Goal: Task Accomplishment & Management: Manage account settings

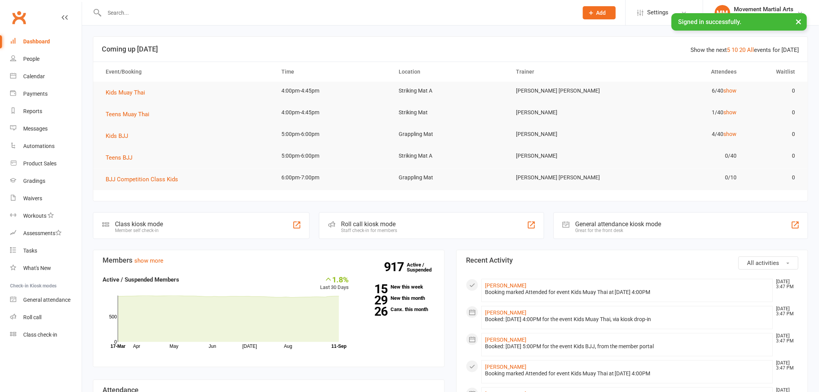
click at [210, 9] on input "text" at bounding box center [337, 12] width 471 height 11
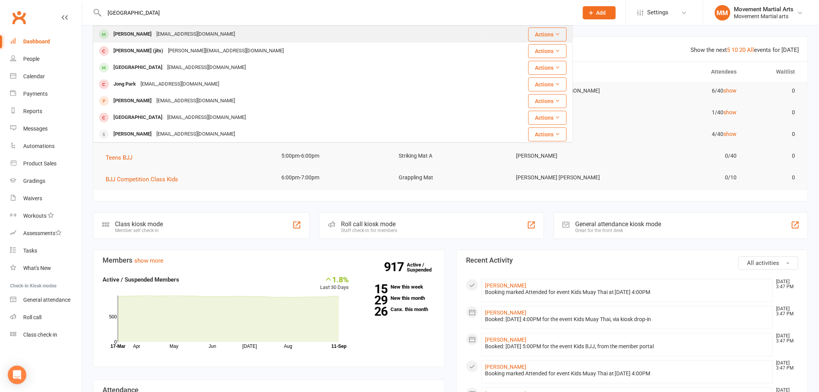
type input "jibiun park"
click at [186, 39] on div "Jibin Park jbyina@gmail.com" at bounding box center [290, 34] width 392 height 16
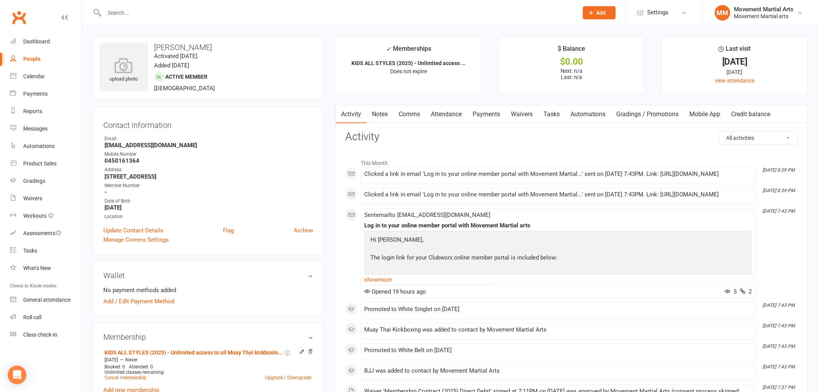
click at [387, 114] on link "Notes" at bounding box center [380, 114] width 27 height 18
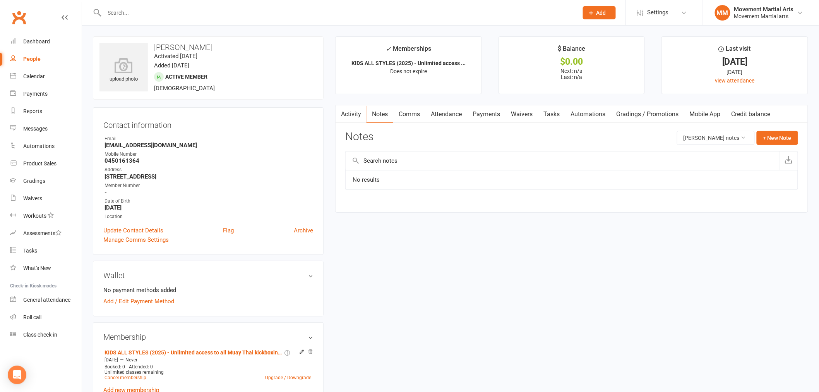
click at [414, 113] on link "Comms" at bounding box center [409, 114] width 32 height 18
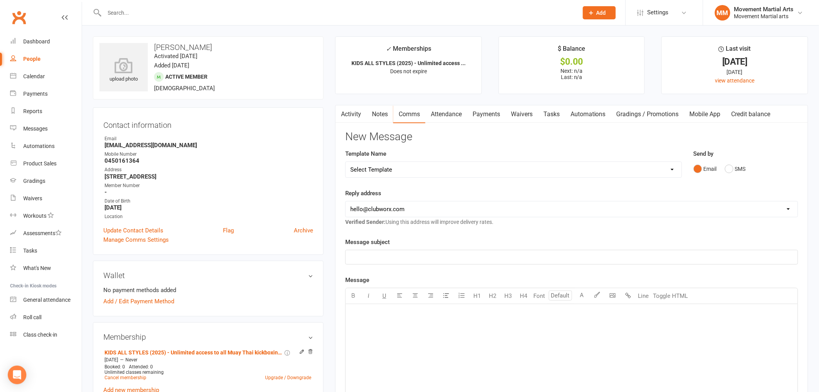
click at [486, 109] on link "Payments" at bounding box center [486, 114] width 38 height 18
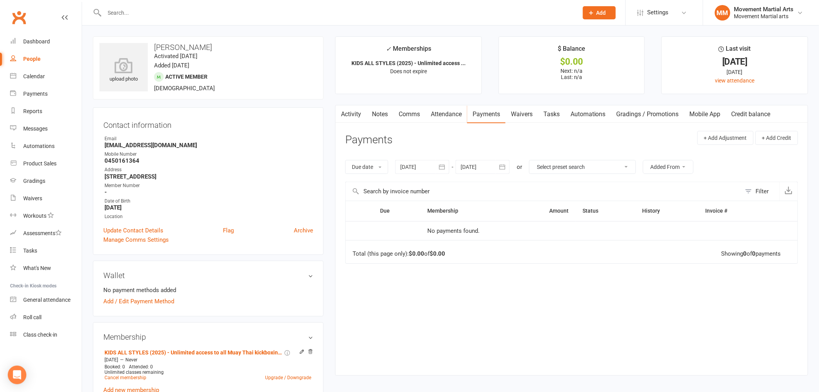
click at [525, 113] on link "Waivers" at bounding box center [522, 114] width 33 height 18
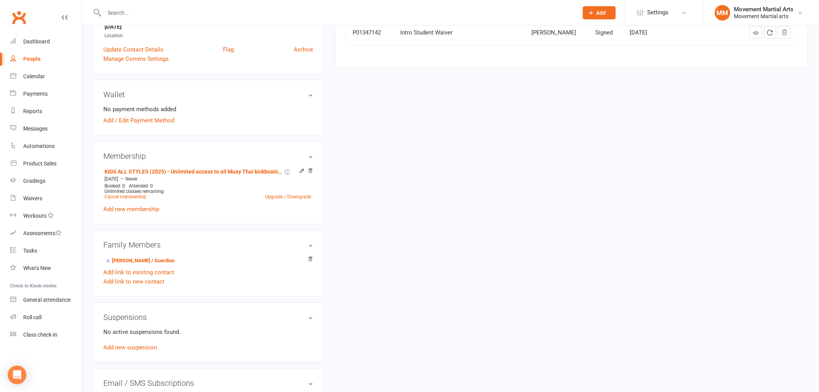
scroll to position [201, 0]
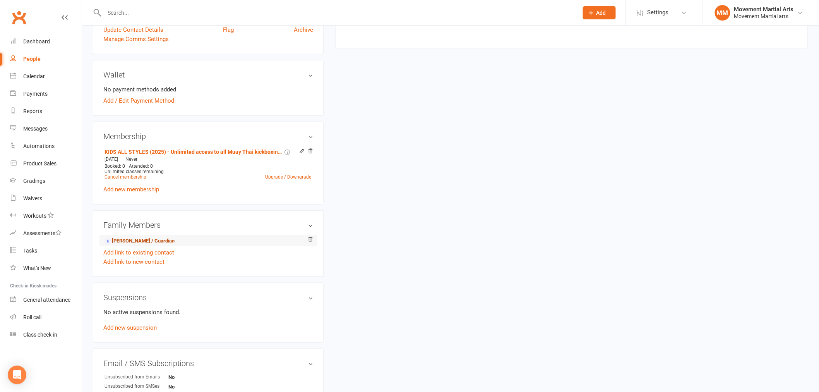
click at [155, 241] on link "Euna Lee - Parent / Guardian" at bounding box center [140, 241] width 70 height 8
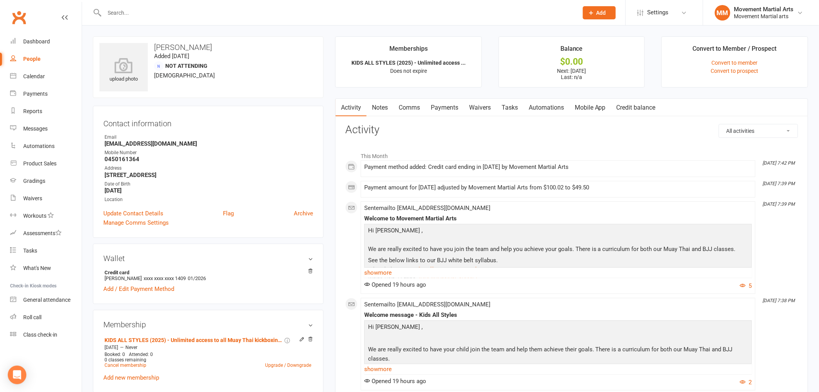
click at [443, 108] on link "Payments" at bounding box center [445, 108] width 38 height 18
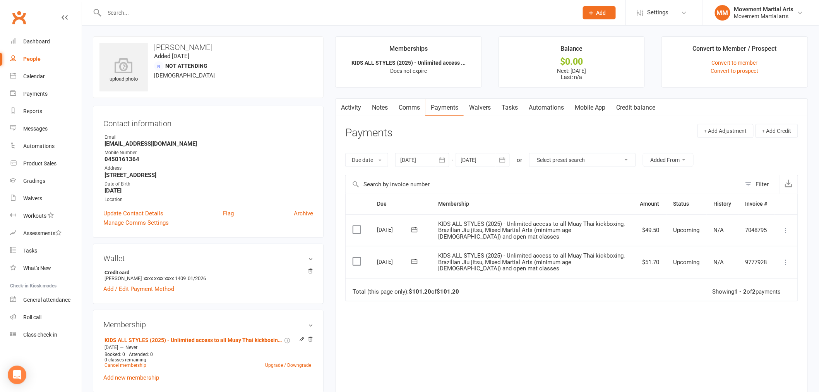
click at [479, 105] on link "Waivers" at bounding box center [480, 108] width 33 height 18
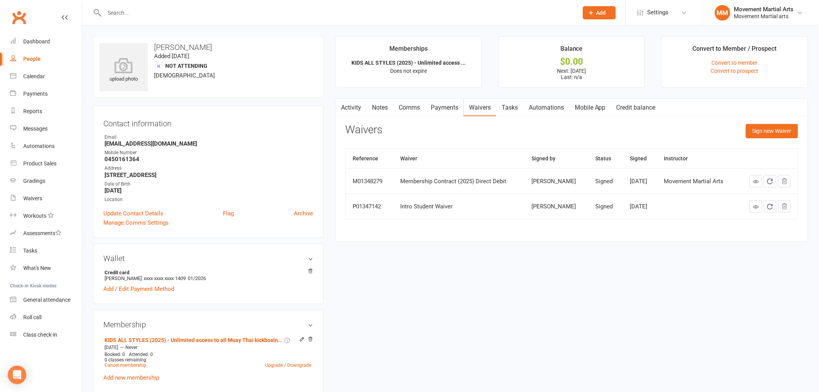
click at [417, 112] on link "Comms" at bounding box center [409, 108] width 32 height 18
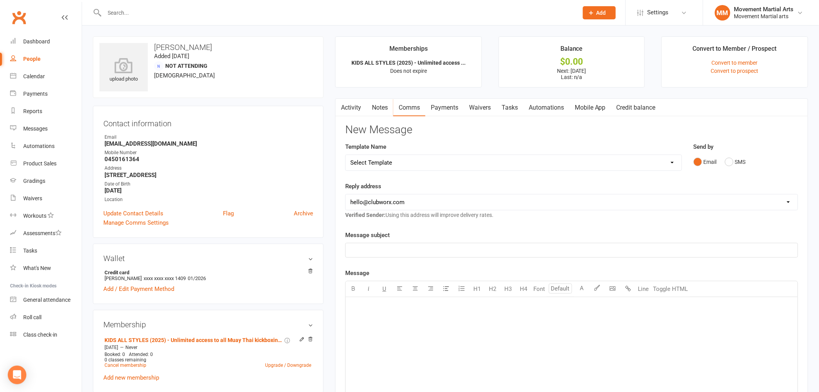
click at [392, 105] on link "Notes" at bounding box center [380, 108] width 27 height 18
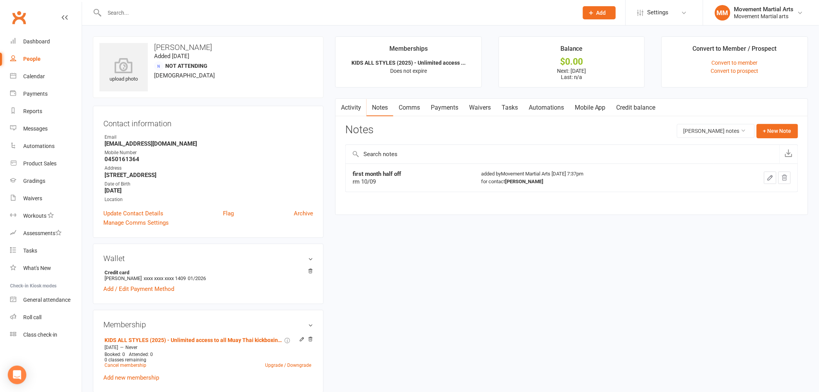
click at [358, 109] on link "Activity" at bounding box center [351, 108] width 31 height 18
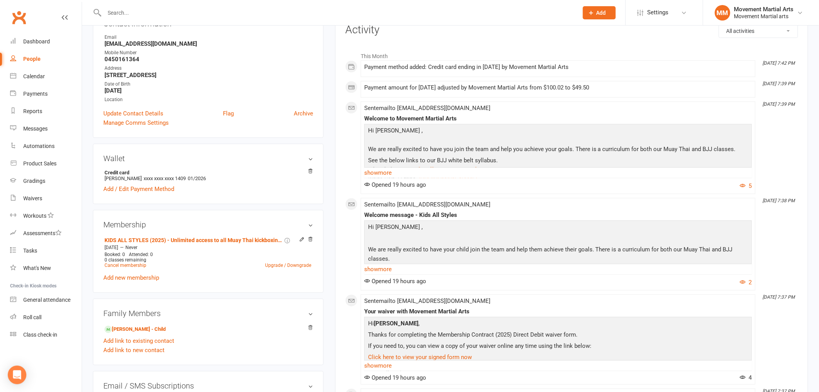
scroll to position [201, 0]
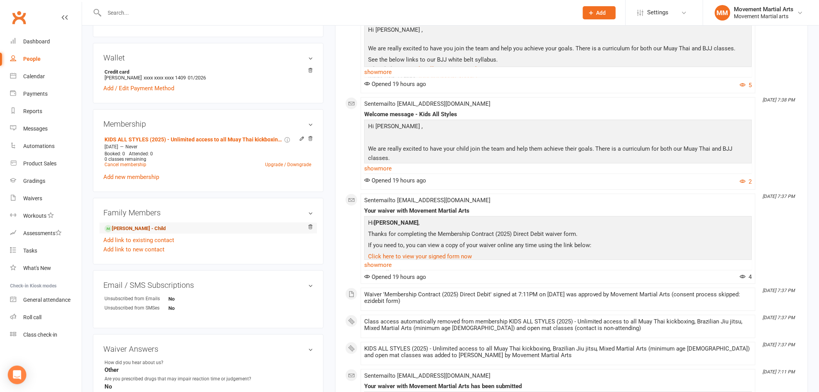
click at [124, 232] on link "Jibin Park - Child" at bounding box center [135, 229] width 61 height 8
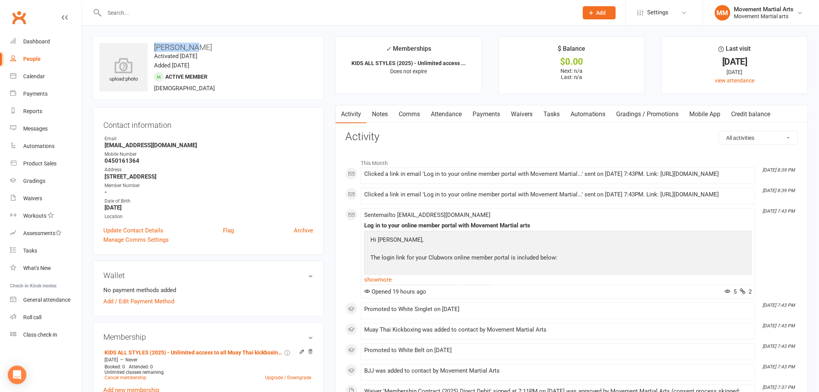
drag, startPoint x: 190, startPoint y: 45, endPoint x: 139, endPoint y: 40, distance: 50.5
click at [139, 40] on div "upload photo Jibin Park Activated 10 September, 2025 Added 9 September, 2025 Ac…" at bounding box center [208, 67] width 231 height 63
click at [189, 68] on time "Added 9 September, 2025" at bounding box center [171, 65] width 35 height 7
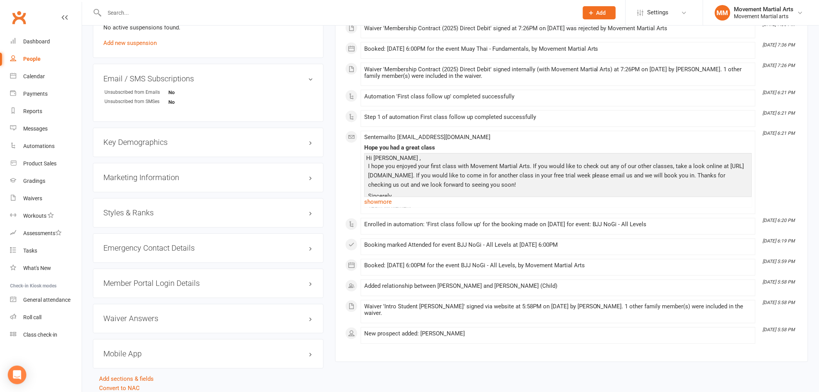
scroll to position [502, 0]
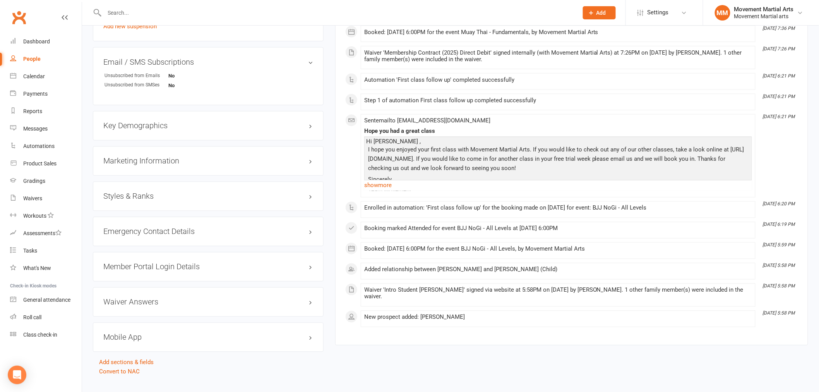
click at [135, 194] on h3 "Styles & Ranks" at bounding box center [208, 196] width 210 height 9
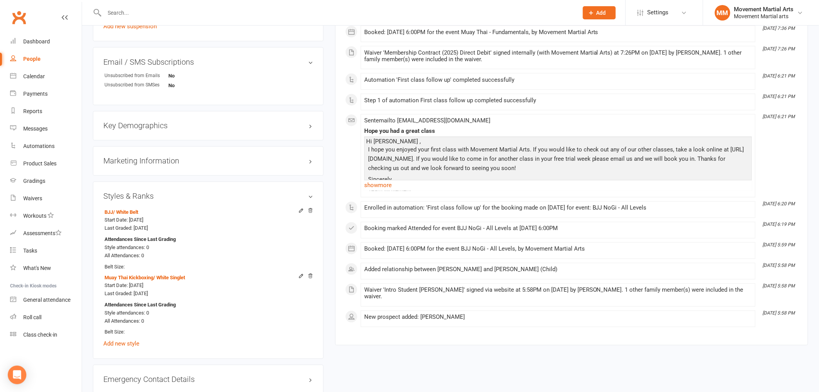
click at [168, 197] on h3 "Styles & Ranks" at bounding box center [208, 196] width 210 height 9
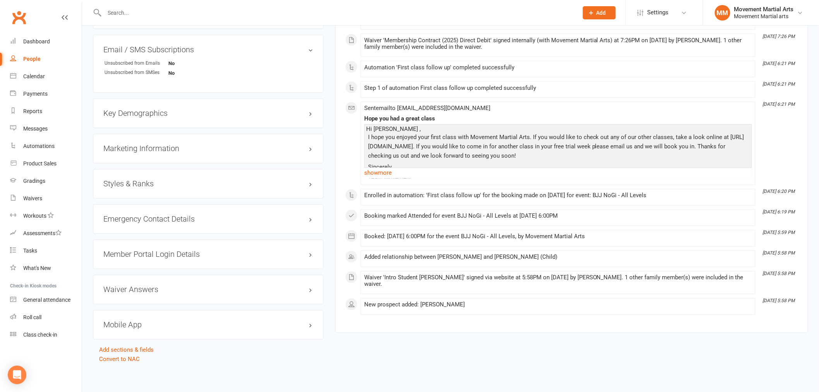
scroll to position [517, 0]
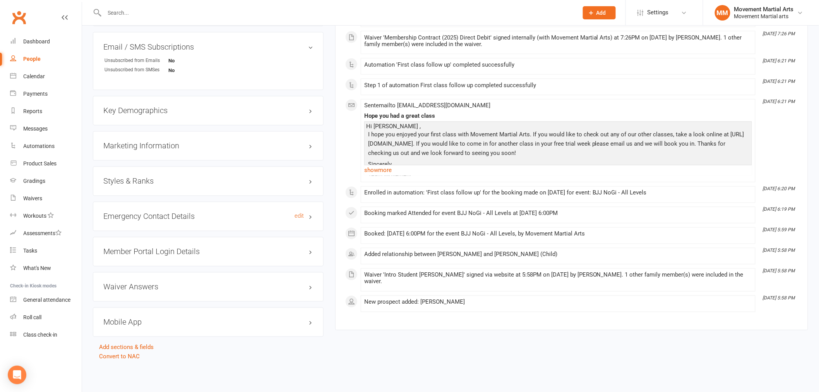
click at [169, 217] on h3 "Emergency Contact Details edit" at bounding box center [208, 216] width 210 height 9
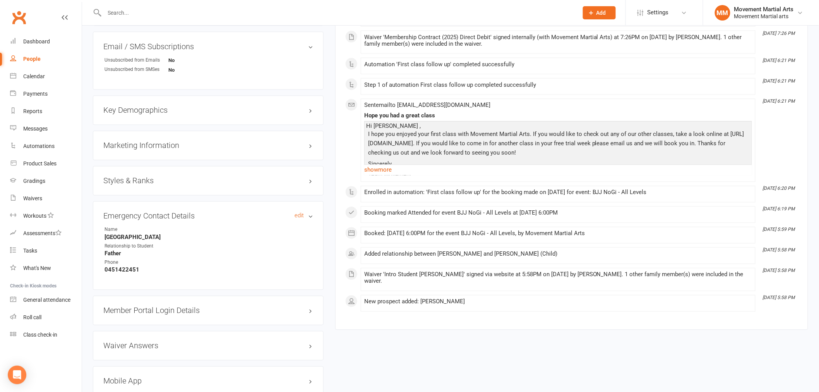
click at [169, 217] on h3 "Emergency Contact Details edit" at bounding box center [208, 216] width 210 height 9
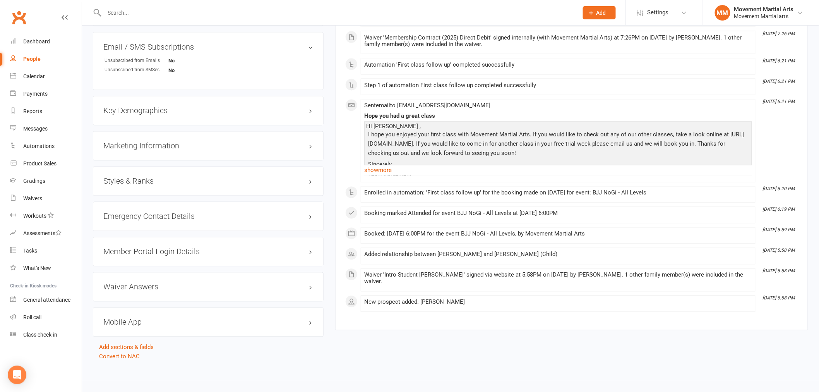
click at [161, 247] on div "Member Portal Login Details" at bounding box center [208, 251] width 231 height 29
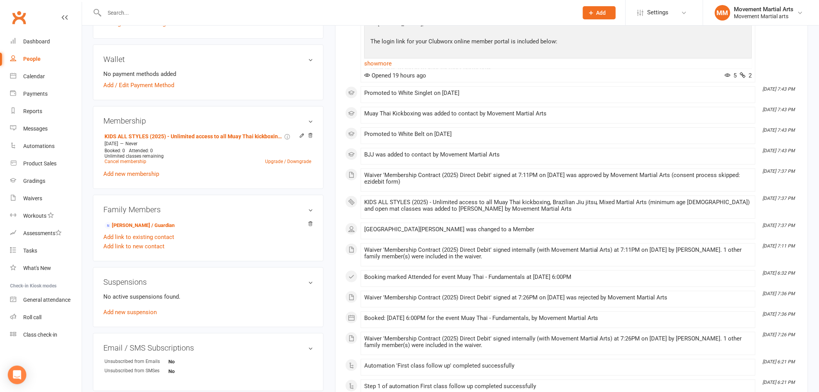
click at [302, 136] on icon at bounding box center [301, 135] width 3 height 3
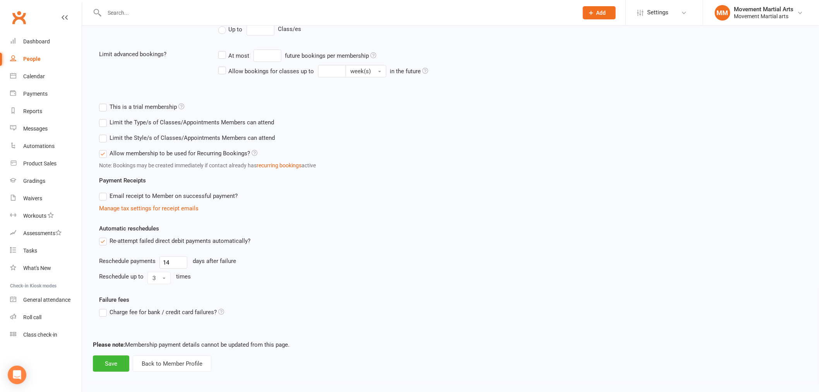
scroll to position [208, 0]
click at [192, 360] on button "Back to Member Profile" at bounding box center [172, 362] width 79 height 16
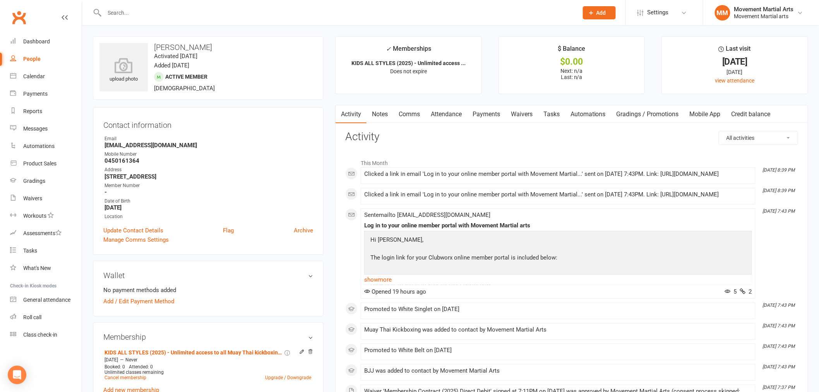
click at [378, 108] on link "Notes" at bounding box center [380, 114] width 27 height 18
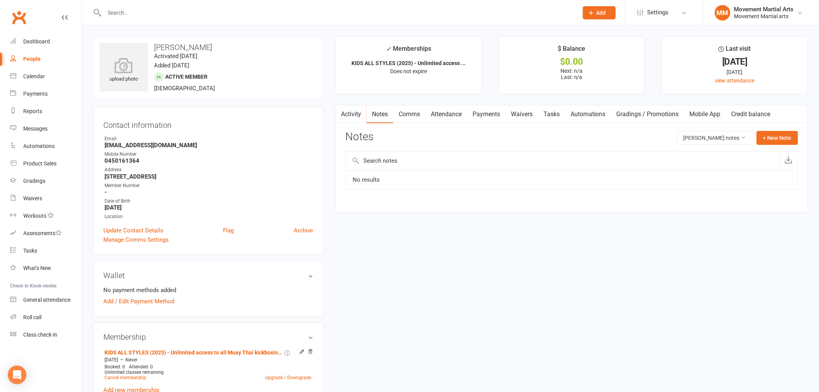
click at [348, 113] on link "Activity" at bounding box center [351, 114] width 31 height 18
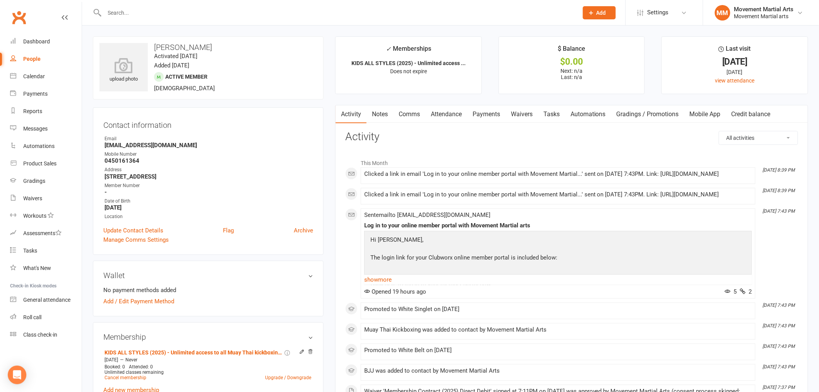
drag, startPoint x: 199, startPoint y: 44, endPoint x: 219, endPoint y: 48, distance: 20.2
click at [219, 48] on h3 "Jibin Park" at bounding box center [209, 47] width 218 height 9
click at [201, 6] on div at bounding box center [333, 12] width 480 height 25
click at [196, 14] on input "text" at bounding box center [337, 12] width 471 height 11
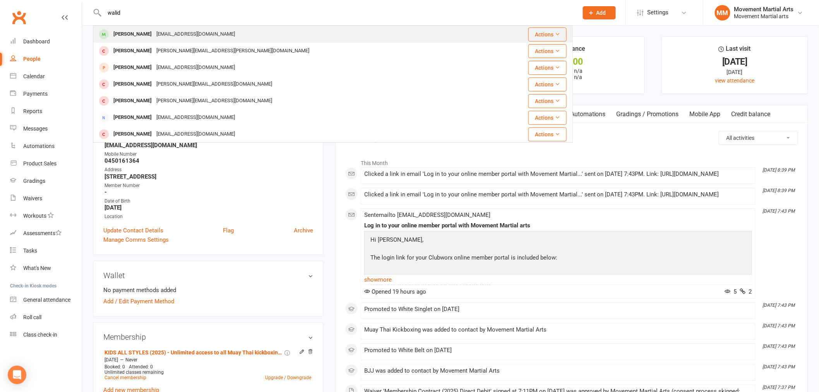
type input "walid"
click at [221, 34] on div "Walid Hamdan Walid.hamdan07@gmail.com" at bounding box center [293, 34] width 399 height 16
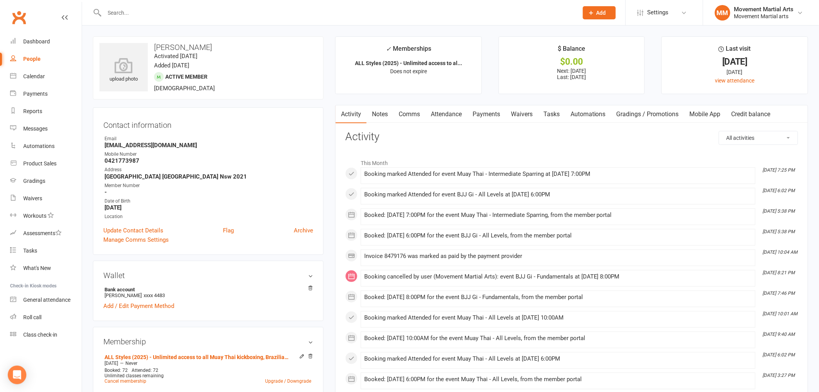
click at [398, 108] on link "Comms" at bounding box center [409, 114] width 32 height 18
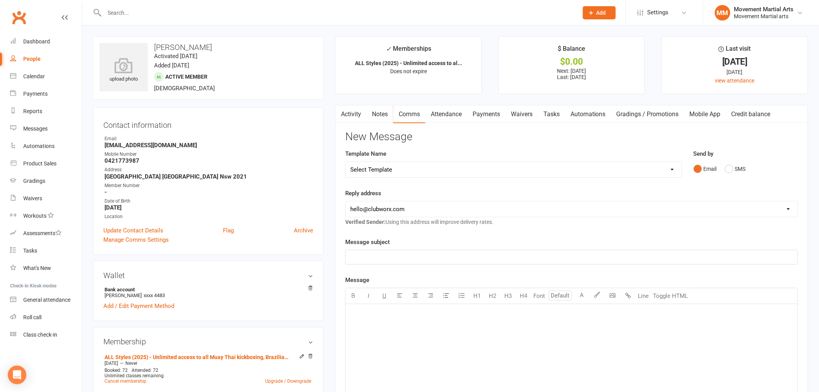
click at [433, 159] on div "Template Name Select Template [Email] Grading - Blue Belt [Email] Gym relocatio…" at bounding box center [513, 163] width 337 height 29
click at [428, 183] on div "Template Name Select Template [Email] Grading - Blue Belt [Email] Gym relocatio…" at bounding box center [514, 169] width 349 height 40
click at [427, 165] on select "Select Template [Email] Grading - Blue Belt [Email] Gym relocation closing time…" at bounding box center [514, 169] width 336 height 15
select select "37"
click at [346, 162] on select "Select Template [Email] Grading - Blue Belt [Email] Gym relocation closing time…" at bounding box center [514, 169] width 336 height 15
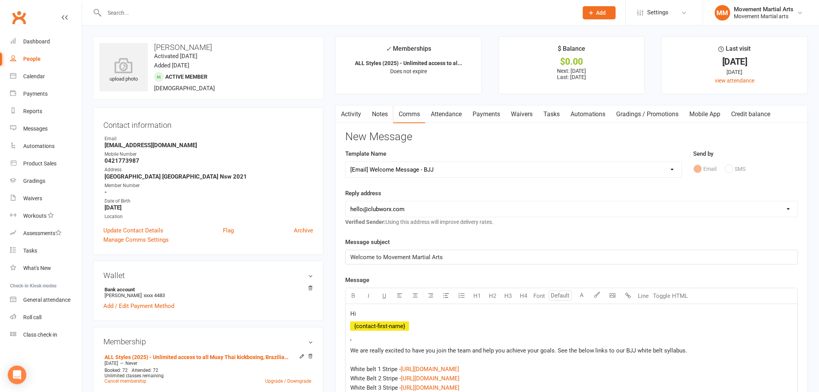
click at [447, 208] on select "hello@clubworx.com admin@movementmartialarts.com.au billy@movementmartialarts.c…" at bounding box center [572, 208] width 452 height 15
select select "4"
click at [346, 201] on select "hello@clubworx.com admin@movementmartialarts.com.au billy@movementmartialarts.c…" at bounding box center [572, 208] width 452 height 15
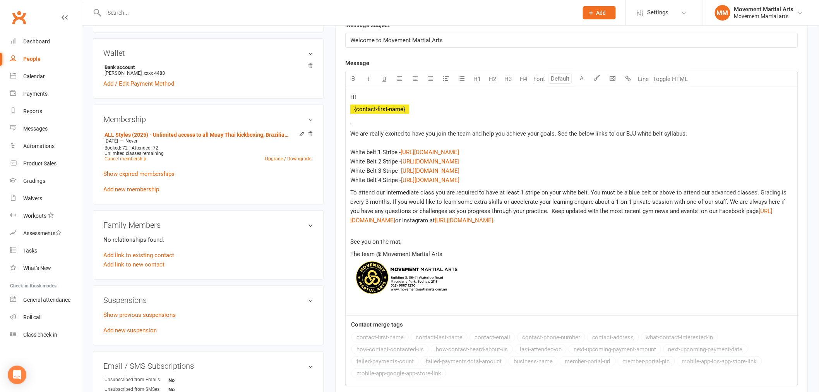
scroll to position [401, 0]
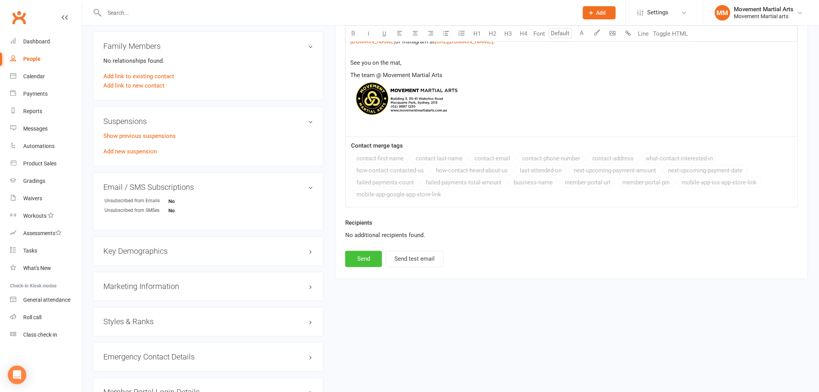
click at [379, 266] on button "Send" at bounding box center [363, 259] width 37 height 16
select select
select select "0"
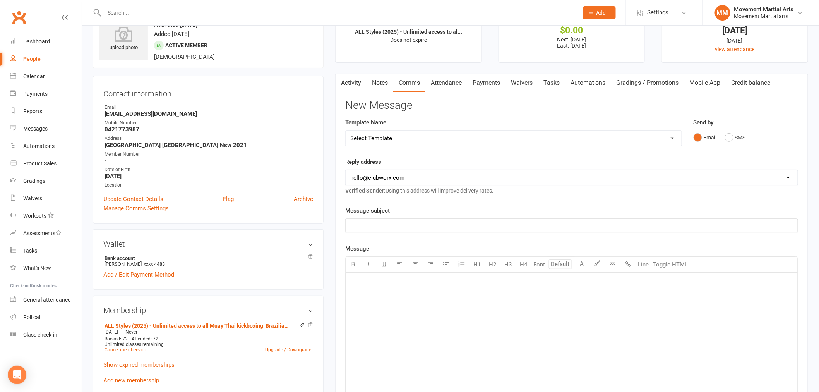
scroll to position [0, 0]
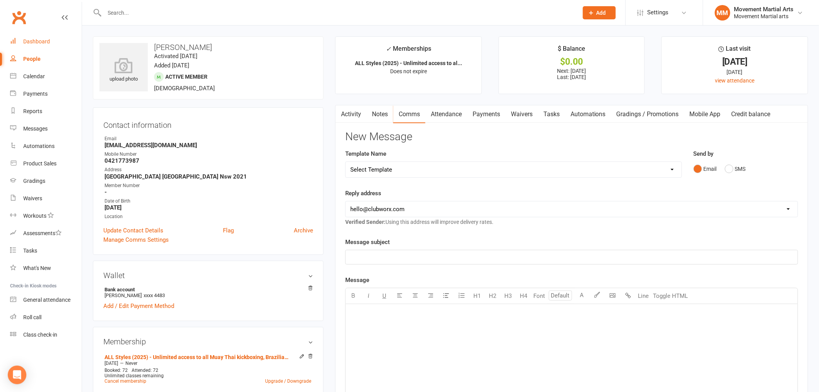
click at [49, 33] on link "Dashboard" at bounding box center [46, 41] width 72 height 17
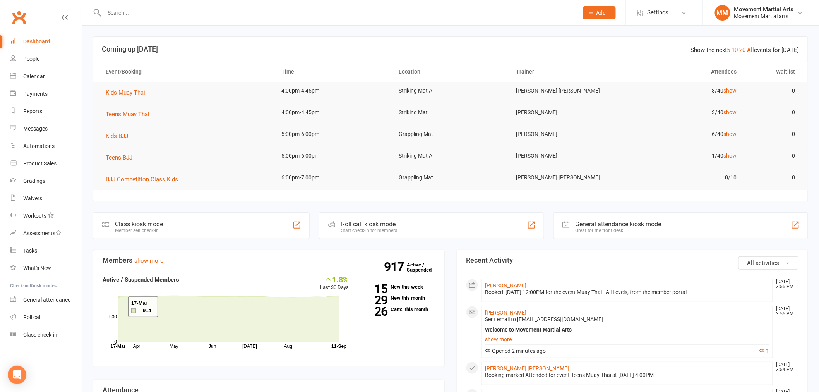
drag, startPoint x: 119, startPoint y: 306, endPoint x: 186, endPoint y: 29, distance: 285.0
drag, startPoint x: 187, startPoint y: 132, endPoint x: 92, endPoint y: 278, distance: 174.2
click at [92, 278] on div "Members show more 1.8% Last 30 Days Active / Suspended Members Apr May Jun Jul …" at bounding box center [269, 371] width 364 height 242
click at [53, 200] on link "Waivers" at bounding box center [46, 198] width 72 height 17
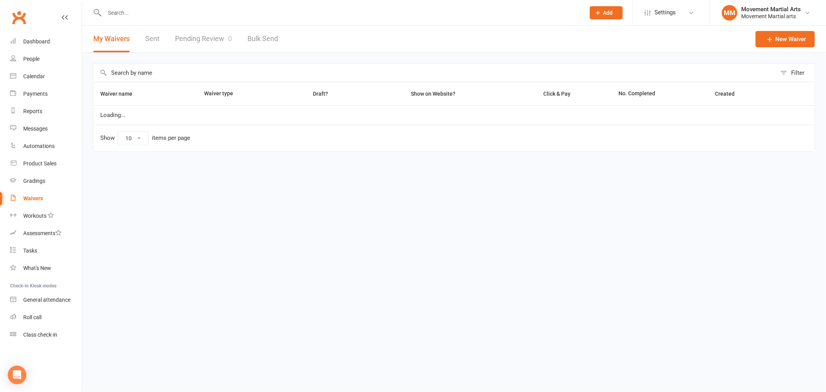
select select "100"
click at [160, 44] on div "My Waivers Sent Pending Review 0 Bulk Send" at bounding box center [185, 39] width 207 height 27
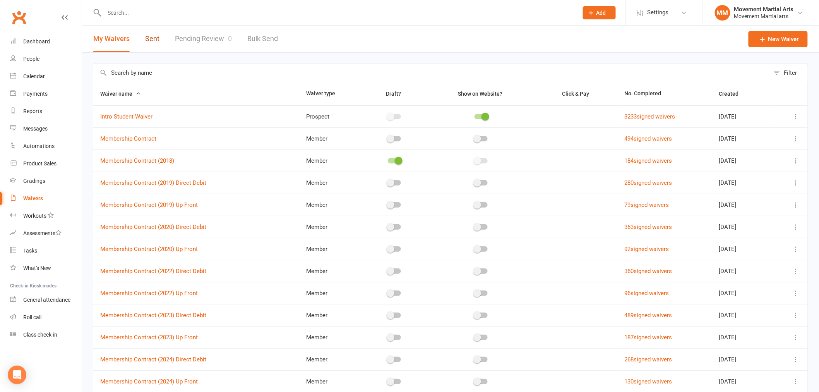
click at [158, 41] on link "Sent" at bounding box center [152, 39] width 14 height 27
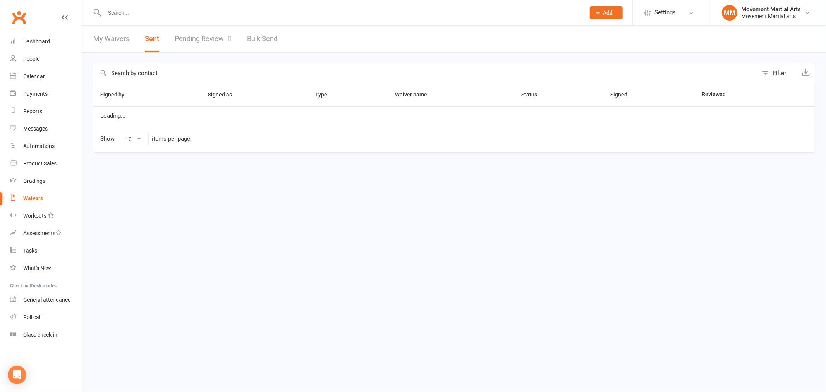
select select "50"
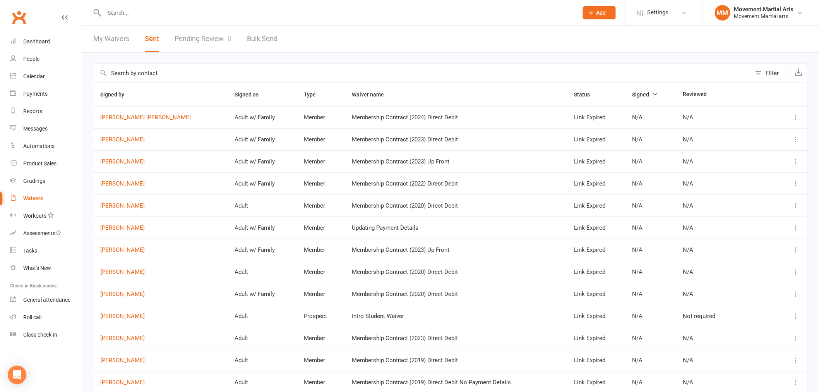
click at [766, 71] on button "Filter" at bounding box center [771, 73] width 38 height 19
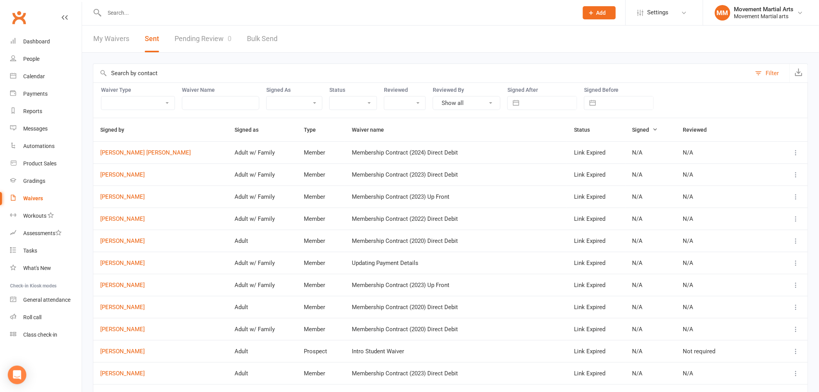
click at [554, 99] on input "text" at bounding box center [550, 102] width 54 height 13
select select "7"
select select "2025"
select select "8"
select select "2025"
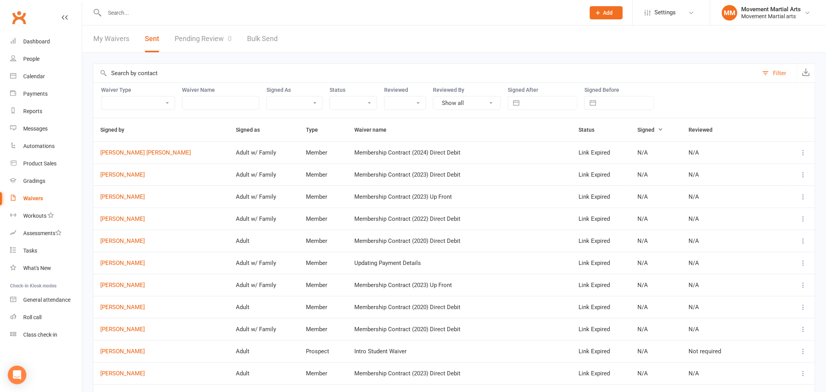
select select "9"
select select "2025"
click at [570, 172] on td "10" at bounding box center [569, 177] width 15 height 15
type input "10 Sep 2025"
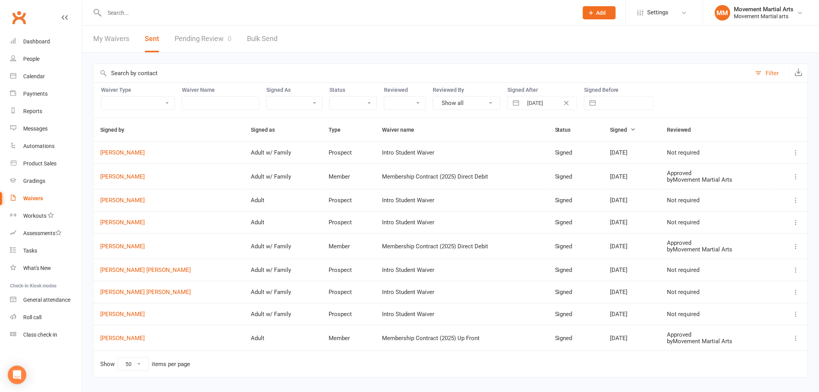
click at [793, 150] on icon at bounding box center [797, 153] width 8 height 8
click at [738, 167] on link "Preview" at bounding box center [756, 167] width 77 height 15
click at [18, 43] on link "Dashboard" at bounding box center [46, 41] width 72 height 17
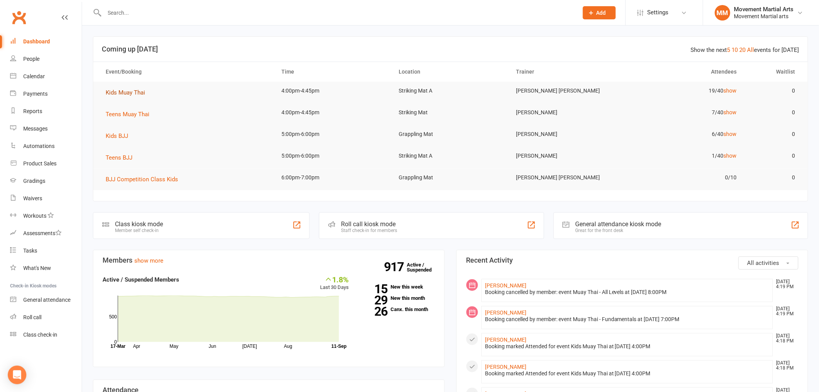
click at [145, 91] on span "Kids Muay Thai" at bounding box center [126, 92] width 40 height 7
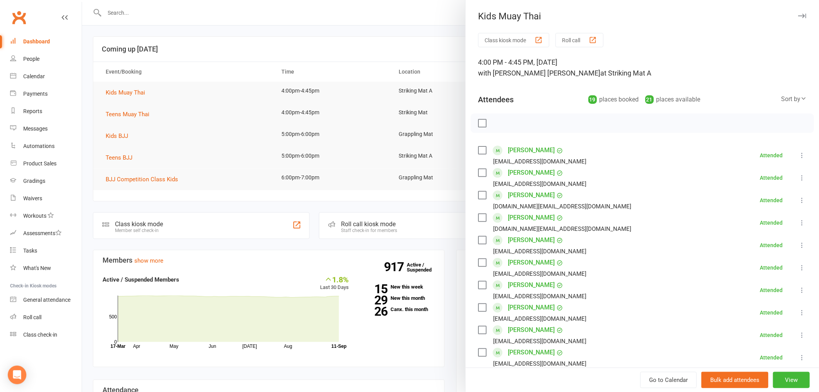
click at [782, 101] on div "Sort by" at bounding box center [795, 99] width 26 height 10
click at [766, 124] on link "First name" at bounding box center [768, 130] width 77 height 15
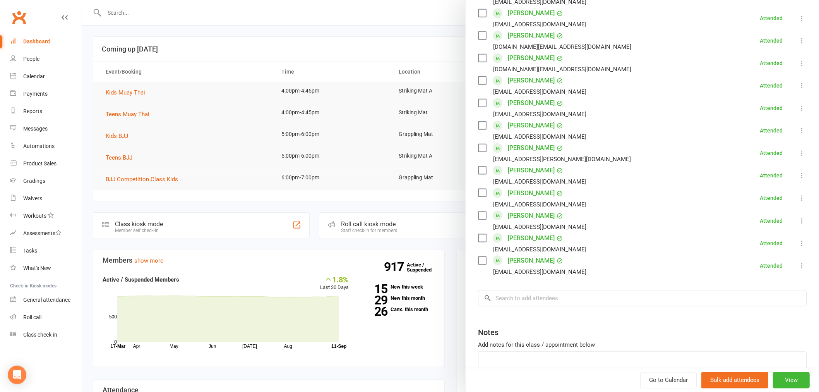
scroll to position [301, 0]
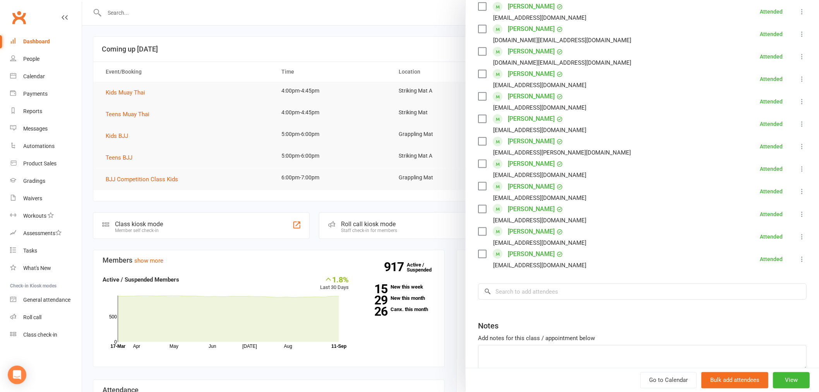
drag, startPoint x: 107, startPoint y: 135, endPoint x: 112, endPoint y: 129, distance: 7.7
click at [107, 135] on div at bounding box center [450, 196] width 737 height 392
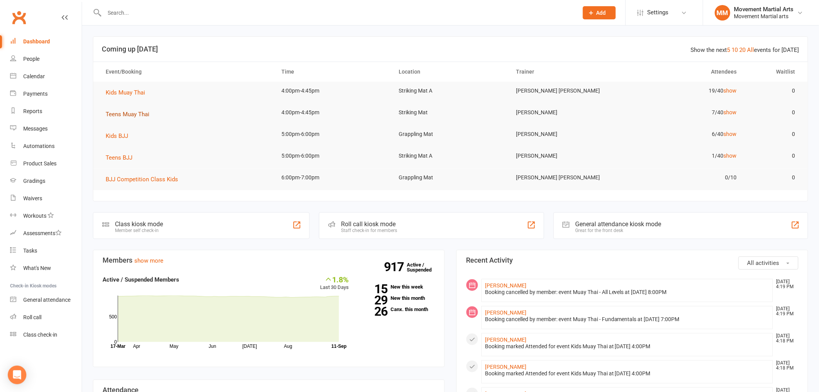
click at [130, 114] on span "Teens Muay Thai" at bounding box center [128, 114] width 44 height 7
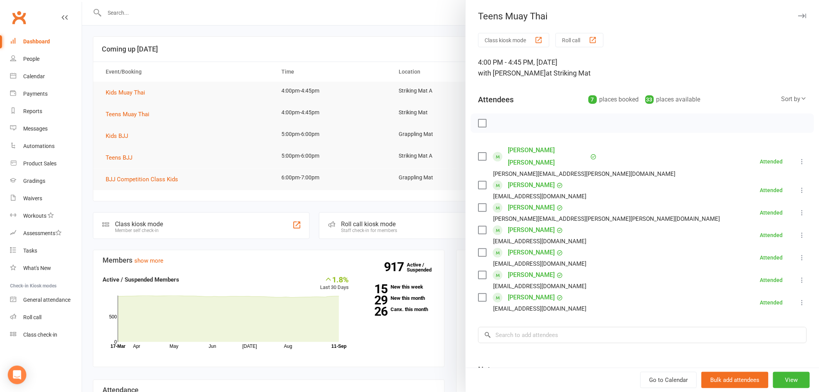
click at [142, 21] on div at bounding box center [450, 196] width 737 height 392
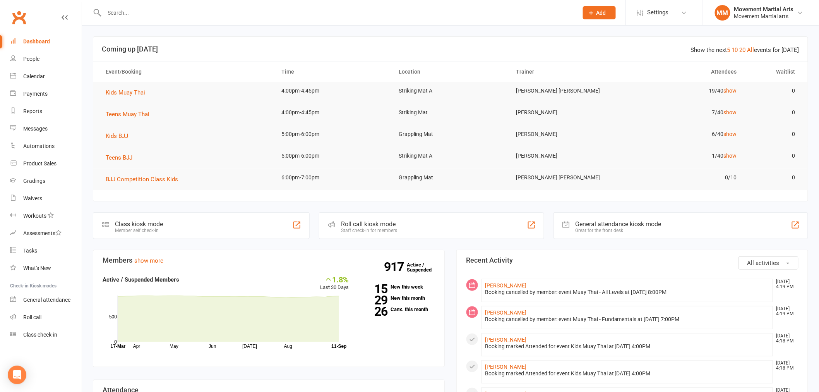
click at [138, 13] on input "text" at bounding box center [337, 12] width 471 height 11
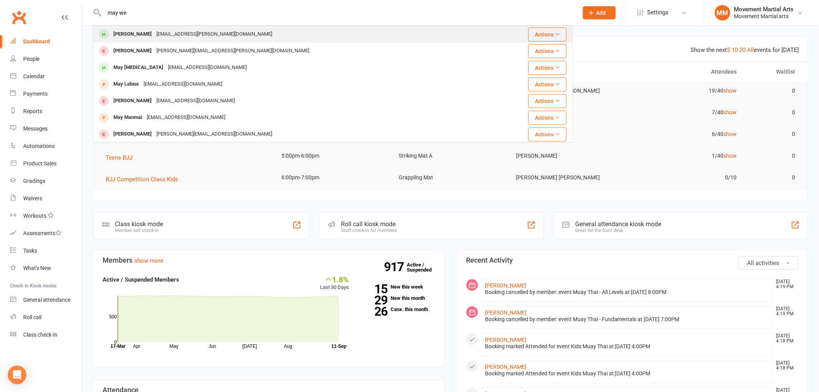
type input "may we"
click at [177, 27] on div "May Wehrman Jordan.wehrman@sydney.edu.au" at bounding box center [293, 34] width 399 height 16
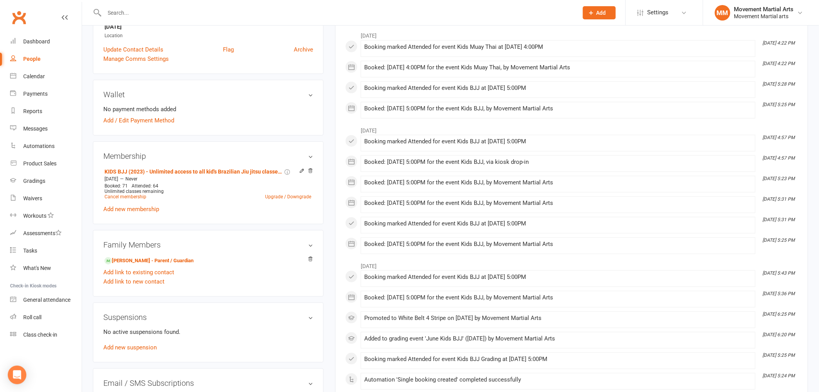
scroll to position [201, 0]
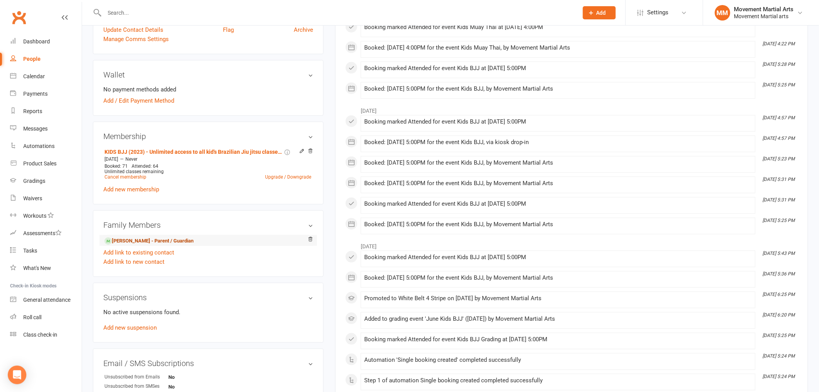
click at [147, 239] on link "Jordan Wehrman - Parent / Guardian" at bounding box center [149, 241] width 89 height 8
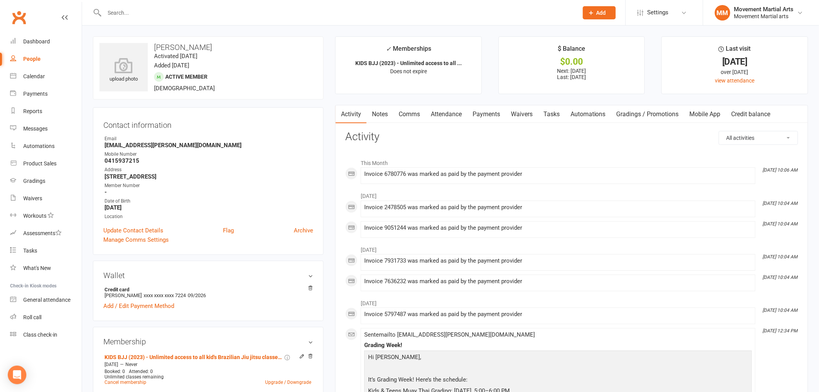
click at [486, 112] on link "Payments" at bounding box center [486, 114] width 38 height 18
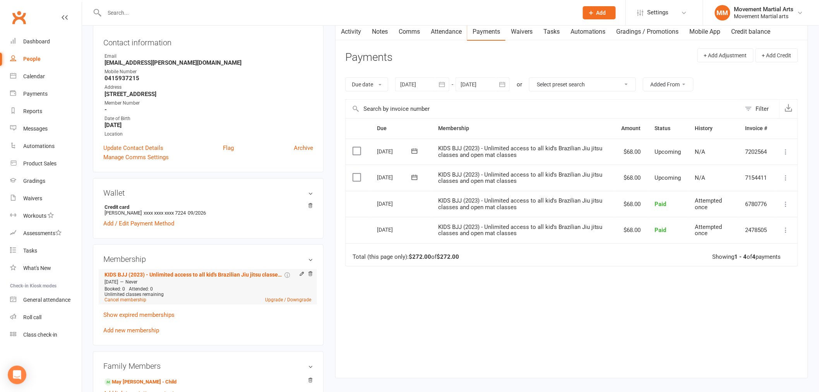
scroll to position [100, 0]
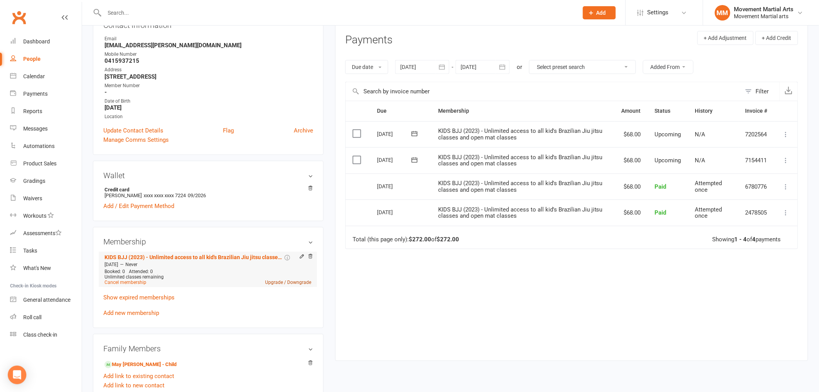
click at [277, 282] on link "Upgrade / Downgrade" at bounding box center [288, 282] width 46 height 5
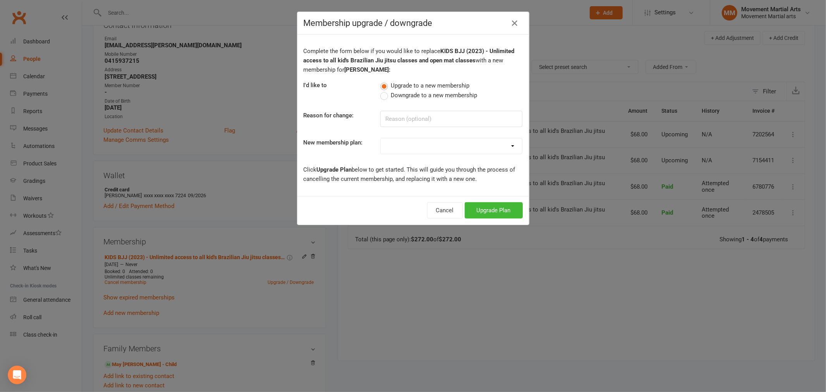
click at [397, 148] on select "BJJ (2020) - Unlimited access to all Brazilian Jiu jitsu & open mat classes MTK…" at bounding box center [451, 145] width 141 height 15
select select "75"
click at [381, 138] on select "BJJ (2020) - Unlimited access to all Brazilian Jiu jitsu & open mat classes MTK…" at bounding box center [451, 145] width 141 height 15
click at [507, 212] on button "Upgrade Plan" at bounding box center [494, 210] width 58 height 16
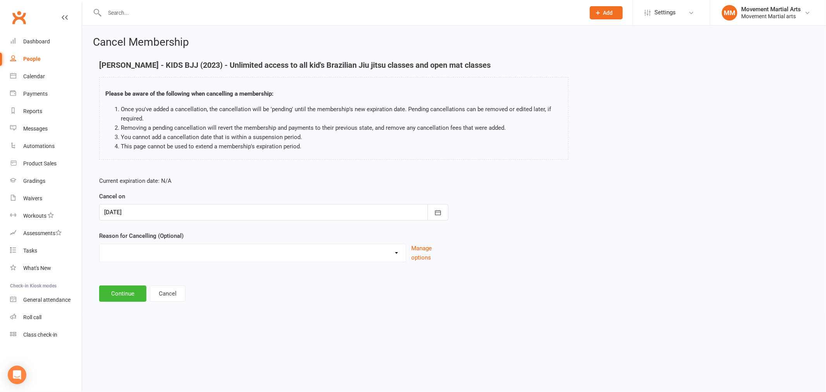
click at [171, 213] on div at bounding box center [273, 212] width 349 height 16
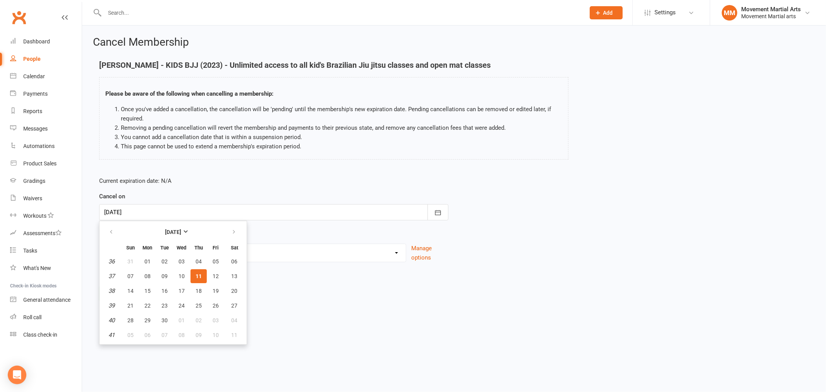
click at [218, 197] on div "Cancel on 11 Sep 2025 September 2025 Sun Mon Tue Wed Thu Fri Sat 36 31 01 02 03…" at bounding box center [273, 206] width 349 height 29
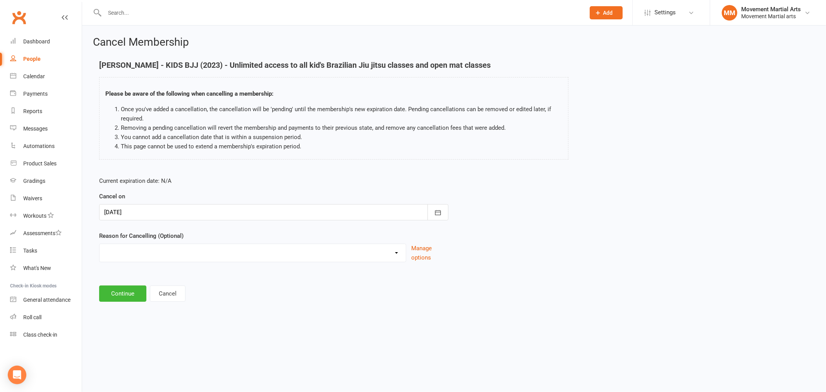
click at [137, 211] on div at bounding box center [273, 212] width 349 height 16
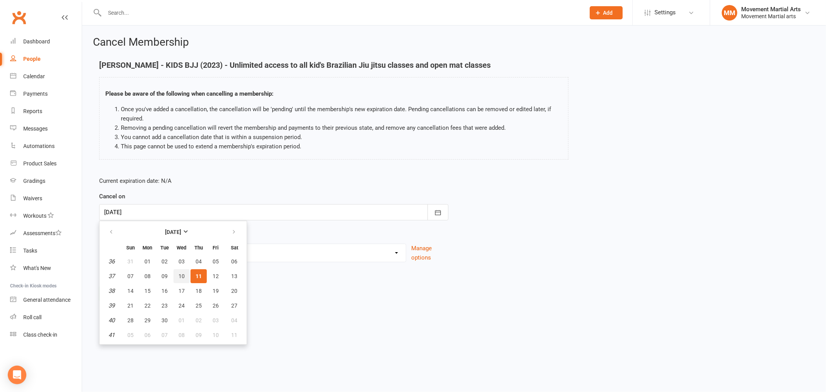
click at [178, 270] on button "10" at bounding box center [182, 276] width 16 height 14
type input "10 Sep 2025"
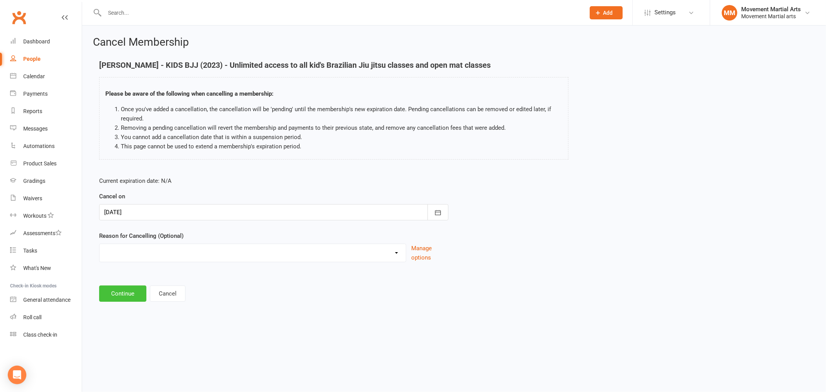
click at [128, 287] on button "Continue" at bounding box center [122, 293] width 47 height 16
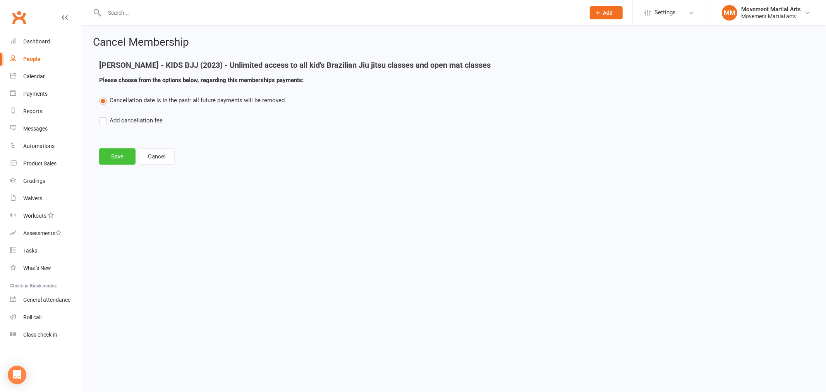
click at [129, 156] on button "Save" at bounding box center [117, 156] width 36 height 16
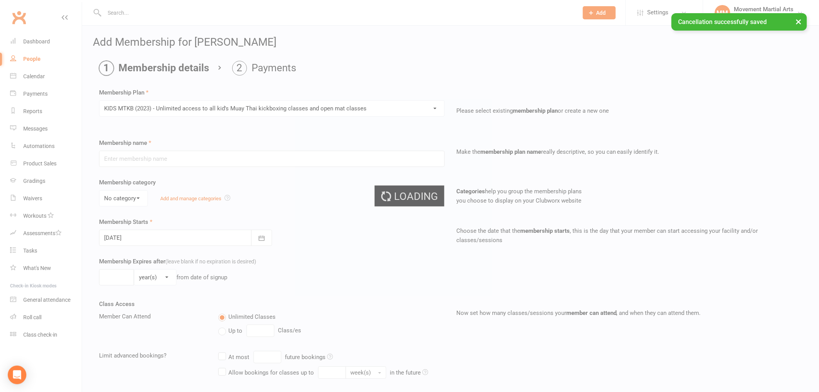
type input "KIDS MTKB (2023) - Unlimited access to all kid's Muay Thai kickboxing classes a…"
type input "0"
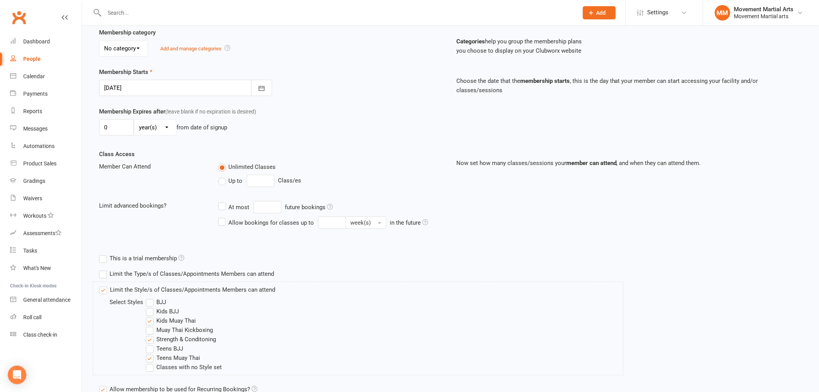
scroll to position [221, 0]
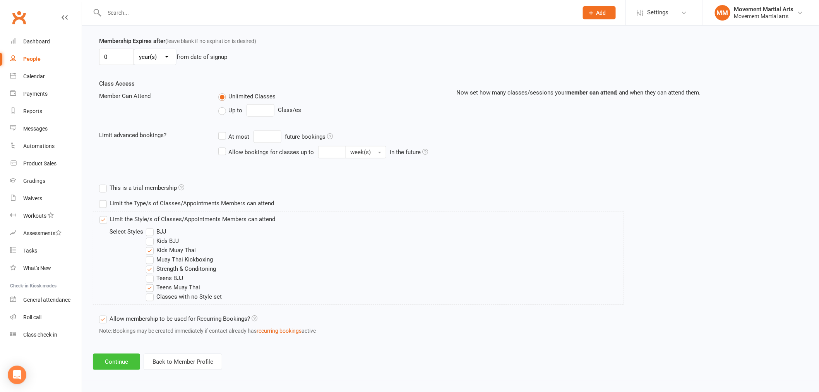
click at [126, 354] on button "Continue" at bounding box center [116, 362] width 47 height 16
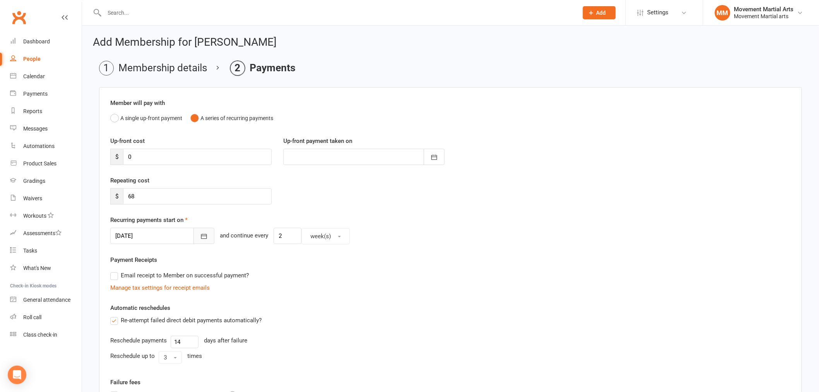
click at [201, 237] on icon "button" at bounding box center [204, 236] width 6 height 5
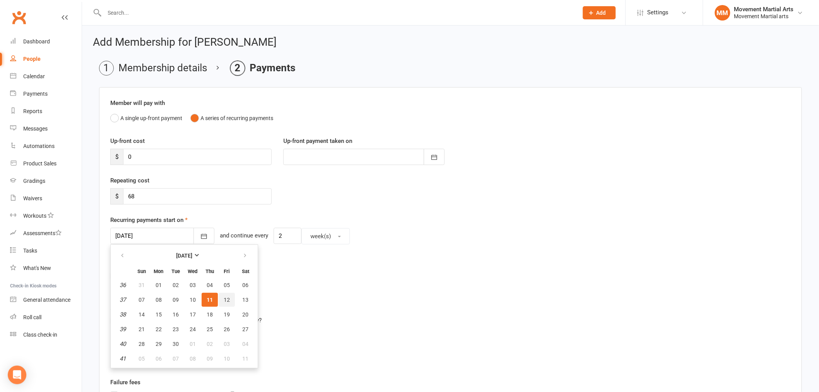
click at [219, 294] on button "12" at bounding box center [227, 300] width 16 height 14
type input "12 Sep 2025"
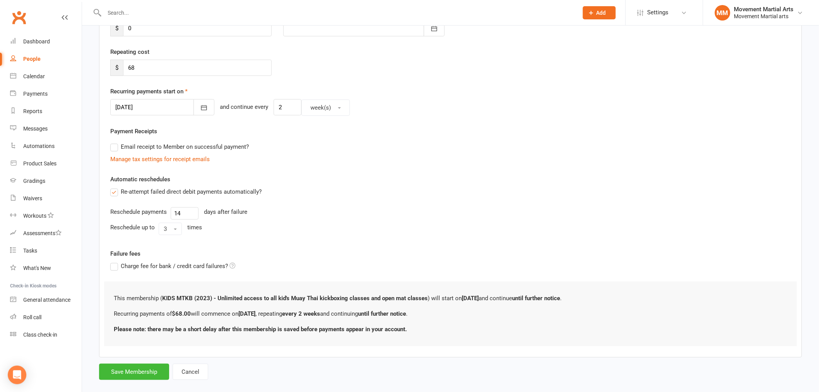
scroll to position [140, 0]
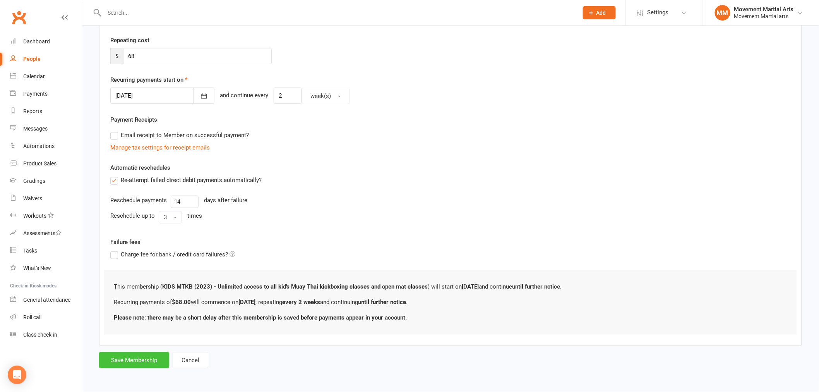
click at [139, 358] on button "Save Membership" at bounding box center [134, 360] width 70 height 16
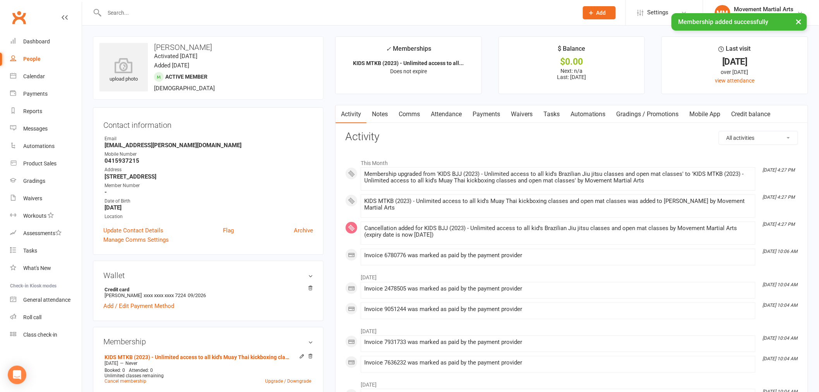
click at [489, 110] on link "Payments" at bounding box center [486, 114] width 38 height 18
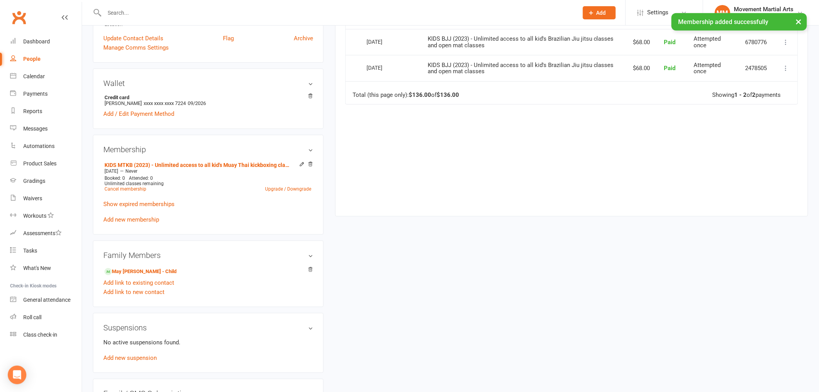
scroll to position [201, 0]
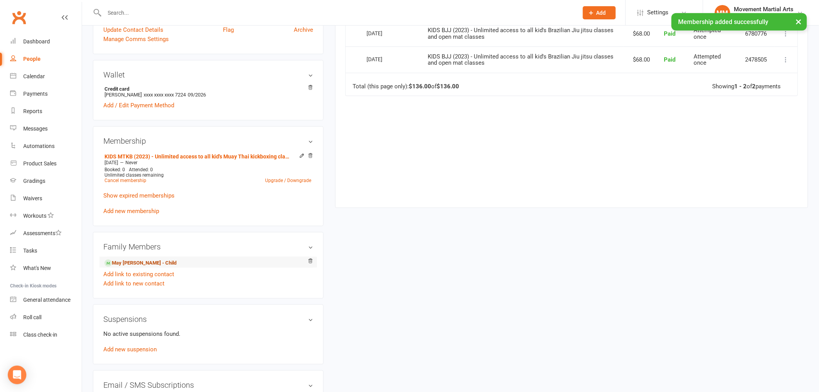
click at [133, 259] on link "May Wehrman - Child" at bounding box center [141, 263] width 72 height 8
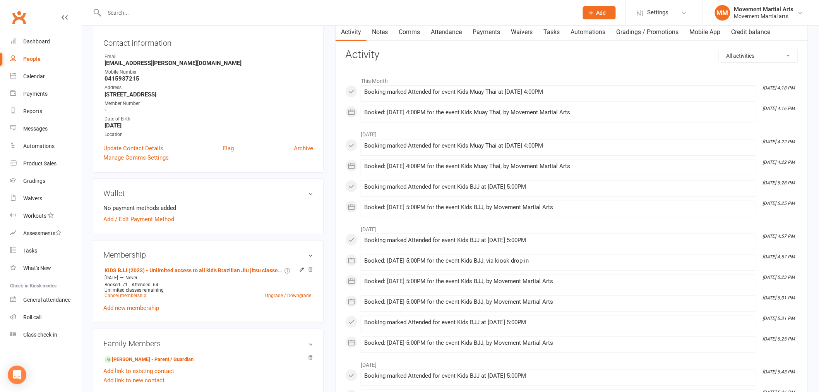
scroll to position [100, 0]
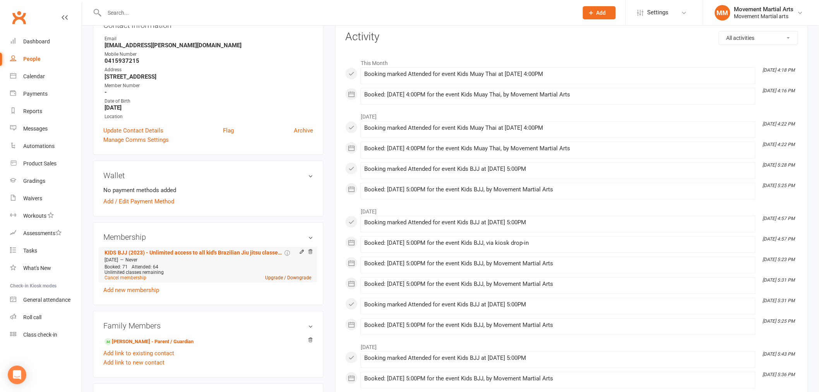
click at [273, 279] on link "Upgrade / Downgrade" at bounding box center [288, 277] width 46 height 5
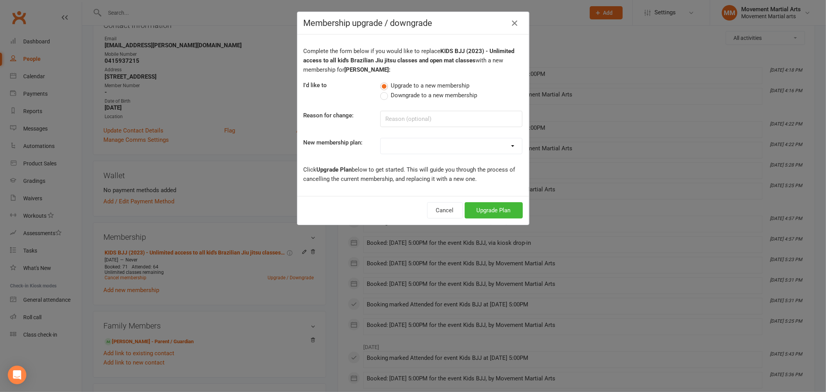
click at [392, 151] on select "BJJ (2020) - Unlimited access to all Brazilian Jiu jitsu & open mat classes MTK…" at bounding box center [451, 145] width 141 height 15
select select "75"
click at [381, 138] on select "BJJ (2020) - Unlimited access to all Brazilian Jiu jitsu & open mat classes MTK…" at bounding box center [451, 145] width 141 height 15
click at [500, 216] on button "Upgrade Plan" at bounding box center [494, 210] width 58 height 16
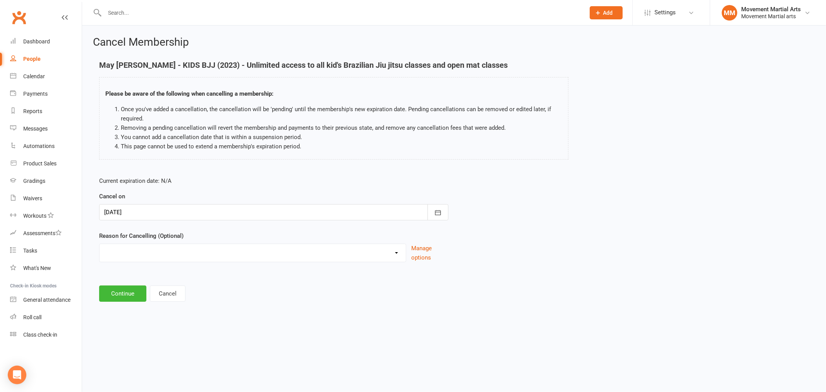
click at [145, 210] on div at bounding box center [273, 212] width 349 height 16
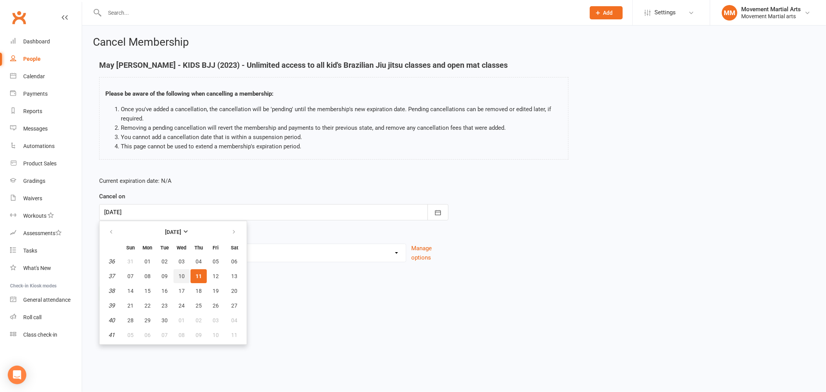
click at [180, 269] on button "10" at bounding box center [182, 276] width 16 height 14
type input "10 Sep 2025"
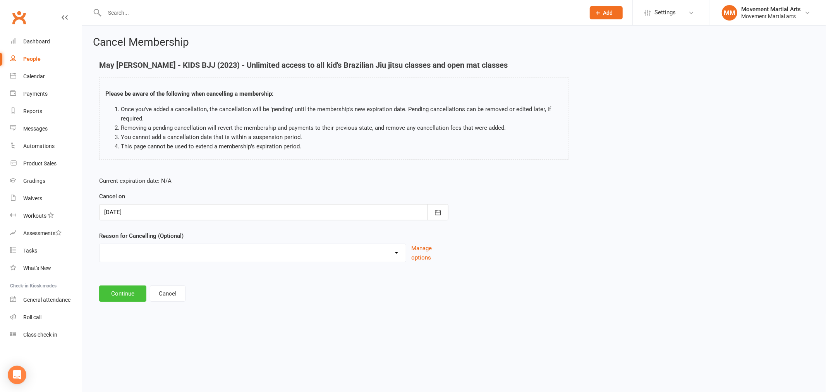
click at [115, 294] on button "Continue" at bounding box center [122, 293] width 47 height 16
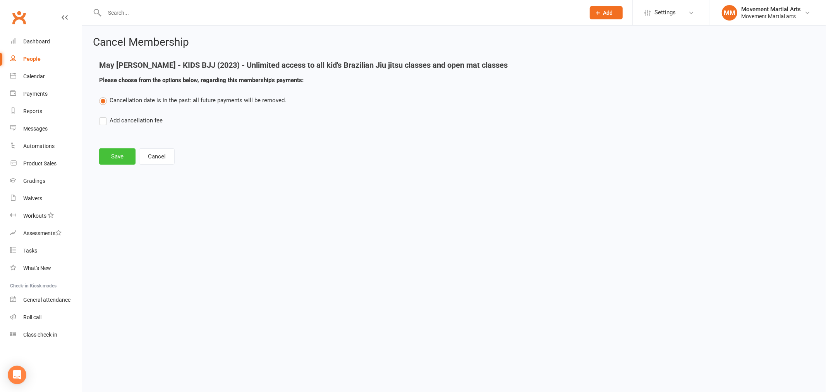
click at [113, 160] on button "Save" at bounding box center [117, 156] width 36 height 16
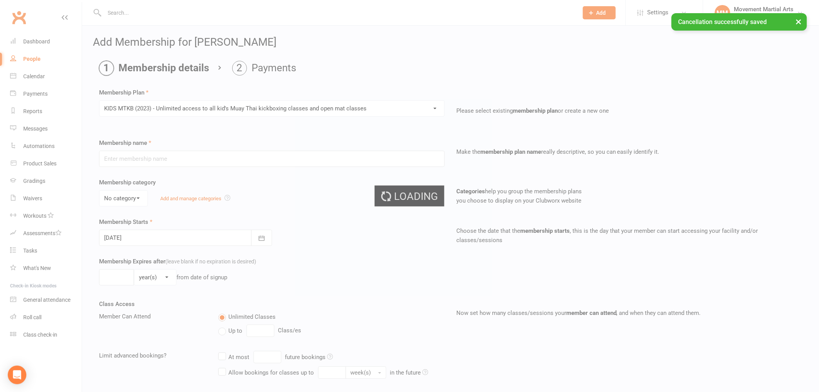
type input "KIDS MTKB (2023) - Unlimited access to all kid's Muay Thai kickboxing classes a…"
type input "0"
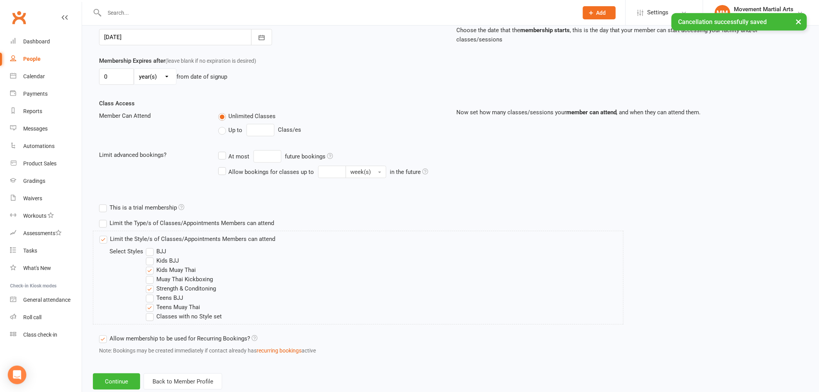
scroll to position [221, 0]
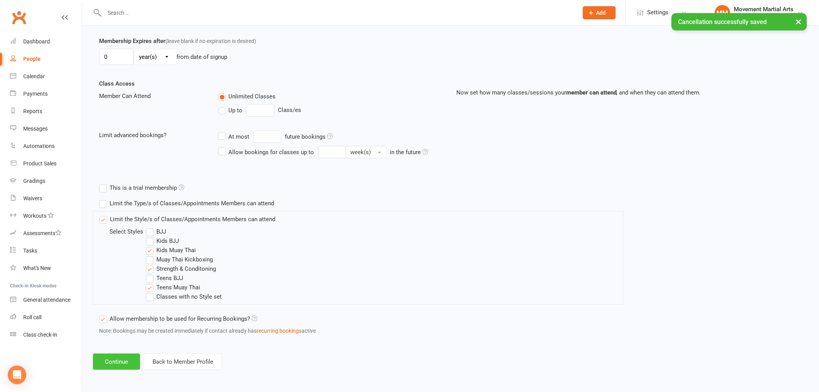
click at [125, 365] on button "Continue" at bounding box center [116, 362] width 47 height 16
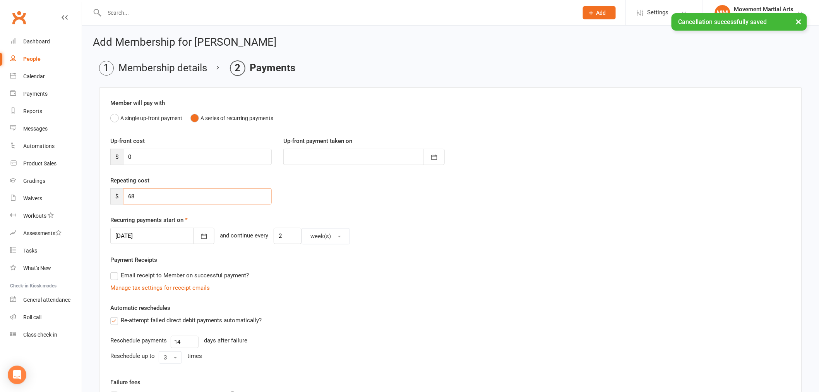
click at [156, 192] on input "68" at bounding box center [197, 196] width 149 height 16
type input "6"
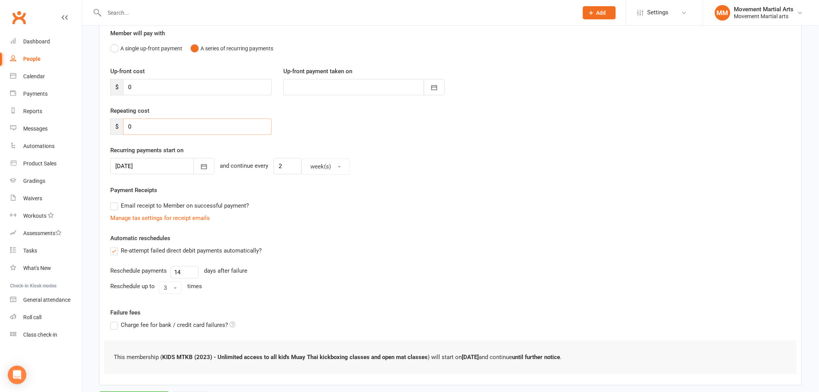
scroll to position [109, 0]
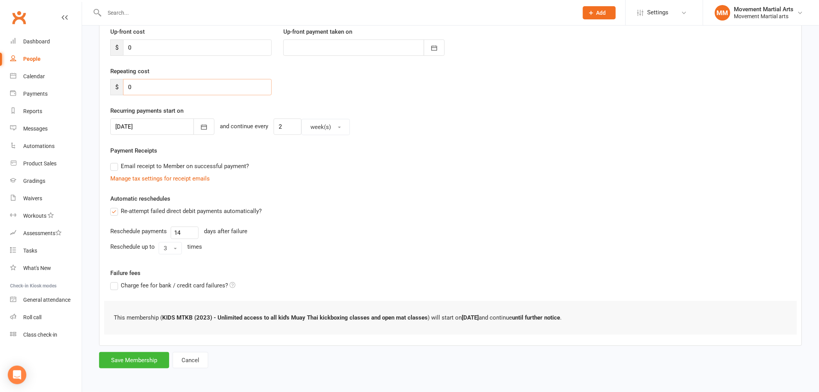
type input "0"
click at [122, 371] on div "Add Membership for May Wehrman Membership details Payments Member will pay with…" at bounding box center [450, 148] width 737 height 464
click at [121, 364] on button "Save Membership" at bounding box center [134, 360] width 70 height 16
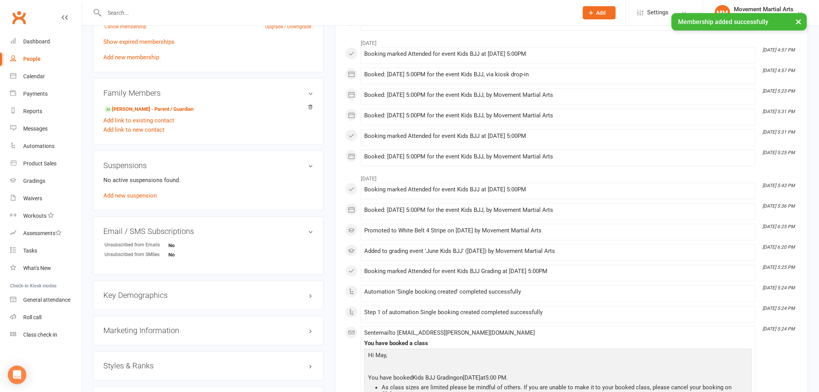
scroll to position [401, 0]
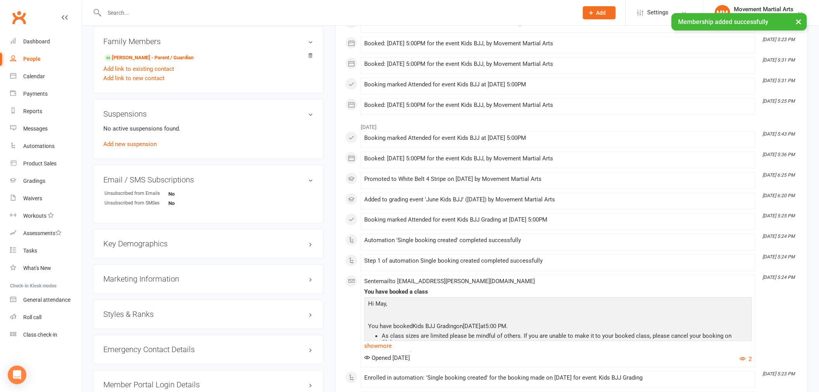
click at [159, 311] on h3 "Styles & Ranks" at bounding box center [208, 314] width 210 height 9
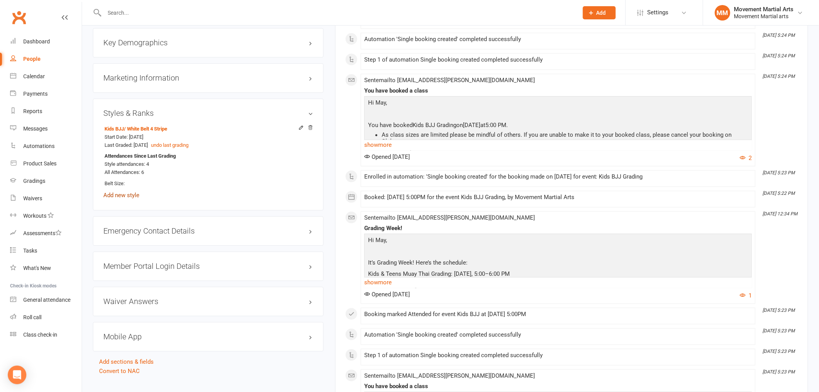
click at [125, 194] on link "Add new style" at bounding box center [121, 195] width 36 height 7
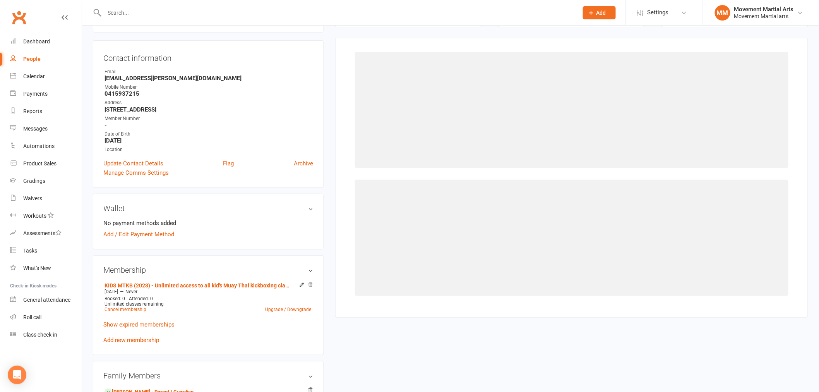
scroll to position [66, 0]
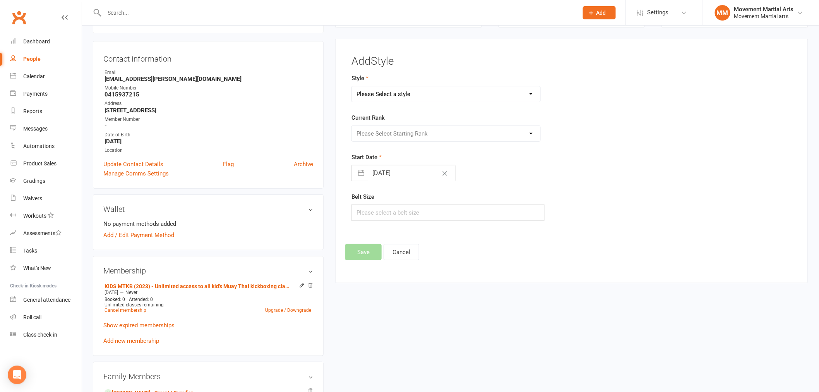
click at [393, 93] on select "Please Select a style BJJ Kids BJJ Kids Muay Thai Muay Thai Kickboxing Strength…" at bounding box center [446, 93] width 189 height 15
select select "948"
click at [352, 86] on select "Please Select a style BJJ Kids BJJ Kids Muay Thai Muay Thai Kickboxing Strength…" at bounding box center [446, 93] width 189 height 15
click at [378, 134] on select "Please Select Starting Rank No Armband White Armband Grey - White Armband Grey …" at bounding box center [446, 133] width 189 height 15
select select "8807"
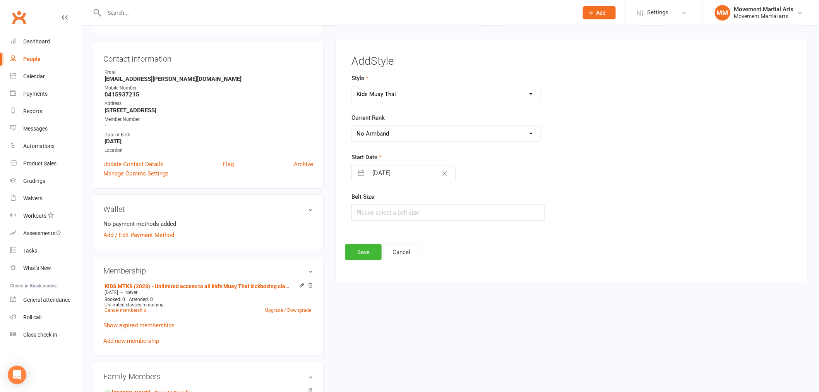
click at [352, 126] on select "Please Select Starting Rank No Armband White Armband Grey - White Armband Grey …" at bounding box center [446, 133] width 189 height 15
click at [369, 256] on button "Save" at bounding box center [363, 252] width 36 height 16
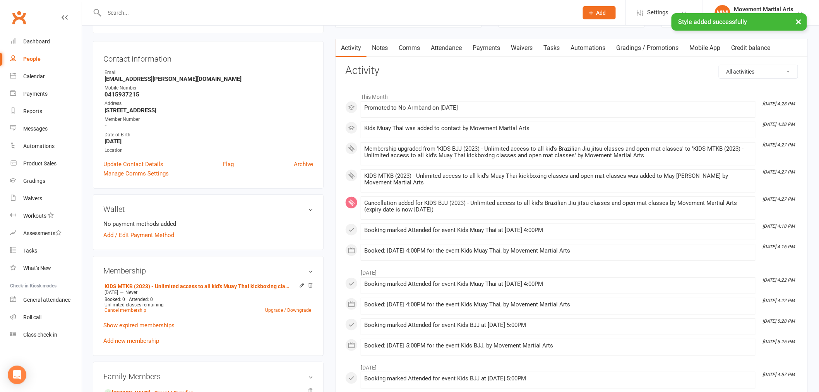
click at [453, 41] on link "Attendance" at bounding box center [447, 48] width 42 height 18
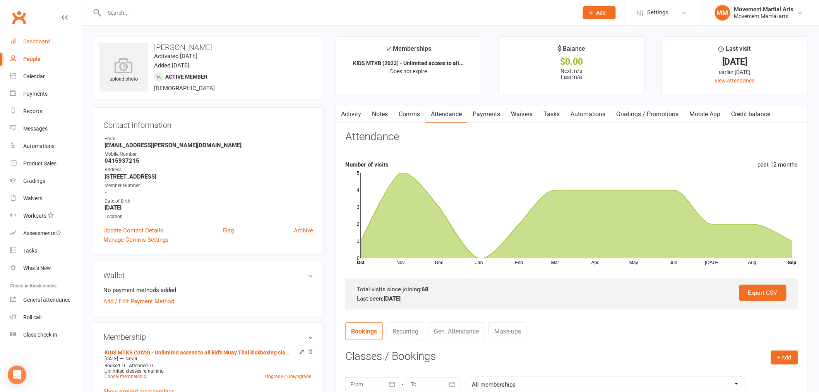
click at [35, 39] on div "Dashboard" at bounding box center [36, 41] width 27 height 6
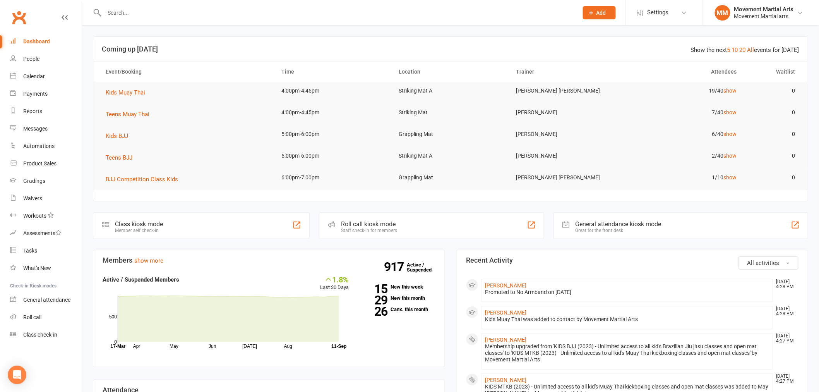
click at [138, 82] on td "Kids Muay Thai" at bounding box center [187, 93] width 176 height 22
click at [139, 88] on button "Kids Muay Thai" at bounding box center [128, 92] width 45 height 9
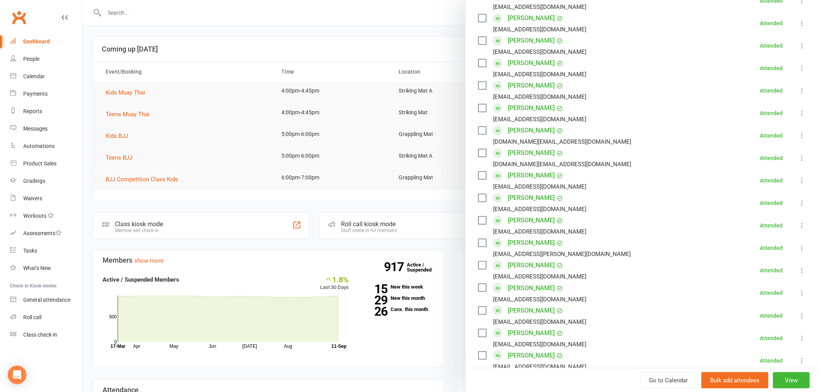
scroll to position [201, 0]
click at [799, 247] on icon at bounding box center [803, 247] width 8 height 8
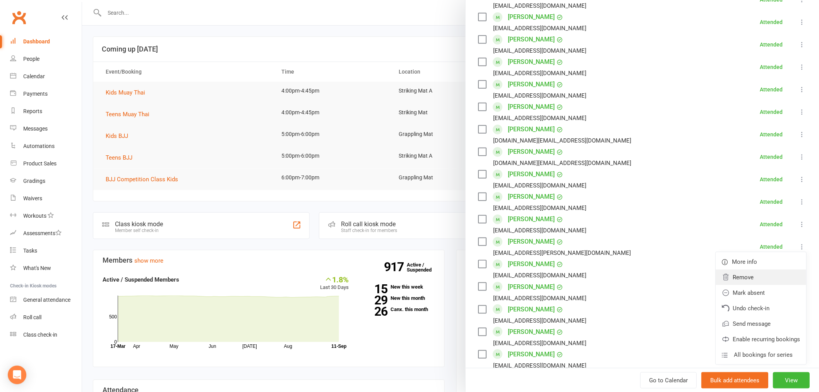
click at [765, 274] on link "Remove" at bounding box center [761, 277] width 91 height 15
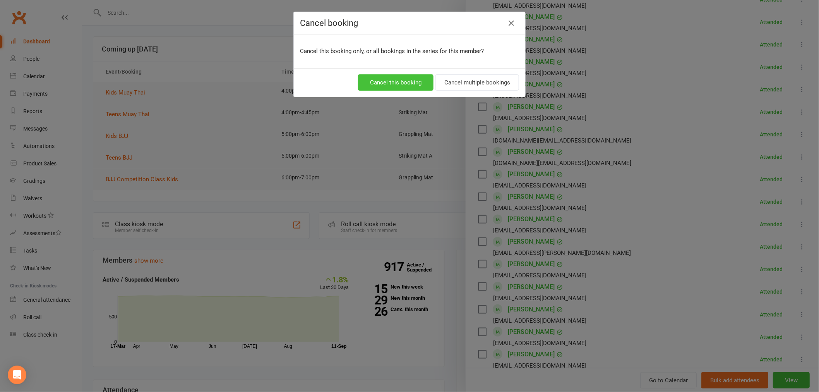
click at [425, 76] on button "Cancel this booking" at bounding box center [396, 82] width 76 height 16
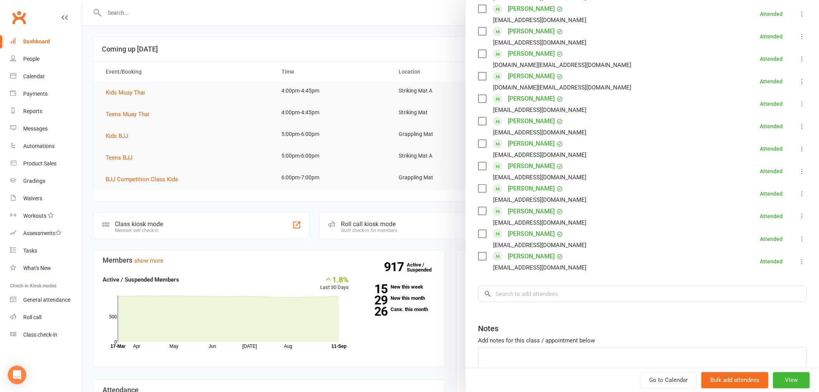
scroll to position [320, 0]
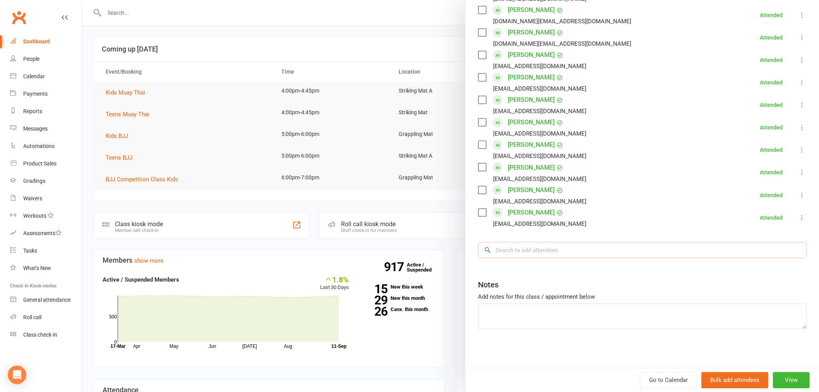
click at [555, 248] on input "search" at bounding box center [642, 250] width 329 height 16
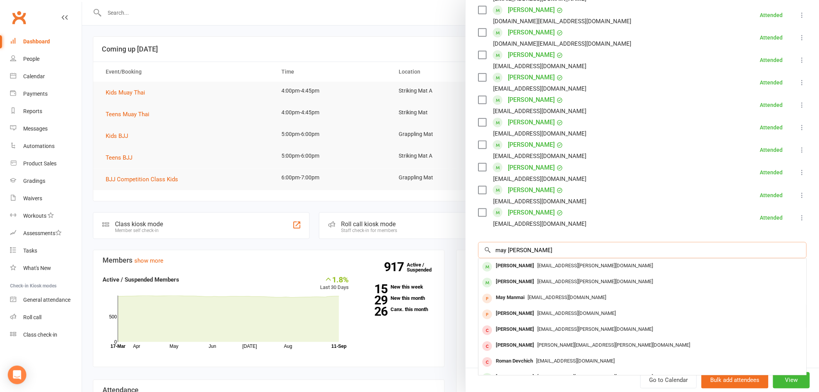
type input "may wehrman"
click at [570, 260] on div "Jordan.wehrman@sydney.edu.au" at bounding box center [643, 265] width 322 height 11
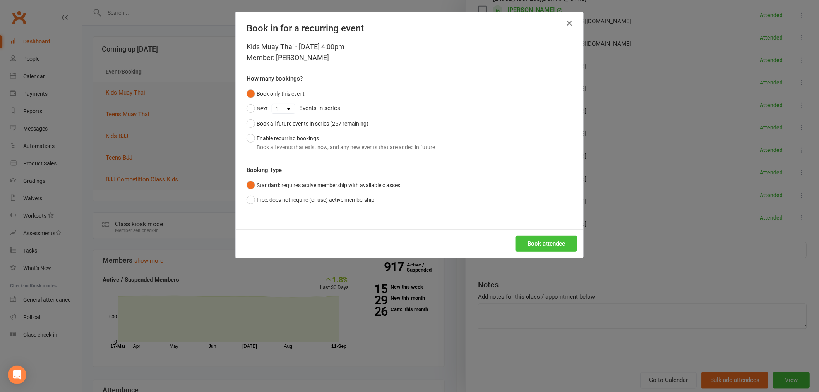
click at [562, 246] on button "Book attendee" at bounding box center [547, 243] width 62 height 16
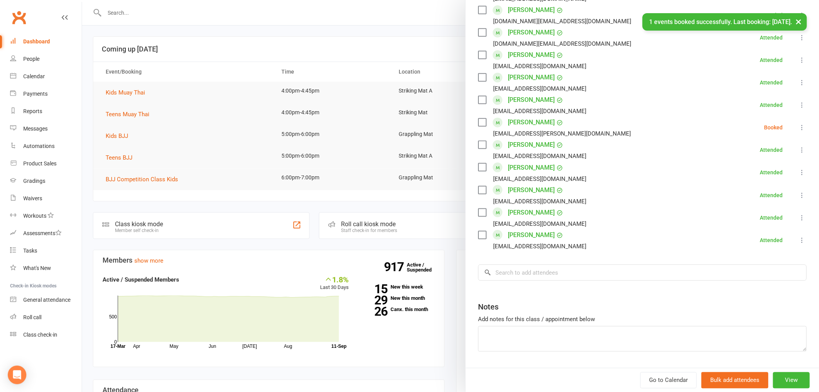
click at [799, 126] on icon at bounding box center [803, 128] width 8 height 8
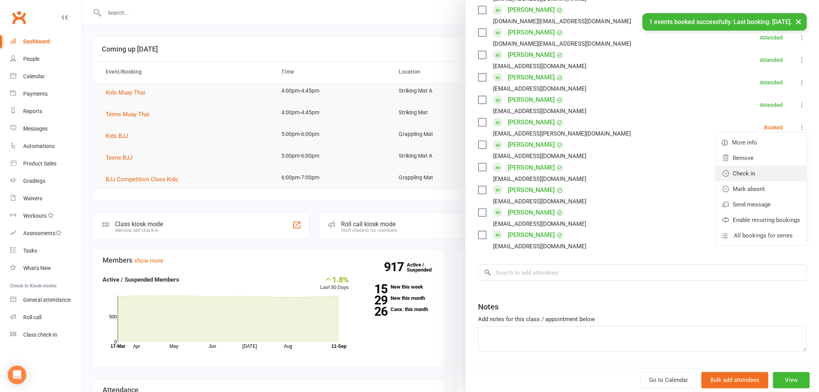
click at [759, 175] on link "Check in" at bounding box center [761, 173] width 91 height 15
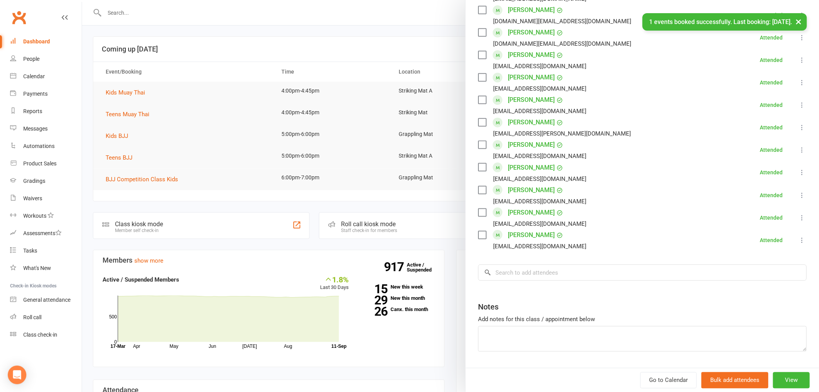
click at [342, 86] on div at bounding box center [450, 196] width 737 height 392
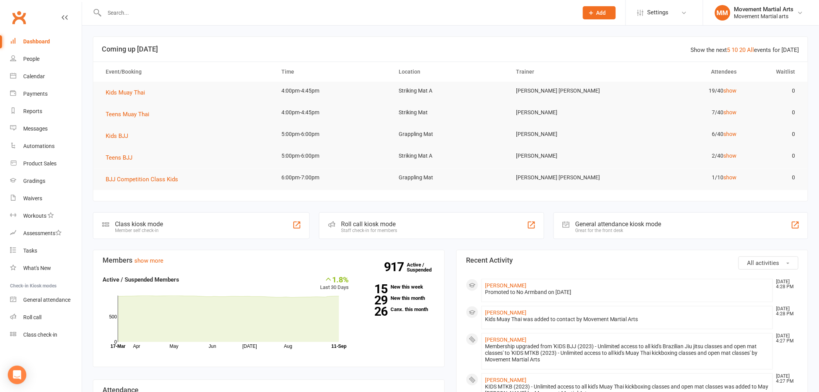
click at [167, 9] on input "text" at bounding box center [337, 12] width 471 height 11
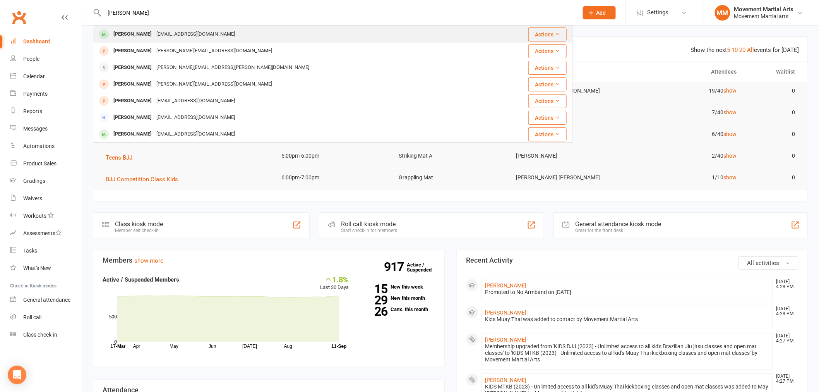
type input "laurence kenn"
click at [161, 39] on div "Laurencekennedy88@gmail.com" at bounding box center [195, 34] width 83 height 11
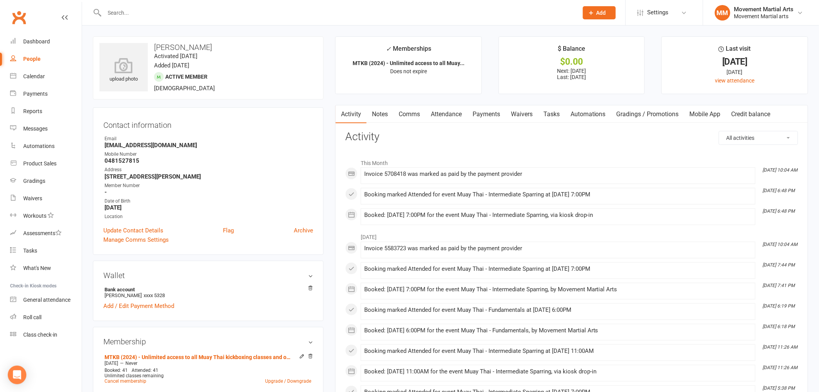
click at [500, 115] on link "Payments" at bounding box center [486, 114] width 38 height 18
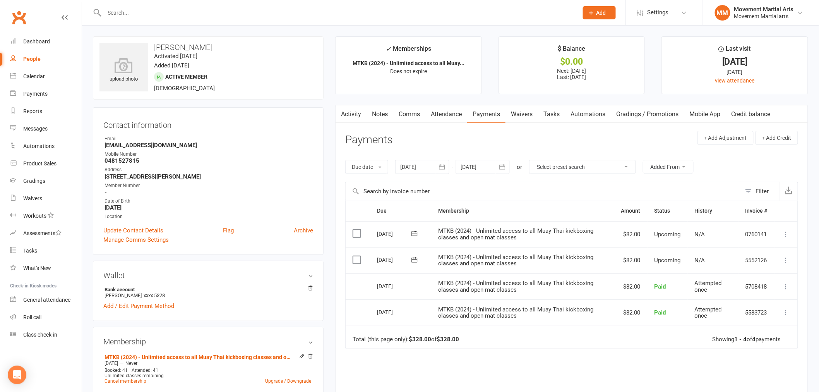
click at [144, 15] on input "text" at bounding box center [337, 12] width 471 height 11
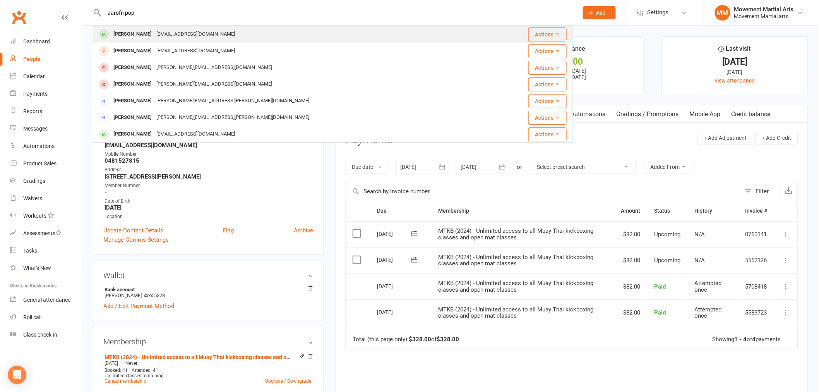
type input "aarofn pop"
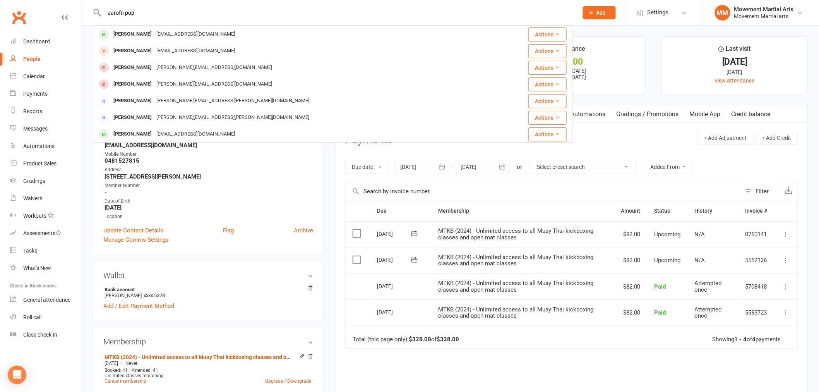
click at [134, 36] on div "Aaron Popal" at bounding box center [132, 34] width 43 height 11
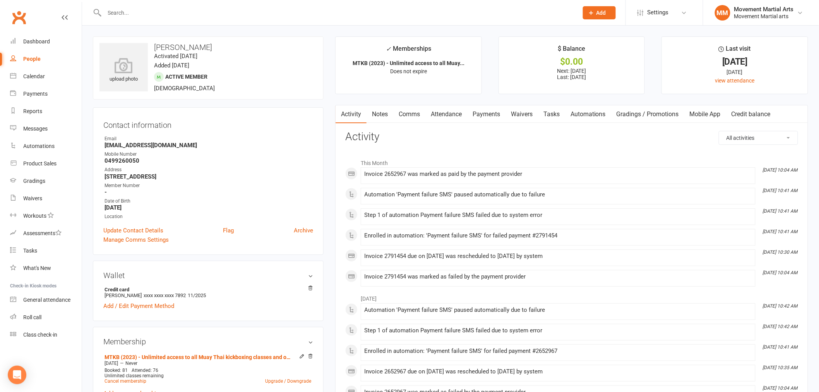
click at [500, 112] on link "Payments" at bounding box center [486, 114] width 38 height 18
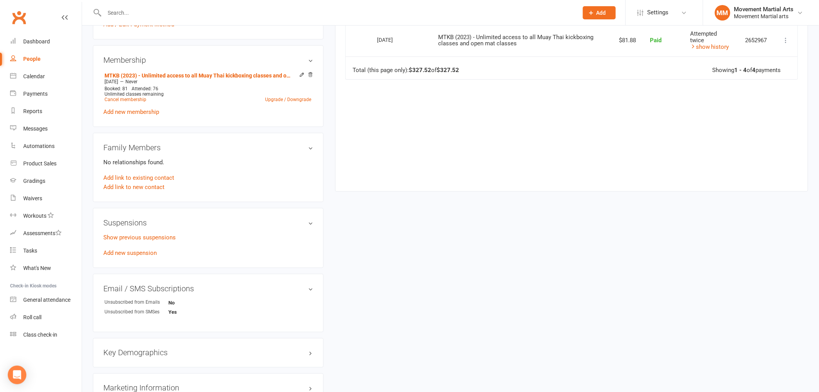
scroll to position [301, 0]
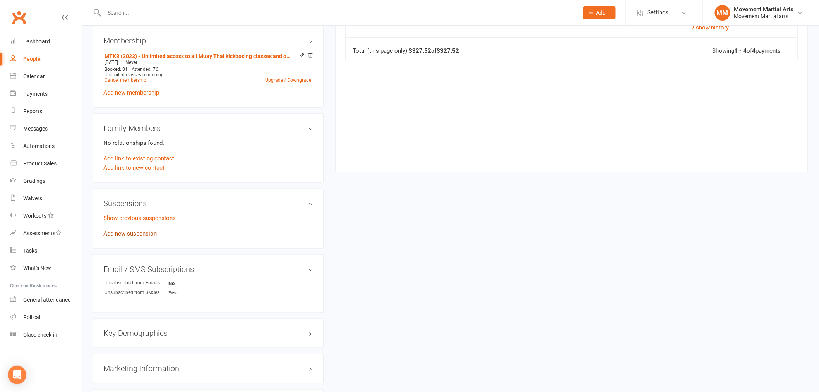
click at [142, 230] on link "Add new suspension" at bounding box center [129, 233] width 53 height 7
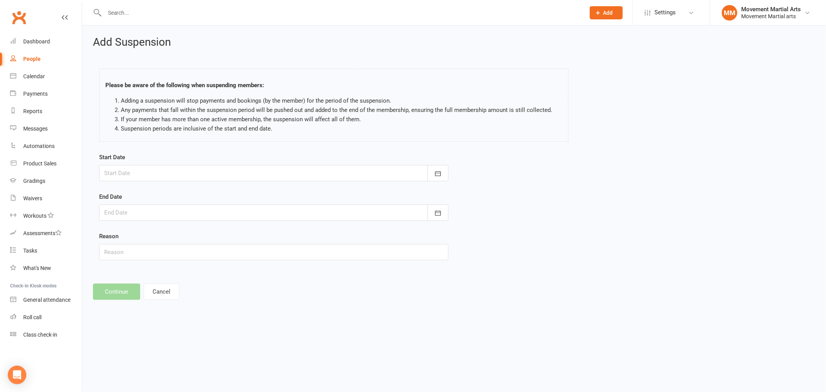
click at [146, 173] on div at bounding box center [273, 173] width 349 height 16
click at [202, 235] on button "11" at bounding box center [199, 237] width 16 height 14
type input "[DATE]"
click at [206, 210] on div at bounding box center [273, 212] width 349 height 16
click at [200, 291] on button "18" at bounding box center [199, 291] width 16 height 14
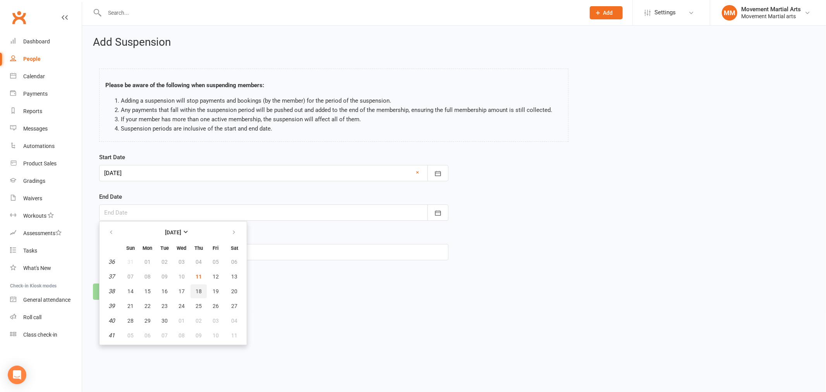
type input "18 Sep 2025"
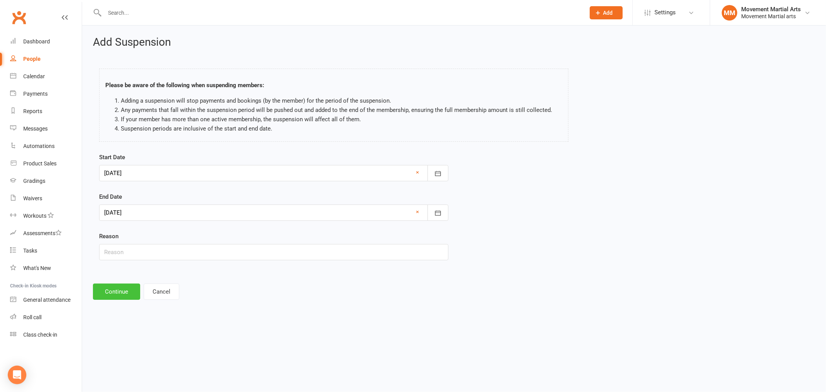
click at [119, 290] on button "Continue" at bounding box center [116, 291] width 47 height 16
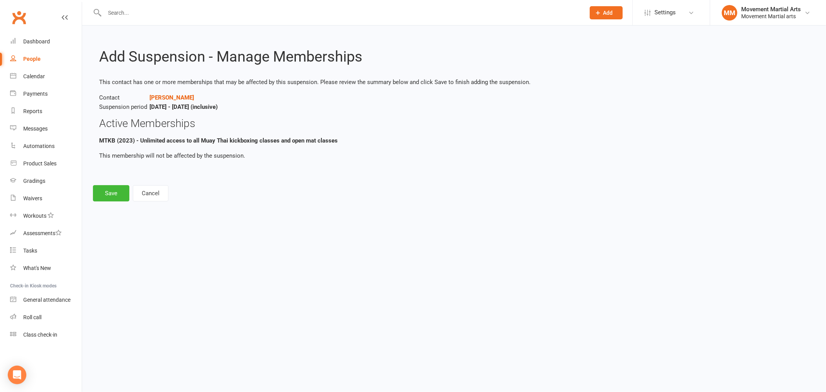
click at [118, 201] on div "Add Suspension - Manage Memberships This contact has one or more memberships th…" at bounding box center [454, 119] width 744 height 187
click at [119, 194] on button "Save" at bounding box center [111, 193] width 36 height 16
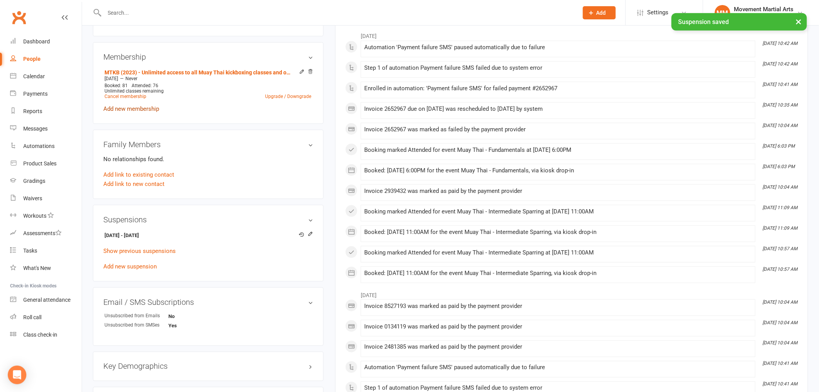
scroll to position [301, 0]
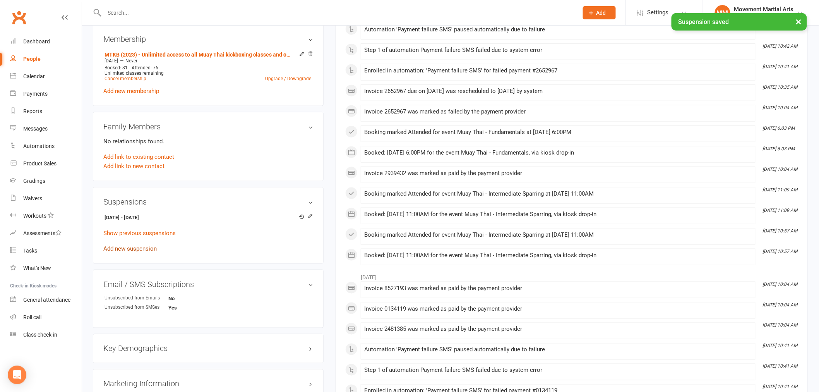
click at [125, 246] on link "Add new suspension" at bounding box center [129, 248] width 53 height 7
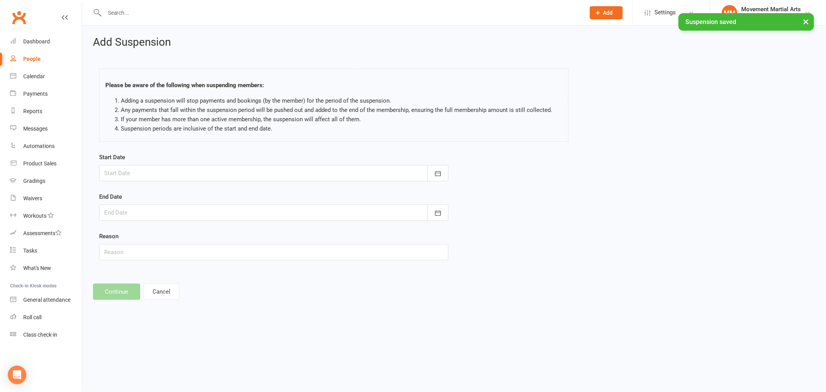
click at [120, 168] on div at bounding box center [273, 173] width 349 height 16
click at [232, 252] on span "20" at bounding box center [235, 252] width 6 height 6
type input "20 Sep 2025"
click at [160, 217] on div at bounding box center [273, 212] width 349 height 16
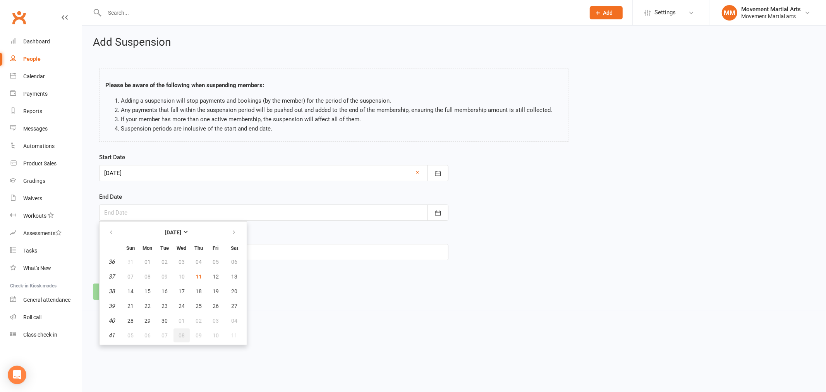
click at [179, 332] on span "08" at bounding box center [182, 335] width 6 height 6
type input "08 Oct 2025"
click at [110, 295] on button "Continue" at bounding box center [116, 291] width 47 height 16
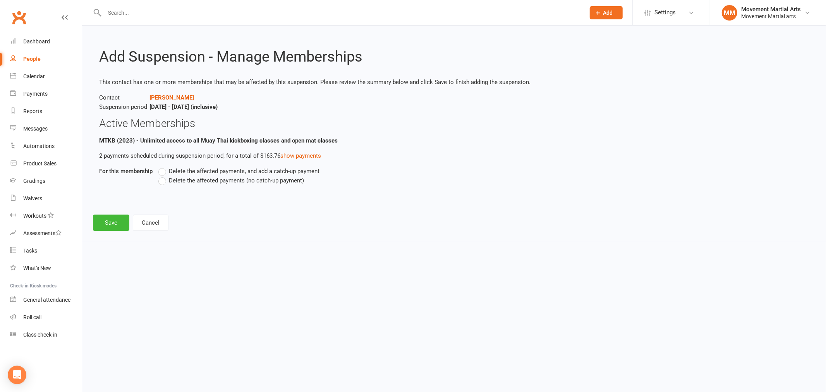
click at [188, 176] on span "Delete the affected payments (no catch-up payment)" at bounding box center [236, 180] width 135 height 8
click at [163, 176] on input "Delete the affected payments (no catch-up payment)" at bounding box center [160, 176] width 5 height 0
click at [111, 222] on button "Save" at bounding box center [111, 223] width 36 height 16
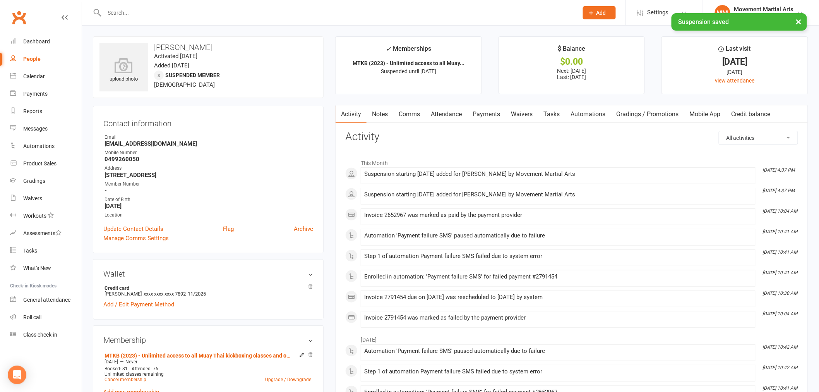
click at [385, 113] on link "Notes" at bounding box center [380, 114] width 27 height 18
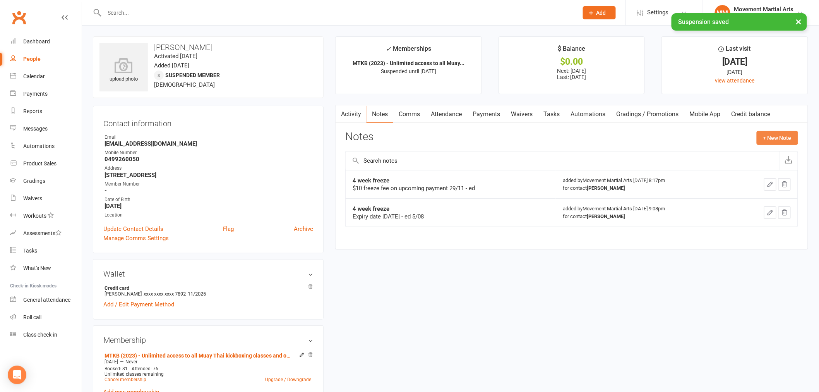
click at [775, 134] on button "+ New Note" at bounding box center [777, 138] width 41 height 14
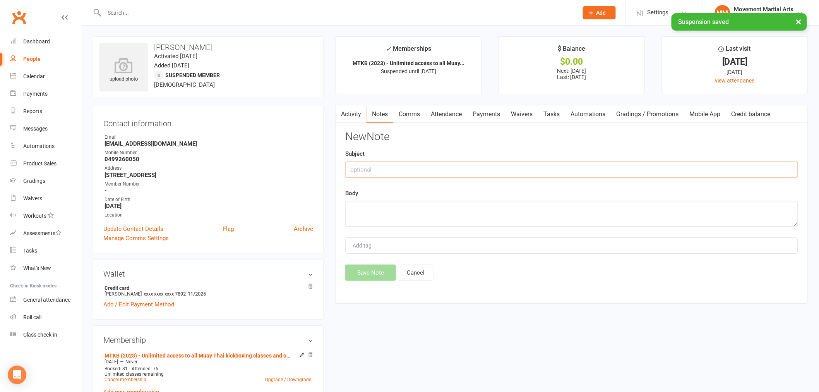
click at [440, 175] on input "text" at bounding box center [571, 169] width 453 height 16
type input "4 week freeze"
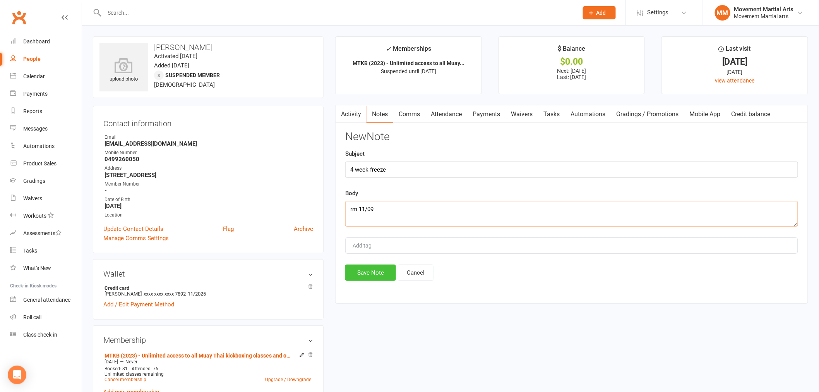
type textarea "rm 11/09"
click at [368, 267] on button "Save Note" at bounding box center [370, 273] width 51 height 16
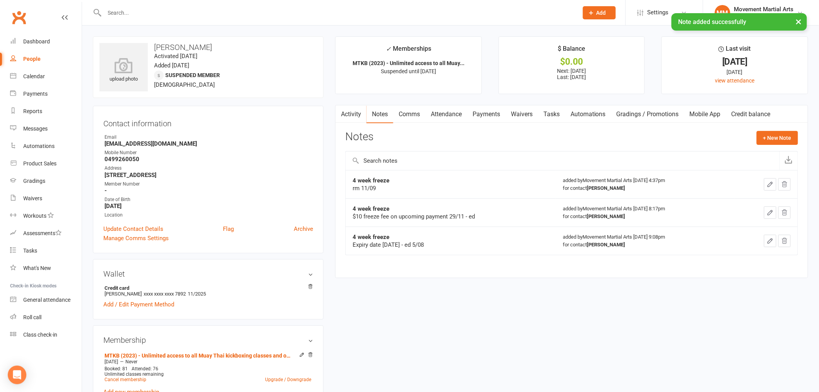
click at [525, 114] on link "Waivers" at bounding box center [522, 114] width 33 height 18
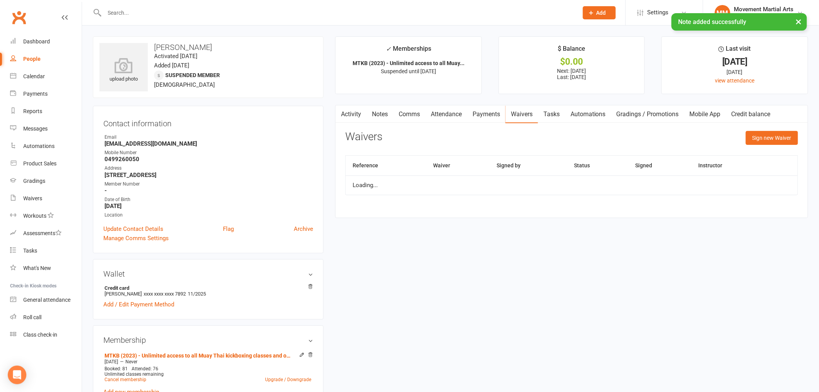
click at [482, 117] on link "Payments" at bounding box center [486, 114] width 38 height 18
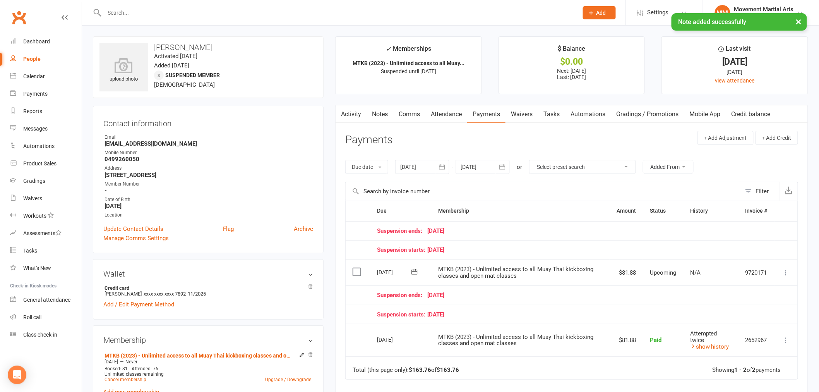
click at [785, 268] on button at bounding box center [786, 272] width 9 height 9
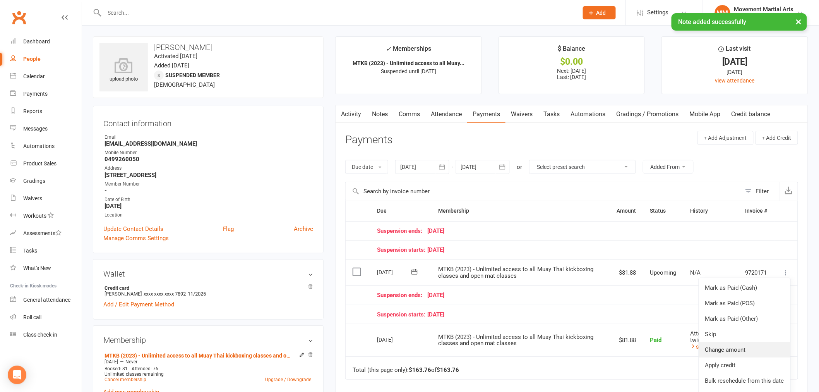
click at [745, 347] on link "Change amount" at bounding box center [744, 349] width 91 height 15
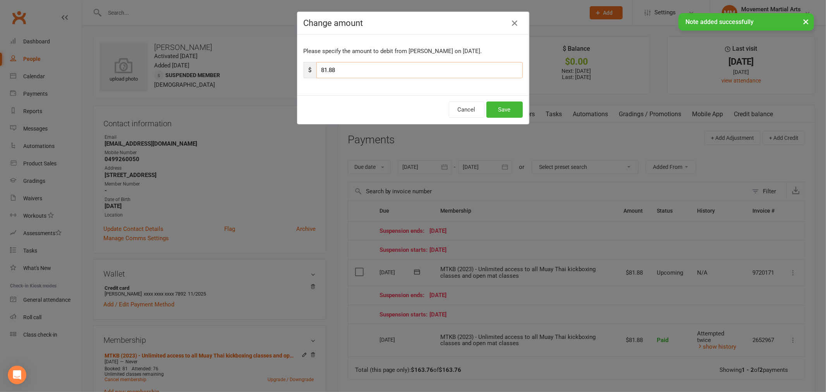
drag, startPoint x: 385, startPoint y: 67, endPoint x: 318, endPoint y: 67, distance: 66.2
click at [318, 67] on input "81.88" at bounding box center [419, 70] width 206 height 16
type input "10"
click at [495, 106] on button "Save" at bounding box center [504, 109] width 36 height 16
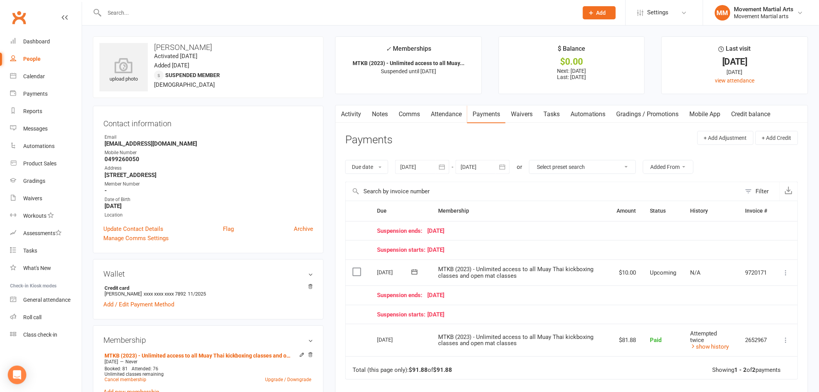
drag, startPoint x: 136, startPoint y: 18, endPoint x: 132, endPoint y: 17, distance: 3.9
click at [134, 18] on div at bounding box center [333, 12] width 480 height 25
click at [132, 16] on input "text" at bounding box center [337, 12] width 471 height 11
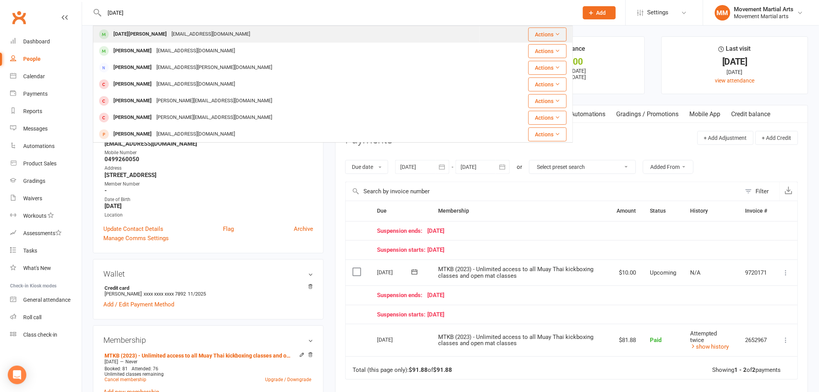
type input "kartik"
click at [169, 36] on div "vishvaddi@gmail.com" at bounding box center [210, 34] width 83 height 11
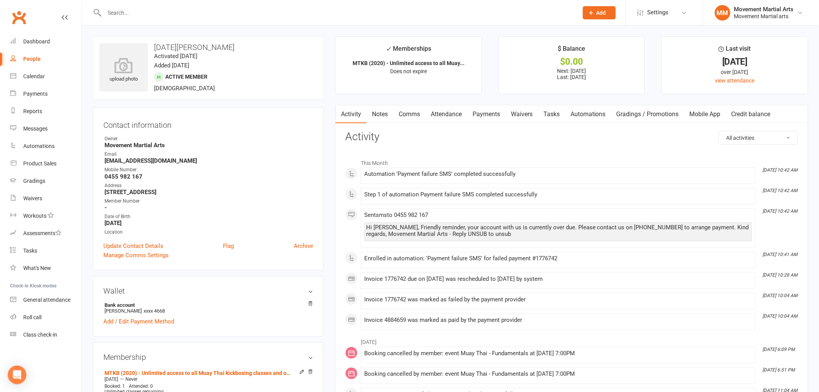
click at [487, 109] on link "Payments" at bounding box center [486, 114] width 38 height 18
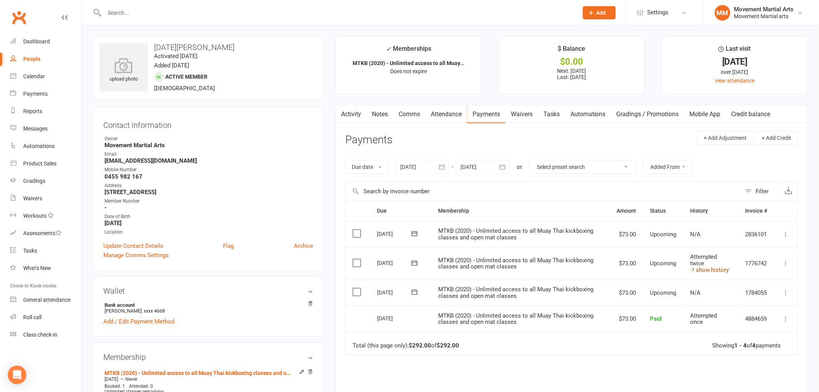
click at [719, 269] on link "show history" at bounding box center [710, 269] width 39 height 7
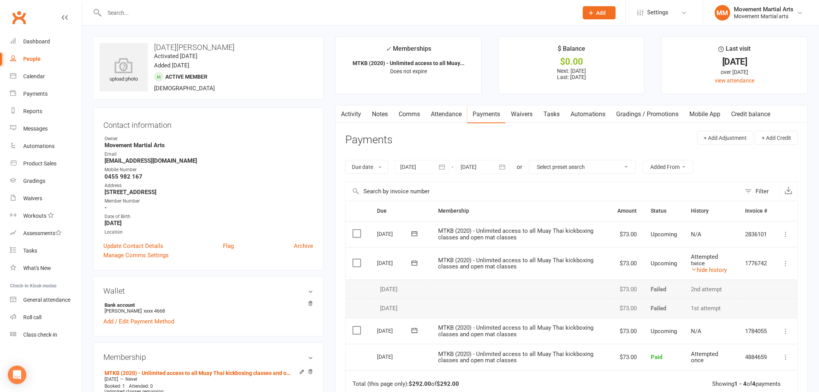
click at [784, 265] on icon at bounding box center [787, 263] width 8 height 8
click at [773, 295] on link "Mark as Paid (POS)" at bounding box center [744, 293] width 91 height 15
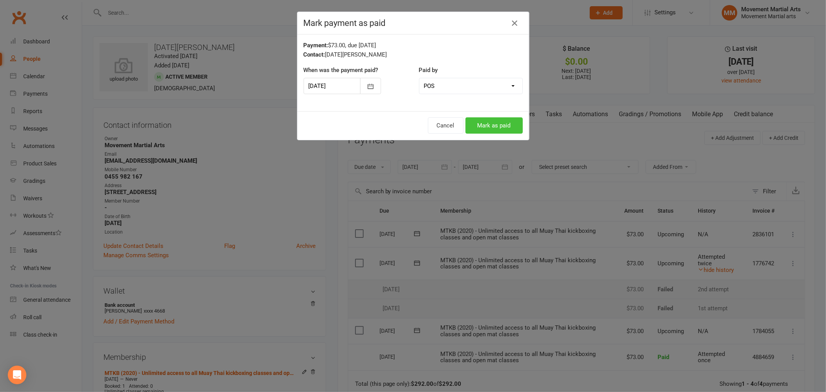
click at [481, 124] on button "Mark as paid" at bounding box center [494, 125] width 57 height 16
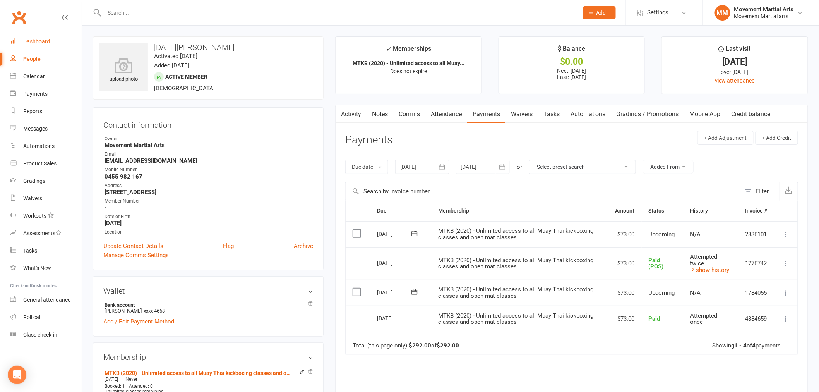
click at [57, 34] on link "Dashboard" at bounding box center [46, 41] width 72 height 17
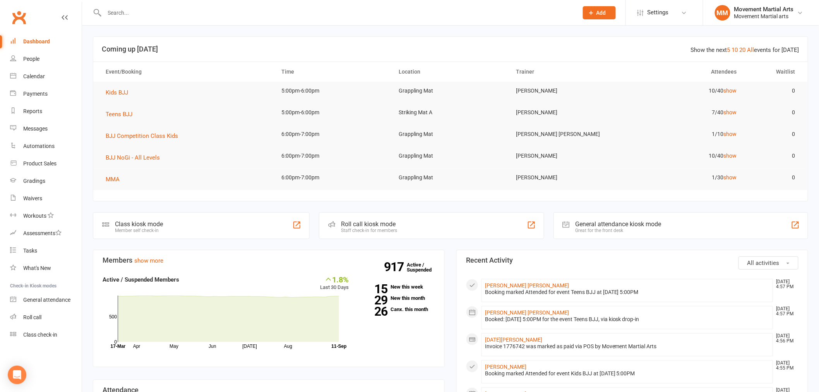
click at [143, 13] on input "text" at bounding box center [337, 12] width 471 height 11
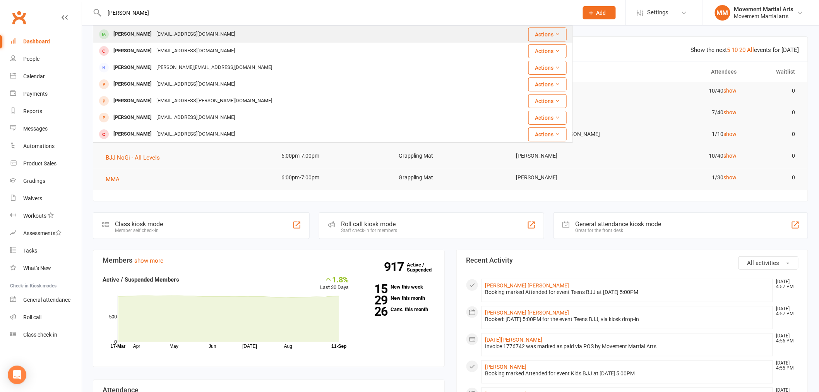
type input "jibin"
click at [154, 33] on div "jbyina@gmail.com" at bounding box center [195, 34] width 83 height 11
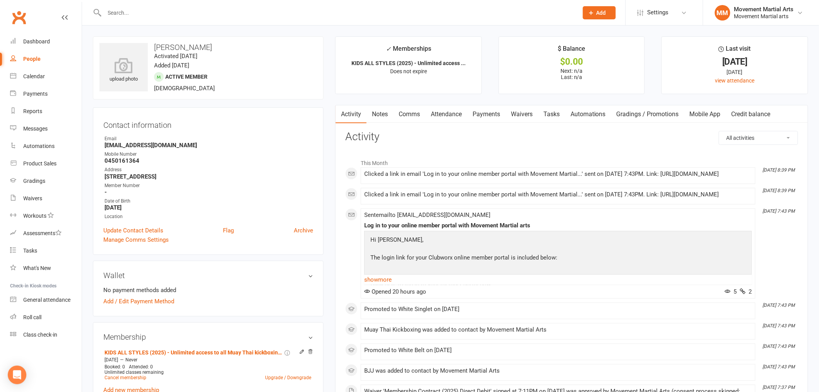
click at [495, 116] on link "Payments" at bounding box center [486, 114] width 38 height 18
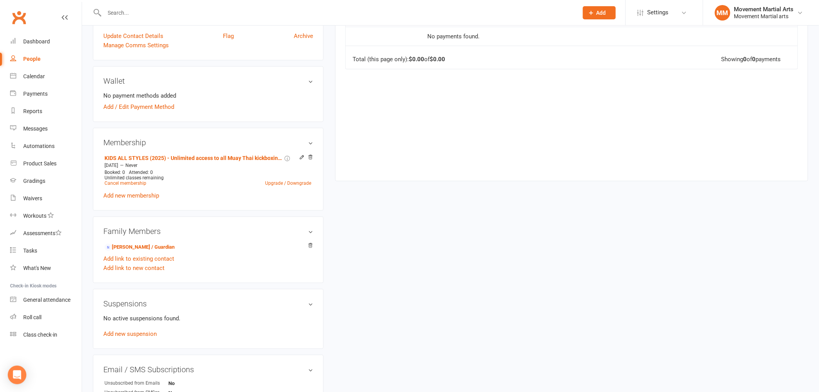
scroll to position [201, 0]
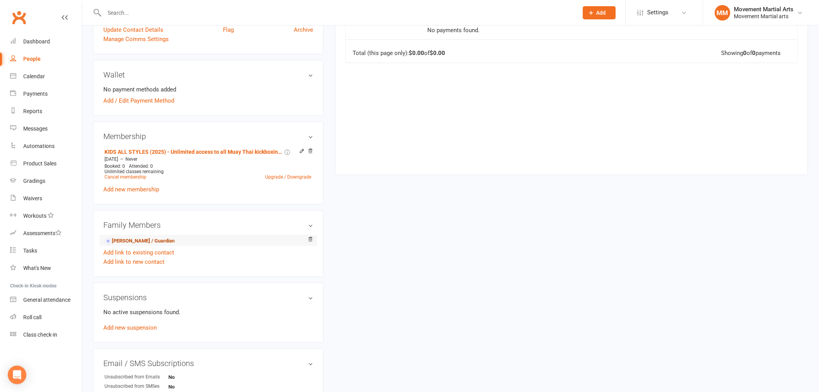
click at [161, 242] on link "Euna Lee - Parent / Guardian" at bounding box center [140, 241] width 70 height 8
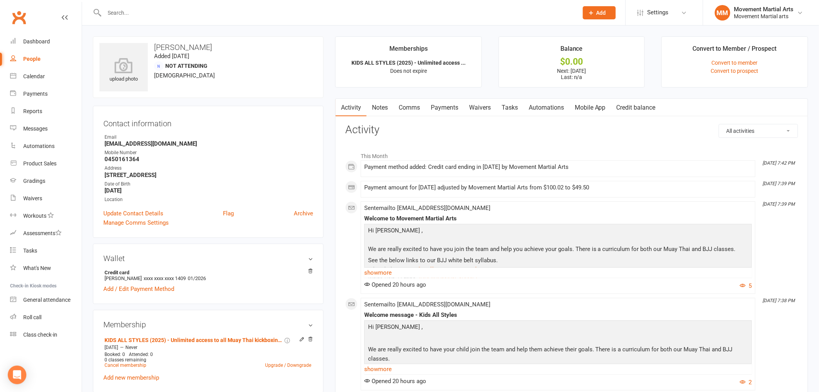
click at [455, 110] on link "Payments" at bounding box center [445, 108] width 38 height 18
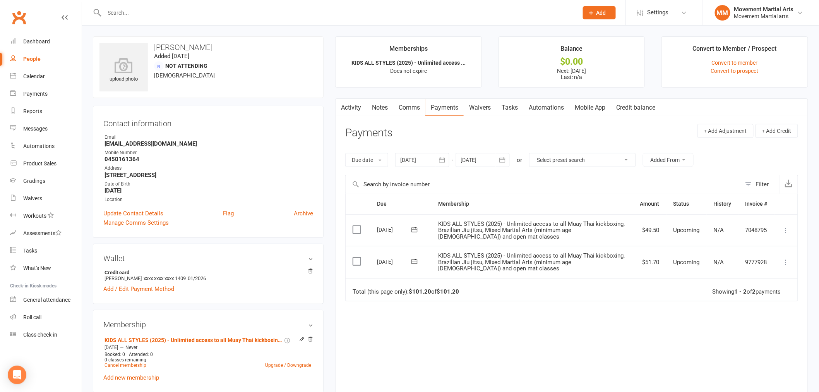
click at [582, 320] on div "Due Contact Membership Amount Status History Invoice # Select this 26 Sep 2025 …" at bounding box center [571, 298] width 453 height 208
click at [498, 160] on button "button" at bounding box center [503, 160] width 14 height 14
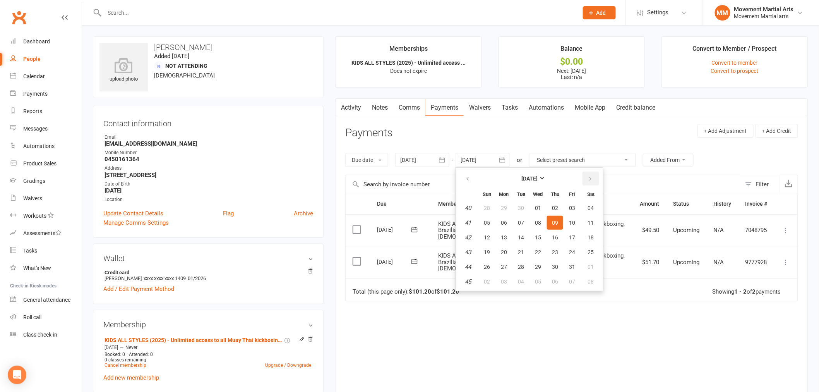
click at [593, 180] on button "button" at bounding box center [591, 179] width 17 height 14
click at [566, 232] on button "14" at bounding box center [572, 237] width 16 height 14
type input "14 Nov 2025"
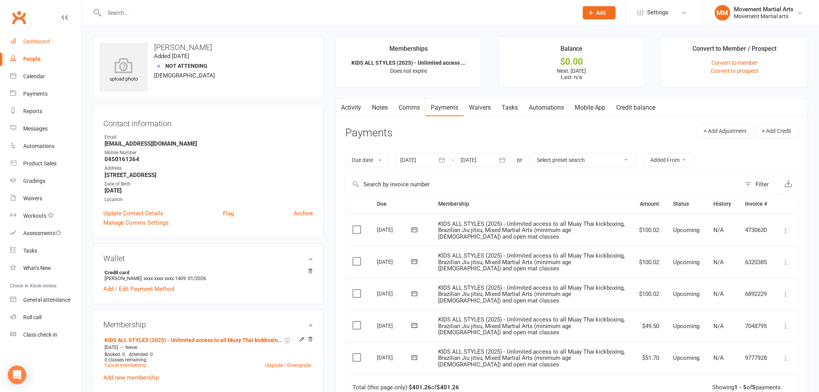
click at [44, 42] on div "Dashboard" at bounding box center [36, 41] width 27 height 6
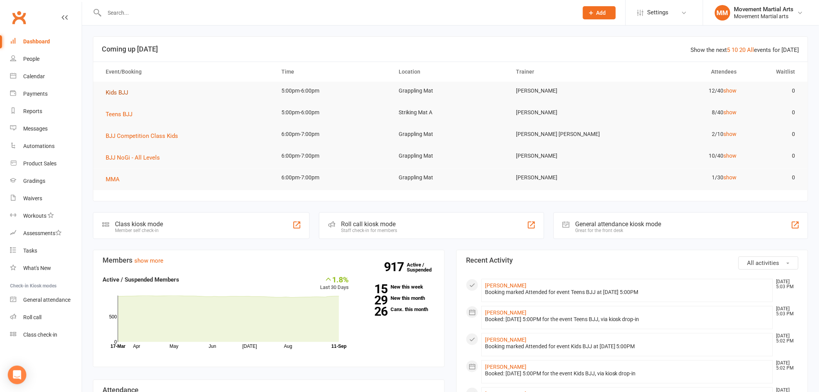
click at [127, 92] on span "Kids BJJ" at bounding box center [117, 92] width 22 height 7
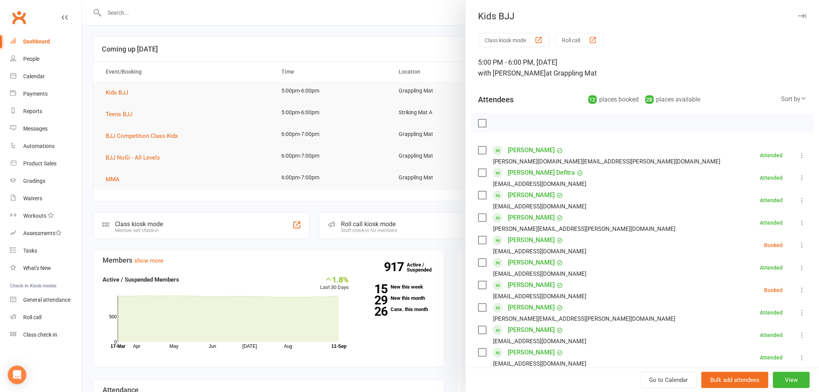
click at [798, 249] on button at bounding box center [802, 245] width 9 height 9
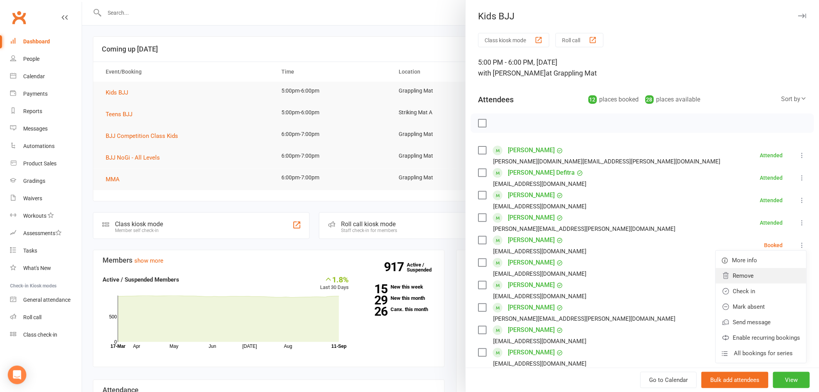
click at [775, 276] on link "Remove" at bounding box center [761, 275] width 91 height 15
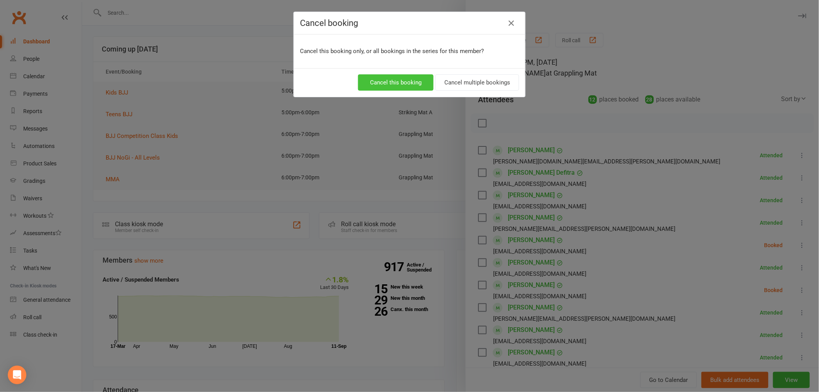
click at [394, 81] on button "Cancel this booking" at bounding box center [396, 82] width 76 height 16
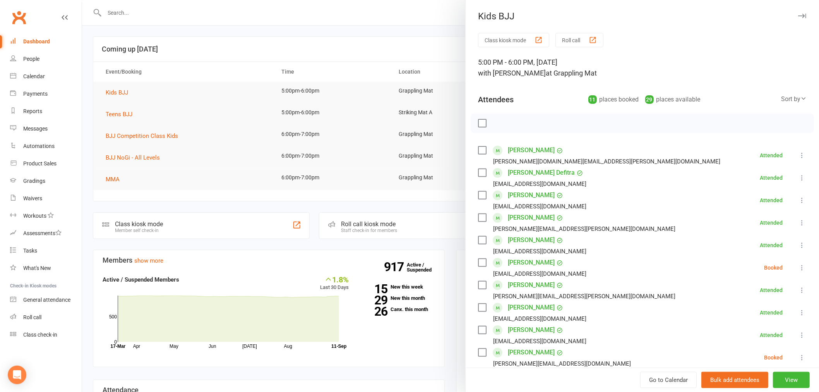
click at [152, 16] on div at bounding box center [450, 196] width 737 height 392
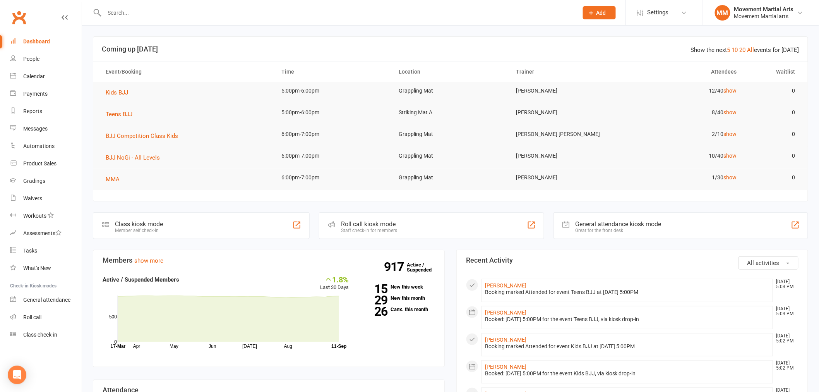
click at [142, 17] on input "text" at bounding box center [337, 12] width 471 height 11
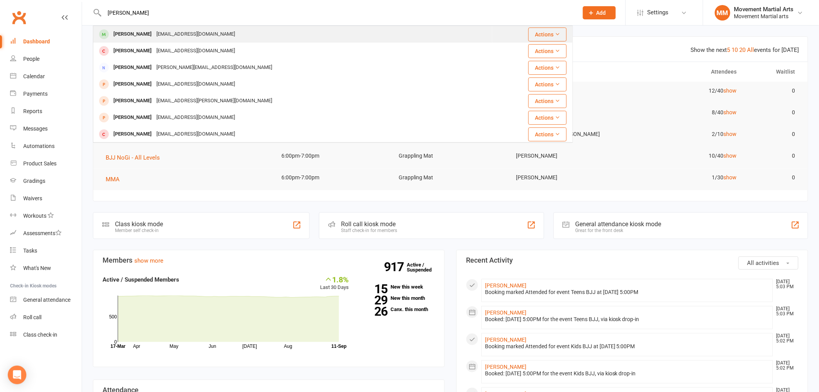
type input "jibin"
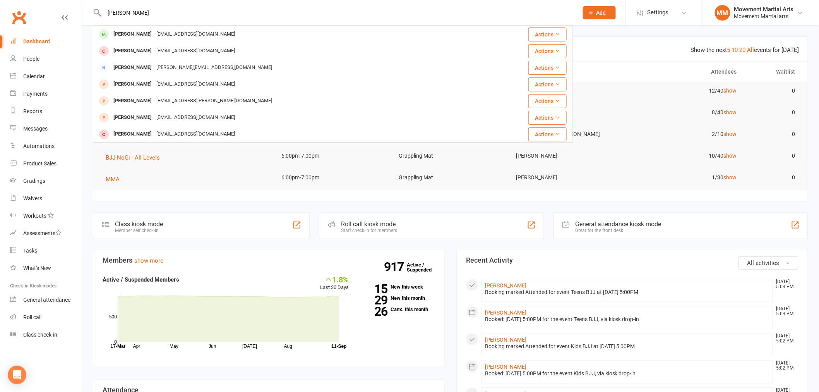
click at [148, 28] on div "Jibin Park jbyina@gmail.com" at bounding box center [293, 34] width 399 height 16
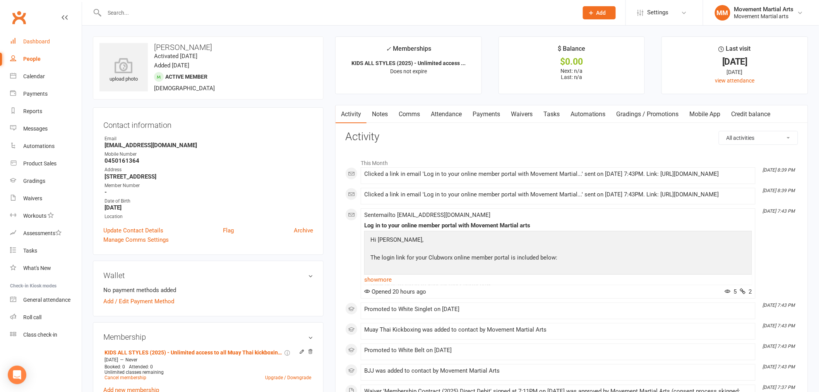
click at [50, 35] on link "Dashboard" at bounding box center [46, 41] width 72 height 17
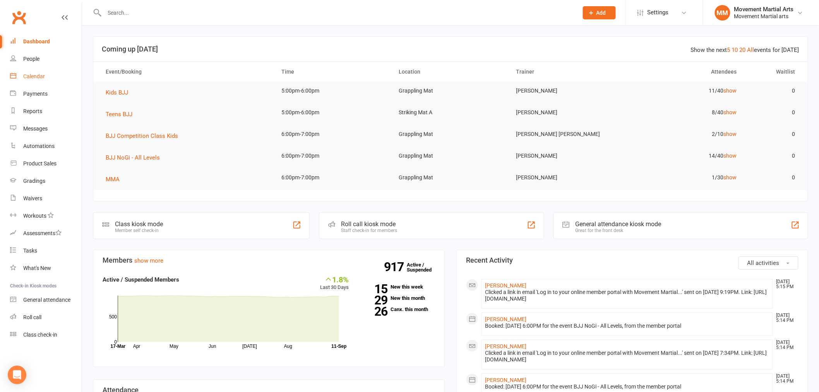
click at [36, 77] on div "Calendar" at bounding box center [34, 76] width 22 height 6
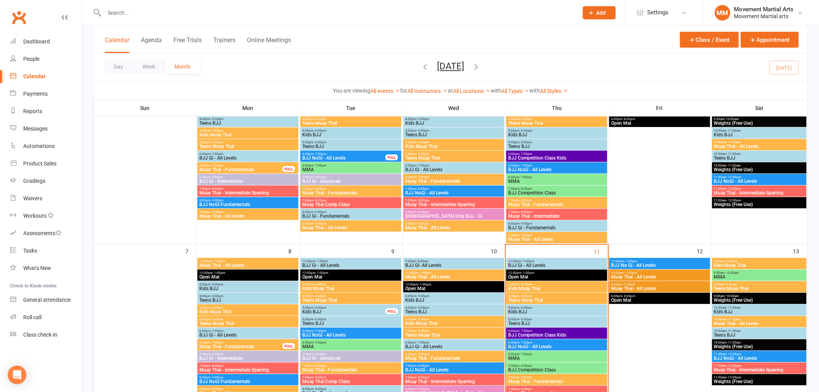
scroll to position [201, 0]
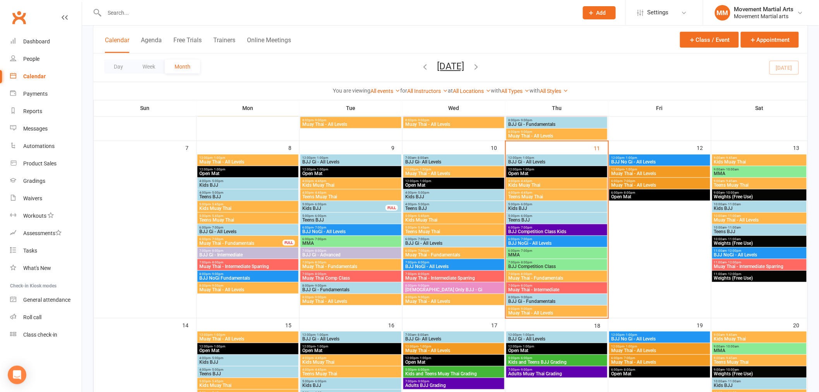
click at [528, 185] on span "Kids Muay Thai" at bounding box center [557, 185] width 98 height 5
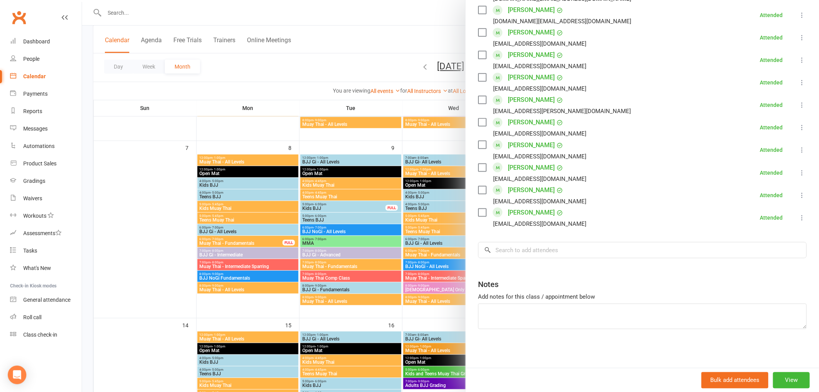
scroll to position [242, 0]
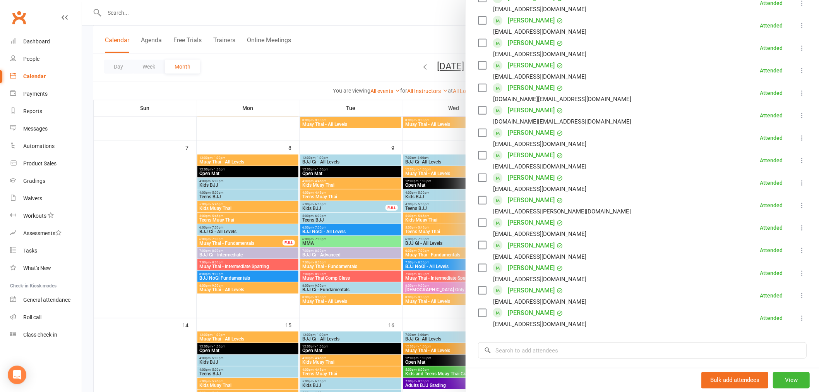
click at [276, 64] on div at bounding box center [450, 196] width 737 height 392
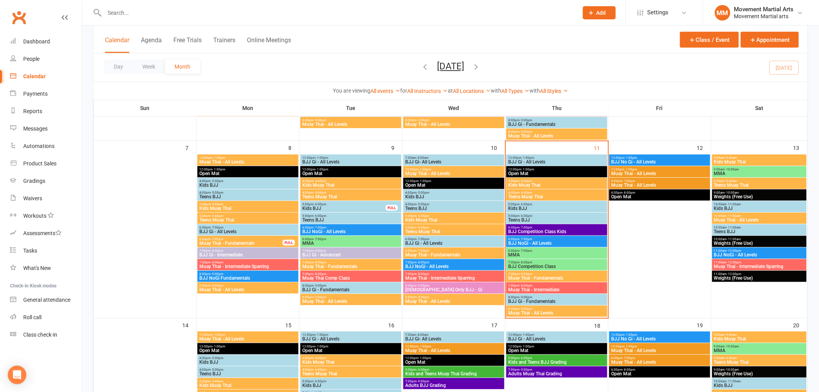
click at [119, 18] on div at bounding box center [333, 12] width 480 height 25
click at [126, 17] on input "text" at bounding box center [337, 12] width 471 height 11
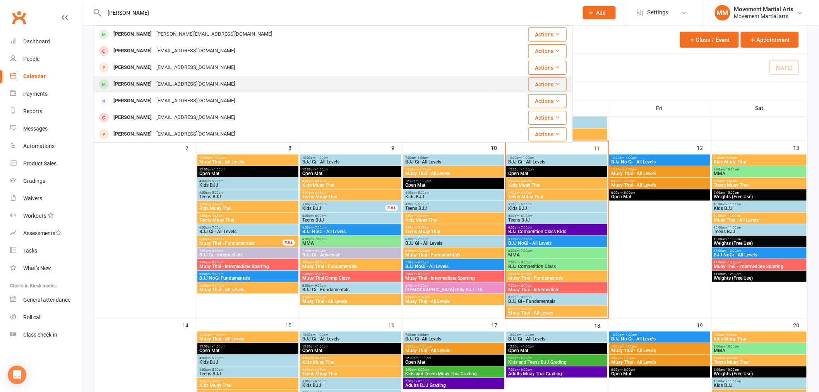
type input "mason"
click at [133, 89] on div "Mason Micali" at bounding box center [132, 84] width 43 height 11
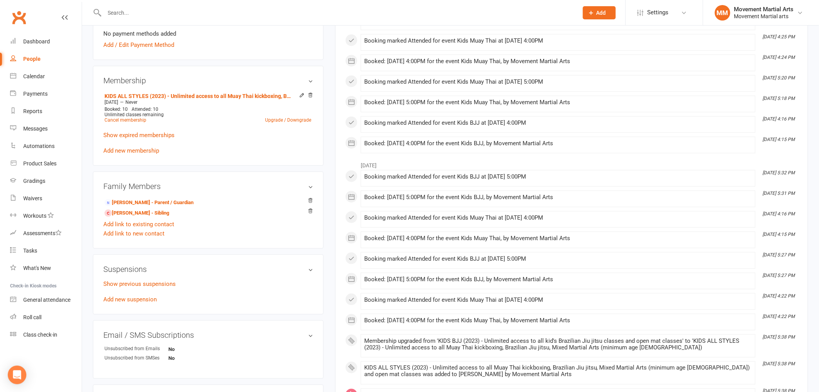
scroll to position [401, 0]
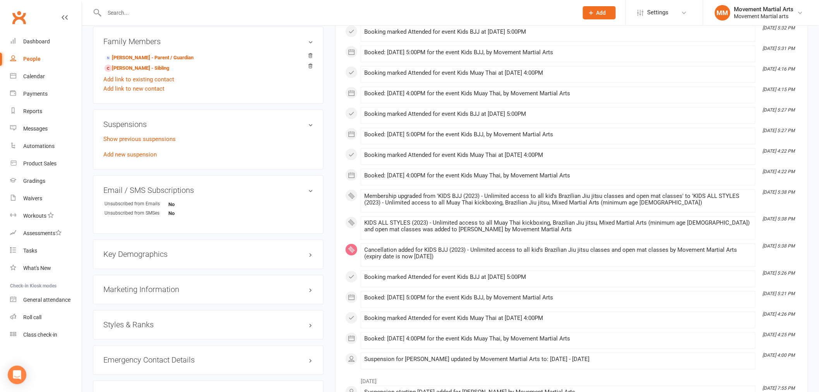
click at [132, 321] on h3 "Styles & Ranks" at bounding box center [208, 325] width 210 height 9
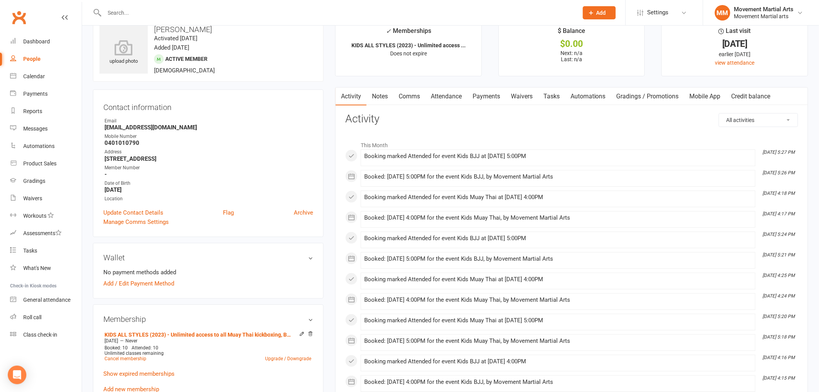
scroll to position [0, 0]
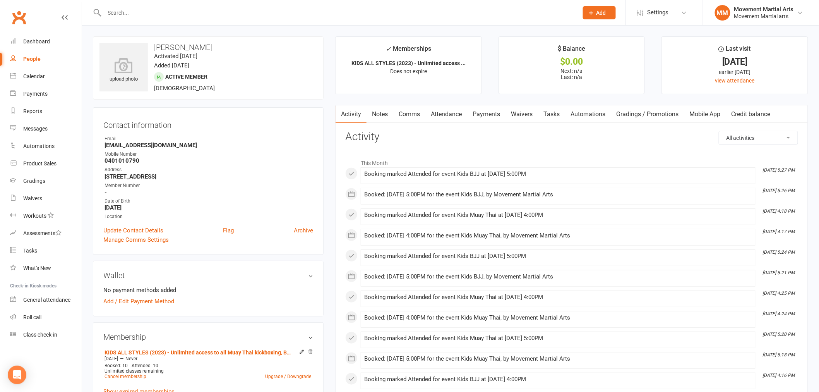
click at [163, 14] on input "text" at bounding box center [337, 12] width 471 height 11
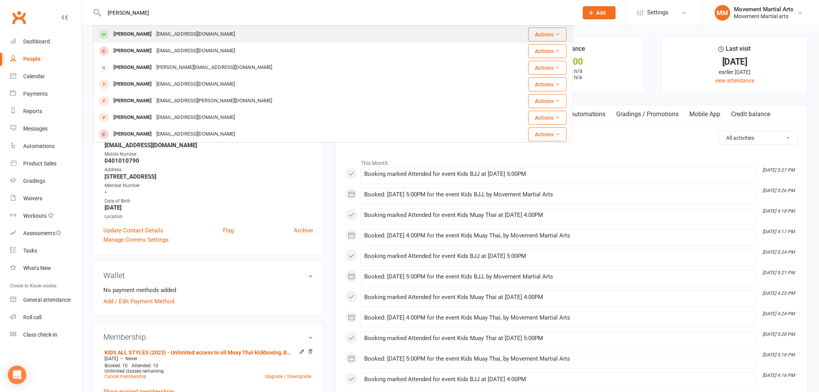
type input "jibin"
click at [189, 42] on div "Jibin Park jbyina@gmail.com" at bounding box center [293, 34] width 399 height 16
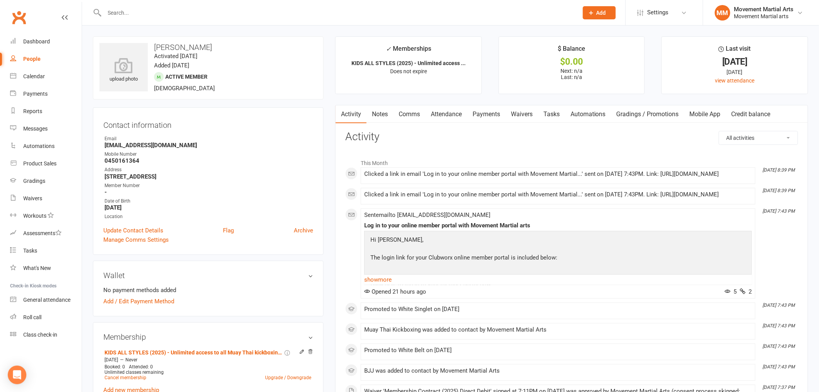
click at [450, 136] on h3 "Activity" at bounding box center [571, 137] width 453 height 12
click at [501, 115] on link "Payments" at bounding box center [486, 114] width 38 height 18
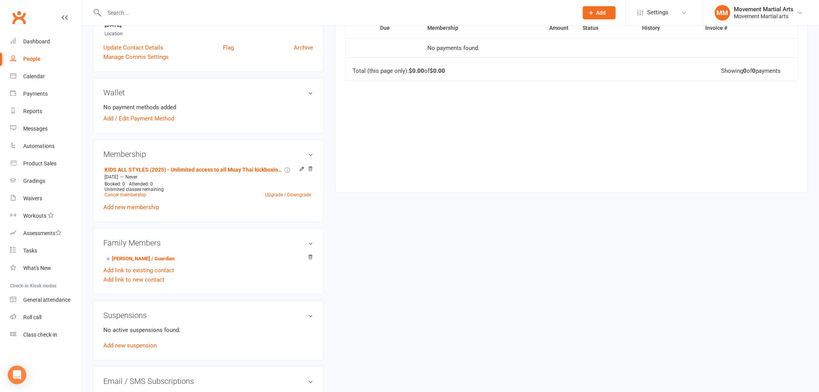
scroll to position [201, 0]
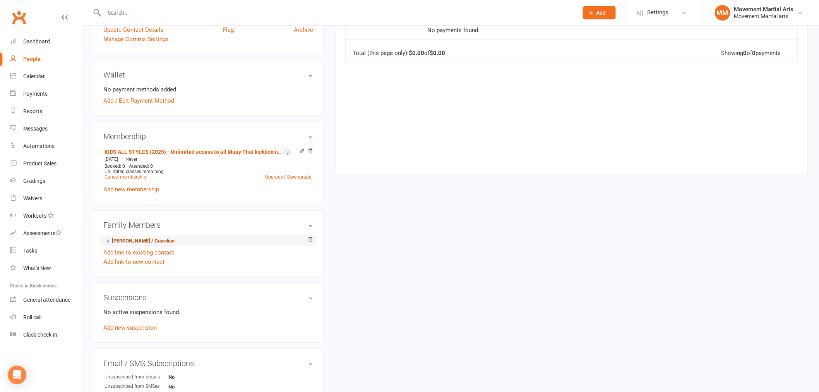
click at [132, 239] on link "Euna Lee - Parent / Guardian" at bounding box center [140, 241] width 70 height 8
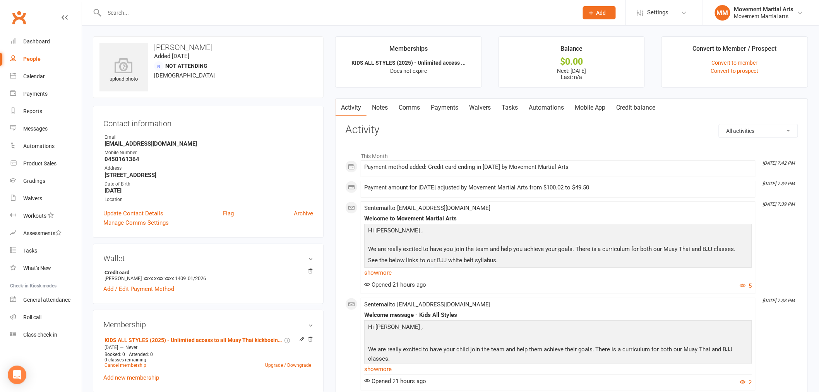
click at [435, 103] on link "Payments" at bounding box center [445, 108] width 38 height 18
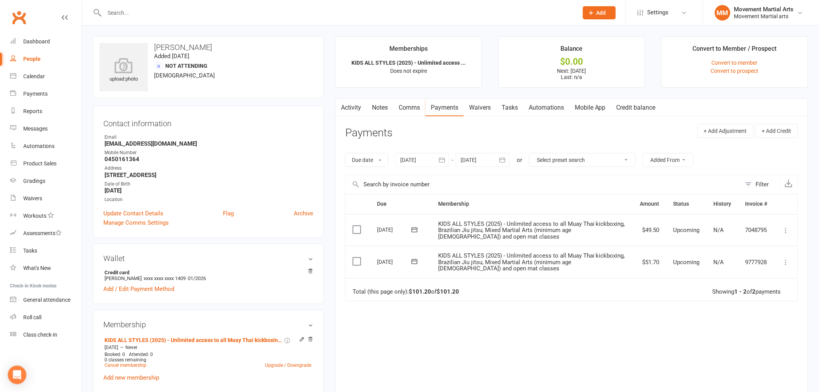
click at [793, 265] on td "Mark as Paid (Cash) Mark as Paid (POS) Mark as Paid (Other) Skip Change amount …" at bounding box center [786, 262] width 23 height 32
click at [785, 262] on icon at bounding box center [787, 262] width 8 height 8
click at [734, 367] on link "Bulk reschedule from this date" at bounding box center [744, 369] width 91 height 15
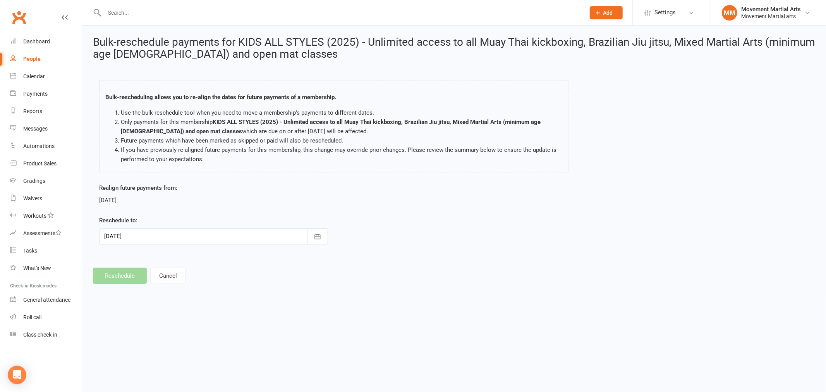
click at [294, 239] on div at bounding box center [213, 236] width 229 height 16
click at [209, 315] on button "19" at bounding box center [216, 315] width 16 height 14
type input "19 Sep 2025"
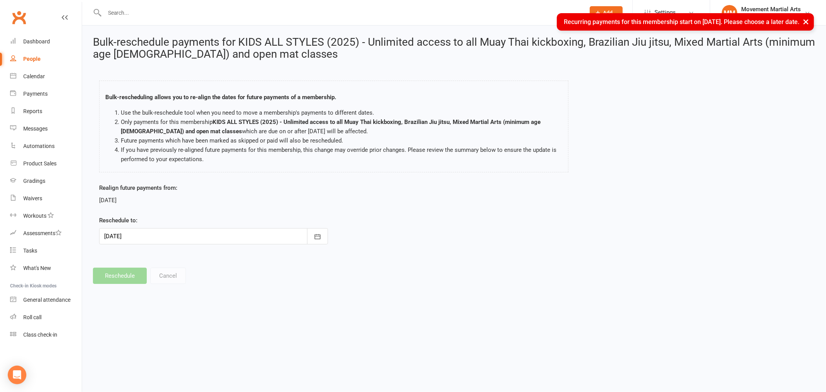
click at [167, 278] on footer "Reschedule Cancel" at bounding box center [454, 276] width 722 height 16
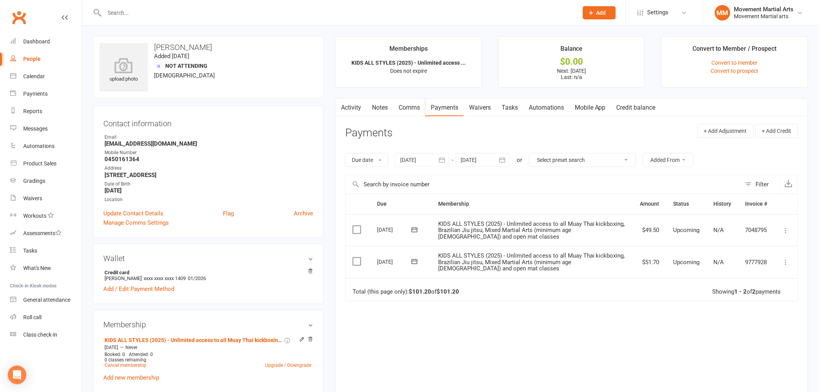
click at [787, 228] on icon at bounding box center [787, 231] width 8 height 8
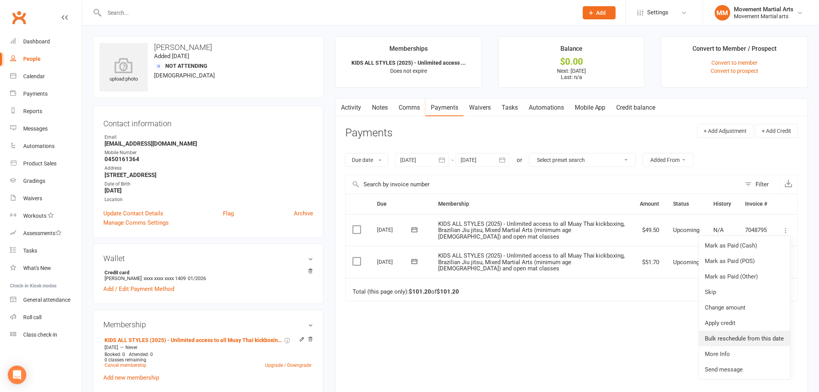
click at [745, 334] on link "Bulk reschedule from this date" at bounding box center [744, 338] width 91 height 15
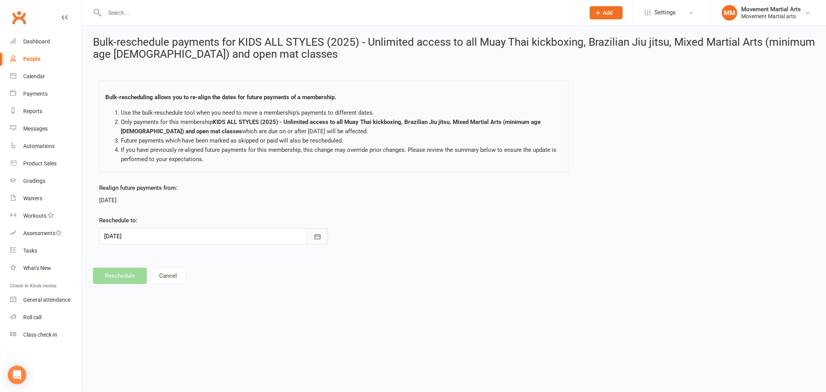
click at [314, 237] on icon "button" at bounding box center [318, 237] width 8 height 8
click at [212, 347] on button "03" at bounding box center [216, 344] width 16 height 14
type input "03 Oct 2025"
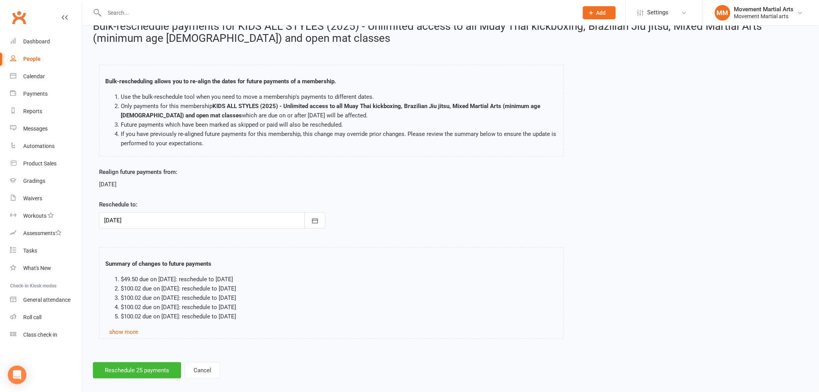
scroll to position [24, 0]
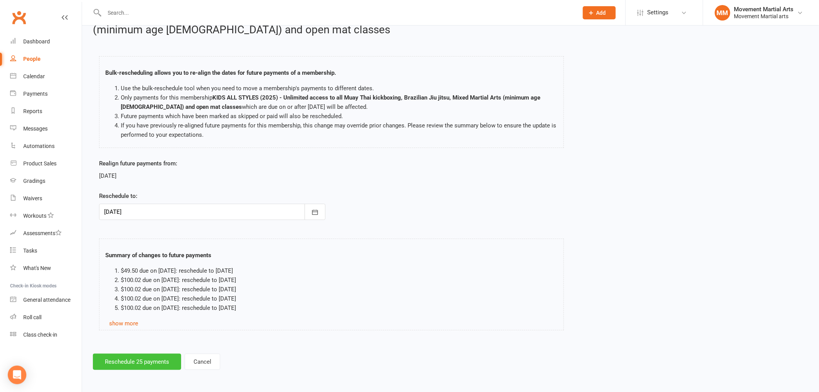
click at [148, 362] on button "Reschedule 25 payments" at bounding box center [137, 362] width 88 height 16
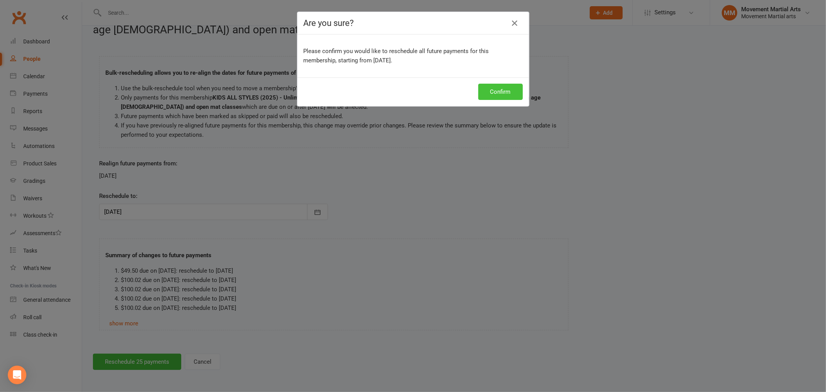
click at [495, 94] on button "Confirm" at bounding box center [500, 92] width 45 height 16
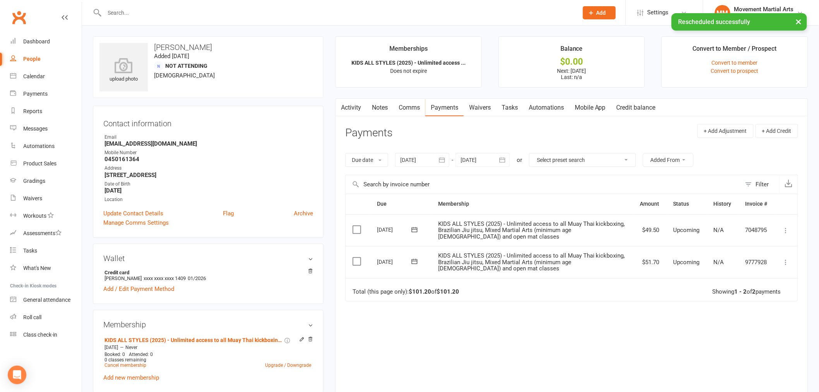
click at [787, 263] on icon at bounding box center [787, 262] width 8 height 8
click at [416, 263] on icon at bounding box center [415, 262] width 8 height 8
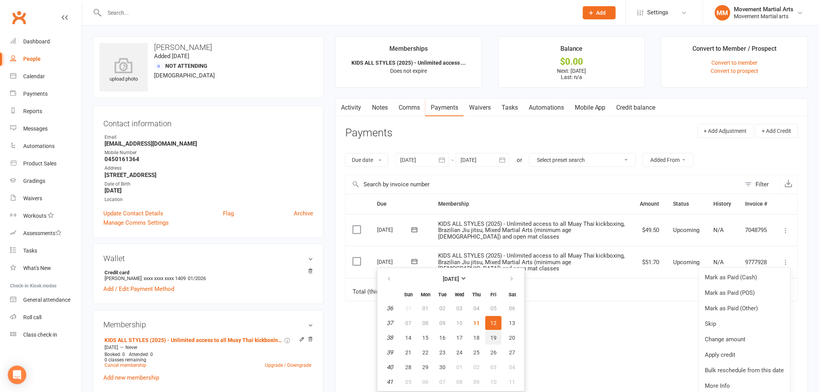
click at [493, 335] on span "19" at bounding box center [494, 338] width 6 height 6
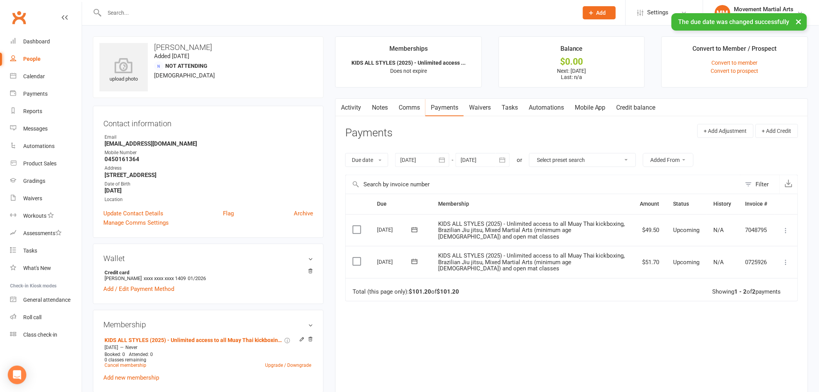
click at [789, 258] on icon at bounding box center [787, 262] width 8 height 8
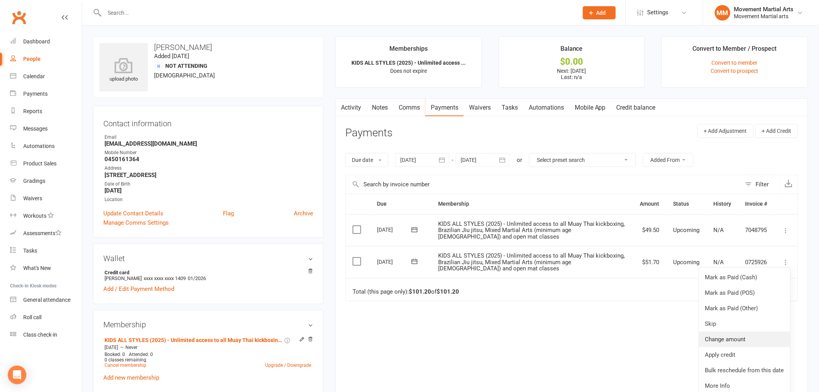
click at [732, 336] on link "Change amount" at bounding box center [744, 339] width 91 height 15
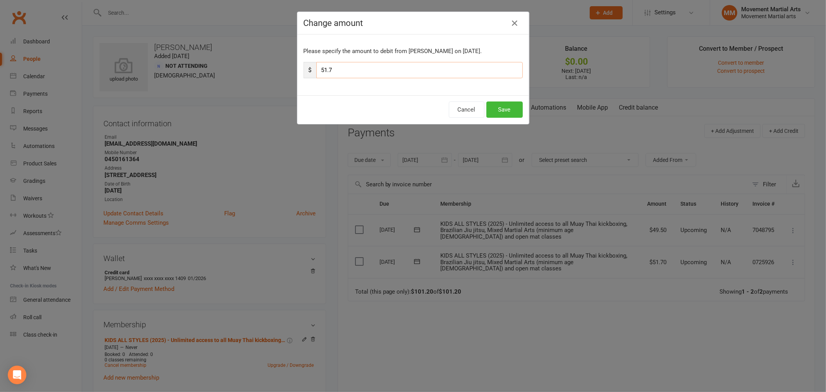
click at [341, 71] on input "51.7" at bounding box center [419, 70] width 206 height 16
type input "5"
type input "65.84"
click at [503, 107] on button "Save" at bounding box center [504, 109] width 36 height 16
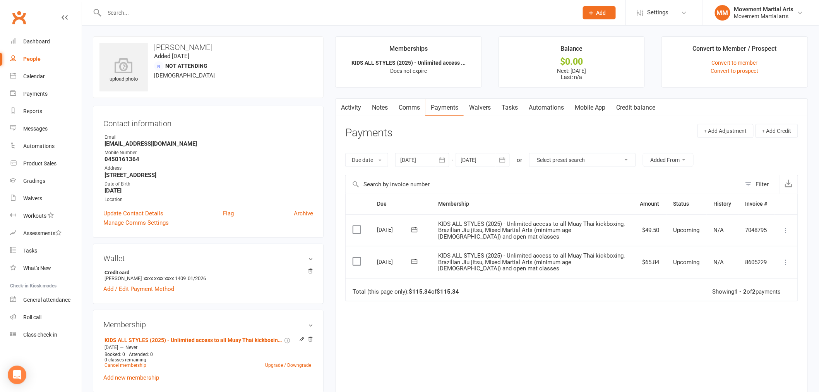
click at [378, 104] on link "Notes" at bounding box center [380, 108] width 27 height 18
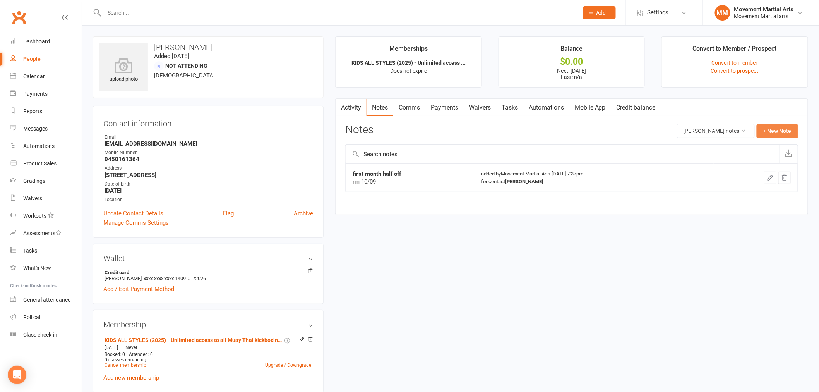
click at [783, 126] on button "+ New Note" at bounding box center [777, 131] width 41 height 14
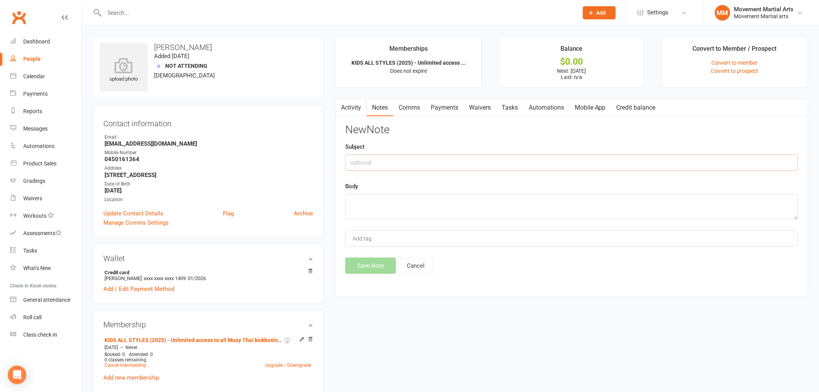
click at [369, 160] on input "text" at bounding box center [571, 163] width 453 height 16
type input "$14.14 extra 4 days 50% off"
click at [375, 209] on textarea at bounding box center [571, 207] width 453 height 26
type textarea "rm"
click at [385, 270] on button "Save Note" at bounding box center [370, 266] width 51 height 16
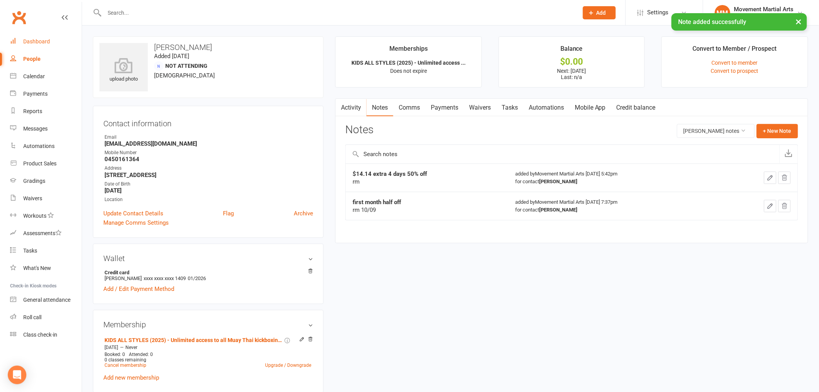
click at [67, 37] on link "Dashboard" at bounding box center [46, 41] width 72 height 17
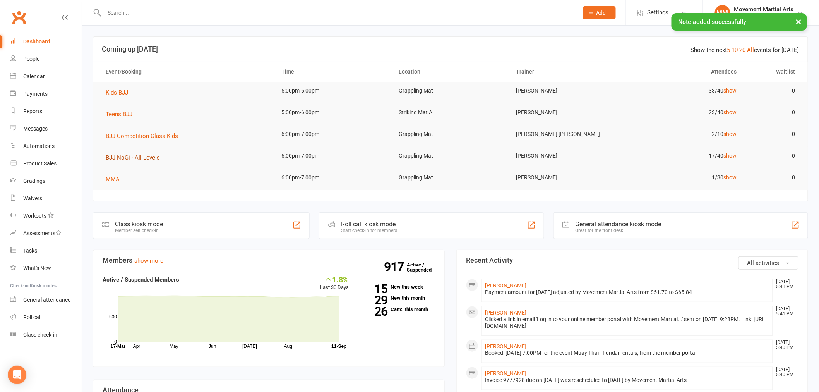
click at [145, 156] on span "BJJ NoGi - All Levels" at bounding box center [133, 157] width 54 height 7
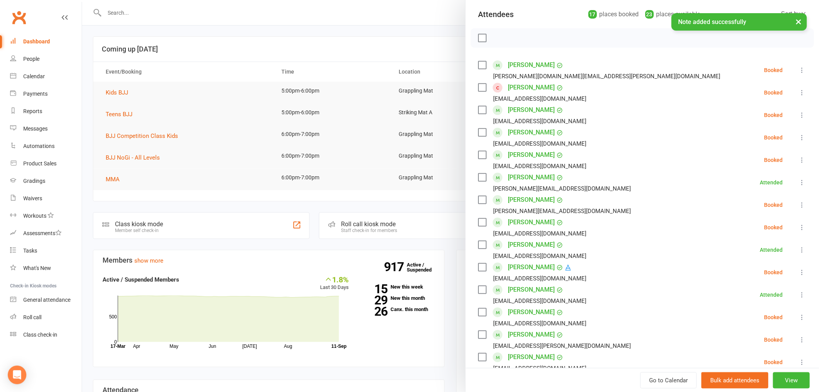
scroll to position [100, 0]
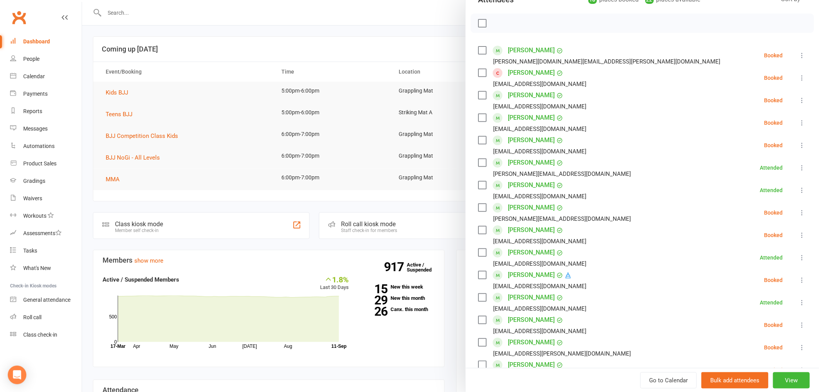
click at [280, 20] on div at bounding box center [450, 196] width 737 height 392
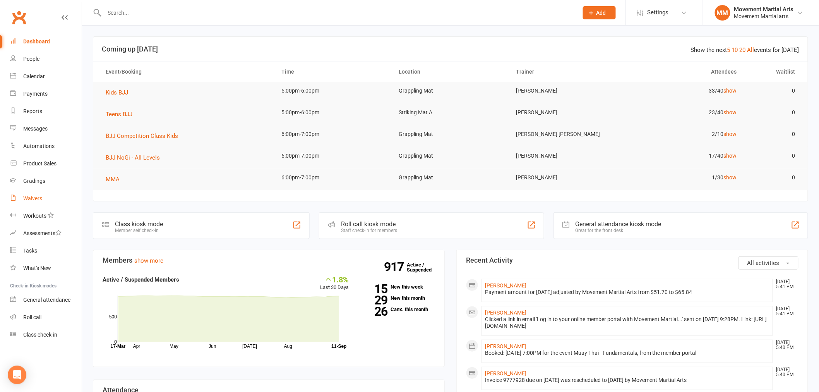
click at [34, 195] on div "Waivers" at bounding box center [32, 198] width 19 height 6
select select "100"
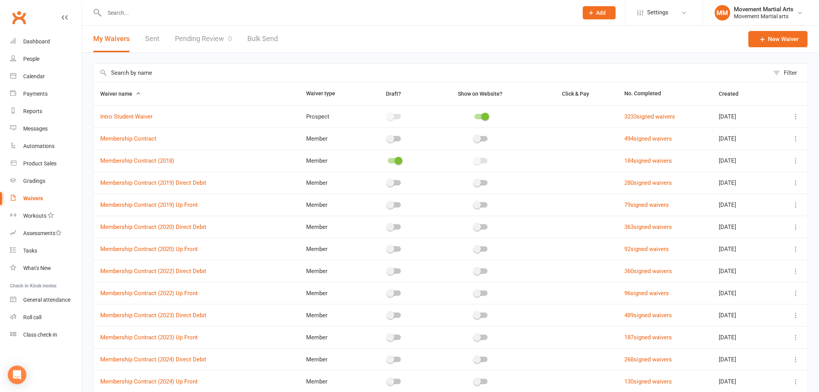
click at [154, 40] on link "Sent" at bounding box center [152, 39] width 14 height 27
select select "50"
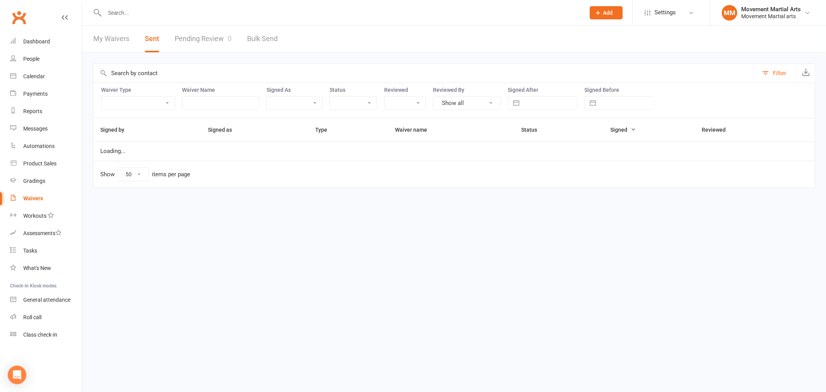
click at [178, 40] on link "Pending Review 0" at bounding box center [203, 39] width 57 height 27
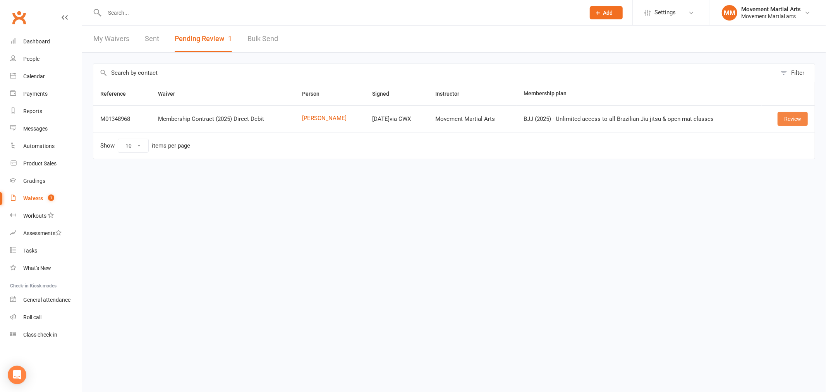
click at [783, 114] on link "Review" at bounding box center [793, 119] width 30 height 14
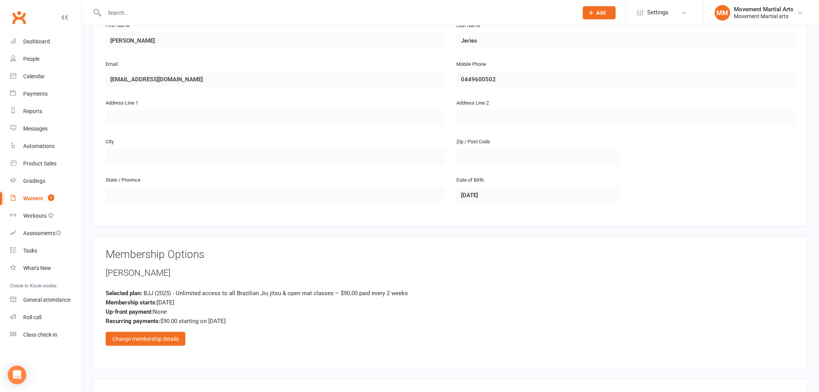
scroll to position [201, 0]
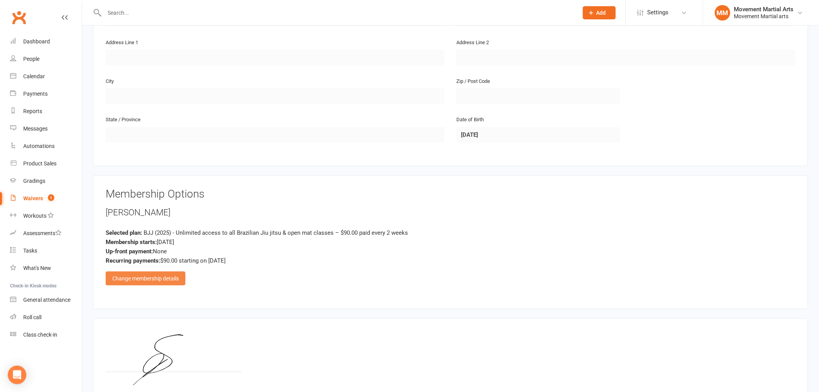
click at [165, 271] on div "Change membership details" at bounding box center [146, 278] width 80 height 14
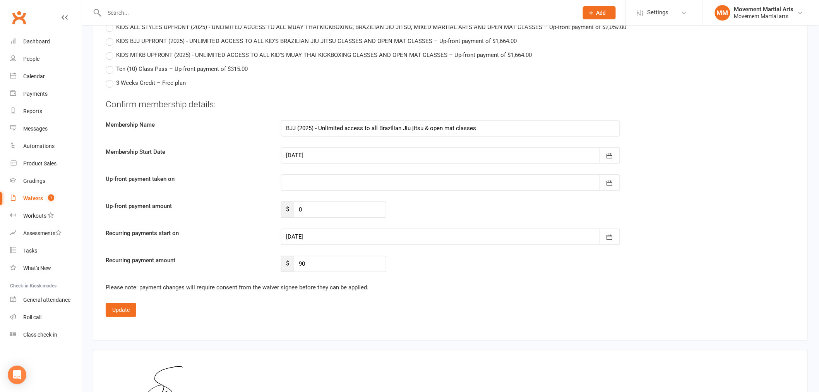
scroll to position [1907, 0]
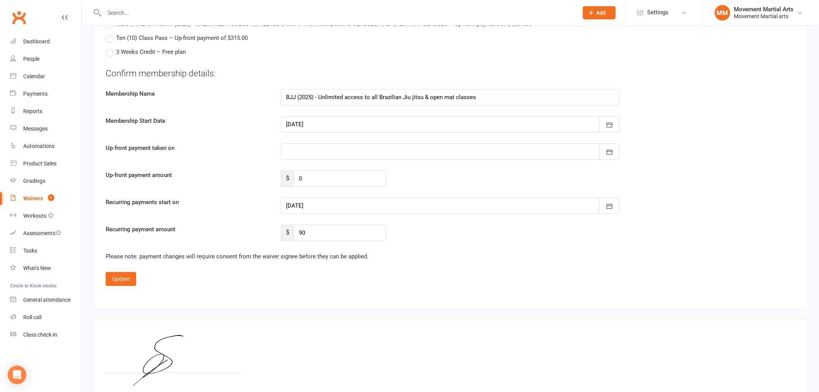
click at [317, 139] on div "Confirm membership details: Membership Name BJJ (2025) - Unlimited access to al…" at bounding box center [451, 154] width 690 height 174
click at [314, 143] on div at bounding box center [450, 151] width 339 height 16
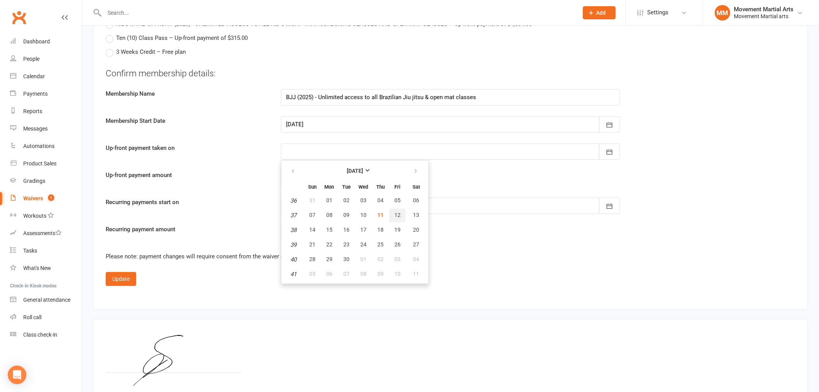
click at [390, 216] on button "12" at bounding box center [398, 215] width 16 height 14
type input "12 Sep 2025"
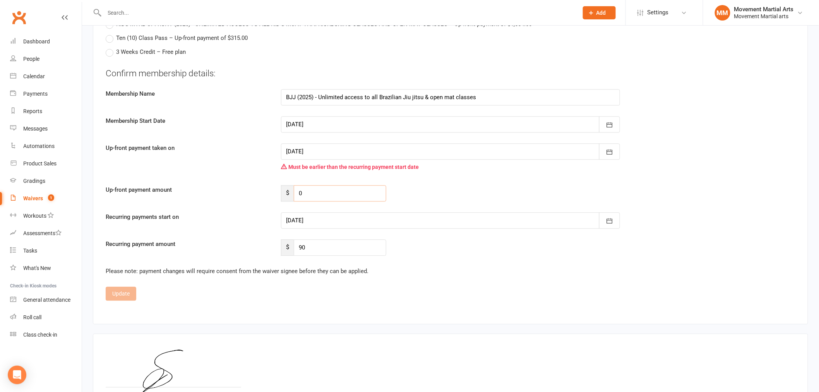
click at [327, 188] on input "0" at bounding box center [340, 193] width 93 height 16
type input "98.63"
click at [308, 218] on div at bounding box center [450, 220] width 339 height 16
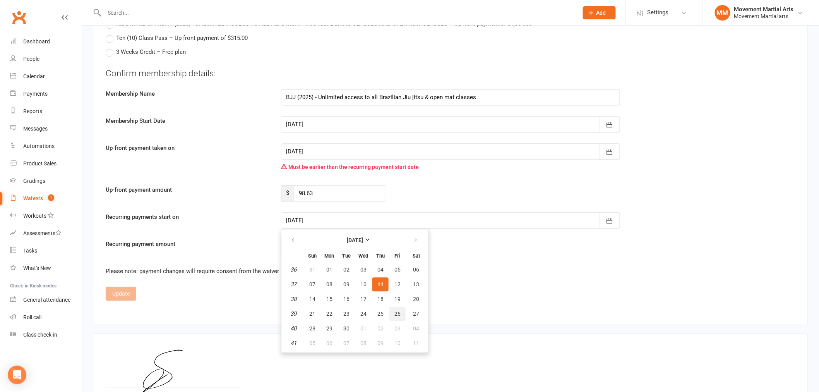
click at [396, 311] on span "26" at bounding box center [398, 314] width 6 height 6
type input "26 Sep 2025"
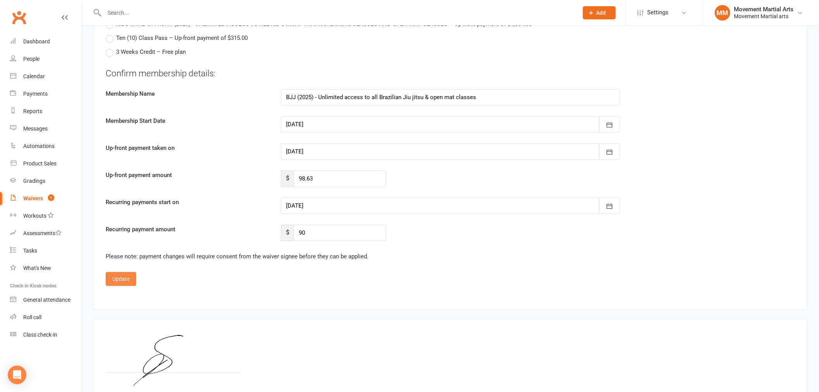
click at [128, 280] on button "Update" at bounding box center [121, 279] width 31 height 14
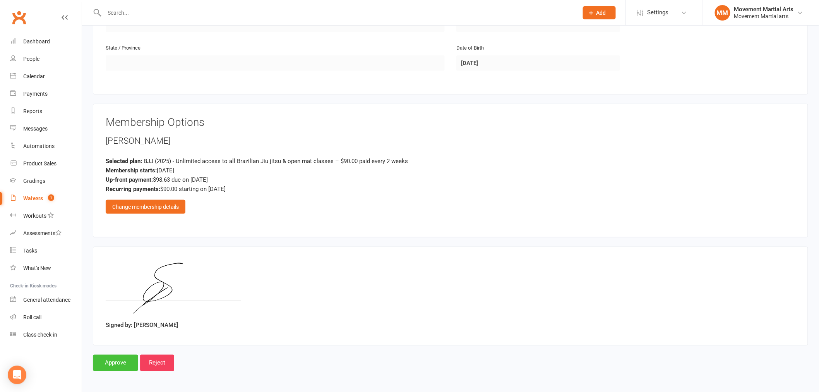
click at [120, 364] on input "Approve" at bounding box center [115, 363] width 45 height 16
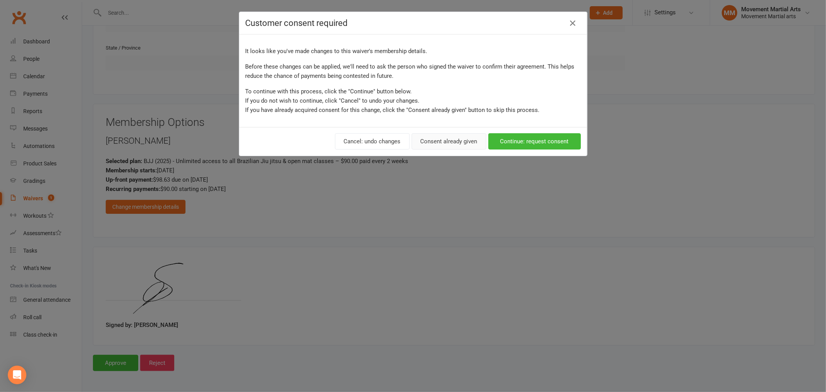
click at [433, 146] on button "Consent already given" at bounding box center [449, 141] width 75 height 16
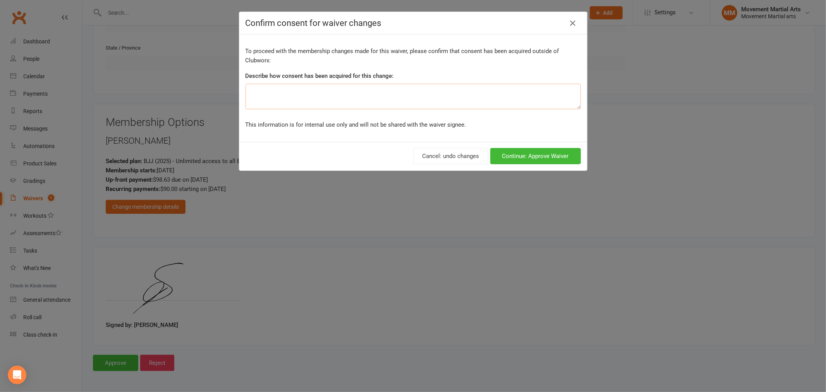
click at [281, 91] on textarea at bounding box center [413, 97] width 335 height 26
type textarea "ezidebit form"
click at [509, 149] on button "Continue: Approve Waiver" at bounding box center [535, 156] width 91 height 16
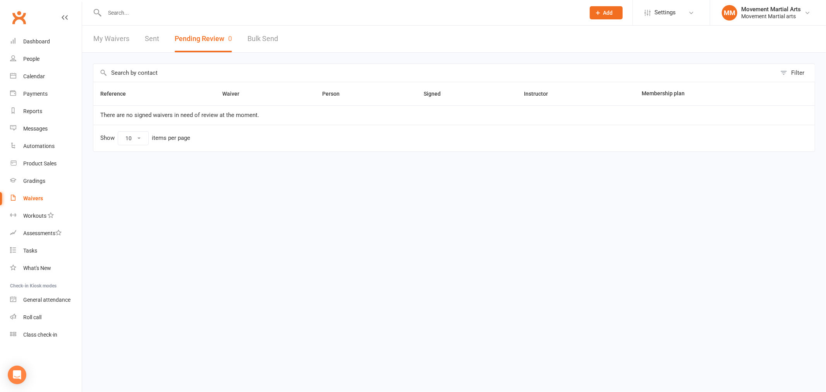
click at [132, 12] on input "text" at bounding box center [341, 12] width 478 height 11
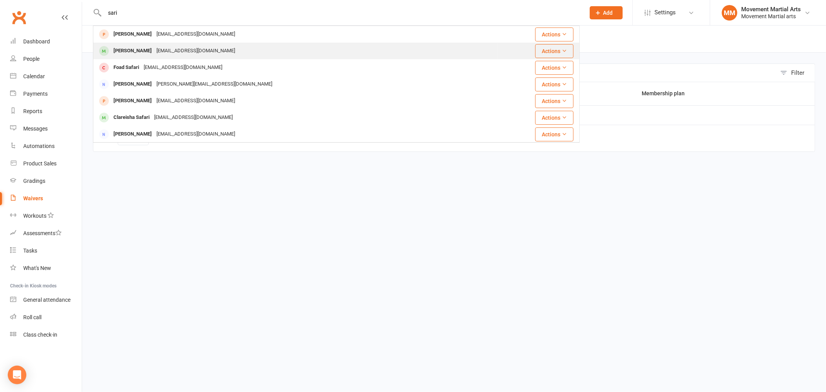
type input "sari"
click at [133, 48] on div "Sari Jeries" at bounding box center [132, 50] width 43 height 11
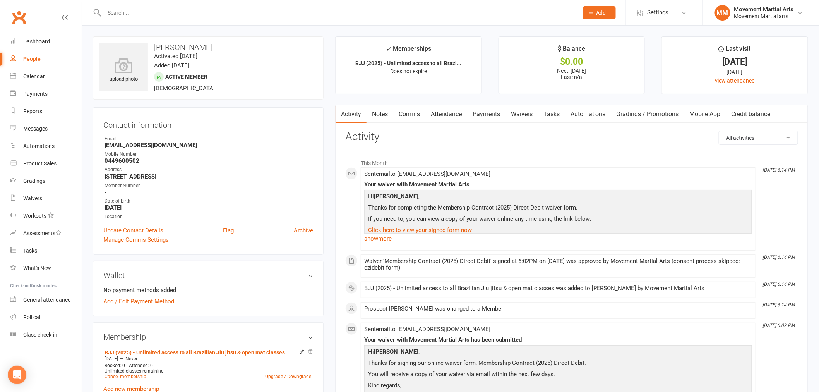
click at [381, 111] on link "Notes" at bounding box center [380, 114] width 27 height 18
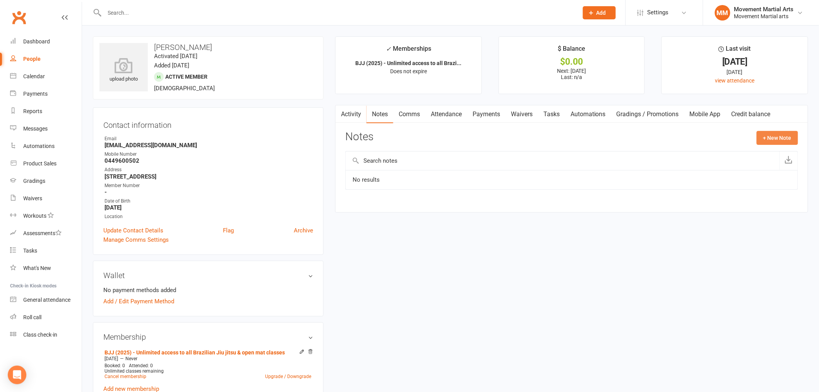
click at [768, 144] on button "+ New Note" at bounding box center [777, 138] width 41 height 14
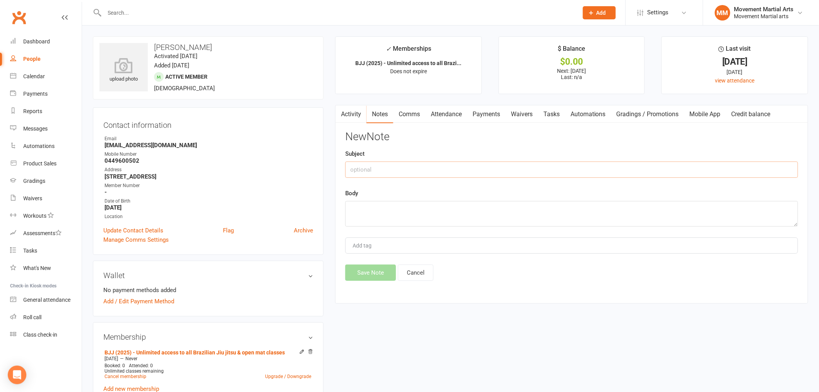
click at [381, 171] on input "text" at bounding box center [571, 169] width 453 height 16
type input "$6.43 extra 1 day"
type textarea "rm"
drag, startPoint x: 384, startPoint y: 263, endPoint x: 378, endPoint y: 266, distance: 7.3
click at [380, 266] on div "New Note Subject $6.43 extra 1 day Body rm Add tag Save Note Cancel" at bounding box center [571, 206] width 453 height 150
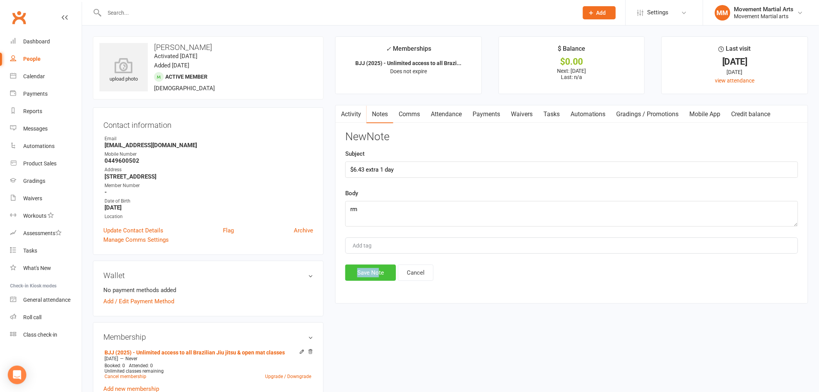
click at [377, 268] on button "Save Note" at bounding box center [370, 273] width 51 height 16
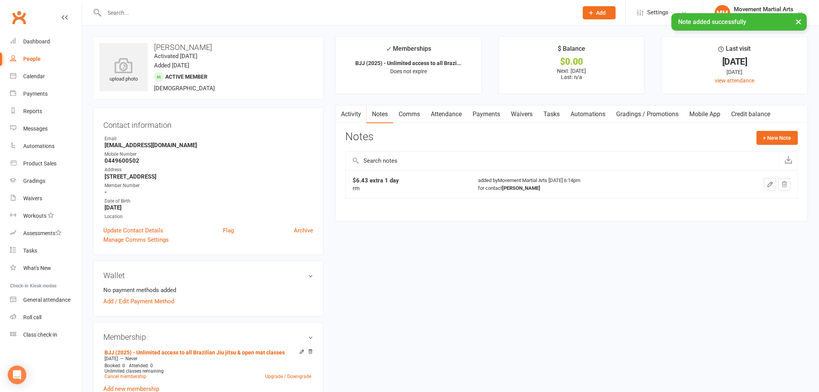
click at [347, 117] on link "Activity" at bounding box center [351, 114] width 31 height 18
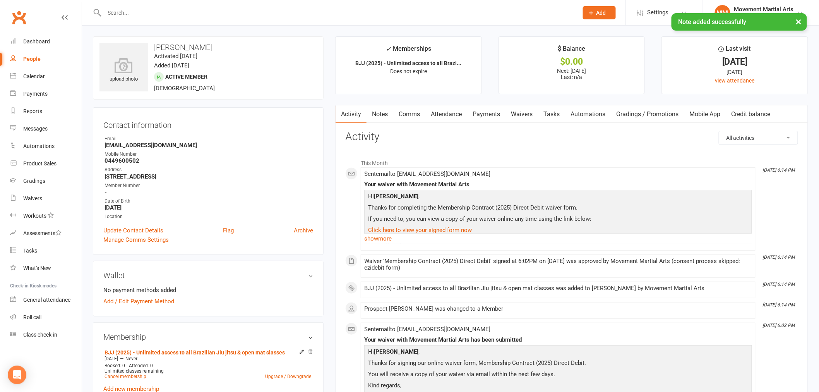
click at [419, 113] on link "Comms" at bounding box center [409, 114] width 32 height 18
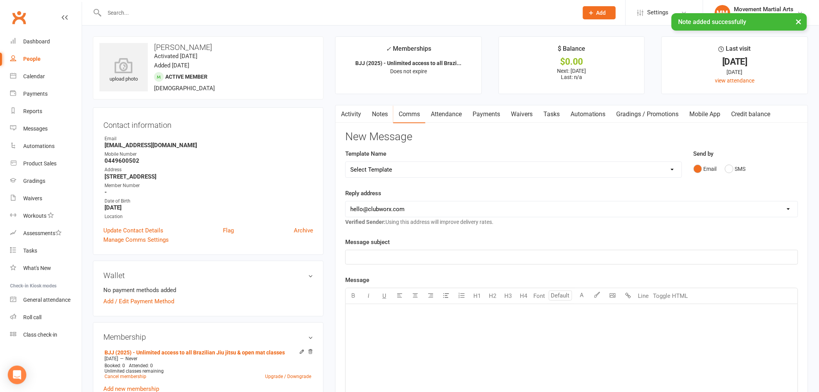
drag, startPoint x: 390, startPoint y: 176, endPoint x: 399, endPoint y: 157, distance: 20.8
click at [390, 176] on select "Select Template [Email] Grading - Blue Belt [Email] Gym relocation closing time…" at bounding box center [514, 169] width 336 height 15
select select "37"
click at [346, 162] on select "Select Template [Email] Grading - Blue Belt [Email] Gym relocation closing time…" at bounding box center [514, 169] width 336 height 15
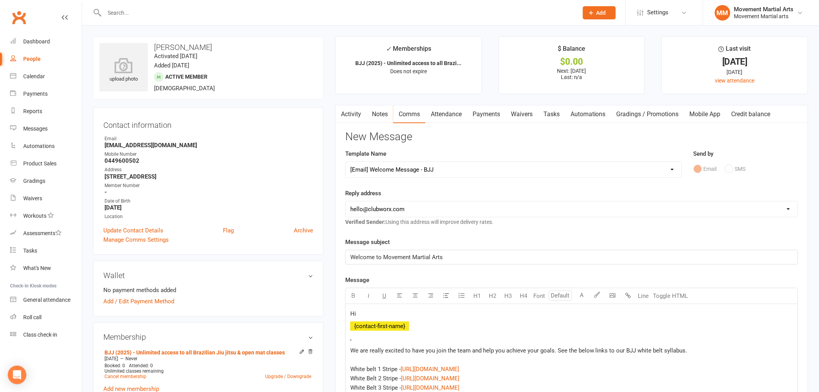
click at [390, 206] on select "hello@clubworx.com admin@movementmartialarts.com.au billy@movementmartialarts.c…" at bounding box center [572, 208] width 452 height 15
select select "4"
click at [346, 201] on select "hello@clubworx.com admin@movementmartialarts.com.au billy@movementmartialarts.c…" at bounding box center [572, 208] width 452 height 15
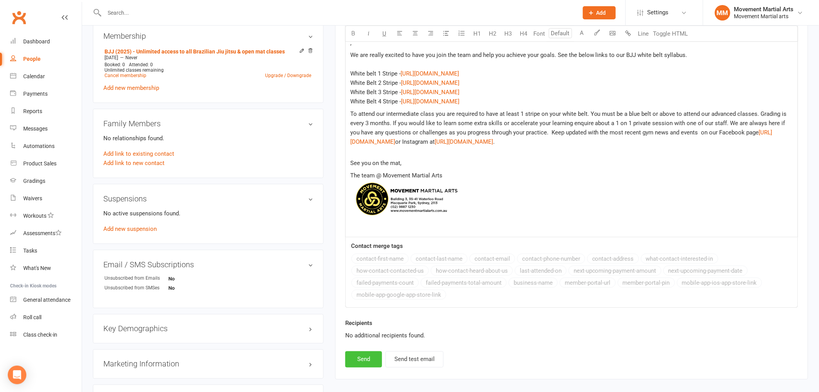
click at [367, 354] on button "Send" at bounding box center [363, 359] width 37 height 16
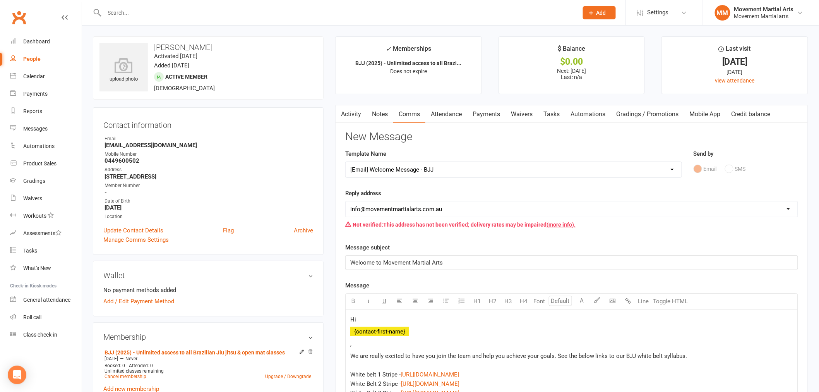
select select
select select "0"
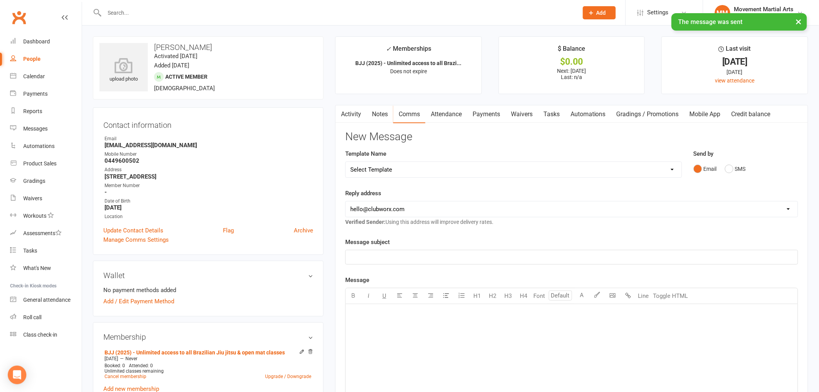
click at [482, 109] on link "Payments" at bounding box center [486, 114] width 38 height 18
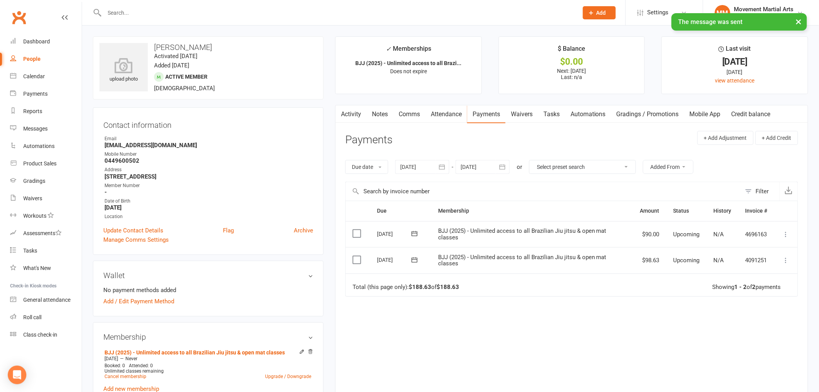
click at [524, 117] on link "Waivers" at bounding box center [522, 114] width 33 height 18
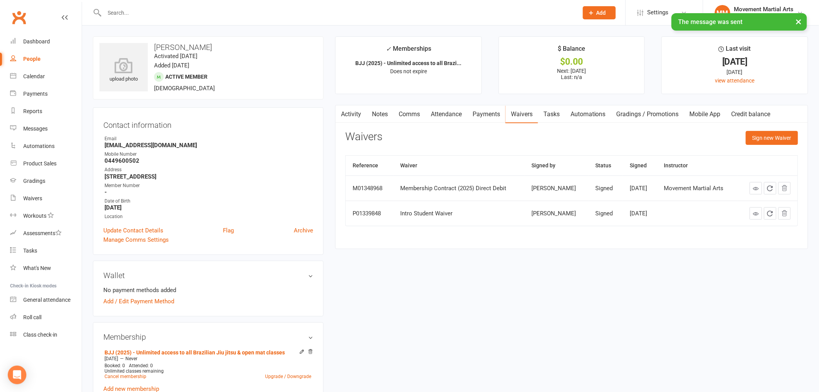
click at [753, 187] on icon at bounding box center [756, 189] width 6 height 6
click at [125, 299] on link "Add / Edit Payment Method" at bounding box center [138, 301] width 71 height 9
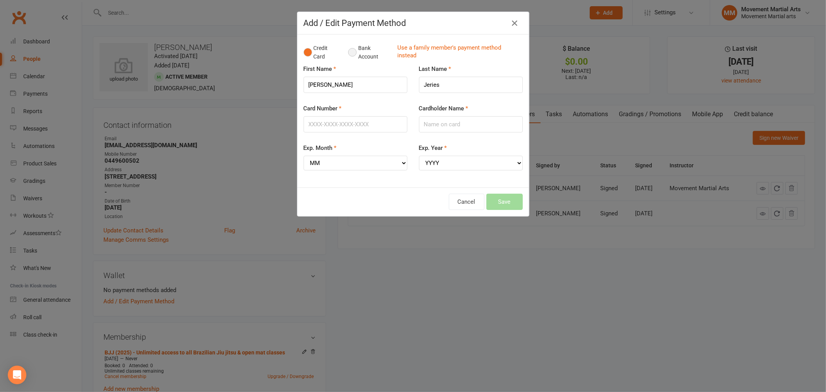
click at [361, 59] on button "Bank Account" at bounding box center [369, 53] width 43 height 24
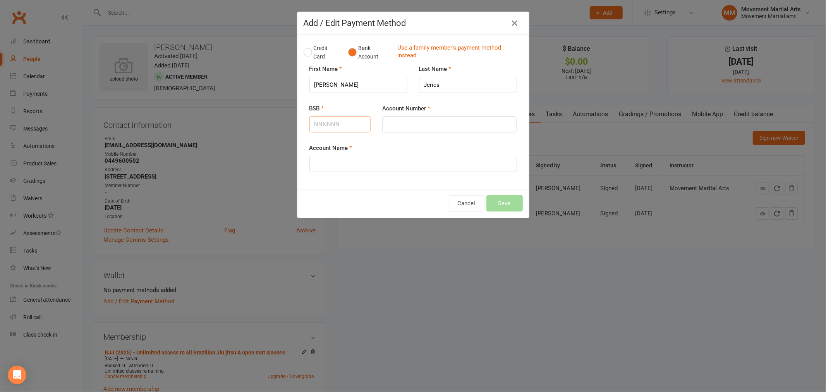
click at [319, 123] on input "BSB" at bounding box center [340, 124] width 62 height 16
click at [318, 57] on button "Credit Card" at bounding box center [322, 53] width 36 height 24
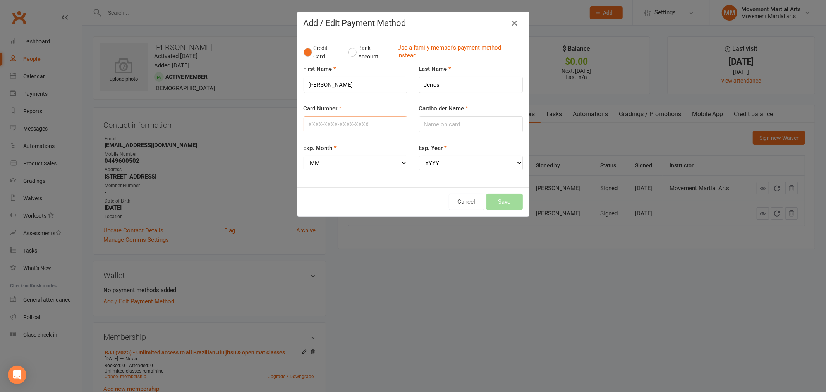
click at [344, 132] on input "Card Number" at bounding box center [356, 124] width 104 height 16
type input "4580390002378664"
click at [442, 126] on input "Cardholder Name" at bounding box center [471, 124] width 104 height 16
type input "Sari Jeries"
click at [352, 156] on select "MM 01 02 03 04 05 06 07 08 09 10 11 12" at bounding box center [356, 163] width 104 height 15
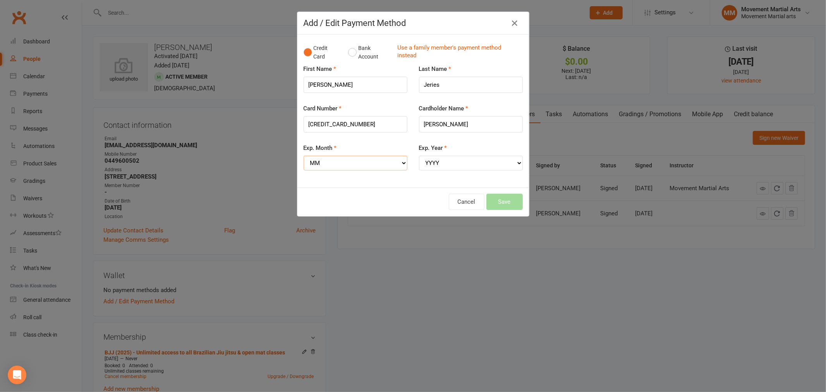
select select "11"
click at [304, 156] on select "MM 01 02 03 04 05 06 07 08 09 10 11 12" at bounding box center [356, 163] width 104 height 15
click at [471, 160] on select "YYYY 2025 2026 2027 2028 2029 2030 2031 2032 2033 2034" at bounding box center [471, 163] width 104 height 15
select select "2026"
click at [419, 156] on select "YYYY 2025 2026 2027 2028 2029 2030 2031 2032 2033 2034" at bounding box center [471, 163] width 104 height 15
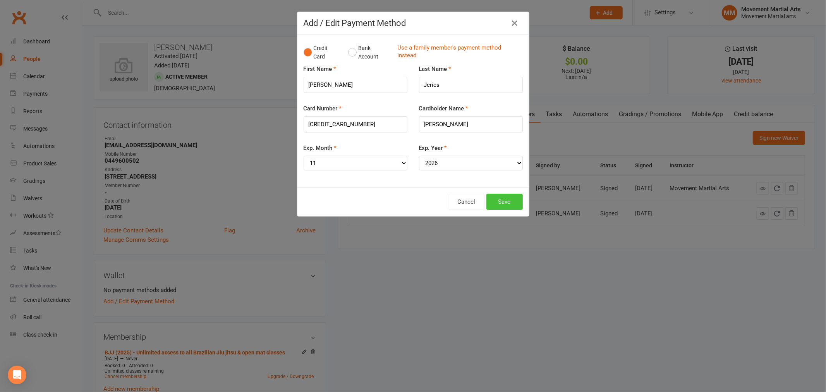
click at [499, 195] on button "Save" at bounding box center [504, 202] width 36 height 16
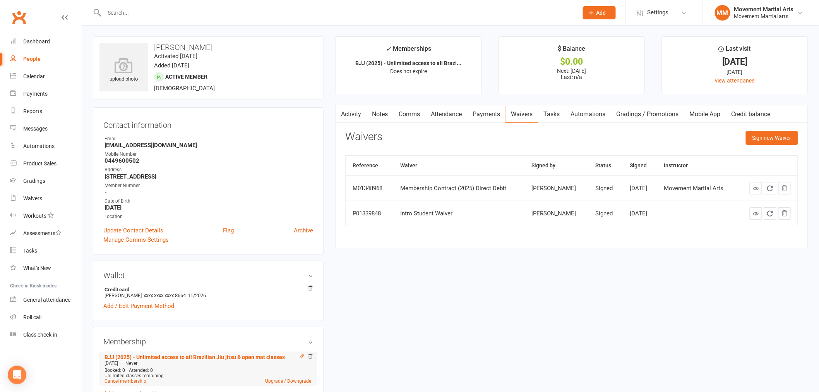
click at [301, 356] on icon at bounding box center [301, 356] width 5 height 5
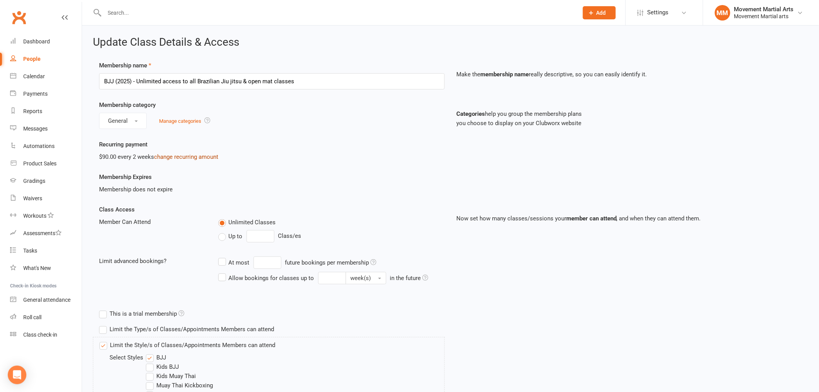
click at [181, 155] on link "change recurring amount" at bounding box center [186, 156] width 64 height 7
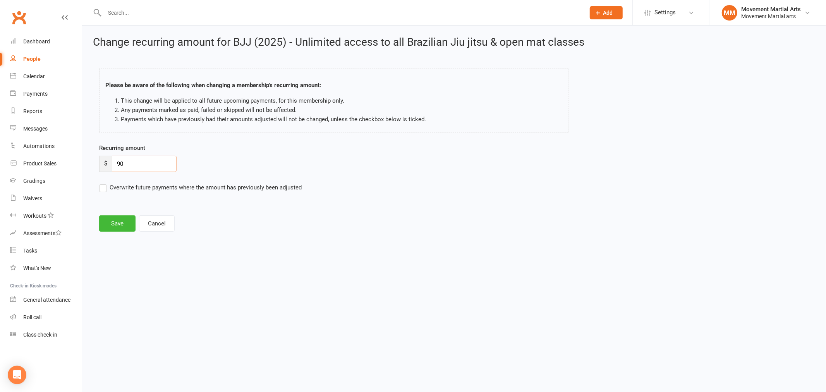
click at [144, 157] on input "90" at bounding box center [144, 164] width 65 height 16
type input "91.0235"
click at [118, 225] on button "Save" at bounding box center [117, 223] width 36 height 16
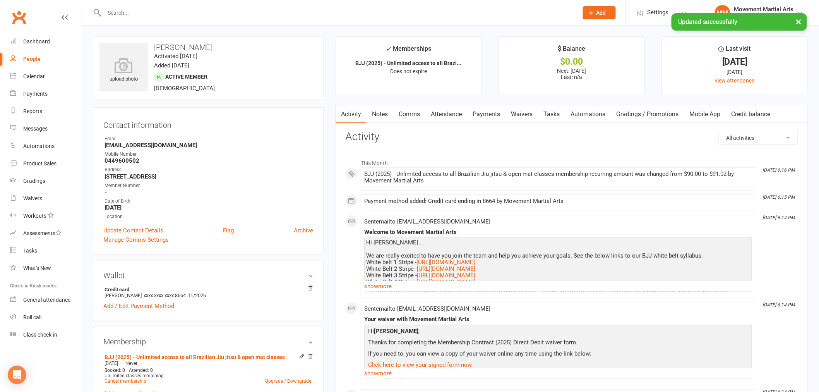
click at [490, 114] on link "Payments" at bounding box center [486, 114] width 38 height 18
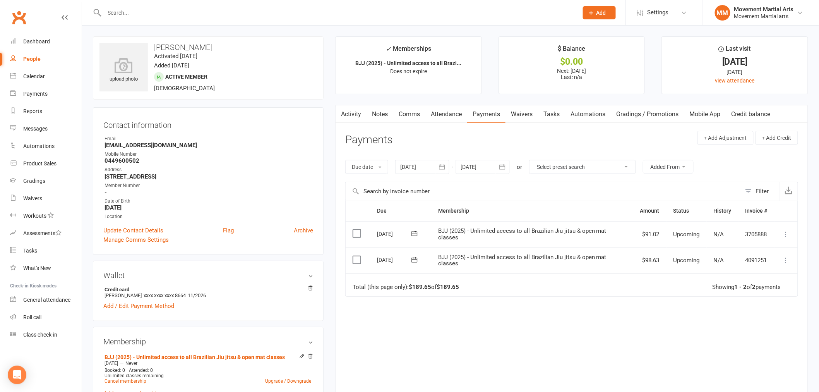
click at [785, 259] on icon at bounding box center [787, 260] width 8 height 8
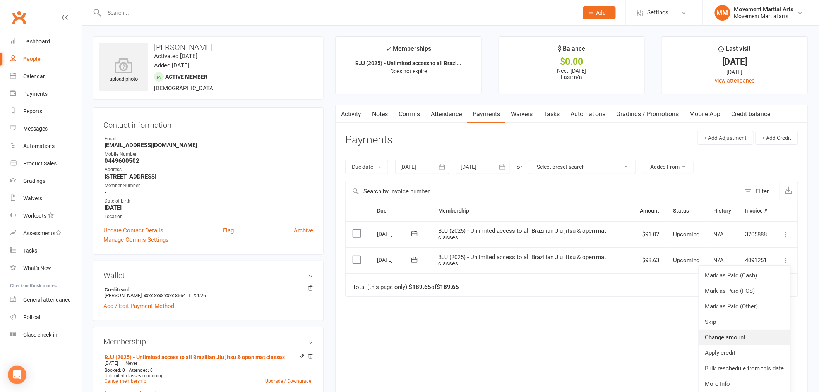
click at [751, 332] on link "Change amount" at bounding box center [744, 337] width 91 height 15
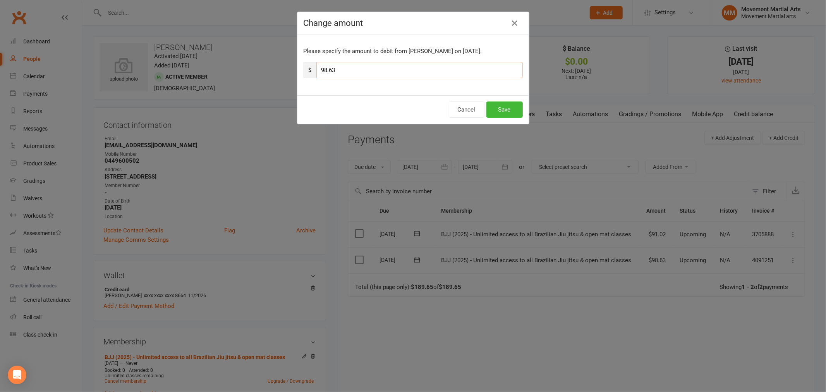
drag, startPoint x: 319, startPoint y: 71, endPoint x: 302, endPoint y: 69, distance: 16.8
click at [304, 70] on div "$ 98.63" at bounding box center [413, 70] width 219 height 16
type input "100.9478"
click at [507, 107] on button "Save" at bounding box center [504, 109] width 36 height 16
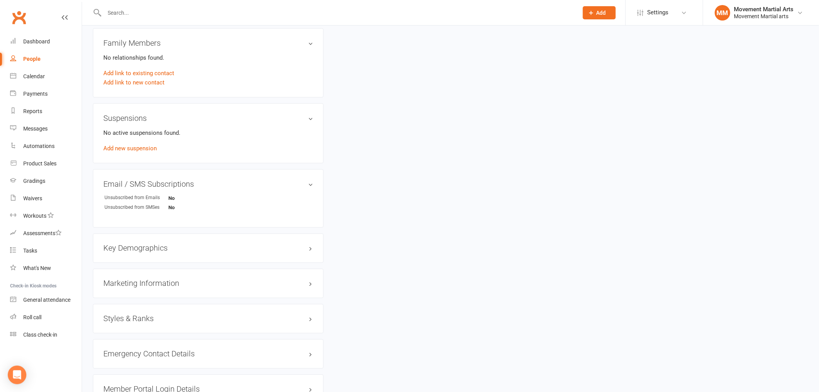
scroll to position [401, 0]
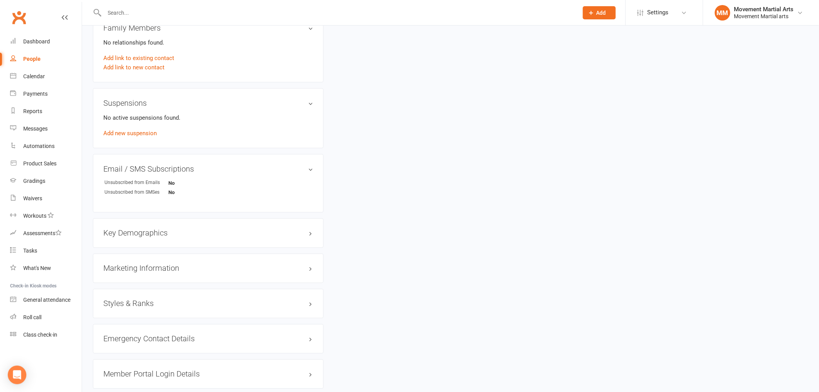
click at [129, 297] on div "Styles & Ranks" at bounding box center [208, 303] width 231 height 29
click at [130, 299] on h3 "Styles & Ranks" at bounding box center [208, 303] width 210 height 9
click at [132, 331] on link "Add new style" at bounding box center [121, 333] width 36 height 7
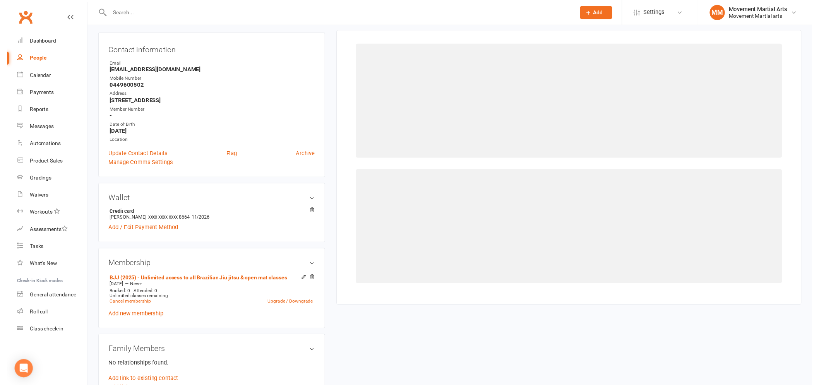
scroll to position [66, 0]
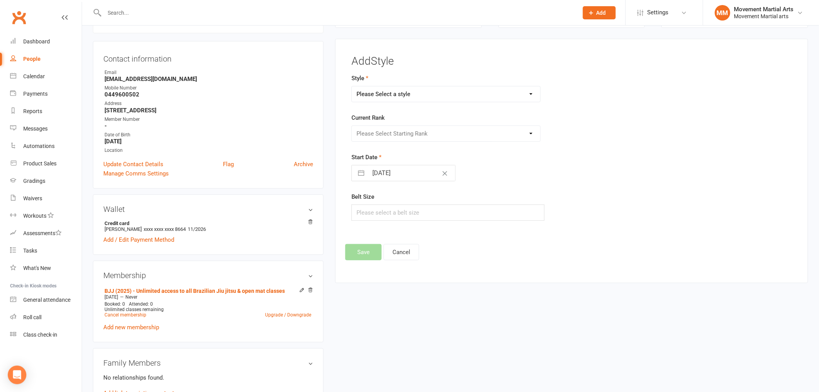
click at [398, 89] on select "Please Select a style BJJ Kids BJJ Kids Muay Thai Muay Thai Kickboxing Strength…" at bounding box center [446, 93] width 189 height 15
click at [352, 86] on select "Please Select a style BJJ Kids BJJ Kids Muay Thai Muay Thai Kickboxing Strength…" at bounding box center [446, 93] width 189 height 15
drag, startPoint x: 398, startPoint y: 90, endPoint x: 395, endPoint y: 97, distance: 7.3
click at [398, 90] on select "Please Select a style BJJ Kids BJJ Kids Muay Thai Muay Thai Kickboxing Strength…" at bounding box center [446, 93] width 189 height 15
click at [352, 86] on select "Please Select a style BJJ Kids BJJ Kids Muay Thai Muay Thai Kickboxing Strength…" at bounding box center [446, 93] width 189 height 15
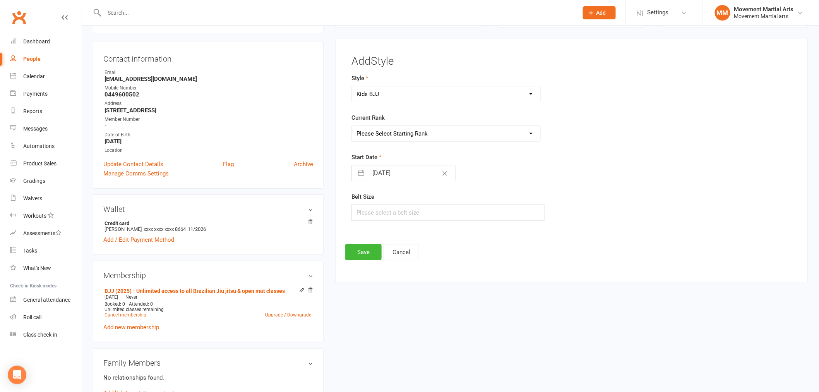
click at [388, 89] on select "BJJ Kids BJJ Kids Muay Thai Muay Thai Kickboxing Strength & Conditoning Teens B…" at bounding box center [446, 93] width 189 height 15
select select "172"
click at [352, 86] on select "BJJ Kids BJJ Kids Muay Thai Muay Thai Kickboxing Strength & Conditoning Teens B…" at bounding box center [446, 93] width 189 height 15
drag, startPoint x: 388, startPoint y: 130, endPoint x: 385, endPoint y: 140, distance: 10.4
click at [388, 130] on select "Please Select Starting Rank White Belt White Belt - 1 Stripe White Belt - 2 Str…" at bounding box center [446, 133] width 189 height 15
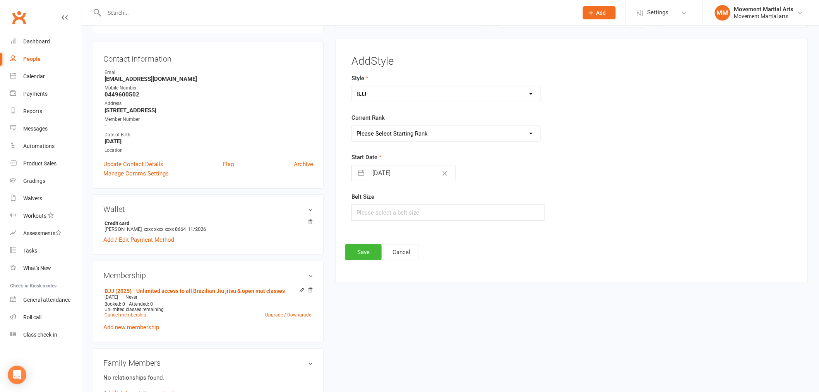
select select "1529"
click at [352, 126] on select "Please Select Starting Rank White Belt White Belt - 1 Stripe White Belt - 2 Str…" at bounding box center [446, 133] width 189 height 15
click at [365, 256] on button "Save" at bounding box center [363, 252] width 36 height 16
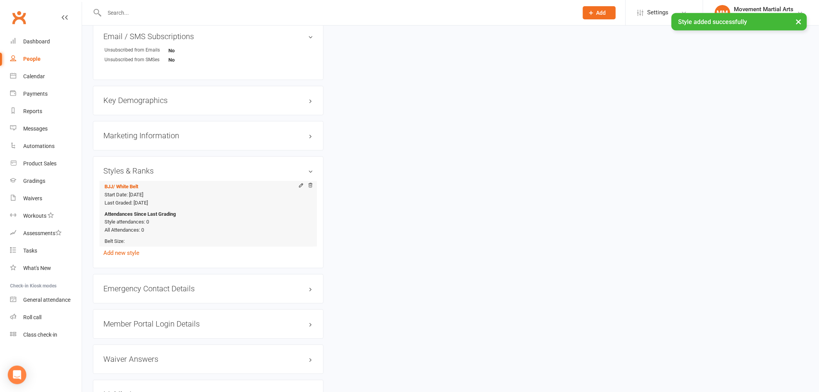
scroll to position [606, 0]
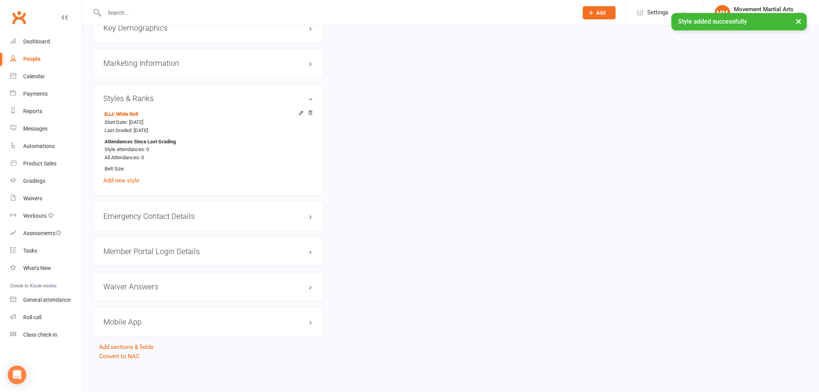
drag, startPoint x: 173, startPoint y: 261, endPoint x: 173, endPoint y: 254, distance: 6.6
click at [173, 261] on div "Member Portal Login Details" at bounding box center [208, 251] width 231 height 29
click at [173, 254] on h3 "Member Portal Login Details" at bounding box center [208, 251] width 210 height 9
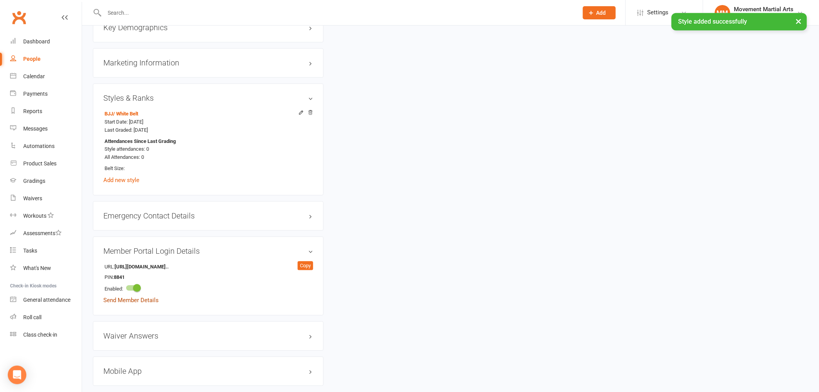
click at [146, 303] on link "Send Member Details" at bounding box center [130, 300] width 55 height 7
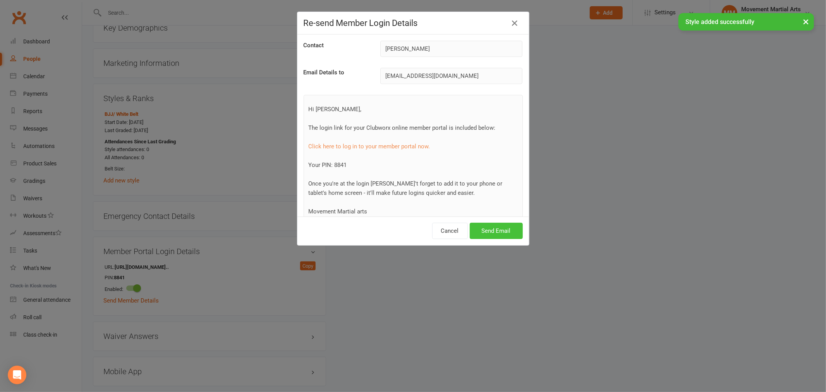
click at [511, 229] on button "Send Email" at bounding box center [496, 231] width 53 height 16
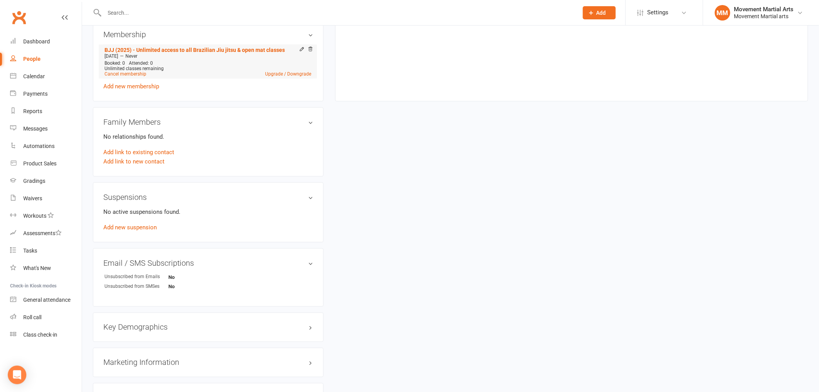
scroll to position [4, 0]
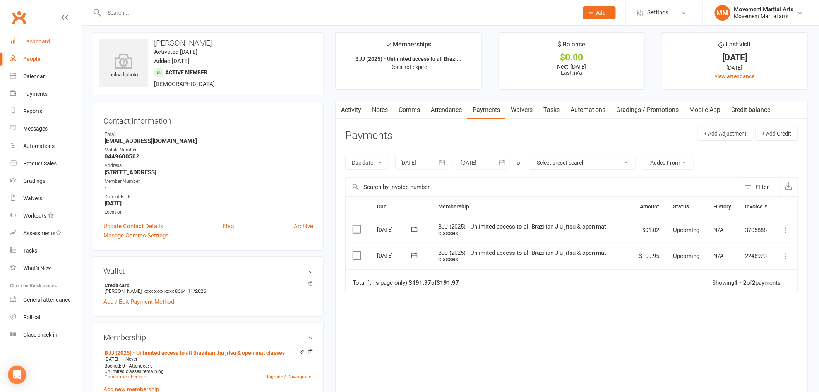
click at [31, 37] on link "Dashboard" at bounding box center [46, 41] width 72 height 17
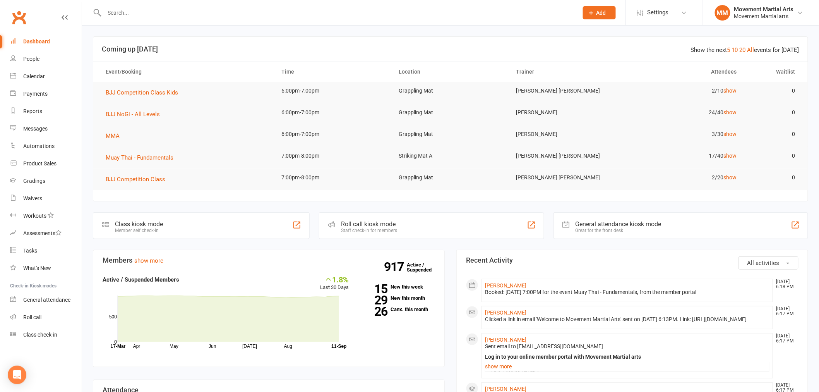
click at [140, 12] on input "text" at bounding box center [337, 12] width 471 height 11
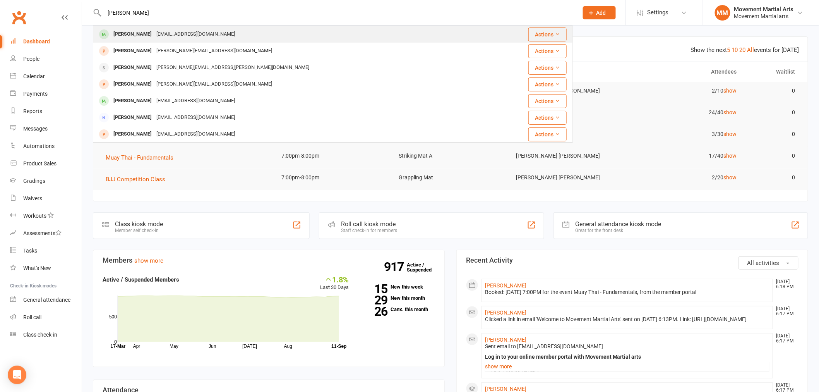
type input "laurence"
click at [144, 41] on div "Laurence Kennedy Laurencekennedy88@gmail.com" at bounding box center [293, 34] width 399 height 16
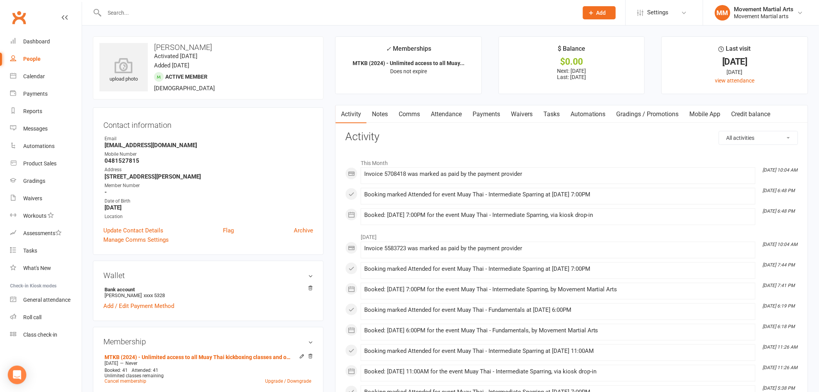
click at [492, 111] on link "Payments" at bounding box center [486, 114] width 38 height 18
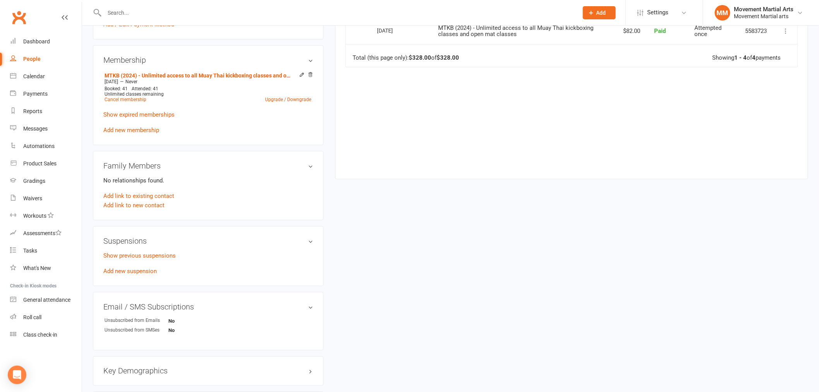
scroll to position [301, 0]
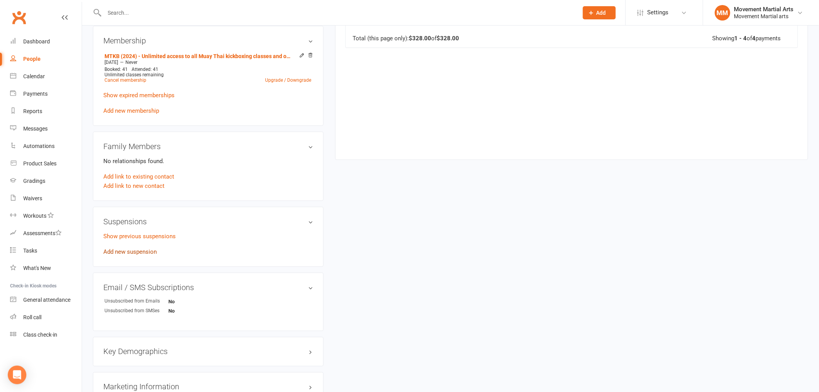
click at [129, 250] on link "Add new suspension" at bounding box center [129, 251] width 53 height 7
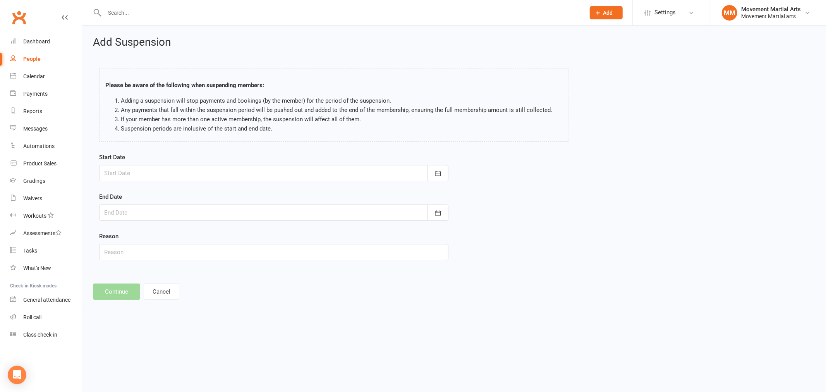
click at [155, 167] on div at bounding box center [273, 173] width 349 height 16
click at [196, 234] on span "11" at bounding box center [199, 237] width 6 height 6
type input "[DATE]"
click at [149, 215] on div at bounding box center [273, 212] width 349 height 16
click at [199, 292] on span "18" at bounding box center [199, 291] width 6 height 6
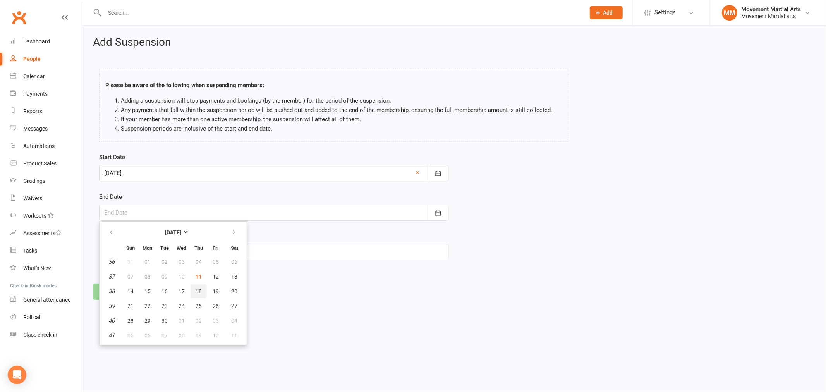
type input "18 Sep 2025"
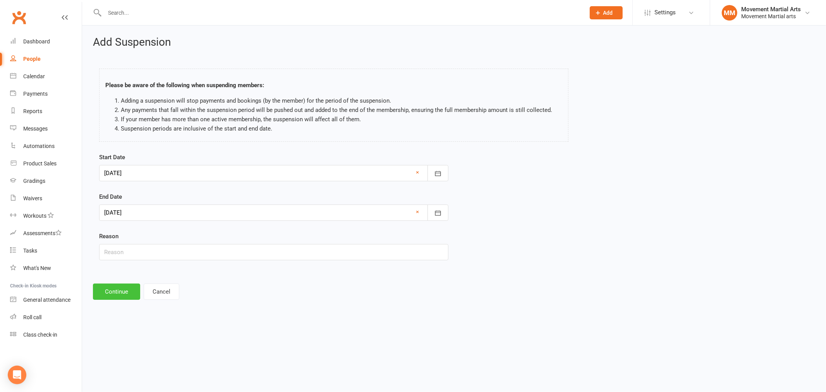
click at [121, 296] on button "Continue" at bounding box center [116, 291] width 47 height 16
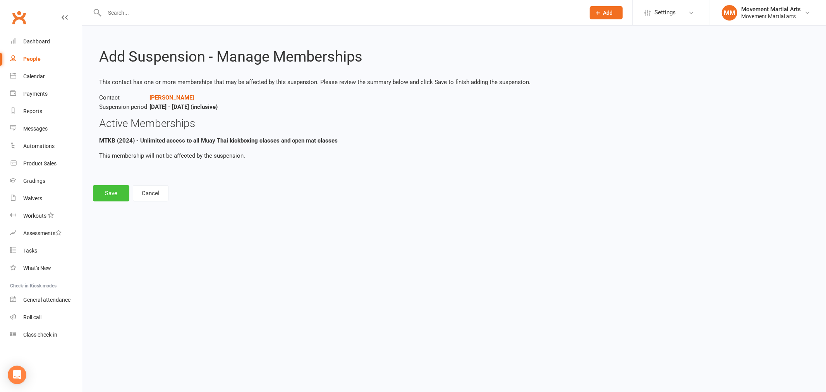
click at [111, 195] on button "Save" at bounding box center [111, 193] width 36 height 16
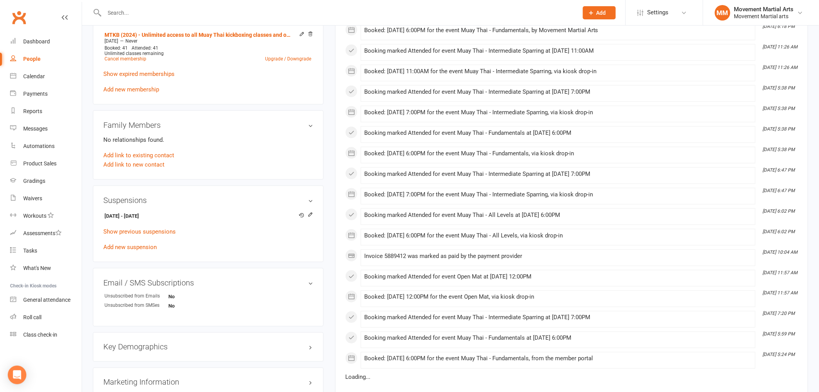
scroll to position [401, 0]
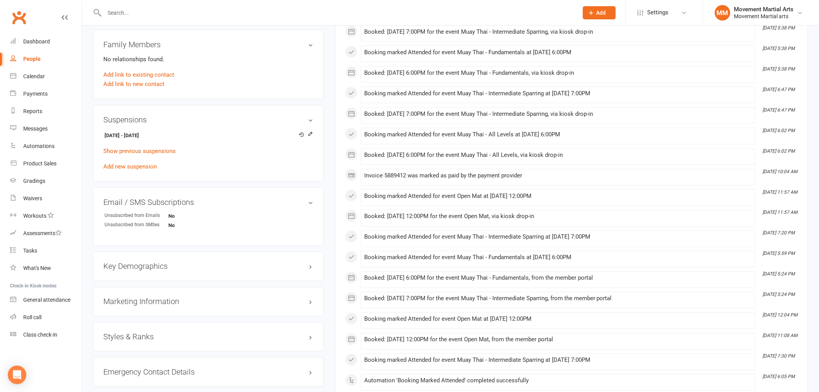
click at [151, 170] on div "11 Sep 2025 - 18 Sep 2025 Show previous suspensions Add new suspension" at bounding box center [208, 150] width 210 height 41
click at [151, 168] on link "Add new suspension" at bounding box center [129, 166] width 53 height 7
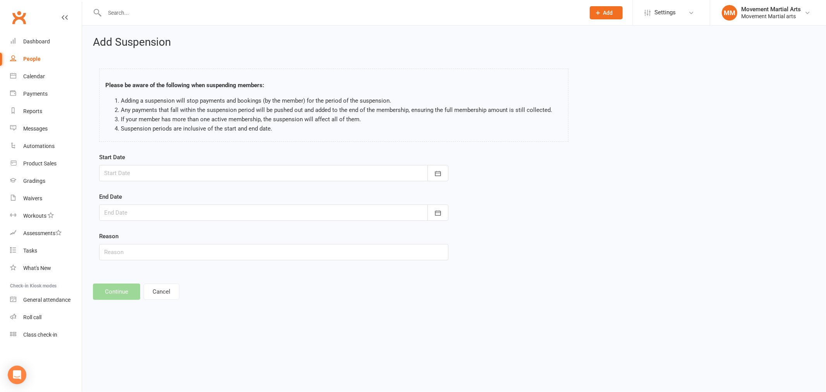
click at [164, 163] on div "Start Date September 2025 Sun Mon Tue Wed Thu Fri Sat 36 31 01 02 03 04 05 06 3…" at bounding box center [273, 167] width 349 height 29
click at [163, 167] on div at bounding box center [273, 173] width 349 height 16
click at [233, 251] on span "20" at bounding box center [235, 252] width 6 height 6
type input "20 Sep 2025"
click at [189, 210] on div at bounding box center [273, 212] width 349 height 16
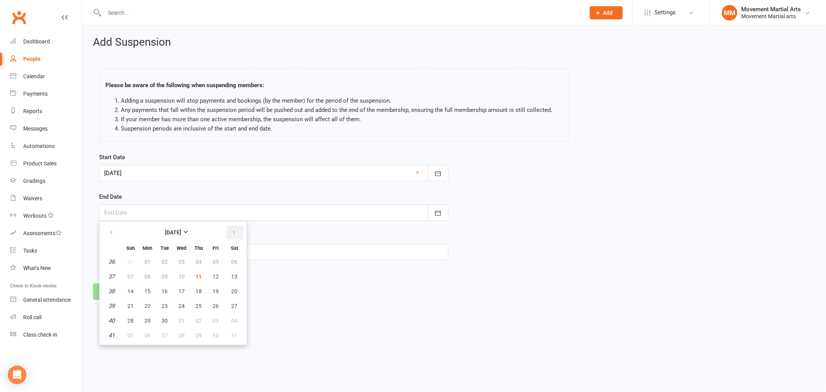
click at [237, 230] on button "button" at bounding box center [234, 232] width 17 height 14
click at [198, 273] on span "06" at bounding box center [199, 276] width 6 height 6
drag, startPoint x: 149, startPoint y: 210, endPoint x: 160, endPoint y: 210, distance: 10.5
click at [150, 210] on div at bounding box center [273, 212] width 349 height 16
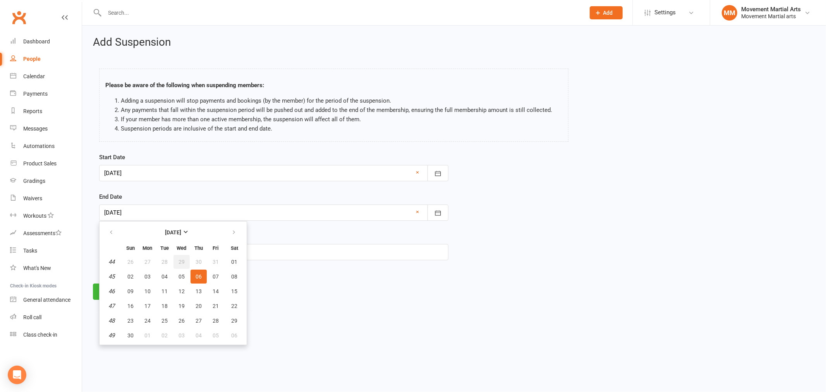
click at [183, 268] on button "29" at bounding box center [182, 262] width 16 height 14
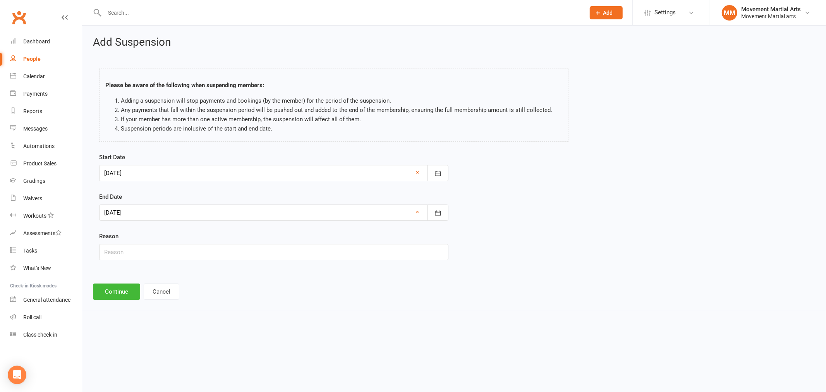
click at [161, 203] on div "End Date 29 Oct 2025 October 2025 Sun Mon Tue Wed Thu Fri Sat 40 28 29 30 01 02…" at bounding box center [273, 206] width 349 height 29
click at [158, 212] on div at bounding box center [273, 212] width 349 height 16
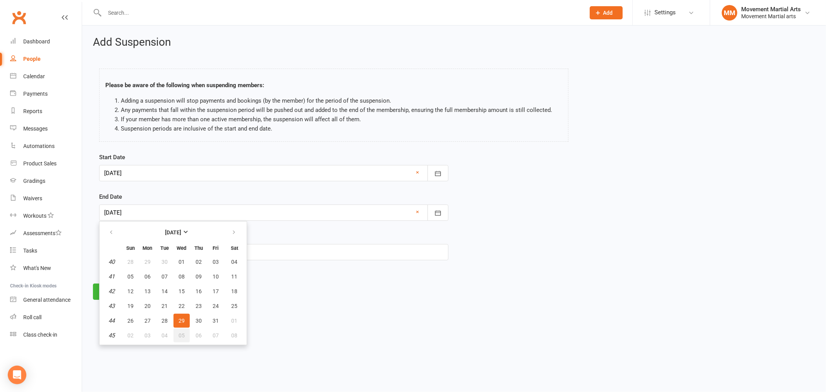
click at [182, 332] on span "05" at bounding box center [182, 335] width 6 height 6
type input "05 Nov 2025"
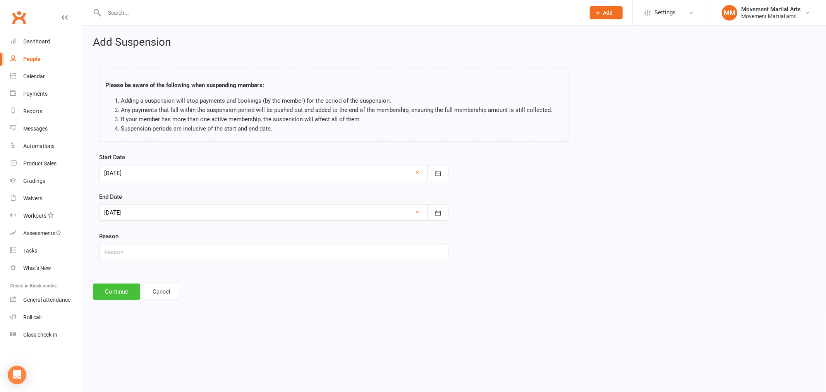
click at [109, 292] on button "Continue" at bounding box center [116, 291] width 47 height 16
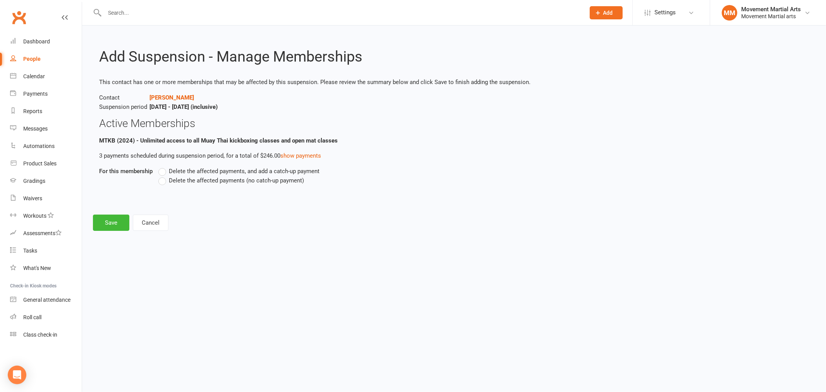
click at [235, 184] on label "Delete the affected payments (no catch-up payment)" at bounding box center [231, 180] width 146 height 9
click at [163, 176] on input "Delete the affected payments (no catch-up payment)" at bounding box center [160, 176] width 5 height 0
click at [94, 220] on button "Save" at bounding box center [111, 223] width 36 height 16
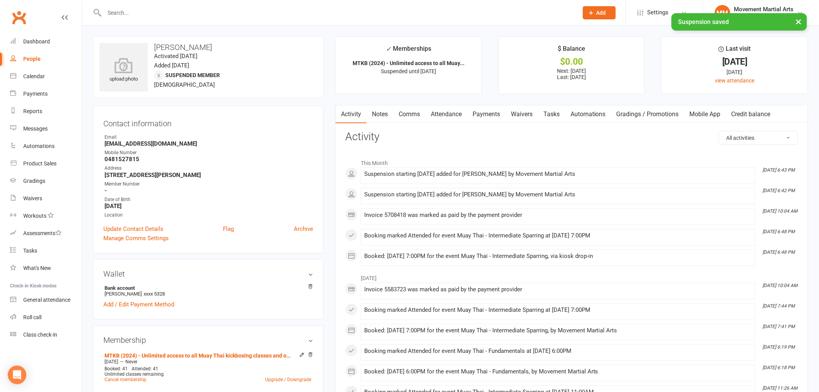
click at [475, 117] on link "Payments" at bounding box center [486, 114] width 38 height 18
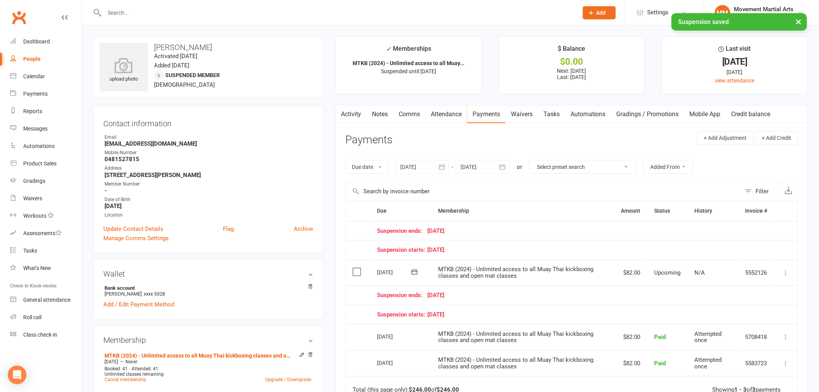
click at [784, 275] on icon at bounding box center [787, 273] width 8 height 8
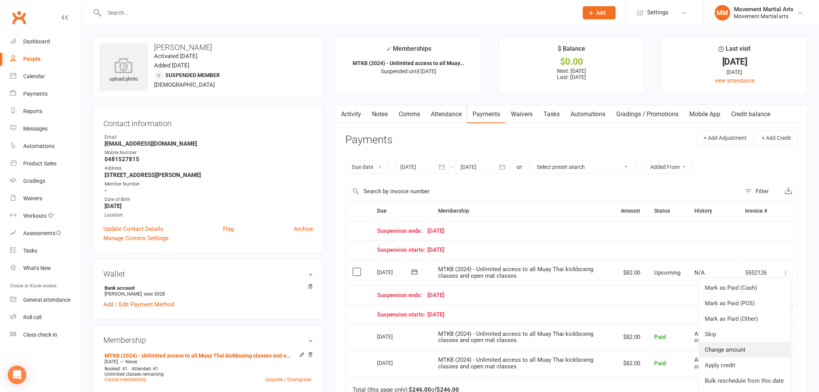
click at [730, 346] on link "Change amount" at bounding box center [744, 349] width 91 height 15
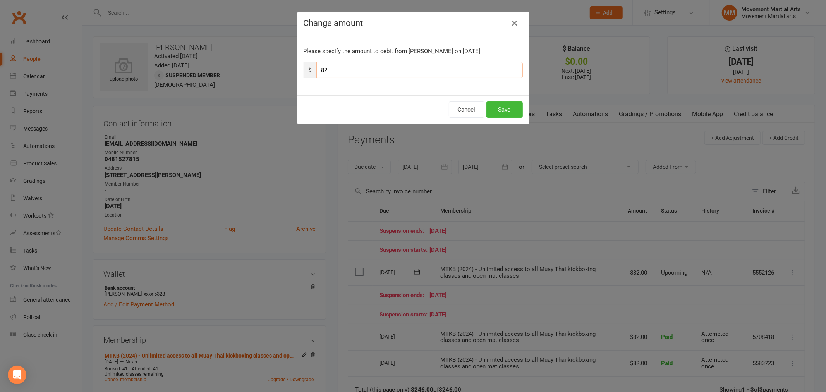
click at [392, 70] on input "82" at bounding box center [419, 70] width 206 height 16
type input "8"
type input "10"
click at [504, 114] on button "Save" at bounding box center [504, 109] width 36 height 16
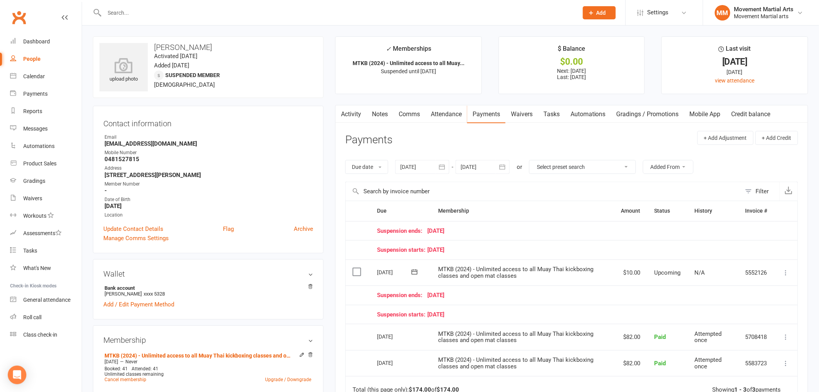
click at [388, 112] on link "Notes" at bounding box center [380, 114] width 27 height 18
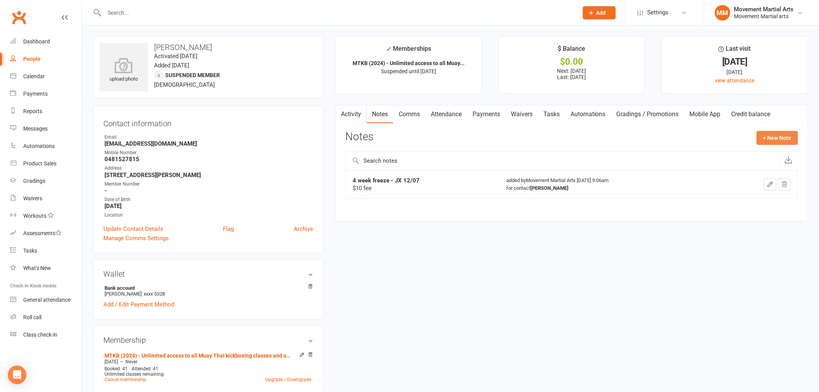
click at [766, 137] on button "+ New Note" at bounding box center [777, 138] width 41 height 14
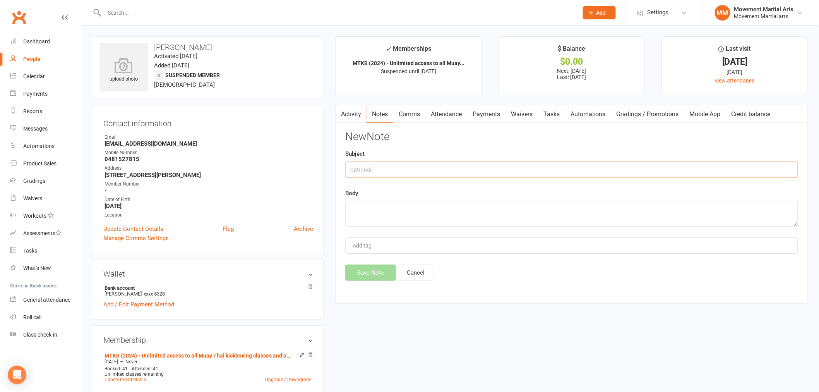
click at [500, 174] on input "text" at bounding box center [571, 169] width 453 height 16
type input "8 week freeze"
type textarea "rm 11/09"
click at [373, 269] on button "Save Note" at bounding box center [370, 273] width 51 height 16
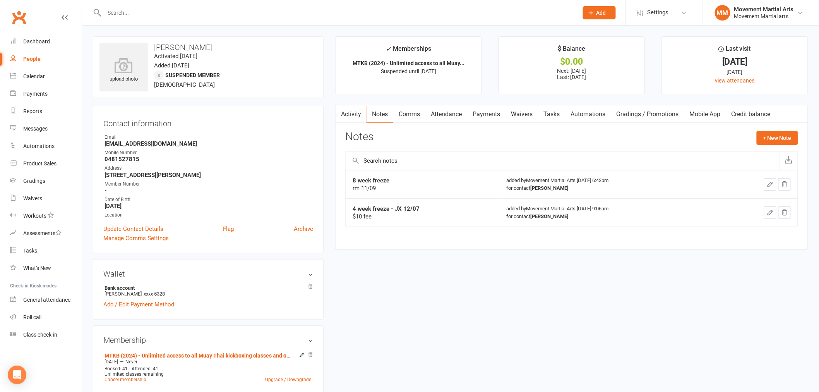
click at [151, 9] on input "text" at bounding box center [337, 12] width 471 height 11
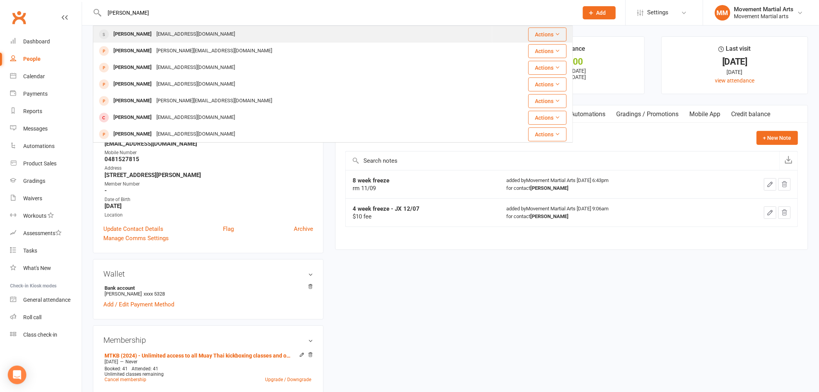
type input "bryan watkins"
click at [147, 34] on div "Bryan Watkins" at bounding box center [132, 34] width 43 height 11
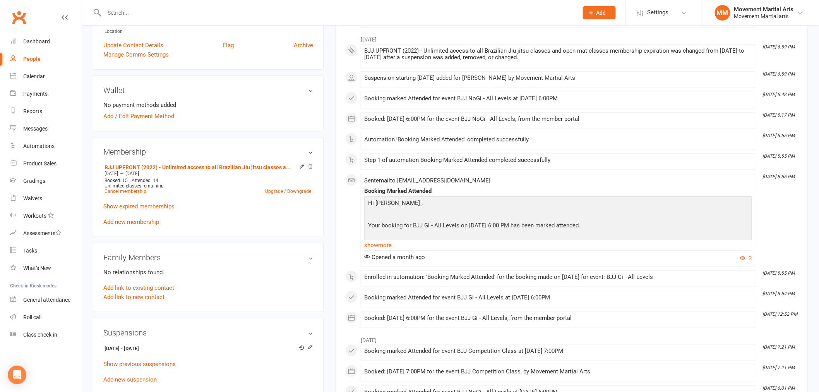
scroll to position [201, 0]
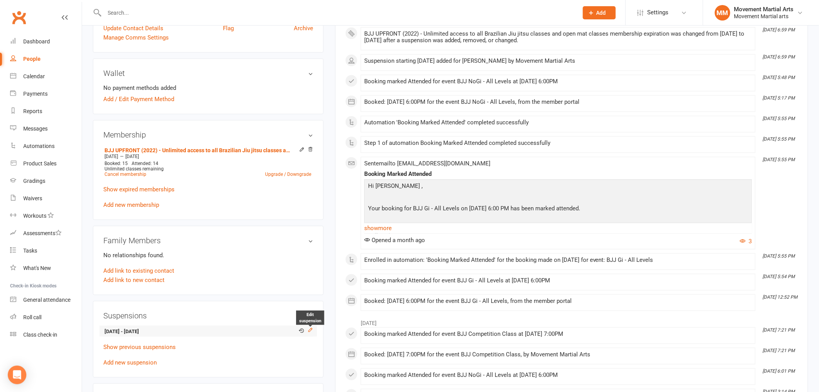
click at [308, 328] on icon at bounding box center [310, 329] width 5 height 5
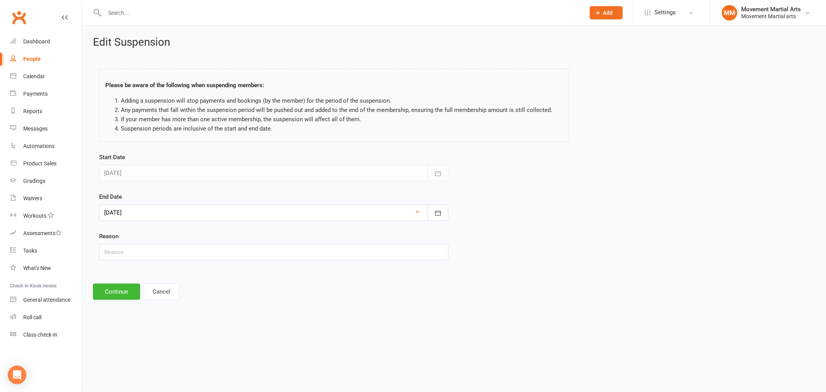
click at [137, 206] on div at bounding box center [273, 212] width 349 height 16
click at [145, 305] on span "22" at bounding box center [147, 306] width 6 height 6
type input "22 Sep 2025"
click at [125, 295] on button "Continue" at bounding box center [116, 291] width 47 height 16
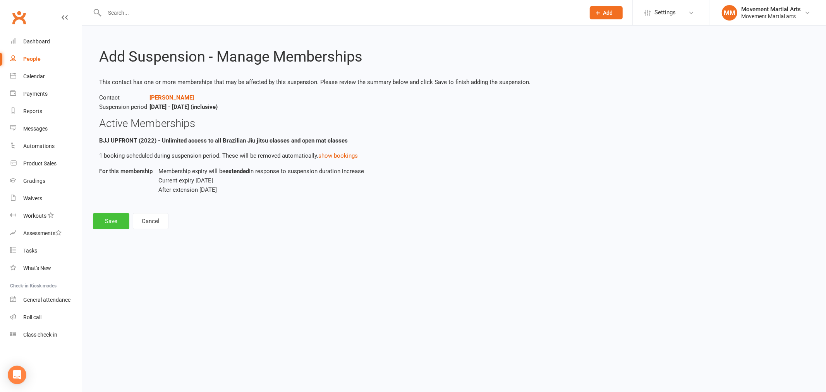
click at [122, 225] on button "Save" at bounding box center [111, 221] width 36 height 16
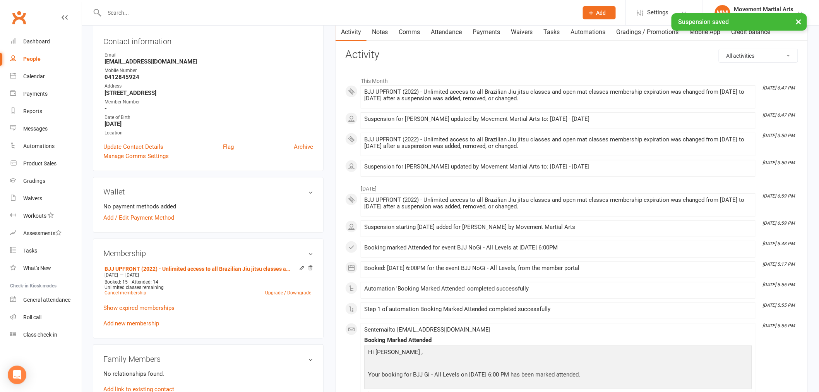
scroll to position [100, 0]
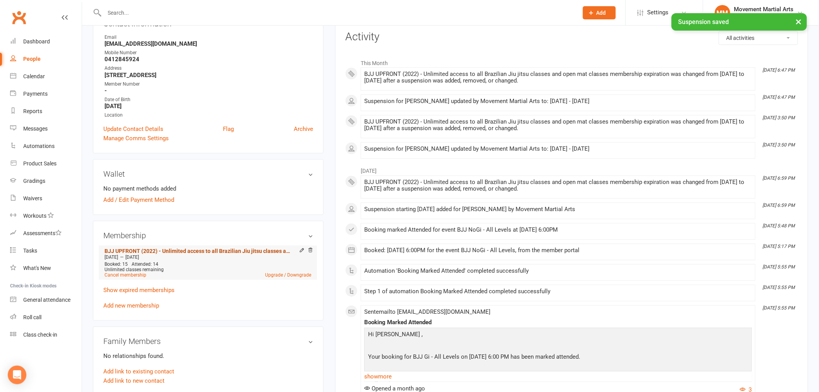
click at [160, 249] on link "BJJ UPFRONT (2022) - Unlimited access to all Brazilian Jiu jitsu classes and op…" at bounding box center [198, 251] width 187 height 6
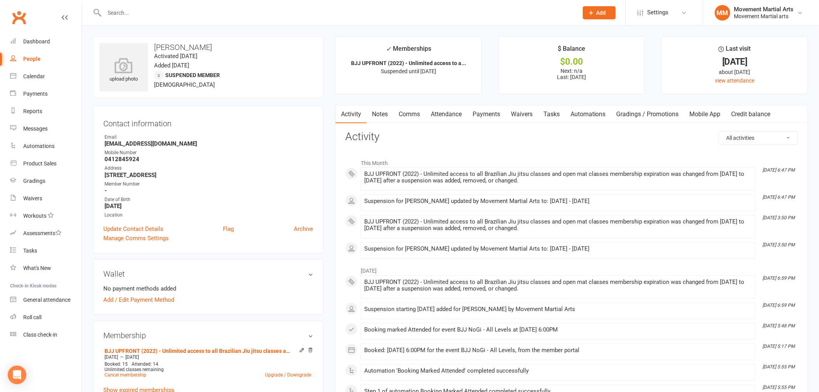
click at [390, 113] on link "Notes" at bounding box center [380, 114] width 27 height 18
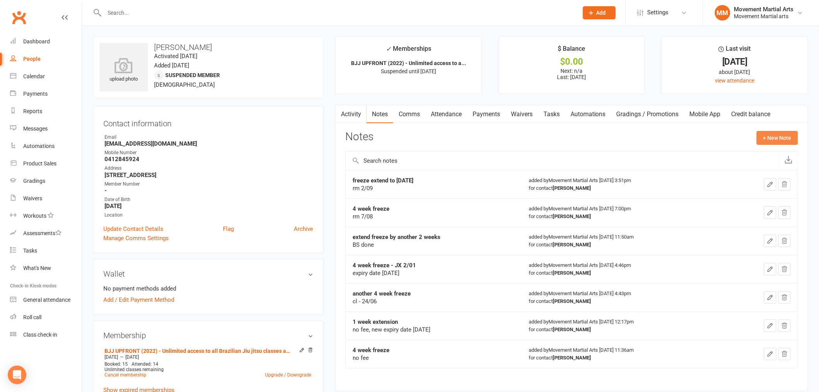
click at [788, 134] on button "+ New Note" at bounding box center [777, 138] width 41 height 14
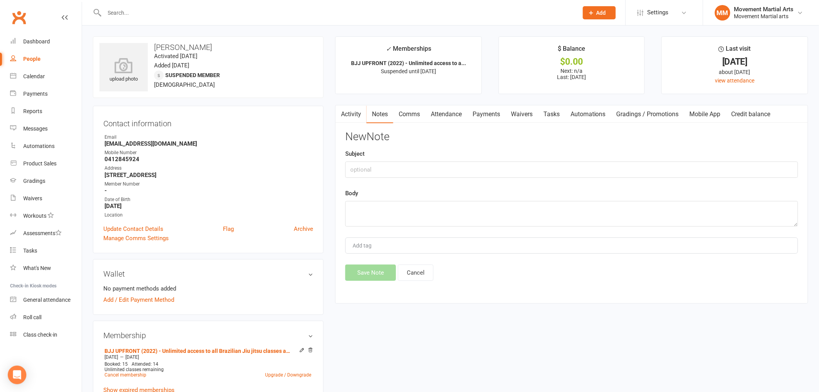
click at [448, 161] on div "Subject" at bounding box center [571, 163] width 453 height 29
click at [445, 165] on input "text" at bounding box center [571, 169] width 453 height 16
type input "freeze extend to 22/09"
type textarea "rm 11/09"
click at [369, 269] on button "Save Note" at bounding box center [370, 273] width 51 height 16
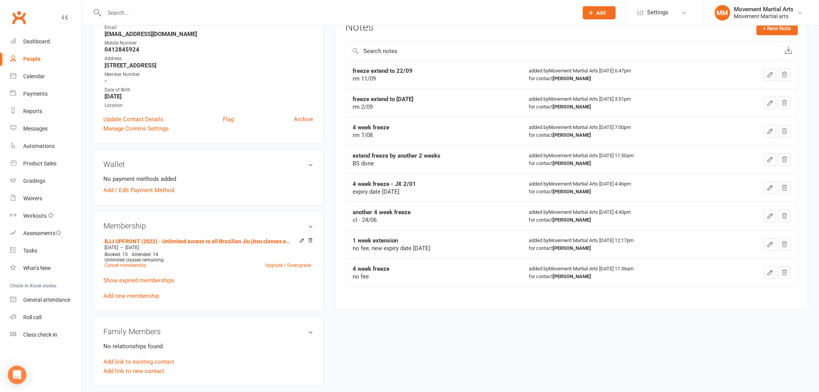
scroll to position [201, 0]
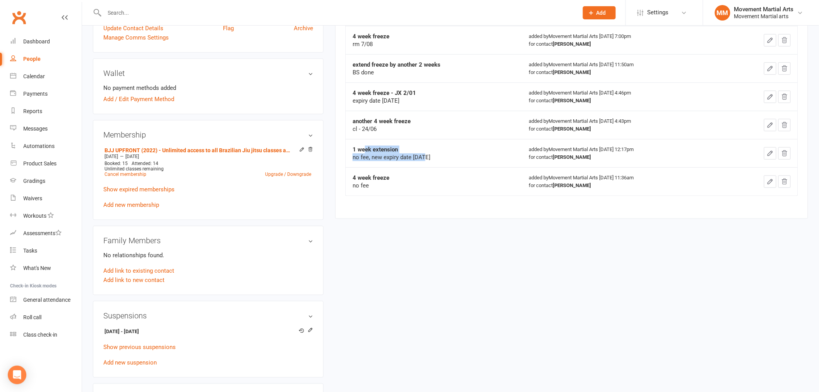
drag, startPoint x: 372, startPoint y: 148, endPoint x: 364, endPoint y: 149, distance: 7.8
click at [364, 149] on div "1 week extension no fee, new expiry date 25/02/2025" at bounding box center [434, 153] width 162 height 15
click at [409, 148] on div "1 week extension" at bounding box center [434, 150] width 162 height 8
click at [45, 196] on link "Waivers" at bounding box center [46, 198] width 72 height 17
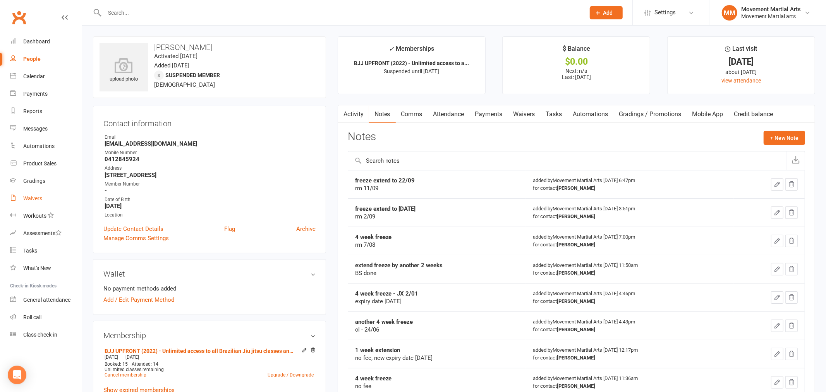
select select "100"
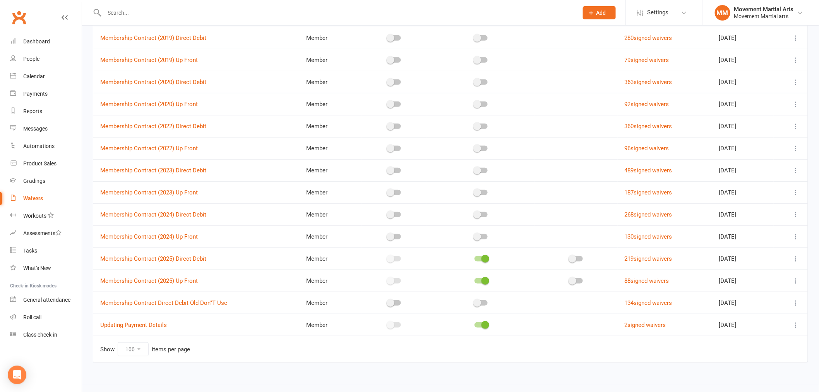
scroll to position [149, 0]
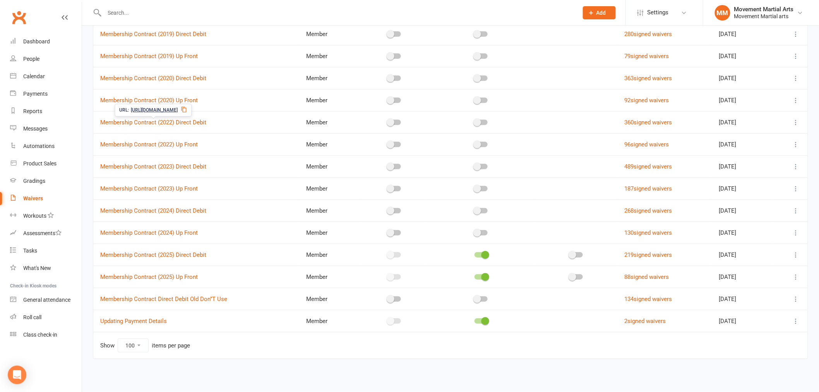
click at [177, 271] on span "Membership Contract (2025) Up Front" at bounding box center [149, 277] width 98 height 15
click at [175, 276] on link "Membership Contract (2025) Up Front" at bounding box center [149, 276] width 98 height 7
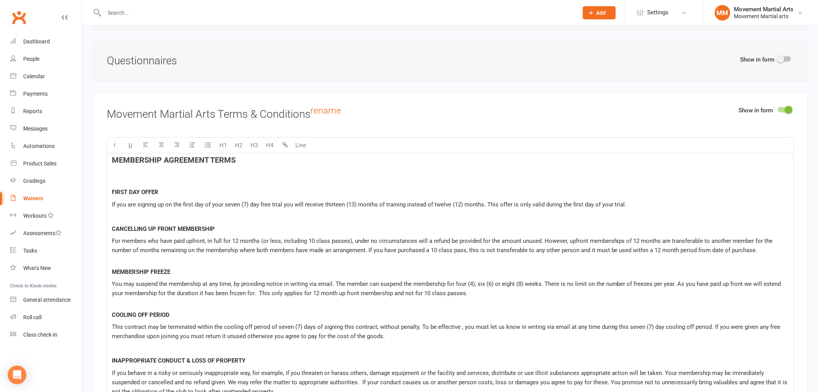
scroll to position [904, 0]
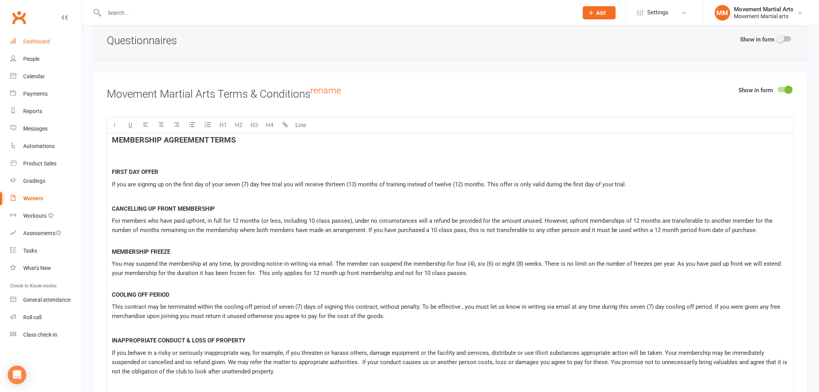
click at [35, 38] on link "Dashboard" at bounding box center [46, 41] width 72 height 17
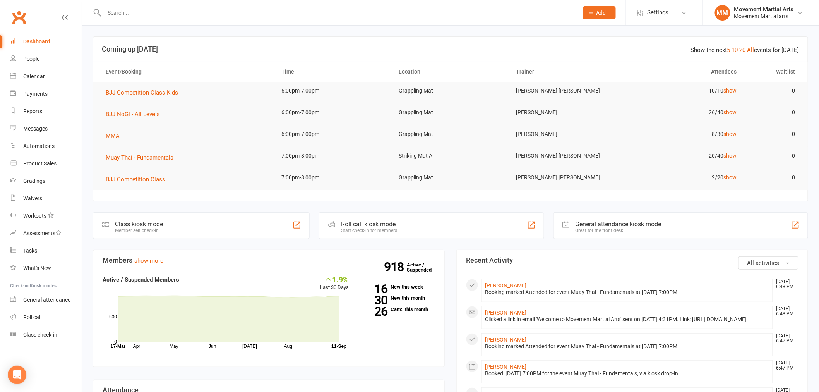
click at [144, 10] on input "text" at bounding box center [337, 12] width 471 height 11
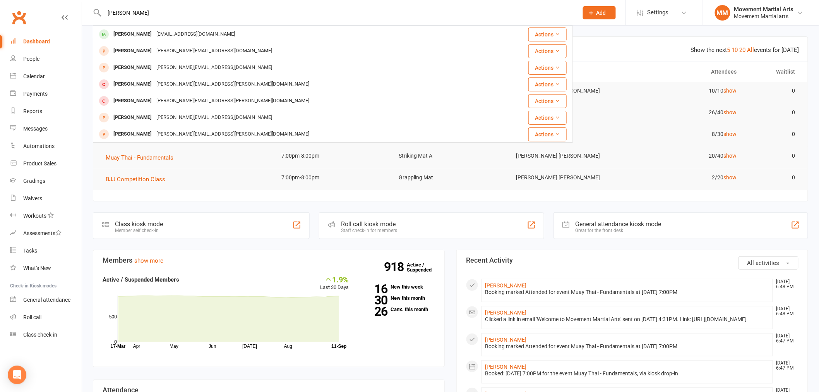
type input "nathan knudsdon"
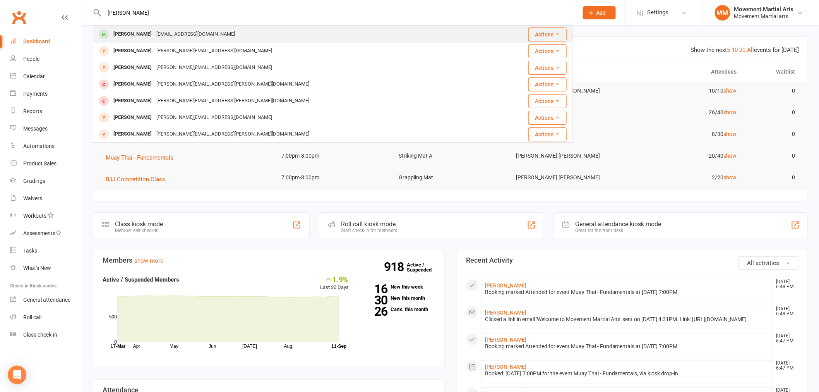
click at [165, 24] on div "nathan knudsdon Nathan Knudson npknudson@gmail.com Actions Nathan Kwon nathan@g…" at bounding box center [333, 12] width 480 height 25
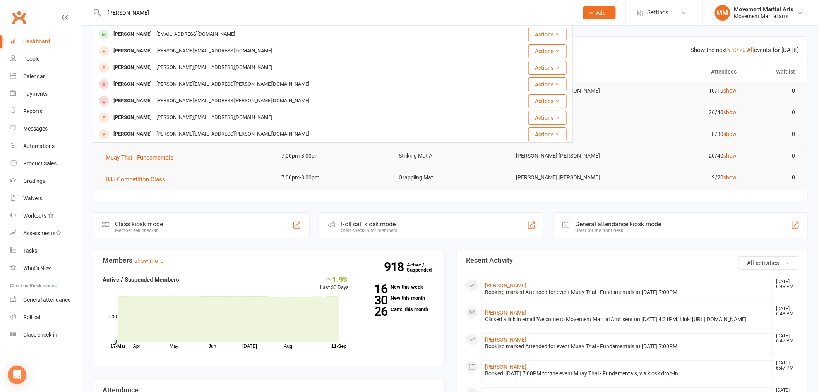
click at [165, 27] on div "Nathan Knudson npknudson@gmail.com" at bounding box center [293, 34] width 399 height 16
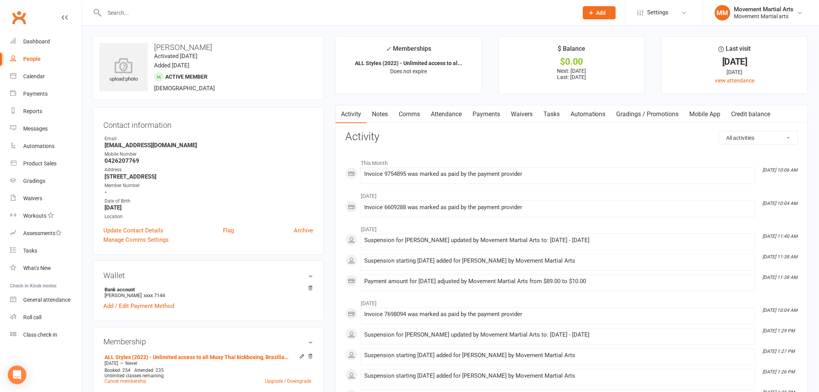
click at [500, 113] on link "Payments" at bounding box center [486, 114] width 38 height 18
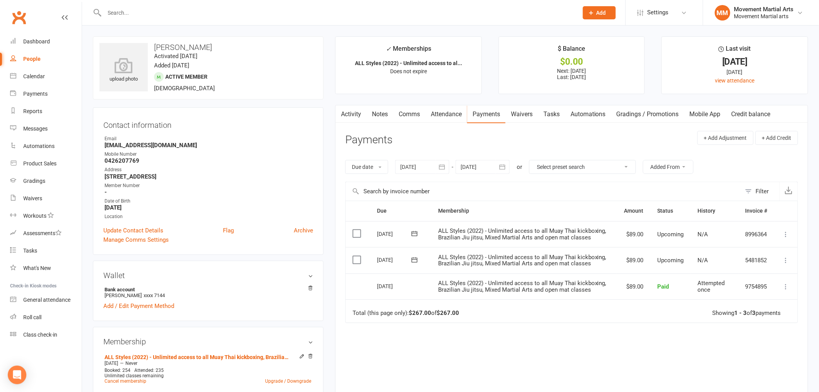
click at [501, 163] on icon "button" at bounding box center [503, 167] width 8 height 8
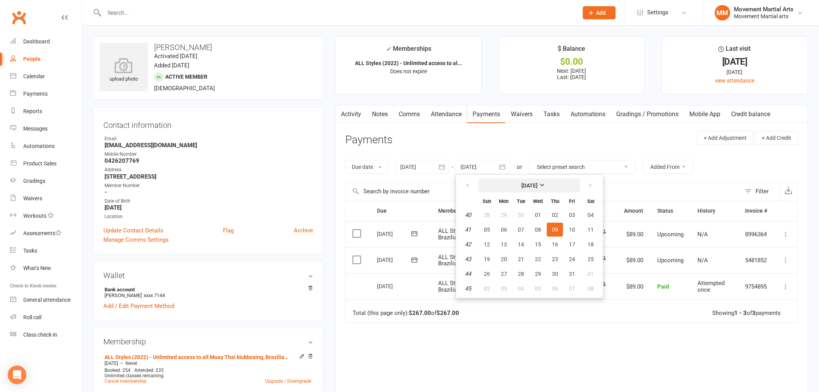
click at [510, 180] on button "October 2025" at bounding box center [529, 186] width 101 height 14
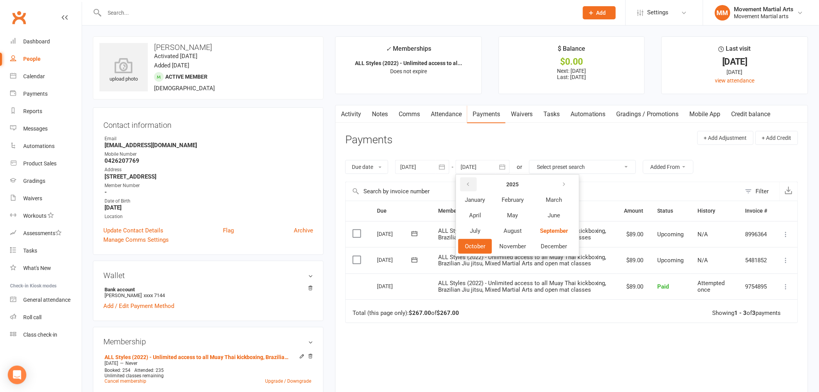
click at [476, 181] on button "button" at bounding box center [468, 184] width 17 height 14
click at [475, 181] on button "button" at bounding box center [468, 184] width 17 height 14
click at [474, 181] on button "button" at bounding box center [468, 184] width 17 height 14
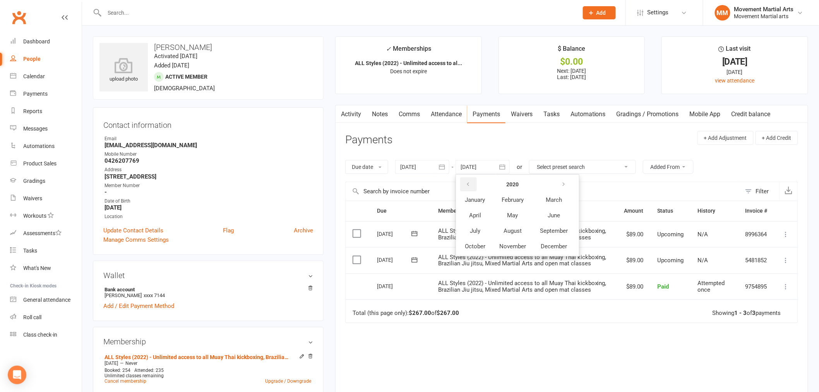
click at [474, 181] on button "button" at bounding box center [468, 184] width 17 height 14
click at [534, 220] on button "June" at bounding box center [554, 215] width 41 height 15
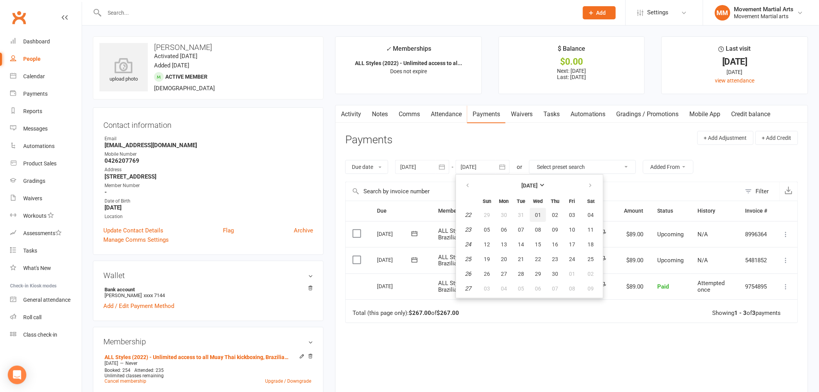
click at [534, 220] on button "01" at bounding box center [538, 215] width 16 height 14
type input "01 Jun 2016"
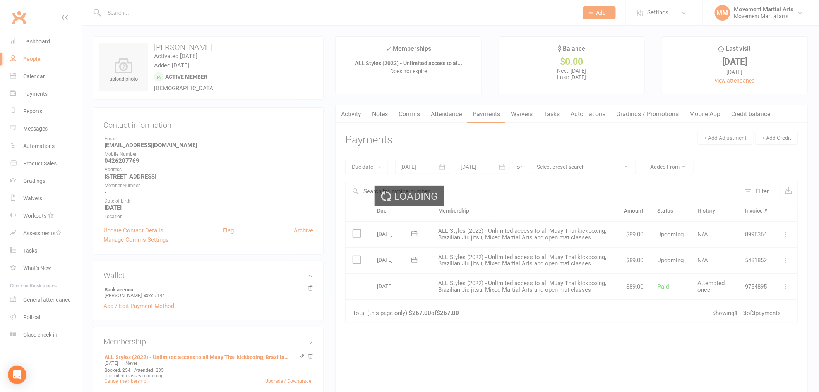
click at [534, 220] on div "Loading" at bounding box center [409, 196] width 819 height 392
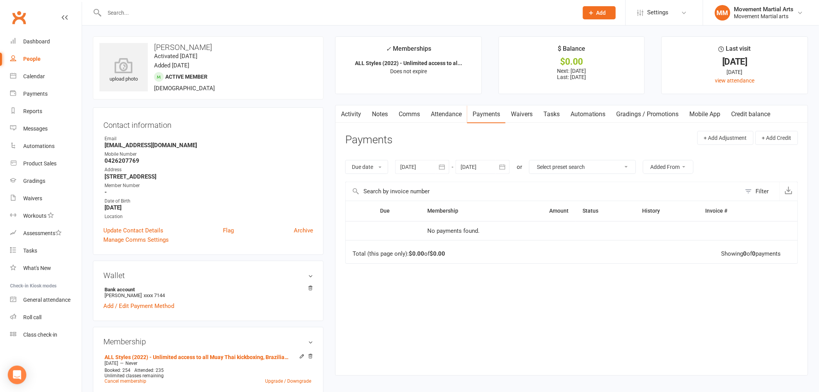
click at [492, 167] on div at bounding box center [483, 167] width 54 height 14
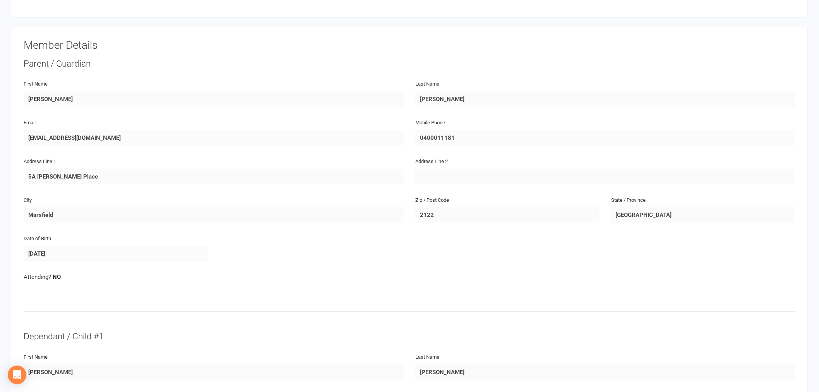
scroll to position [201, 0]
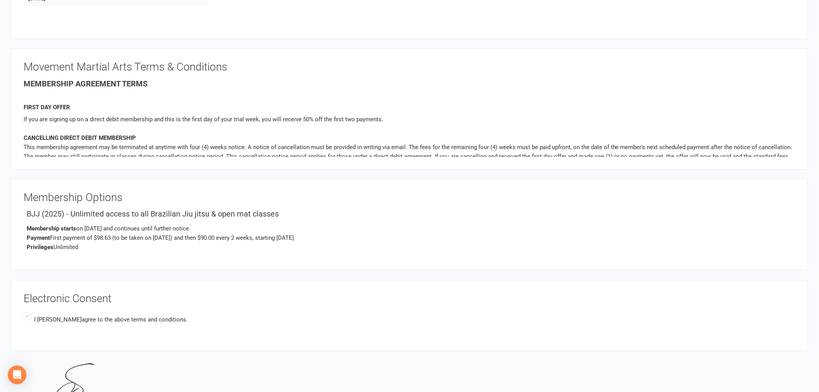
scroll to position [401, 0]
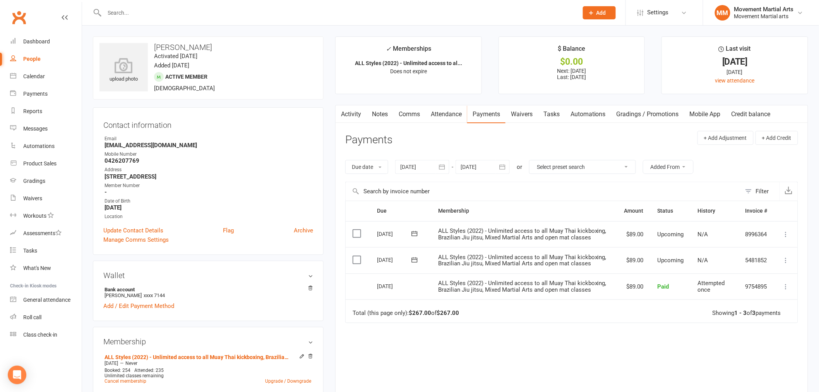
click at [428, 168] on div at bounding box center [422, 167] width 54 height 14
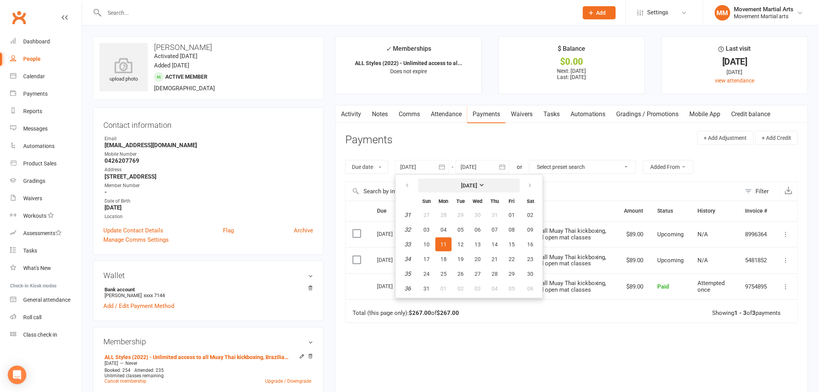
click at [461, 186] on strong "August 2025" at bounding box center [469, 185] width 16 height 6
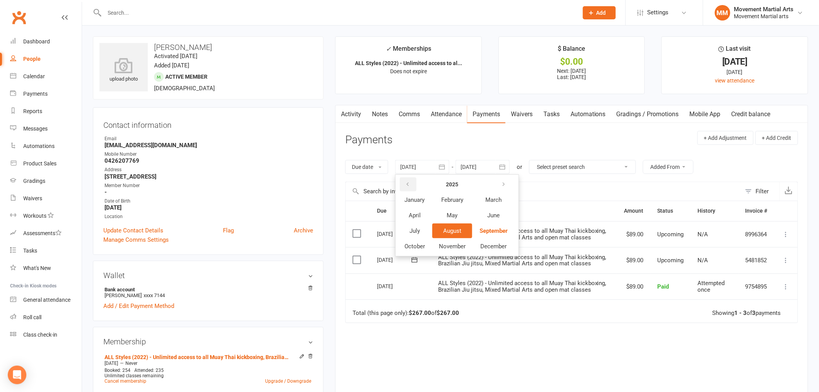
click at [416, 182] on button "button" at bounding box center [408, 184] width 17 height 14
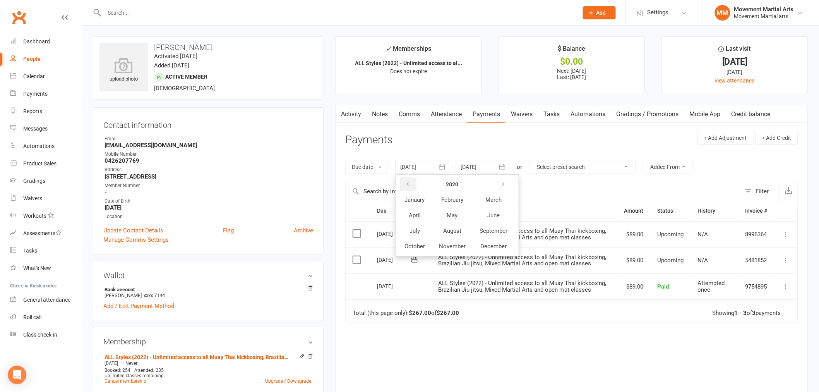
click at [416, 182] on button "button" at bounding box center [408, 184] width 17 height 14
click at [414, 182] on button "button" at bounding box center [408, 184] width 17 height 14
click at [412, 182] on button "button" at bounding box center [408, 184] width 17 height 14
click at [455, 215] on span "May" at bounding box center [452, 215] width 11 height 7
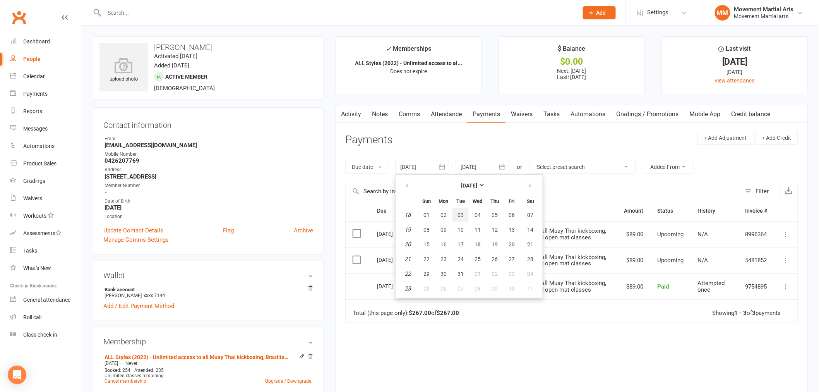
click at [455, 215] on button "03" at bounding box center [461, 215] width 16 height 14
type input "03 May 2016"
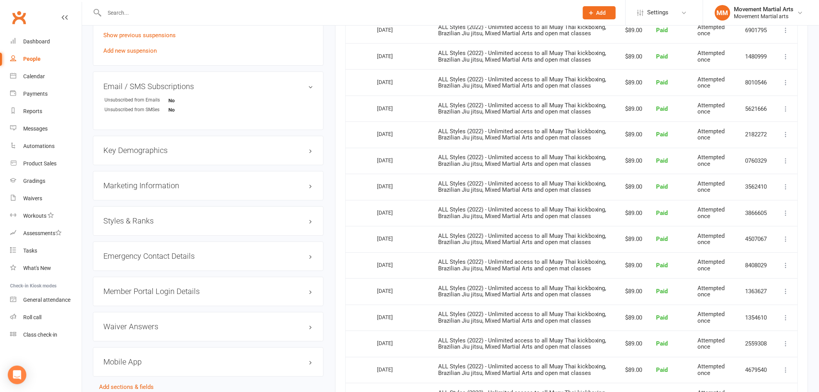
scroll to position [781, 0]
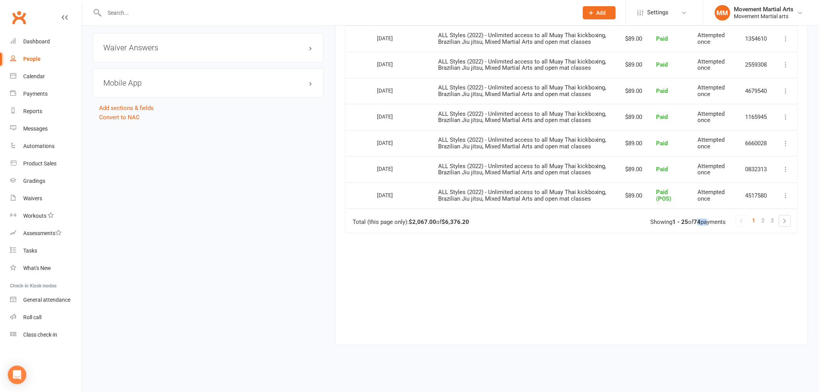
drag, startPoint x: 689, startPoint y: 218, endPoint x: 703, endPoint y: 218, distance: 14.4
click at [703, 219] on div "Showing 1 - 25 of 74 payments" at bounding box center [689, 222] width 76 height 7
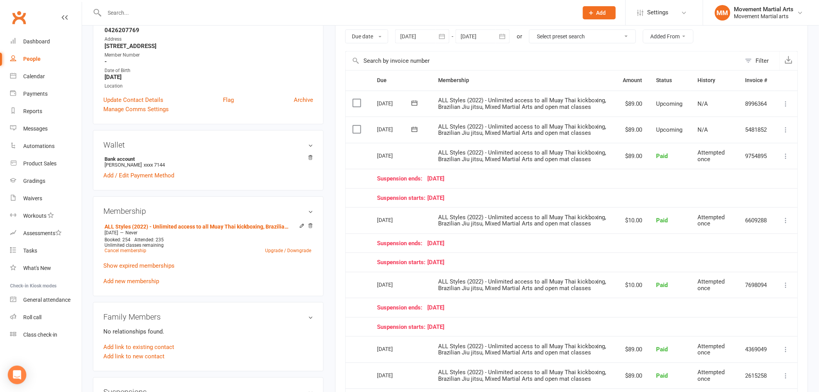
scroll to position [79, 0]
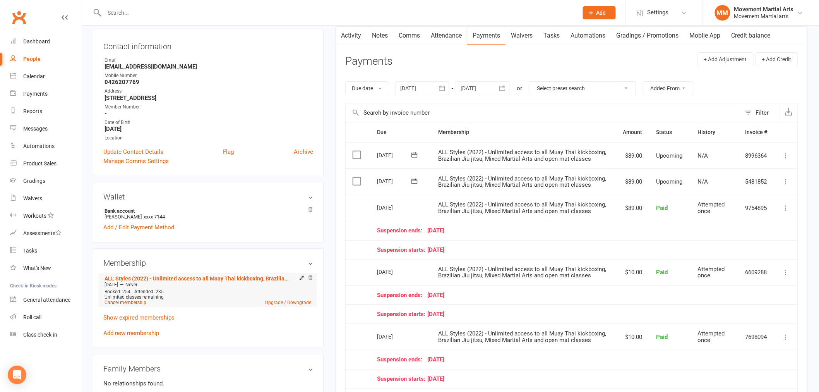
click at [129, 304] on link "Cancel membership" at bounding box center [126, 302] width 42 height 5
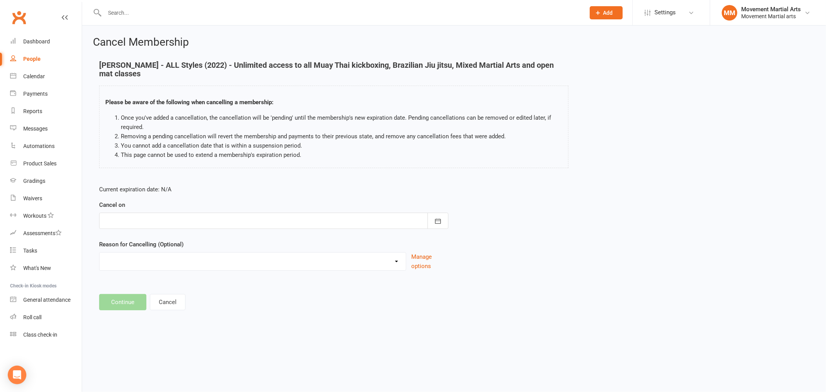
click at [139, 222] on div at bounding box center [273, 221] width 349 height 16
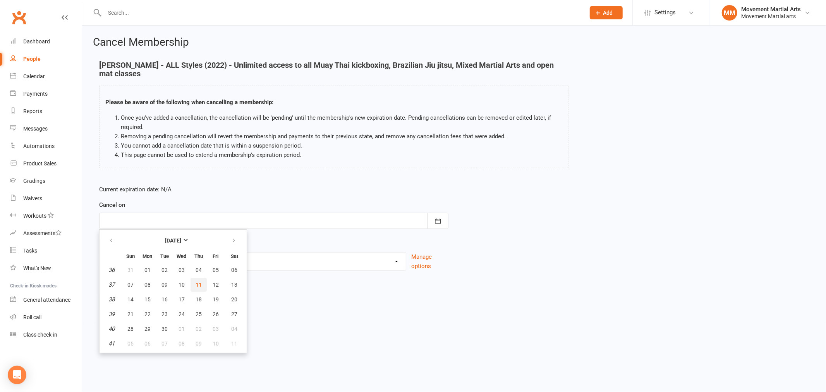
click at [199, 279] on button "11" at bounding box center [199, 285] width 16 height 14
type input "[DATE]"
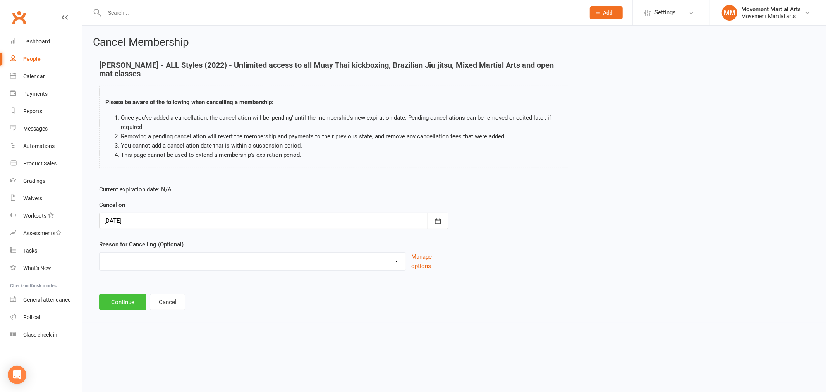
click at [139, 294] on button "Continue" at bounding box center [122, 302] width 47 height 16
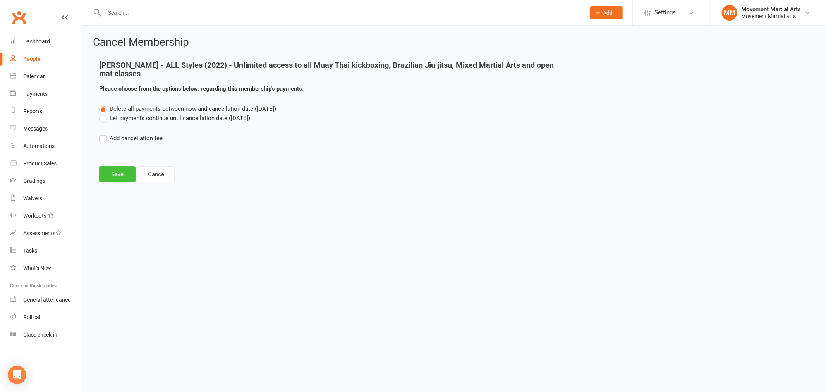
click at [114, 174] on button "Save" at bounding box center [117, 174] width 36 height 16
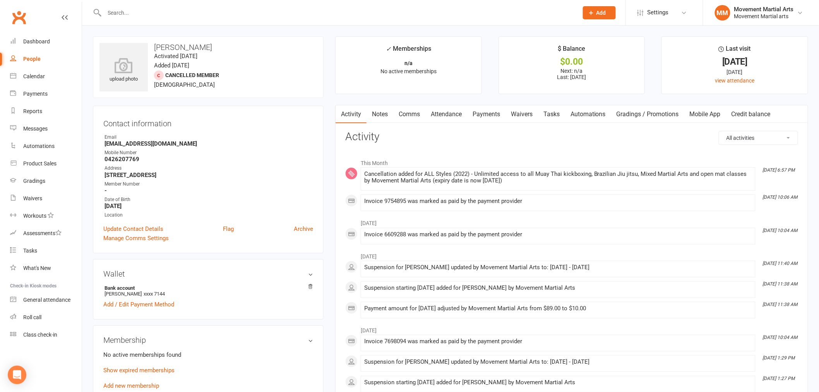
click at [228, 16] on input "text" at bounding box center [337, 12] width 471 height 11
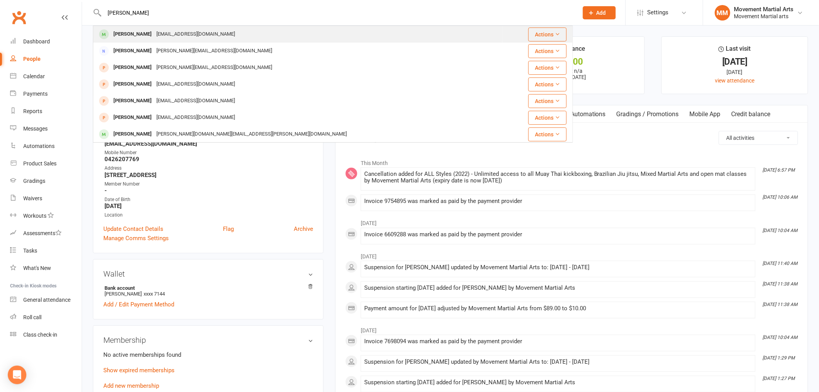
type input "john zhu"
click at [218, 39] on div "John Zhu wda@fastmail.com" at bounding box center [298, 34] width 409 height 16
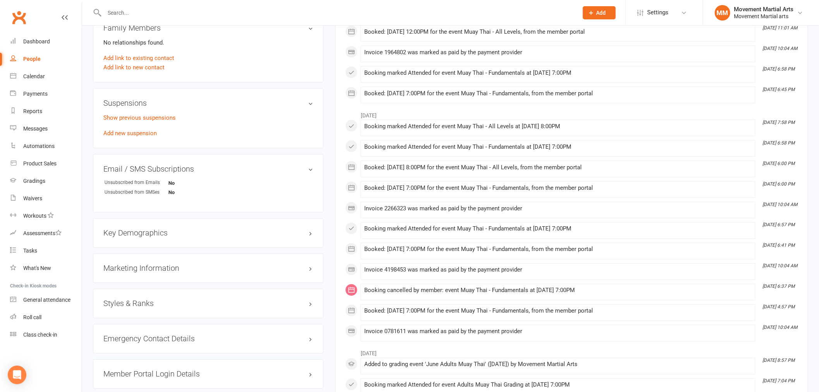
scroll to position [502, 0]
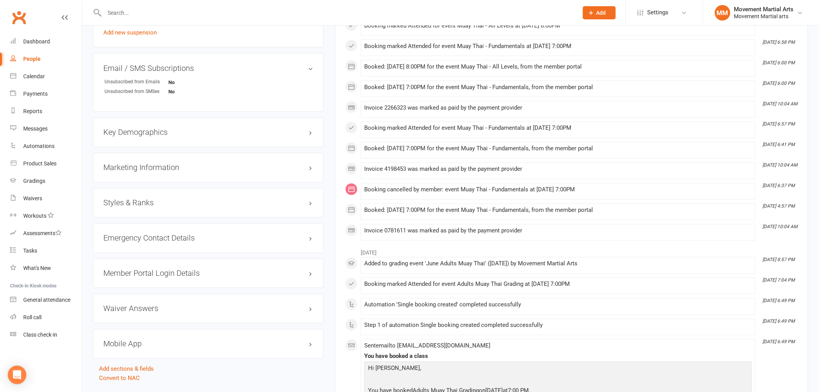
click at [134, 192] on div "Styles & Ranks" at bounding box center [208, 202] width 231 height 29
click at [126, 202] on h3 "Styles & Ranks" at bounding box center [208, 203] width 210 height 9
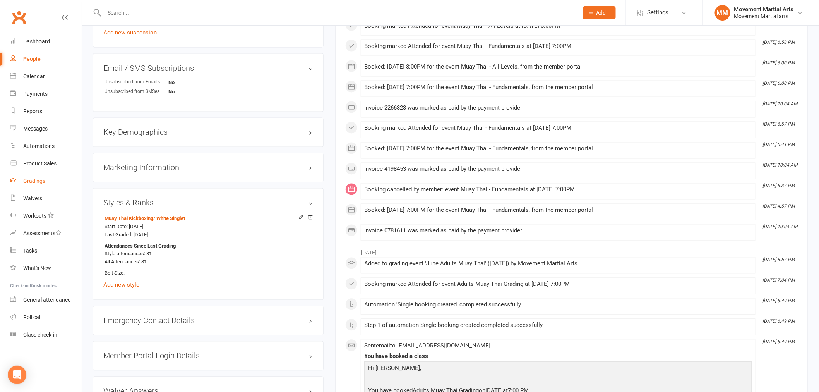
click at [74, 175] on link "Gradings" at bounding box center [46, 180] width 72 height 17
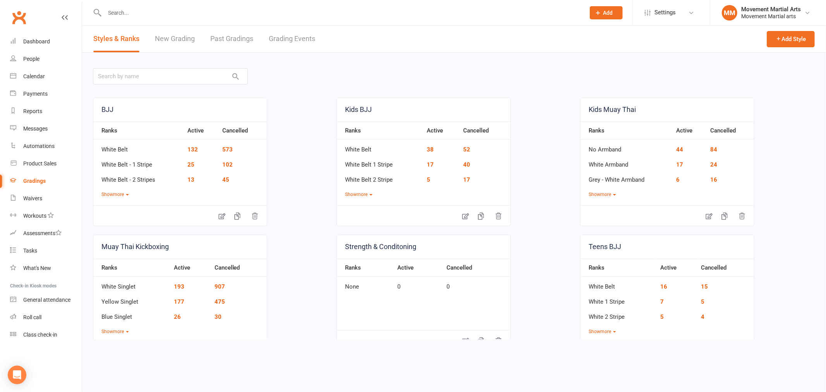
click at [184, 40] on link "New Grading" at bounding box center [175, 39] width 40 height 27
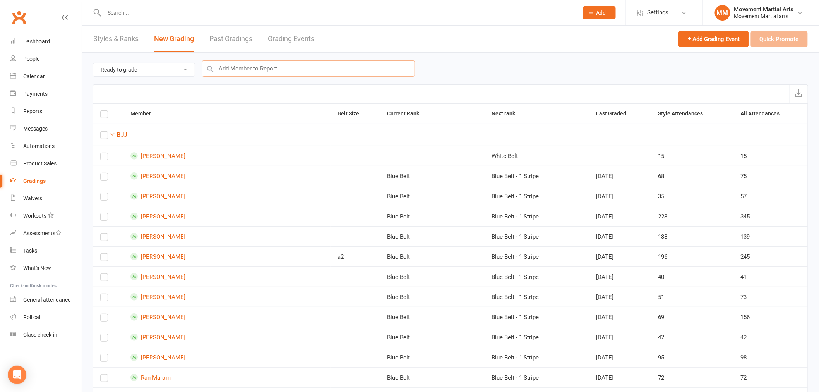
click at [241, 67] on input "text" at bounding box center [308, 68] width 213 height 16
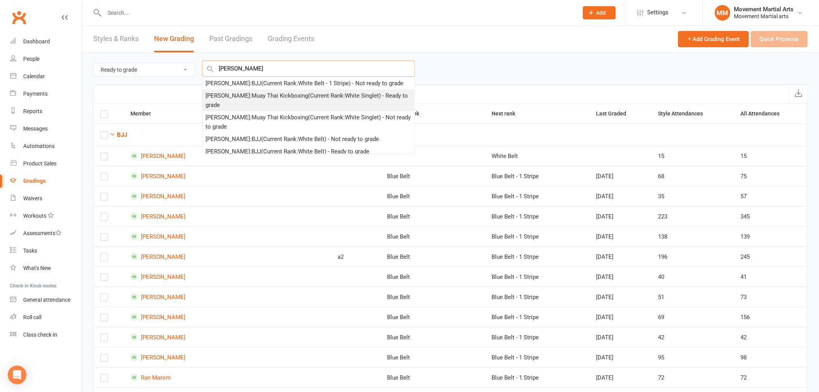
type input "john zhu"
click at [268, 98] on div "John Zhu : Muay Thai Kickboxing (Current Rank: White Singlet ) - Ready to grade" at bounding box center [309, 100] width 206 height 19
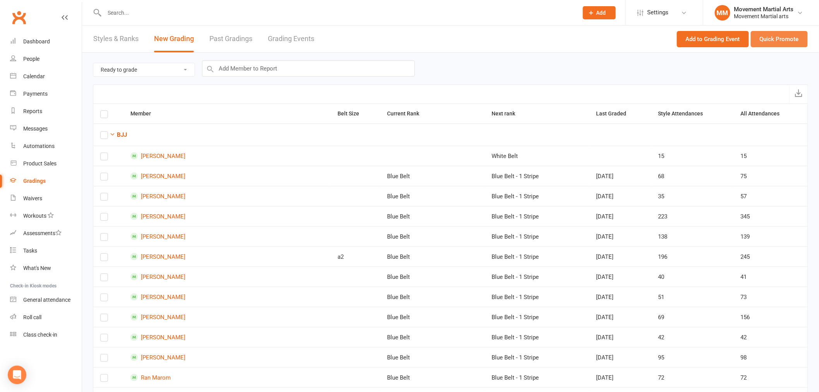
click at [789, 36] on button "Quick Promote" at bounding box center [779, 39] width 57 height 16
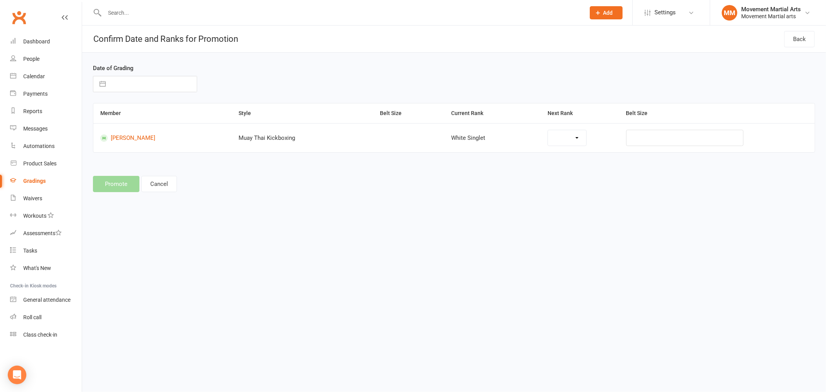
select select "1525"
click at [141, 89] on input "text" at bounding box center [153, 83] width 87 height 15
select select "7"
select select "2025"
select select "8"
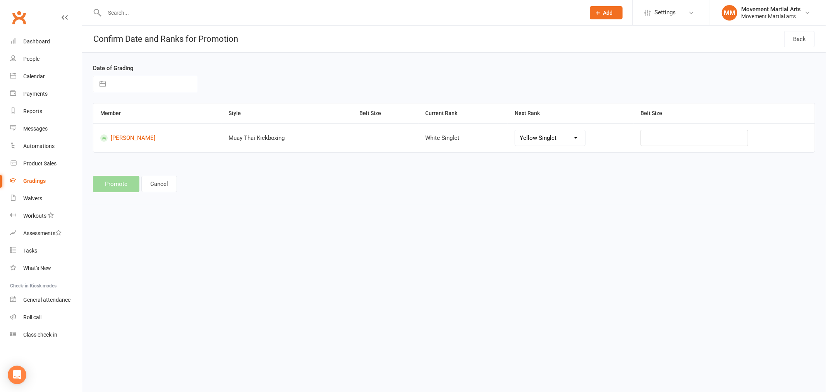
select select "2025"
select select "9"
select select "2025"
click at [167, 159] on td "11" at bounding box center [169, 157] width 15 height 15
type input "[DATE]"
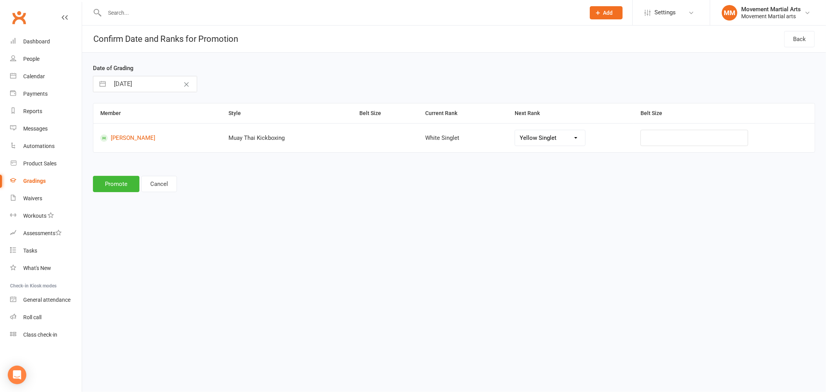
click at [108, 194] on div "Date of Grading 11 Sep 2025 Navigate forward to interact with the calendar and …" at bounding box center [454, 129] width 744 height 152
click at [110, 192] on button "Promote" at bounding box center [116, 184] width 46 height 16
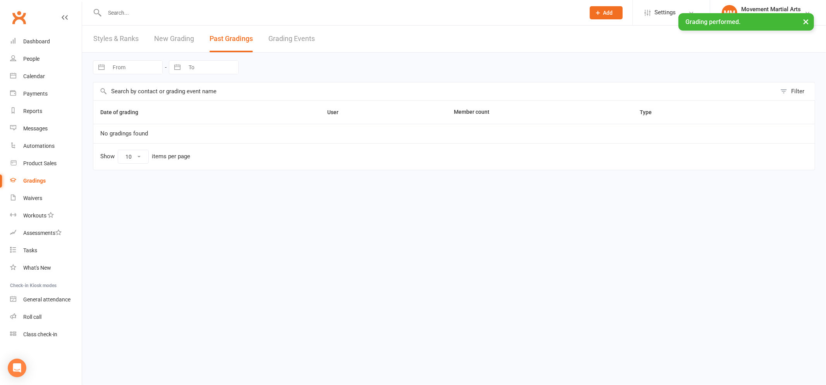
select select "25"
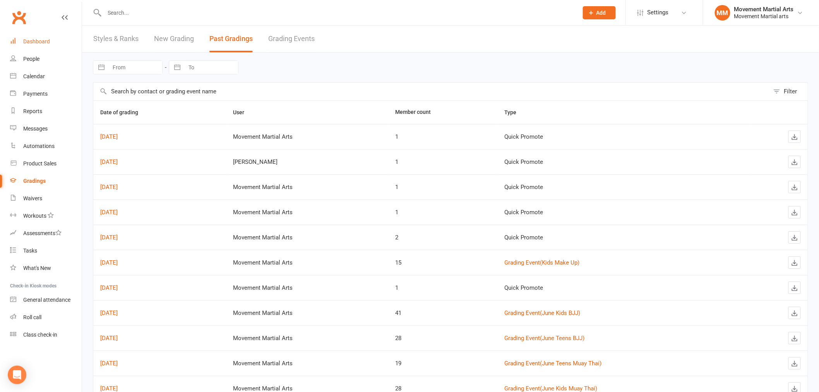
click at [22, 37] on link "Dashboard" at bounding box center [46, 41] width 72 height 17
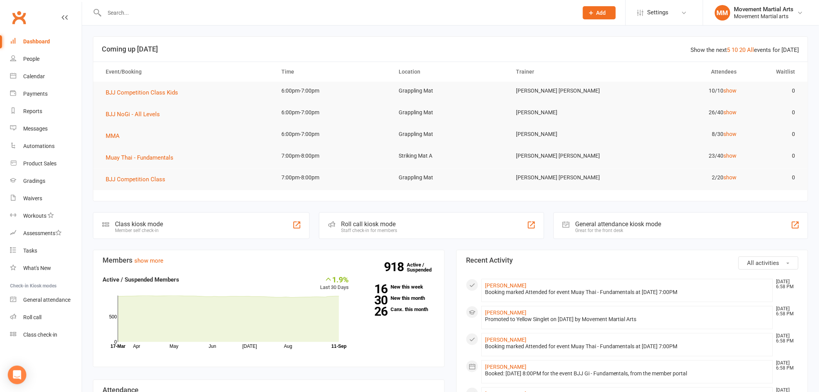
click at [153, 9] on input "text" at bounding box center [337, 12] width 471 height 11
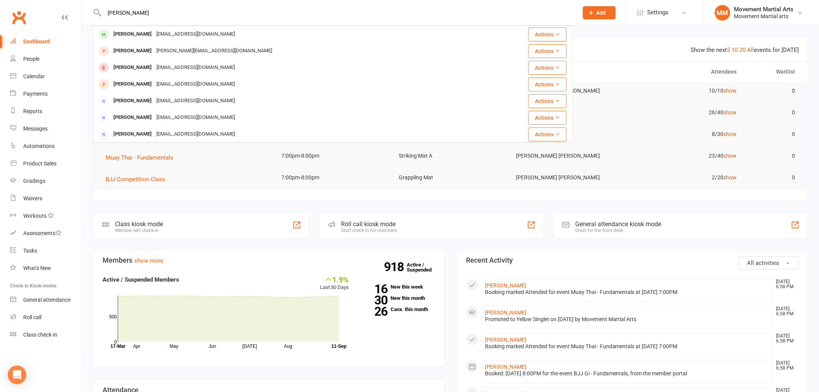
type input "bo zha"
click at [165, 30] on div "bozhaosydney@gmail.com" at bounding box center [195, 34] width 83 height 11
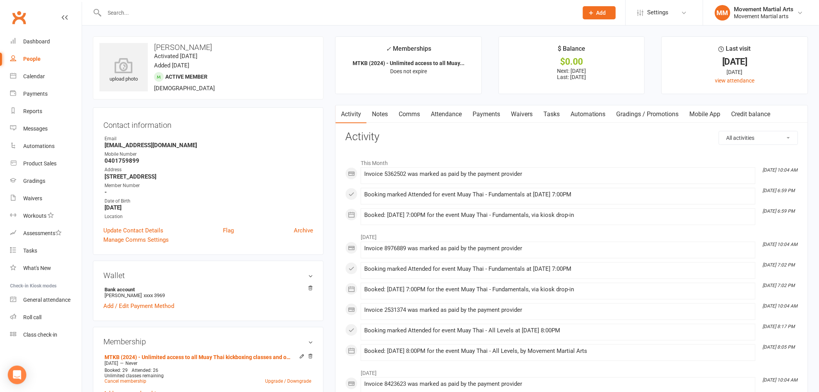
click at [486, 112] on link "Payments" at bounding box center [486, 114] width 38 height 18
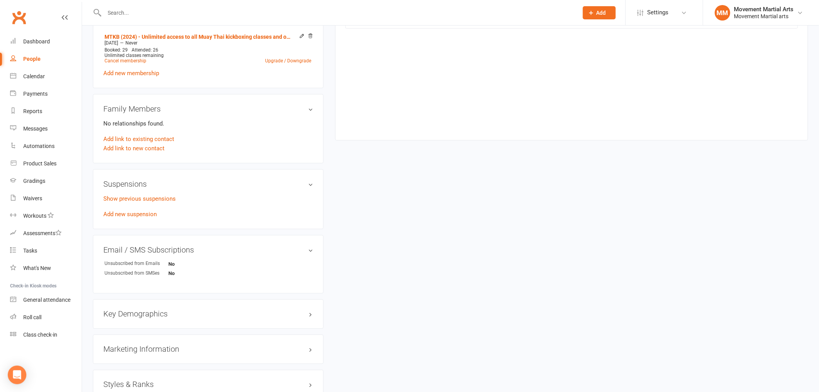
scroll to position [301, 0]
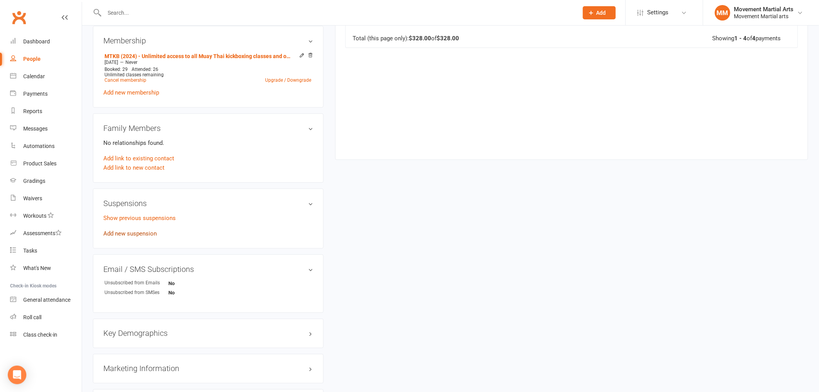
click at [129, 230] on link "Add new suspension" at bounding box center [129, 233] width 53 height 7
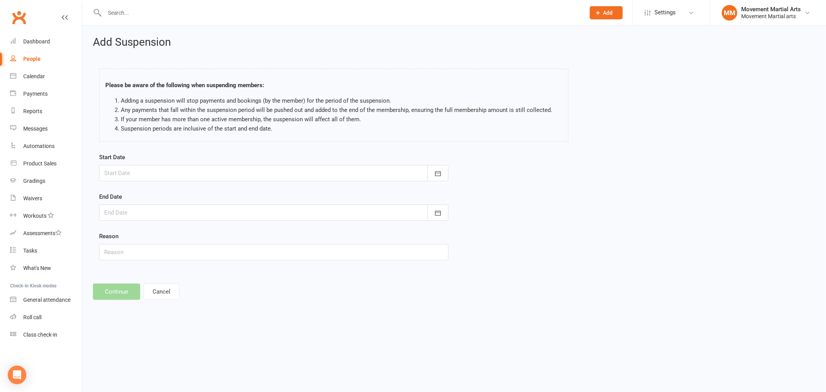
click at [151, 172] on div at bounding box center [273, 173] width 349 height 16
click at [191, 234] on button "11" at bounding box center [199, 237] width 16 height 14
type input "[DATE]"
click at [162, 214] on div at bounding box center [273, 212] width 349 height 16
drag, startPoint x: 199, startPoint y: 293, endPoint x: 159, endPoint y: 283, distance: 41.1
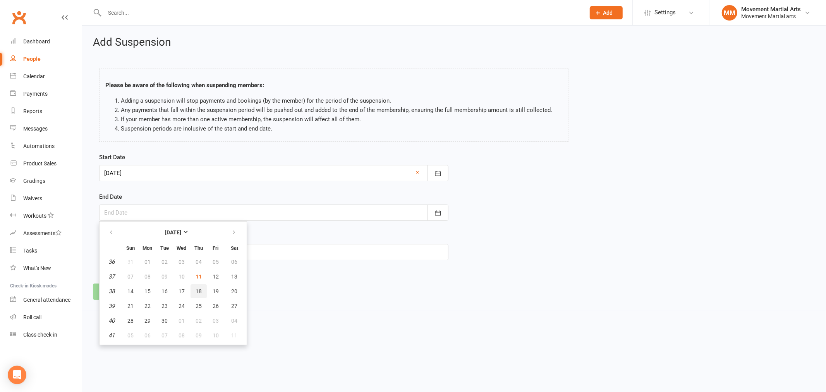
click at [198, 293] on button "18" at bounding box center [199, 291] width 16 height 14
type input "18 Sep 2025"
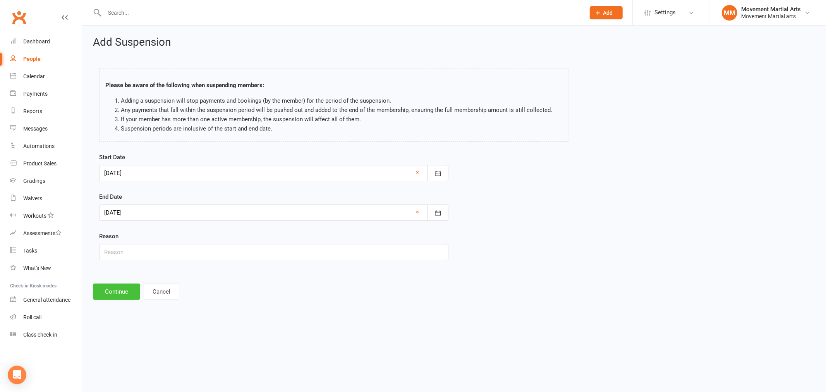
click at [117, 287] on button "Continue" at bounding box center [116, 291] width 47 height 16
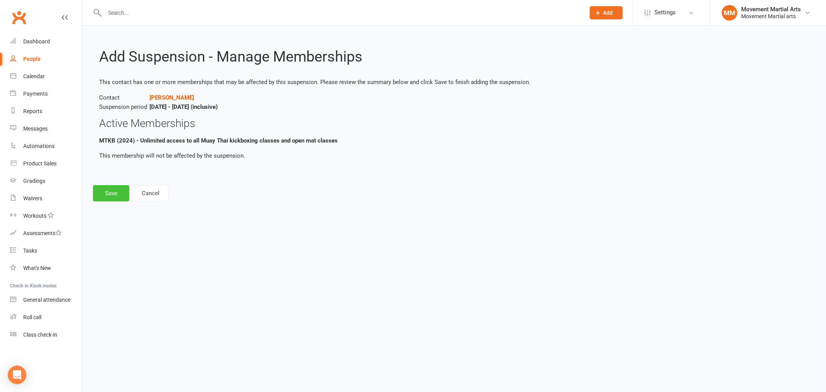
click at [110, 201] on button "Save" at bounding box center [111, 193] width 36 height 16
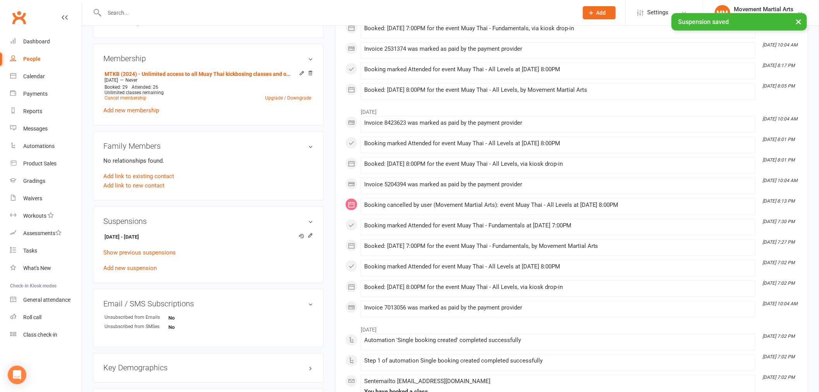
scroll to position [301, 0]
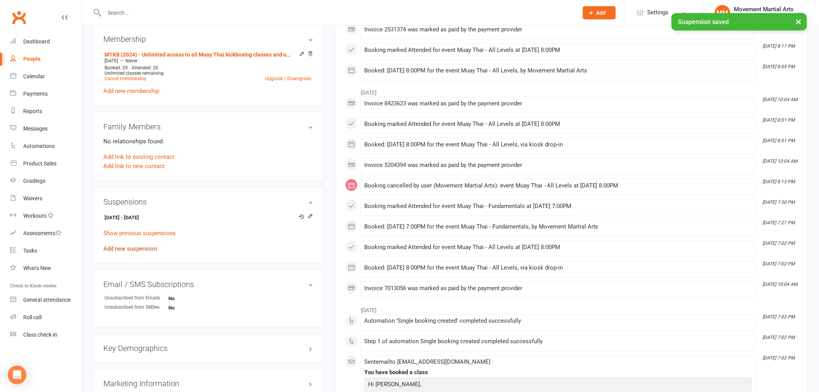
click at [134, 249] on link "Add new suspension" at bounding box center [129, 248] width 53 height 7
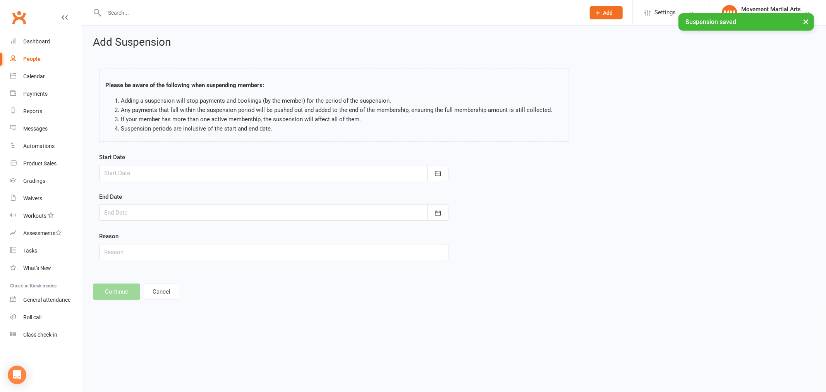
click at [138, 177] on div at bounding box center [273, 173] width 349 height 16
click at [232, 249] on span "20" at bounding box center [235, 252] width 6 height 6
type input "20 Sep 2025"
click at [160, 215] on div at bounding box center [273, 212] width 349 height 16
click at [239, 234] on button "button" at bounding box center [234, 232] width 17 height 14
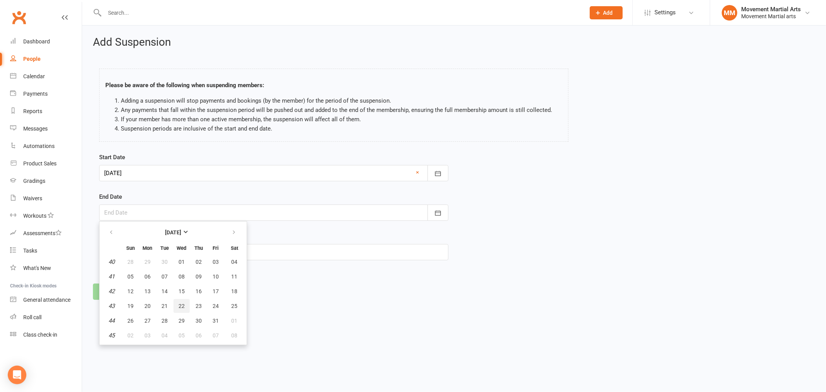
click at [180, 305] on span "22" at bounding box center [182, 306] width 6 height 6
type input "22 Oct 2025"
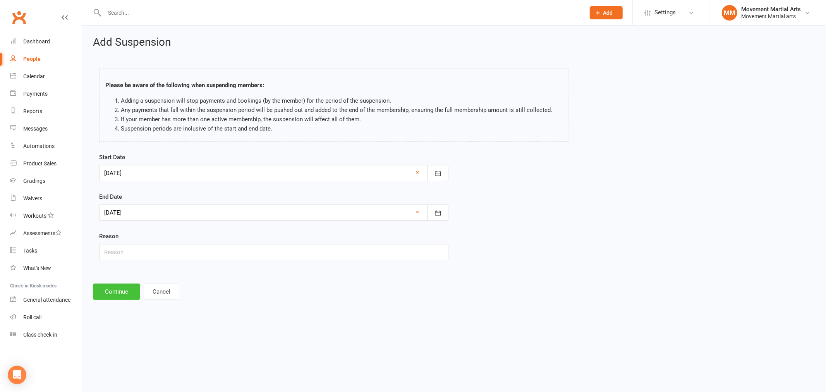
click at [113, 295] on button "Continue" at bounding box center [116, 291] width 47 height 16
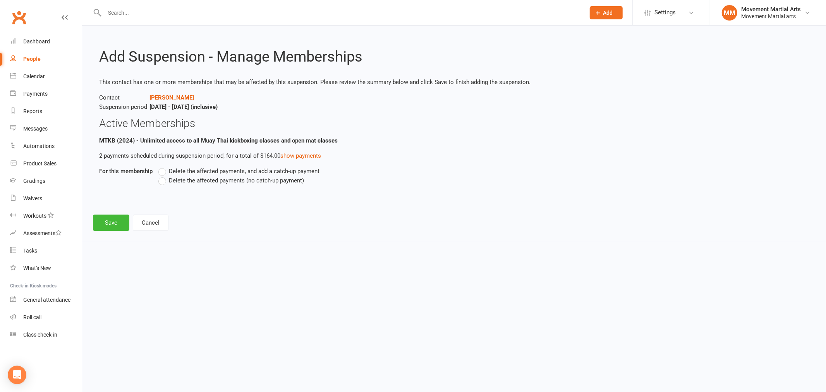
click at [191, 181] on span "Delete the affected payments (no catch-up payment)" at bounding box center [236, 180] width 135 height 8
click at [163, 176] on input "Delete the affected payments (no catch-up payment)" at bounding box center [160, 176] width 5 height 0
click at [108, 222] on button "Save" at bounding box center [111, 223] width 36 height 16
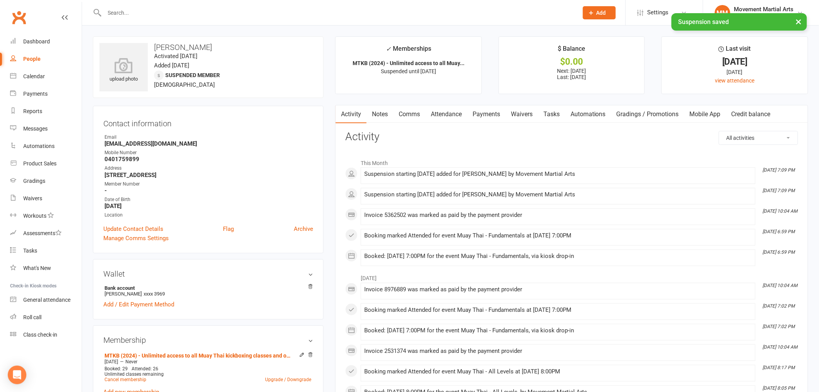
click at [496, 107] on link "Payments" at bounding box center [486, 114] width 38 height 18
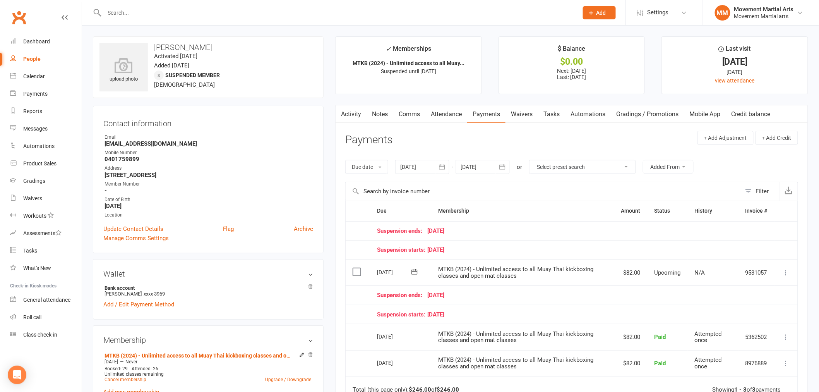
click at [785, 273] on icon at bounding box center [787, 273] width 8 height 8
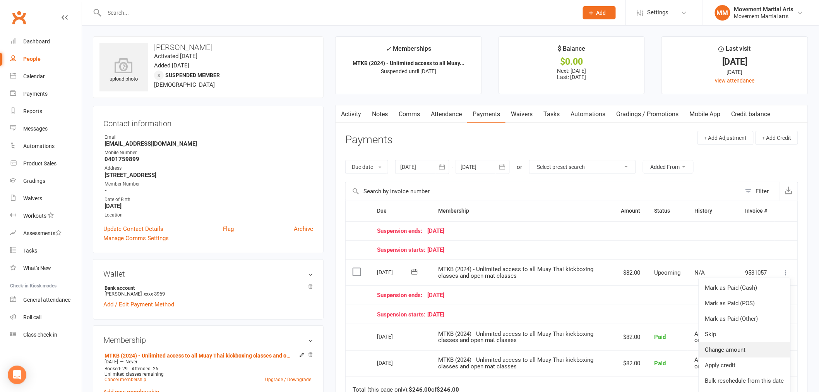
click at [758, 344] on link "Change amount" at bounding box center [744, 349] width 91 height 15
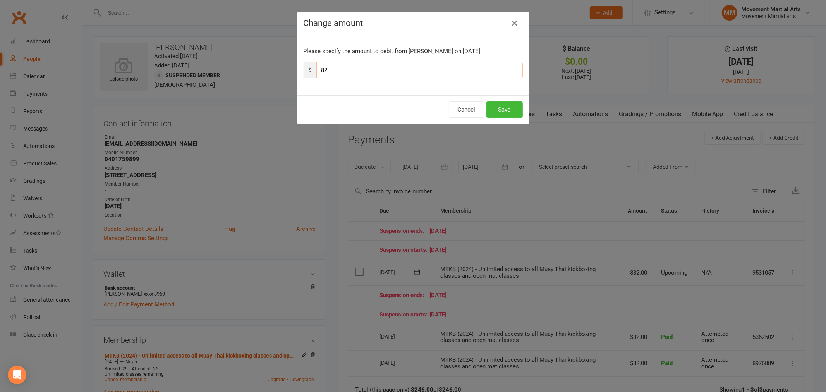
drag, startPoint x: 343, startPoint y: 71, endPoint x: 319, endPoint y: 70, distance: 24.4
click at [319, 70] on input "82" at bounding box center [419, 70] width 206 height 16
type input "10"
click at [500, 108] on button "Save" at bounding box center [504, 109] width 36 height 16
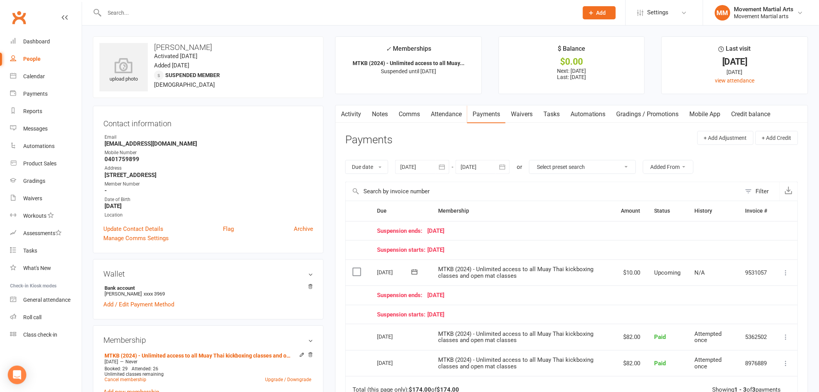
click at [380, 109] on link "Notes" at bounding box center [380, 114] width 27 height 18
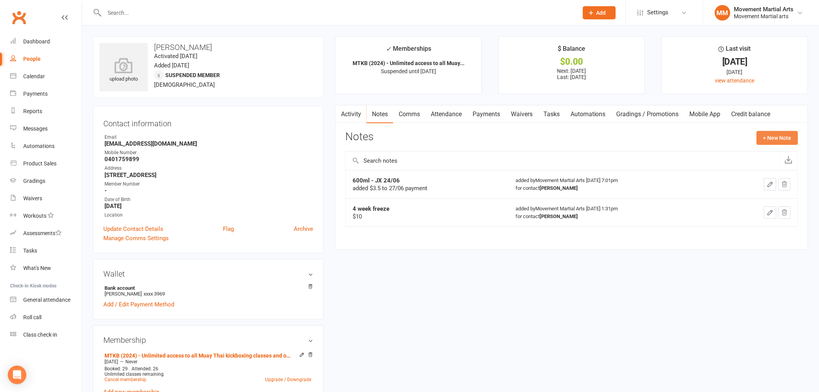
click at [773, 134] on button "+ New Note" at bounding box center [777, 138] width 41 height 14
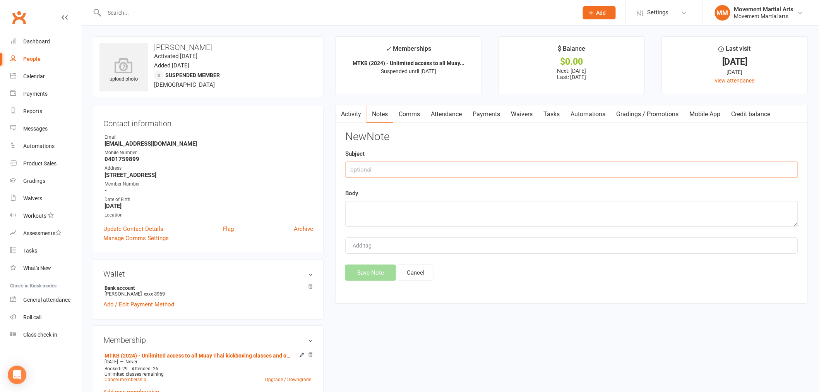
click at [483, 165] on input "text" at bounding box center [571, 169] width 453 height 16
type input "6 week freeze"
type textarea "e"
type textarea "rm 11/09"
click at [377, 266] on button "Save Note" at bounding box center [370, 273] width 51 height 16
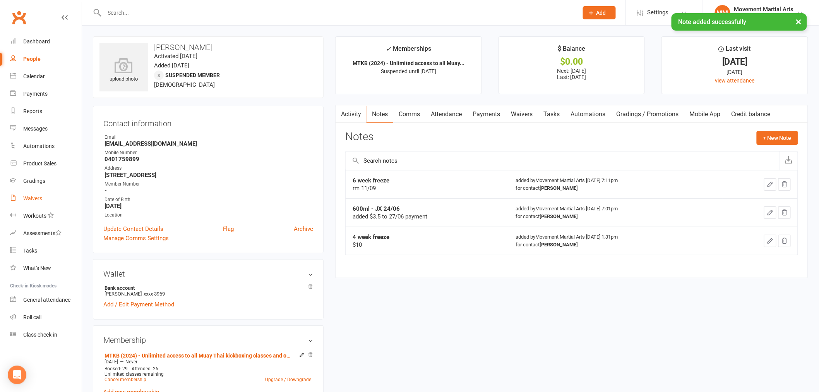
click at [46, 199] on link "Waivers" at bounding box center [46, 198] width 72 height 17
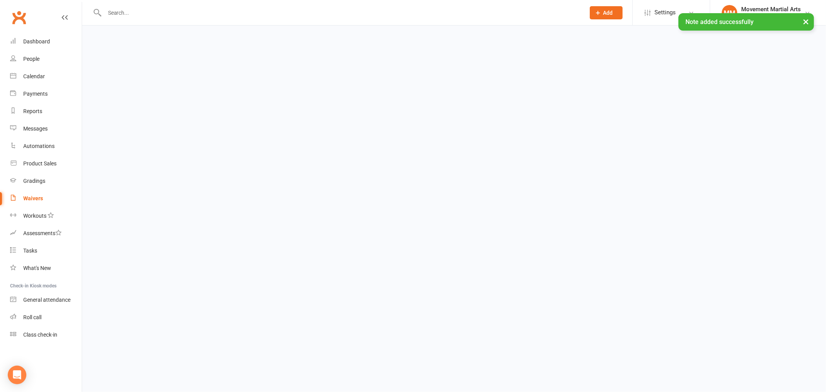
select select "100"
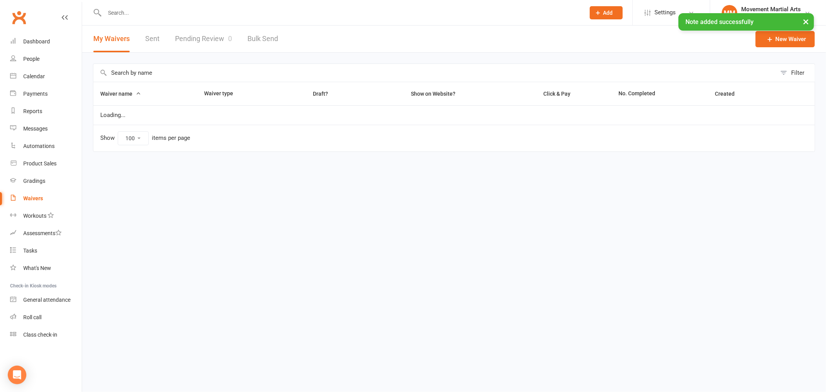
click at [159, 38] on div "My Waivers Sent Pending Review 0 Bulk Send" at bounding box center [185, 39] width 207 height 27
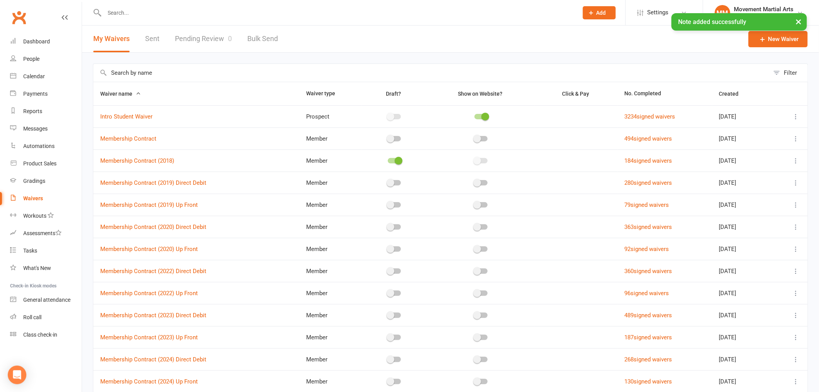
click at [146, 46] on link "Sent" at bounding box center [152, 39] width 14 height 27
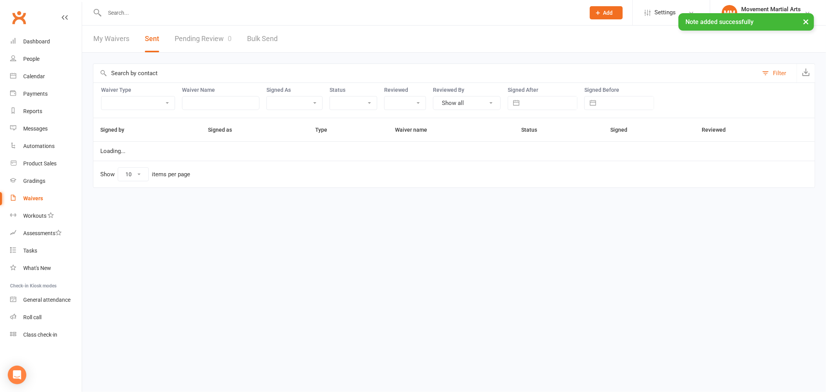
select select "50"
click at [532, 103] on input "text" at bounding box center [550, 102] width 54 height 13
select select "7"
select select "2025"
select select "8"
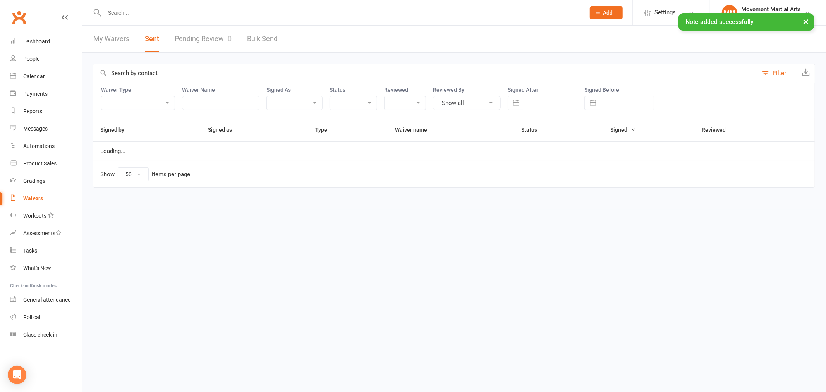
select select "2025"
select select "9"
select select "2025"
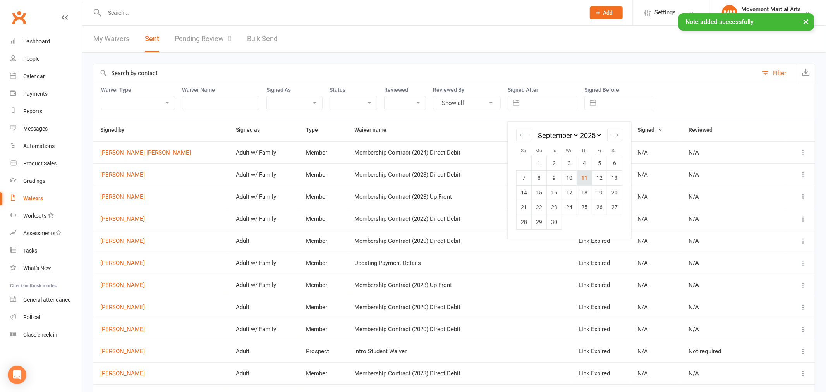
click at [585, 180] on td "11" at bounding box center [584, 177] width 15 height 15
type input "[DATE]"
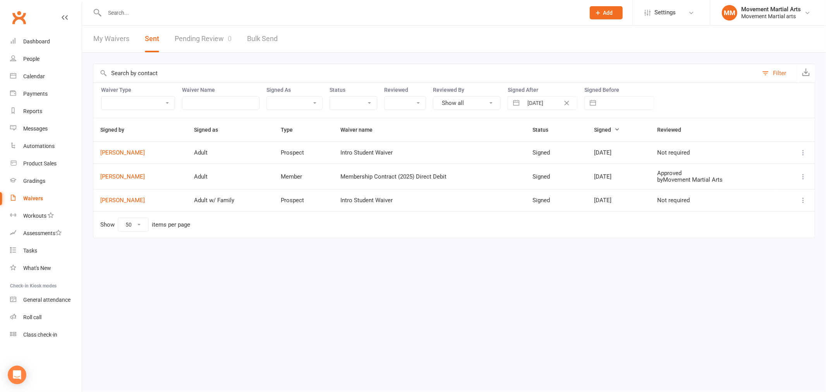
click at [807, 156] on icon at bounding box center [803, 153] width 8 height 8
click at [781, 172] on link "Preview" at bounding box center [769, 167] width 77 height 15
click at [53, 46] on link "Dashboard" at bounding box center [46, 41] width 72 height 17
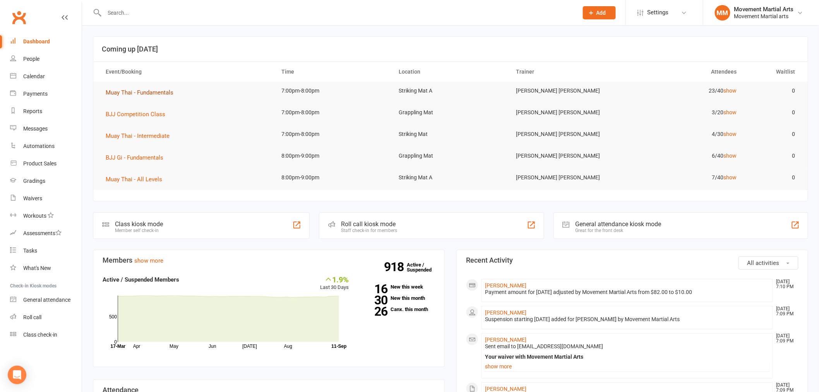
click at [140, 92] on span "Muay Thai - Fundamentals" at bounding box center [140, 92] width 68 height 7
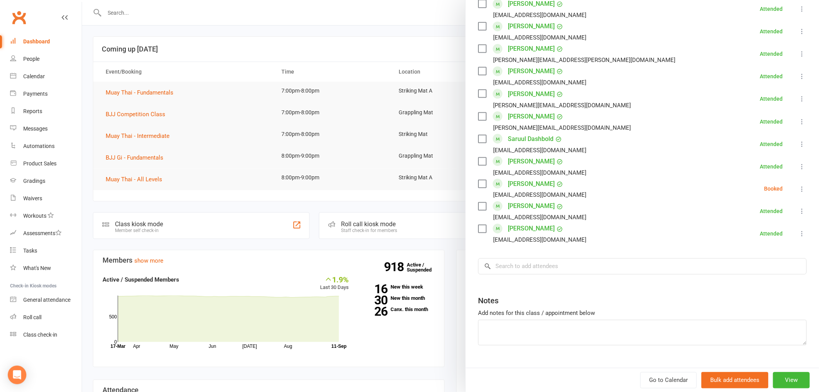
scroll to position [432, 0]
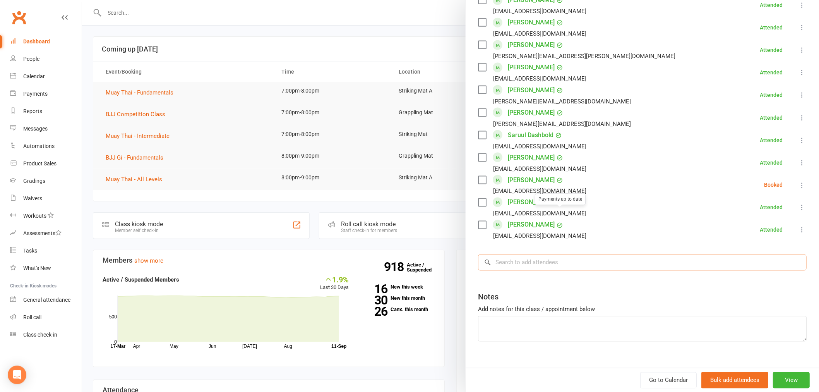
click at [546, 254] on input "search" at bounding box center [642, 262] width 329 height 16
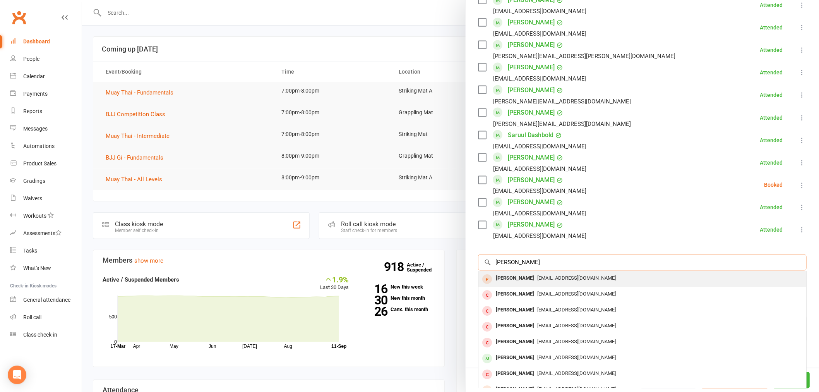
type input "angus knox"
click at [551, 275] on span "angusknxx@gmail.com" at bounding box center [577, 278] width 79 height 6
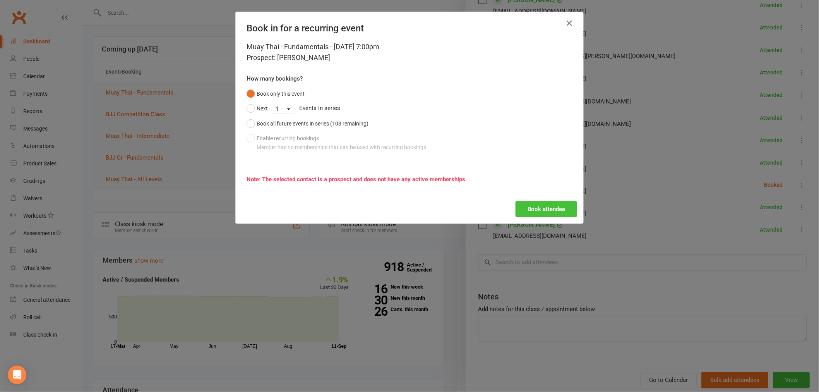
click at [529, 204] on button "Book attendee" at bounding box center [547, 209] width 62 height 16
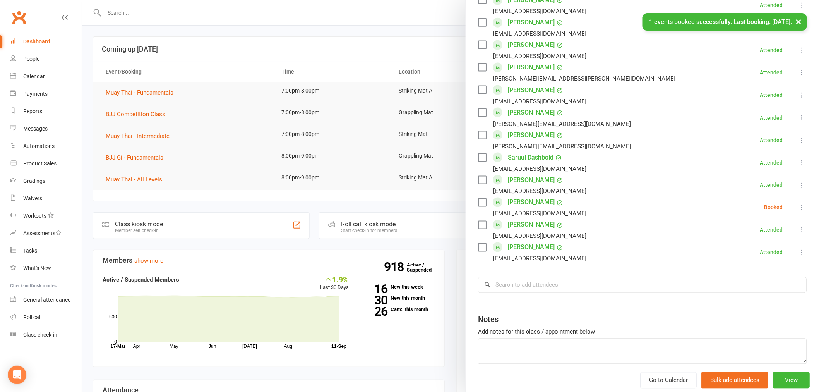
scroll to position [455, 0]
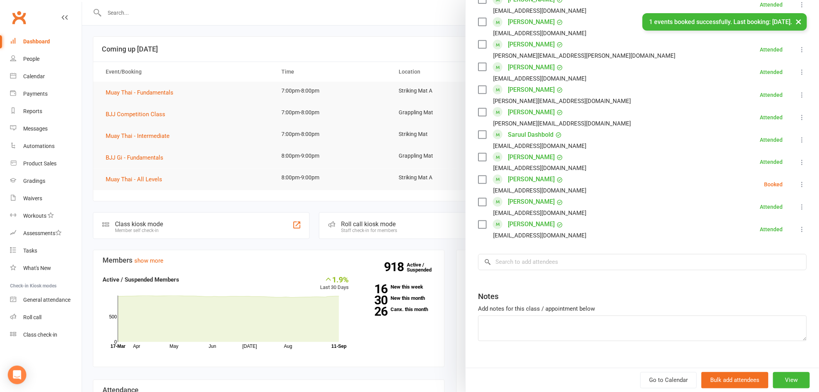
click at [118, 246] on div at bounding box center [450, 196] width 737 height 392
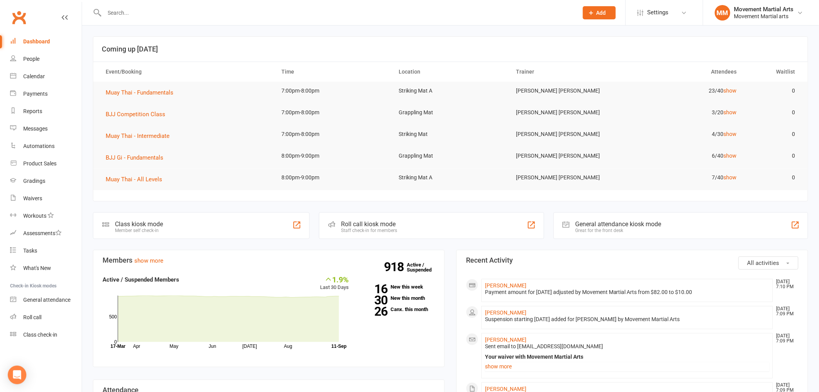
click at [129, 13] on input "text" at bounding box center [337, 12] width 471 height 11
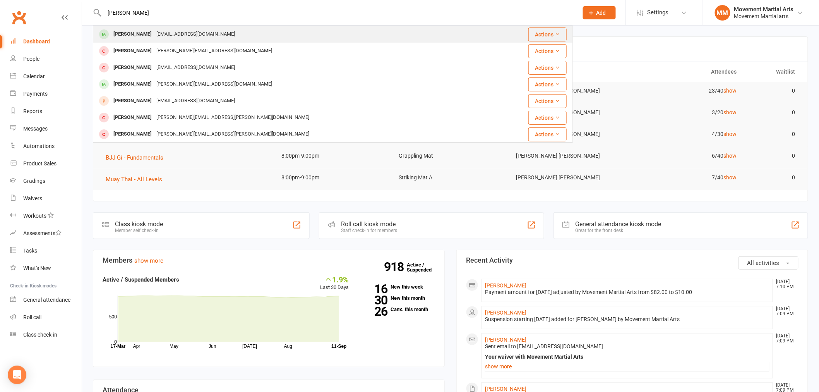
type input "ivana"
click at [160, 35] on div "ivananikic128@gmail.com" at bounding box center [195, 34] width 83 height 11
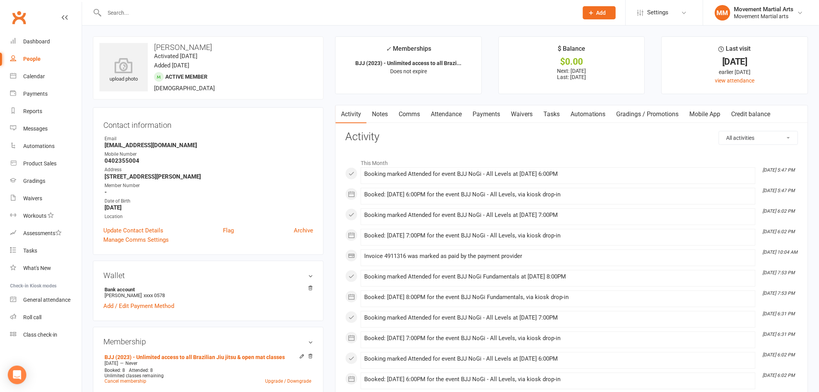
drag, startPoint x: 132, startPoint y: 204, endPoint x: 103, endPoint y: 204, distance: 29.0
click at [103, 204] on li "Date of Birth September 12, 2000" at bounding box center [208, 205] width 210 height 14
click at [152, 204] on strong "September 12, 2000" at bounding box center [209, 207] width 209 height 7
drag, startPoint x: 194, startPoint y: 87, endPoint x: 194, endPoint y: 91, distance: 4.3
click at [194, 91] on div "upload photo Ivana Nikic Activated 17 April, 2024 Added 17 April, 2024 Active m…" at bounding box center [208, 67] width 231 height 63
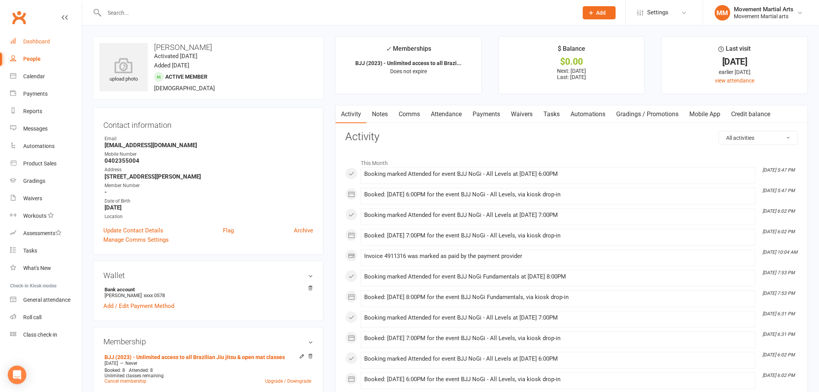
click at [28, 41] on div "Dashboard" at bounding box center [36, 41] width 27 height 6
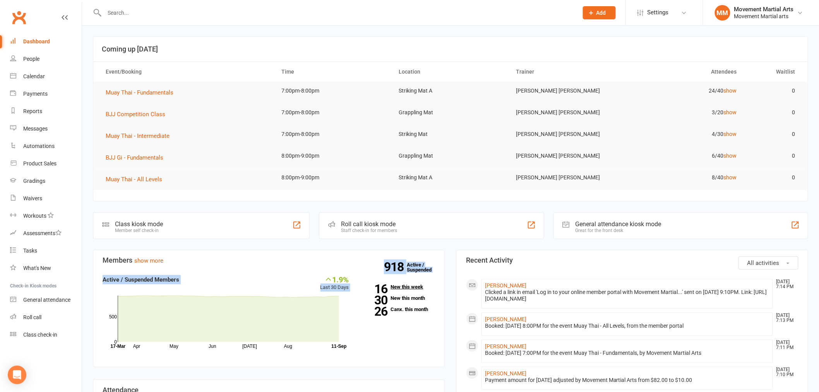
drag, startPoint x: 320, startPoint y: 285, endPoint x: 368, endPoint y: 289, distance: 48.1
click at [368, 289] on div "1.9% Last 30 Days Active / Suspended Members Apr May Jun Jul Aug Month 17-Mar 1…" at bounding box center [269, 312] width 344 height 75
click at [364, 289] on strong "16" at bounding box center [374, 289] width 27 height 12
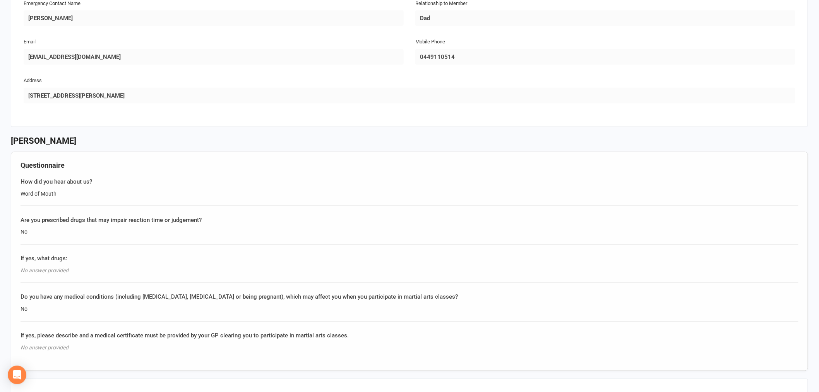
scroll to position [401, 0]
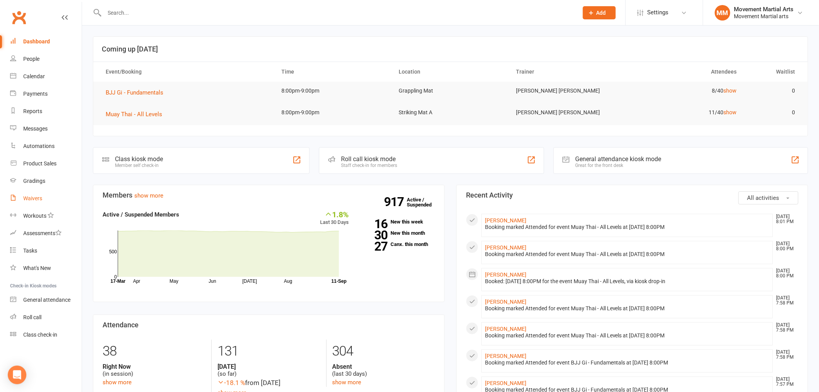
click at [52, 201] on link "Waivers" at bounding box center [46, 198] width 72 height 17
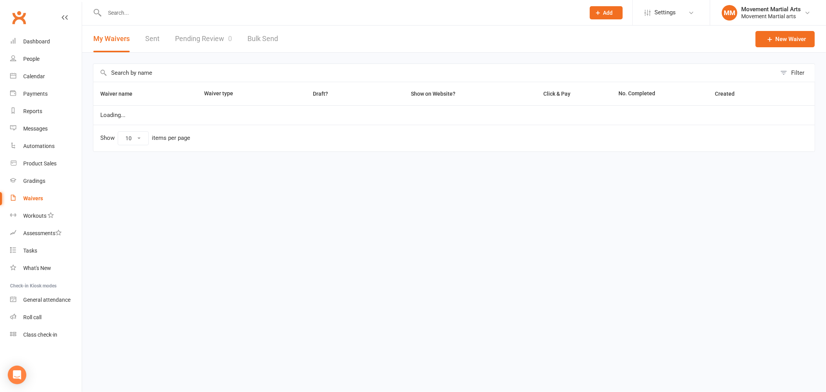
select select "100"
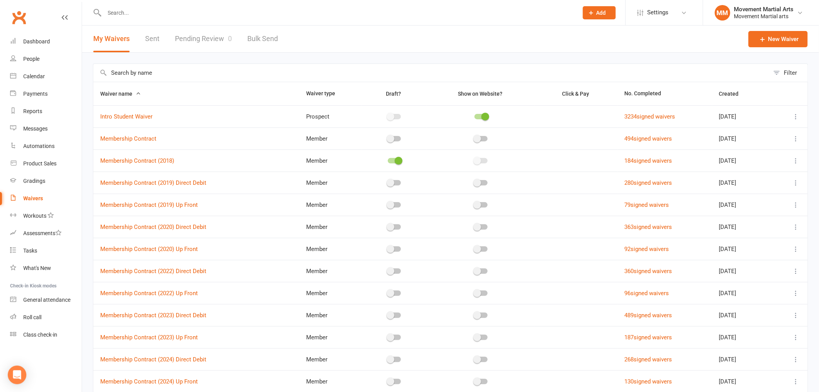
click at [180, 48] on link "Pending Review 0" at bounding box center [203, 39] width 57 height 27
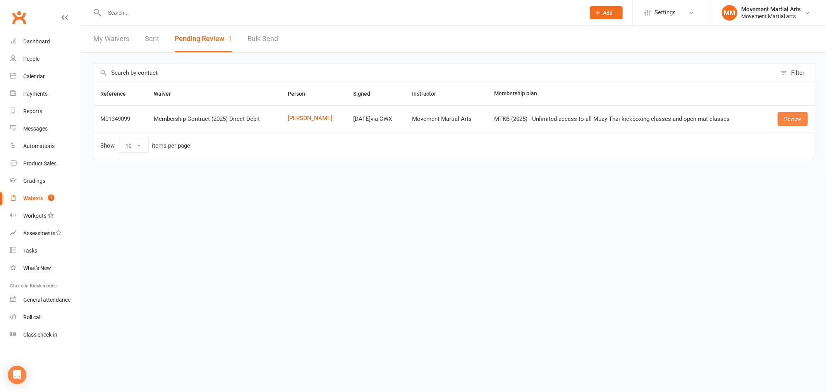
click at [785, 117] on link "Review" at bounding box center [793, 119] width 30 height 14
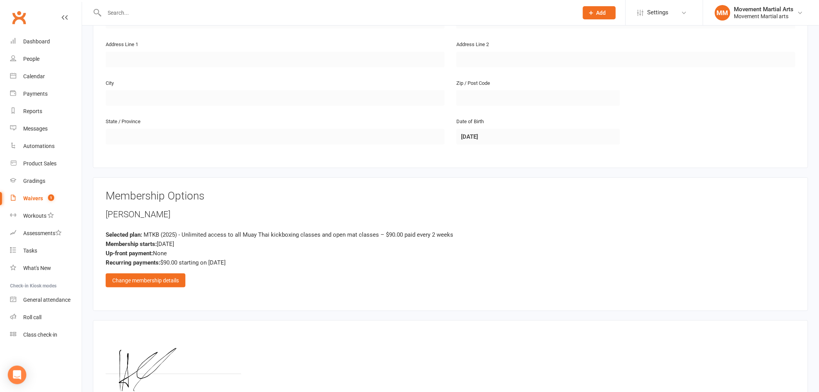
scroll to position [272, 0]
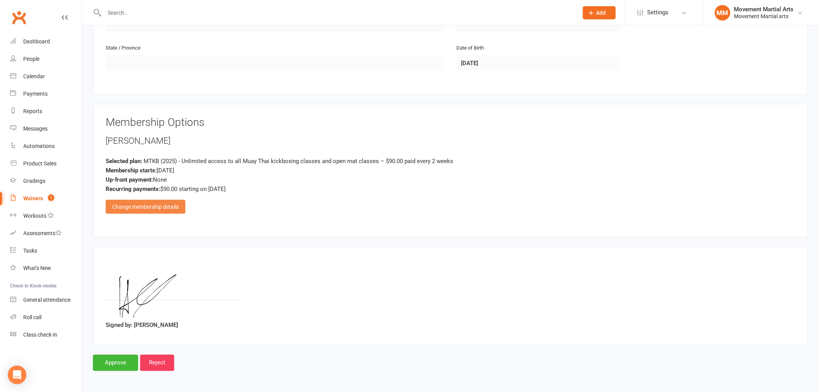
click at [164, 204] on div "Change membership details" at bounding box center [146, 207] width 80 height 14
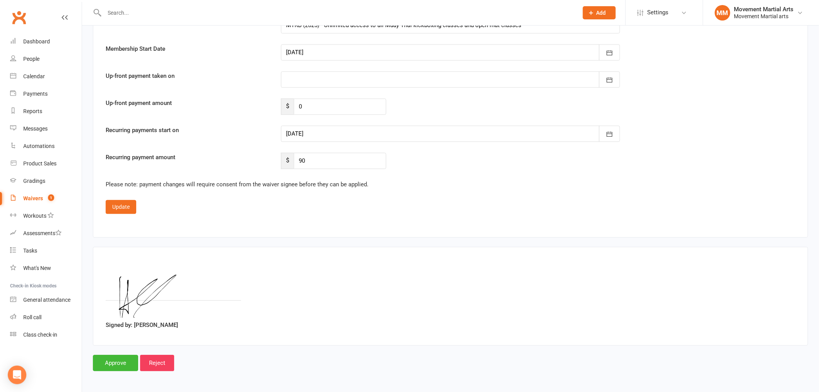
scroll to position [1879, 0]
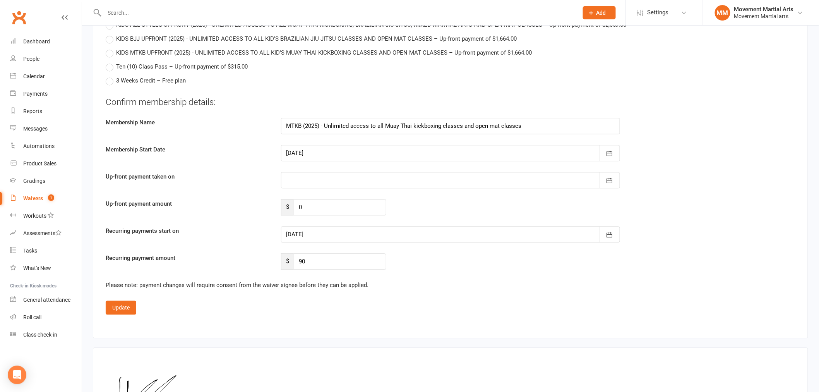
click at [303, 174] on div at bounding box center [450, 180] width 339 height 16
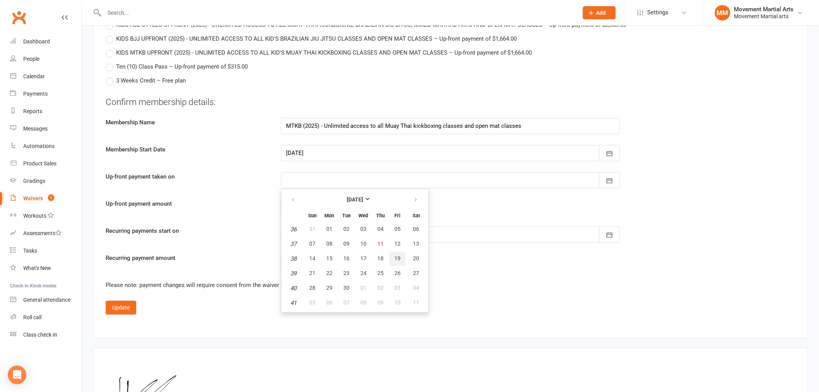
click at [398, 253] on button "19" at bounding box center [398, 259] width 16 height 14
type input "19 Sep 2025"
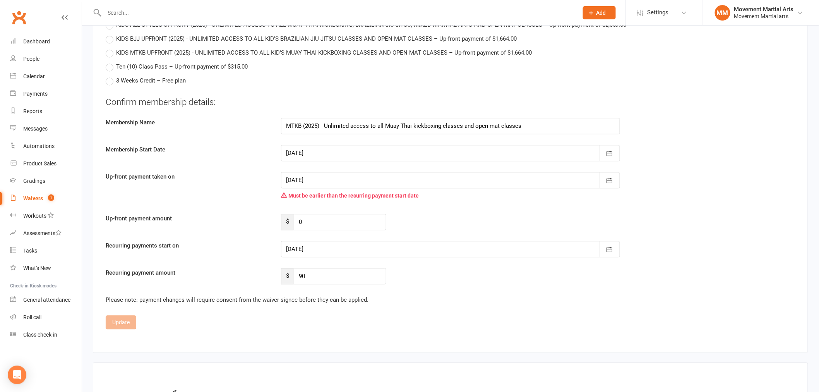
drag, startPoint x: 320, startPoint y: 256, endPoint x: 319, endPoint y: 250, distance: 6.3
click at [320, 256] on div "Confirm membership details: Membership Name MTKB (2025) - Unlimited access to a…" at bounding box center [451, 190] width 690 height 188
click at [322, 248] on div at bounding box center [450, 249] width 339 height 16
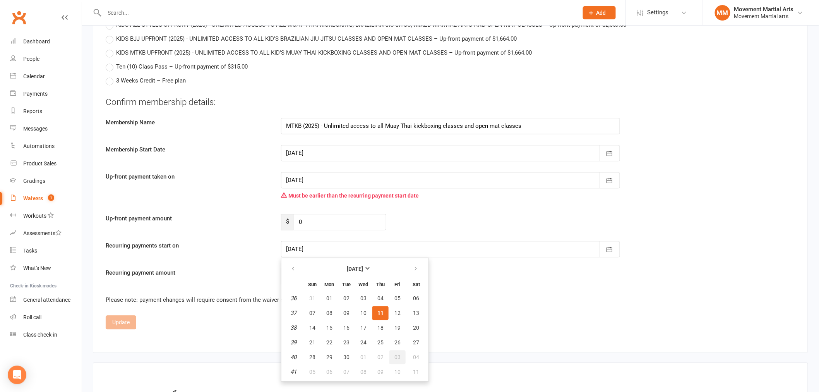
click at [396, 354] on span "03" at bounding box center [398, 357] width 6 height 6
type input "03 Oct 2025"
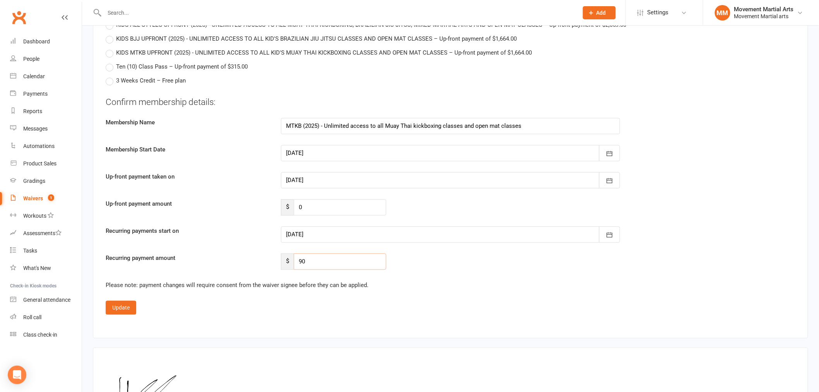
click at [320, 261] on input "90" at bounding box center [340, 261] width 93 height 16
click at [339, 205] on input "0" at bounding box center [340, 207] width 93 height 16
type input "53.63"
click at [127, 301] on button "Update" at bounding box center [121, 308] width 31 height 14
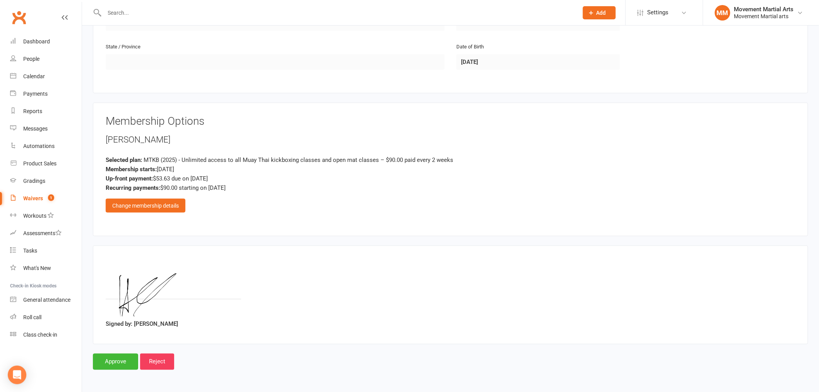
scroll to position [272, 0]
click at [110, 361] on input "Approve" at bounding box center [115, 363] width 45 height 16
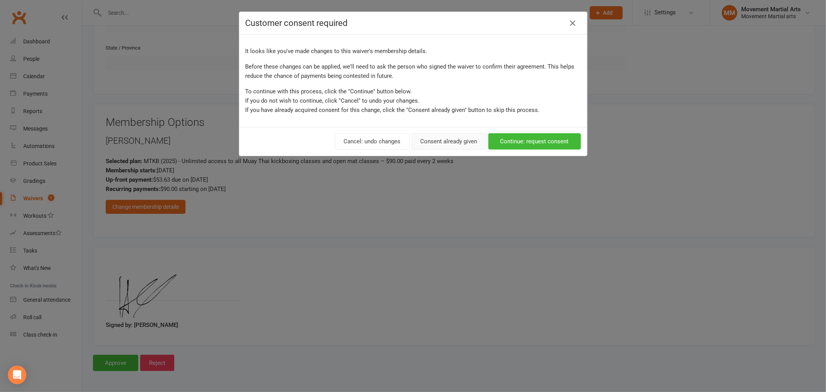
click at [436, 134] on button "Consent already given" at bounding box center [449, 141] width 75 height 16
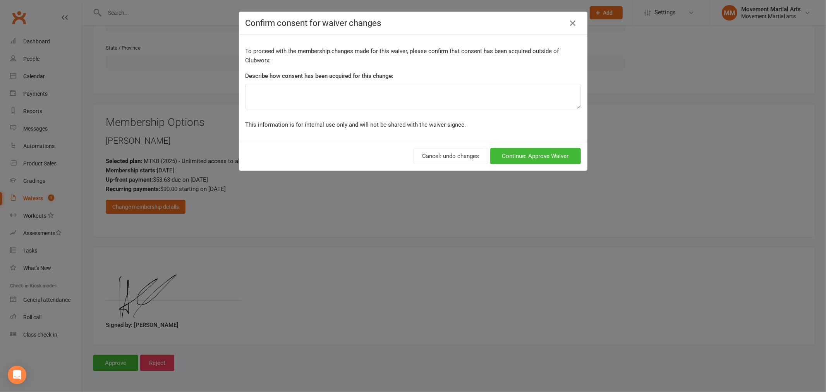
drag, startPoint x: 334, startPoint y: 118, endPoint x: 333, endPoint y: 103, distance: 15.1
click at [333, 118] on div "To proceed with the membership changes made for this waiver, please confirm tha…" at bounding box center [413, 87] width 348 height 107
click at [334, 103] on textarea at bounding box center [413, 97] width 335 height 26
type textarea "ezidebit form"
click at [528, 153] on button "Continue: Approve Waiver" at bounding box center [535, 156] width 91 height 16
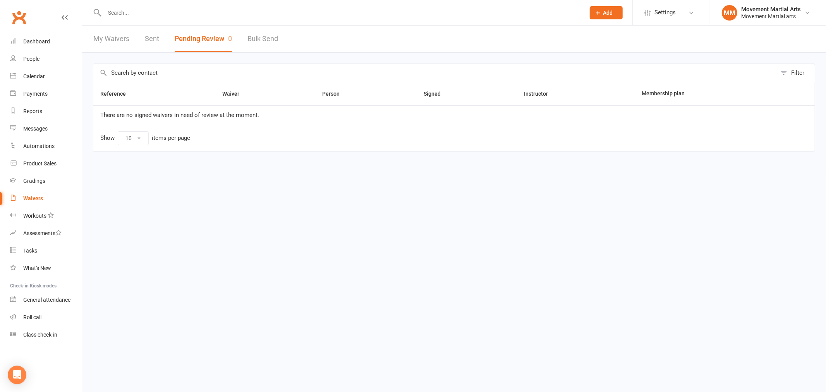
click at [252, 12] on input "text" at bounding box center [341, 12] width 478 height 11
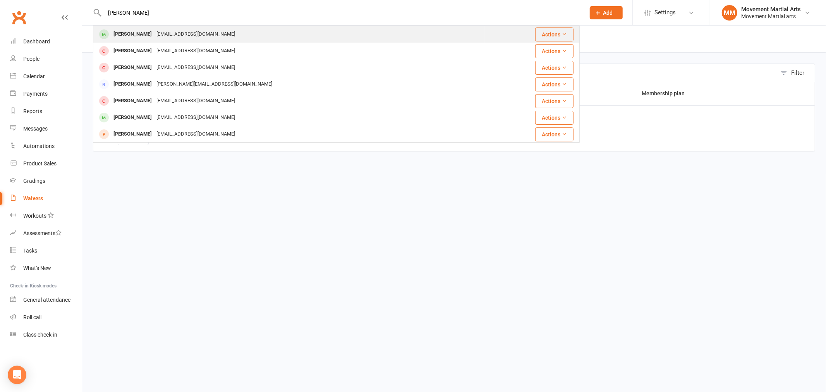
type input "angus knox"
click at [240, 31] on div "Angus Knox angusknxx@gmail.com" at bounding box center [289, 34] width 391 height 16
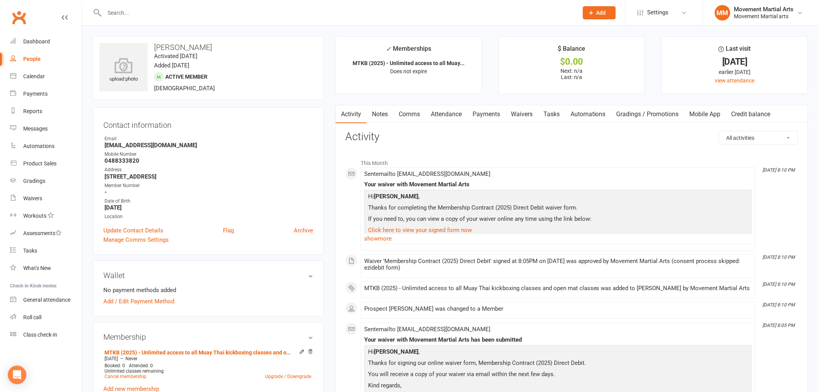
click at [388, 115] on link "Notes" at bounding box center [380, 114] width 27 height 18
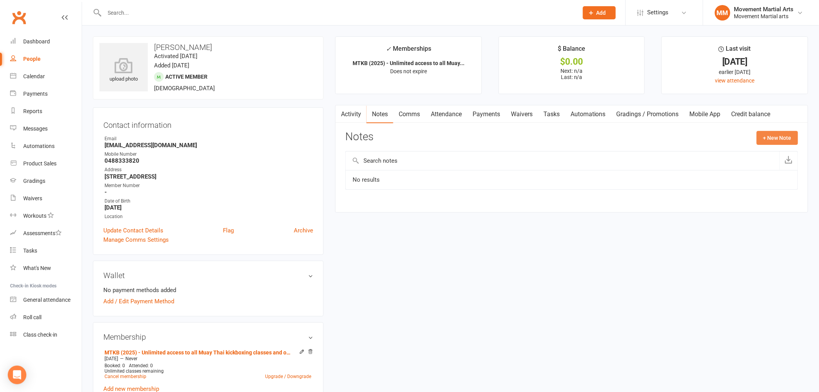
click at [765, 141] on button "+ New Note" at bounding box center [777, 138] width 41 height 14
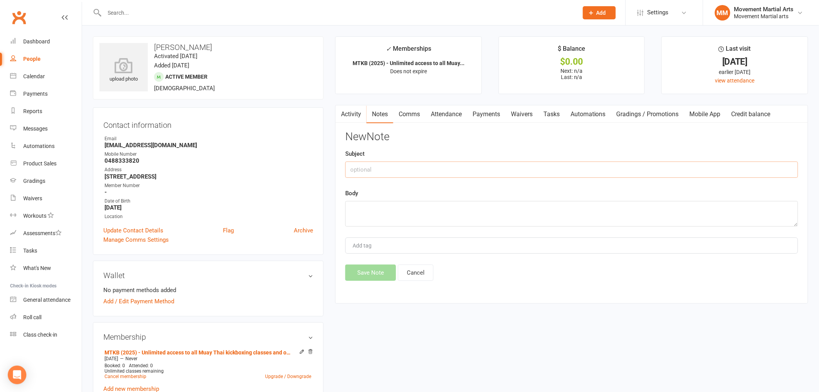
click at [509, 167] on input "text" at bounding box center [571, 169] width 453 height 16
type input "first month half price"
type textarea "e"
type textarea "rm 11/09"
click at [369, 277] on button "Save Note" at bounding box center [370, 273] width 51 height 16
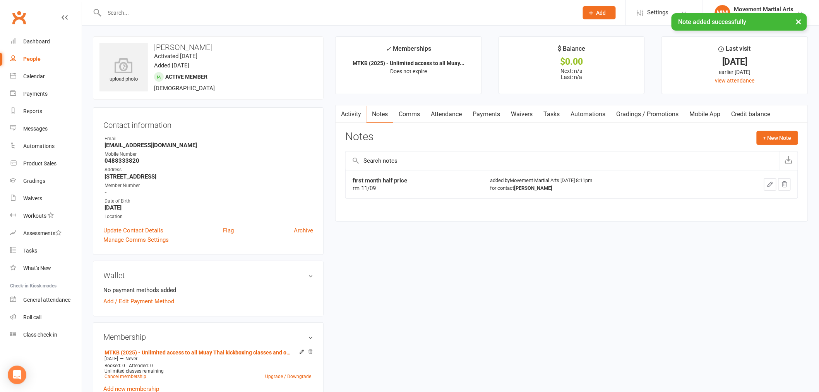
click at [405, 112] on link "Comms" at bounding box center [409, 114] width 32 height 18
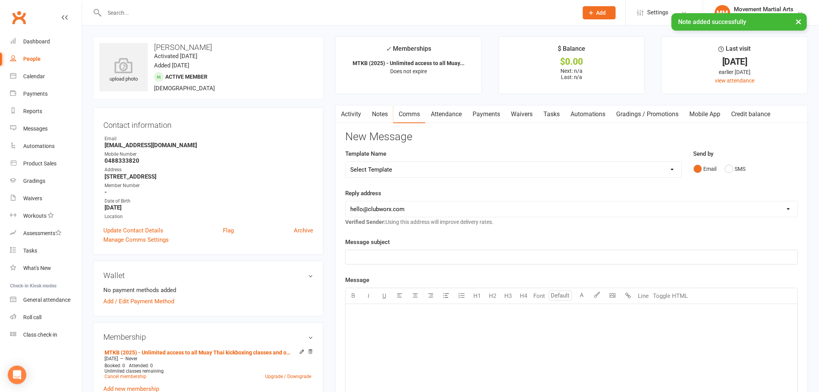
click at [367, 168] on select "Select Template [Email] Grading - Blue Belt [Email] Gym relocation closing time…" at bounding box center [514, 169] width 336 height 15
select select "41"
click at [346, 162] on select "Select Template [Email] Grading - Blue Belt [Email] Gym relocation closing time…" at bounding box center [514, 169] width 336 height 15
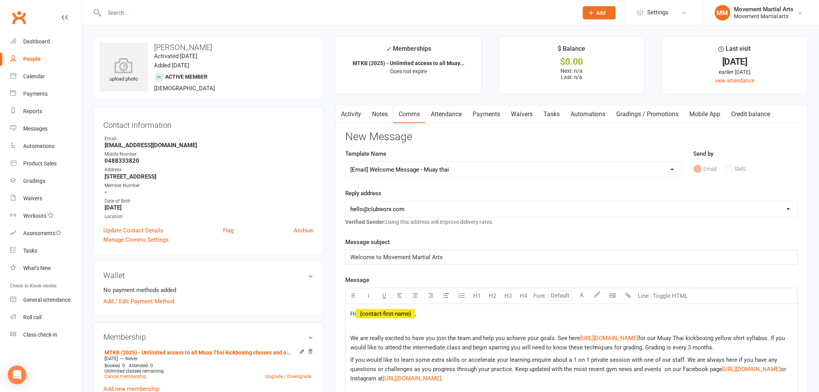
click at [395, 206] on select "hello@clubworx.com admin@movementmartialarts.com.au billy@movementmartialarts.c…" at bounding box center [572, 208] width 452 height 15
select select "4"
click at [346, 201] on select "hello@clubworx.com admin@movementmartialarts.com.au billy@movementmartialarts.c…" at bounding box center [572, 208] width 452 height 15
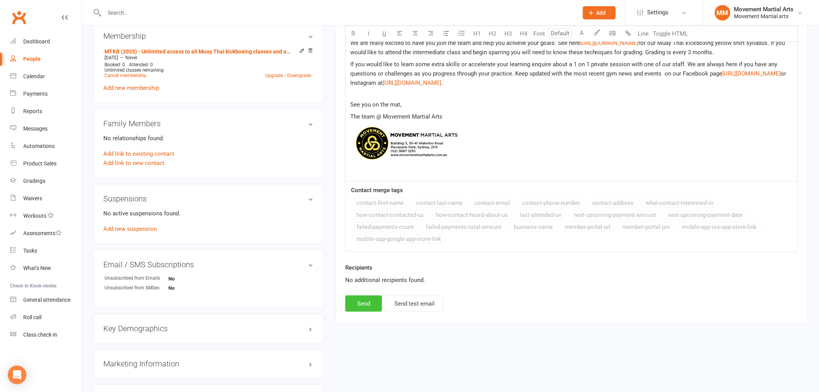
click at [379, 312] on button "Send" at bounding box center [363, 303] width 37 height 16
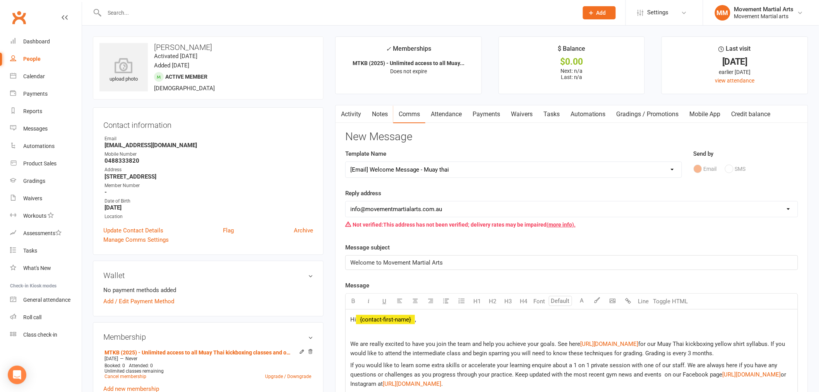
select select
select select "0"
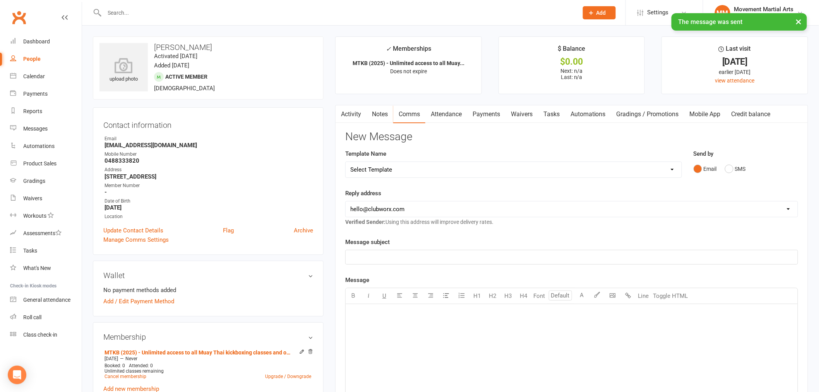
click at [454, 108] on link "Attendance" at bounding box center [447, 114] width 42 height 18
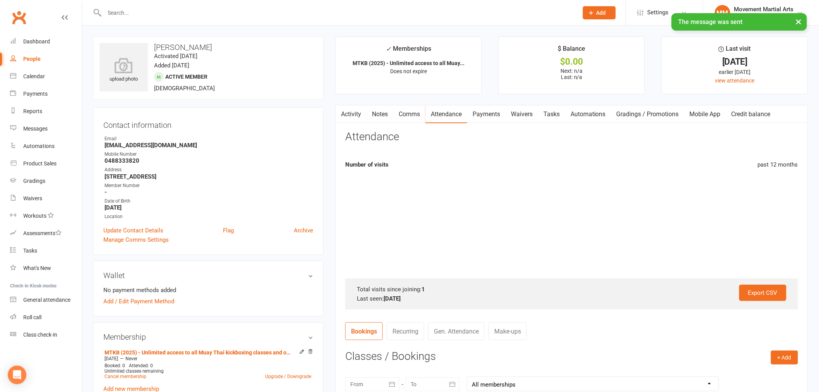
click at [497, 117] on link "Payments" at bounding box center [486, 114] width 38 height 18
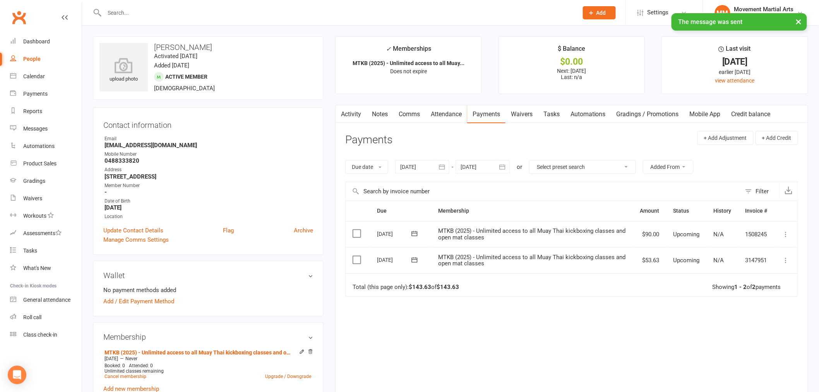
click at [785, 234] on icon at bounding box center [787, 234] width 8 height 8
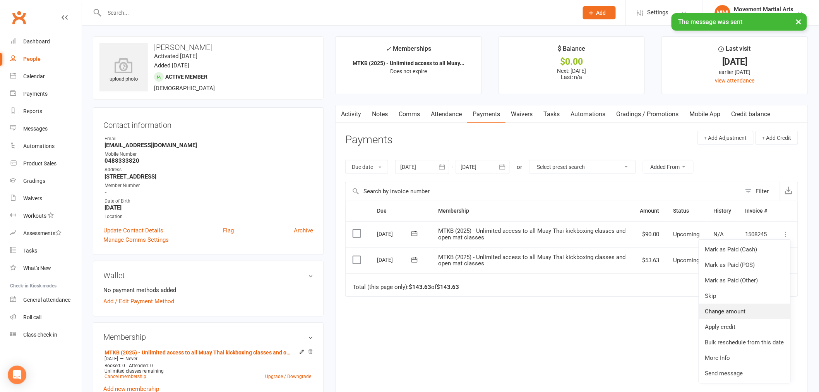
click at [740, 310] on link "Change amount" at bounding box center [744, 311] width 91 height 15
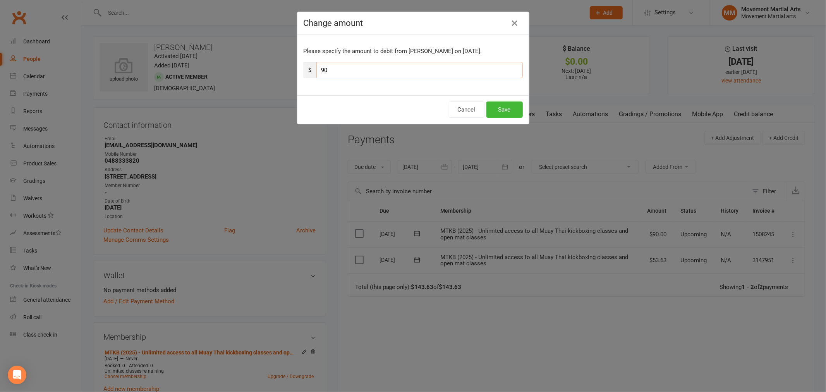
click at [353, 71] on input "90" at bounding box center [419, 70] width 206 height 16
type input "9"
type input "45"
click at [498, 110] on button "Save" at bounding box center [504, 109] width 36 height 16
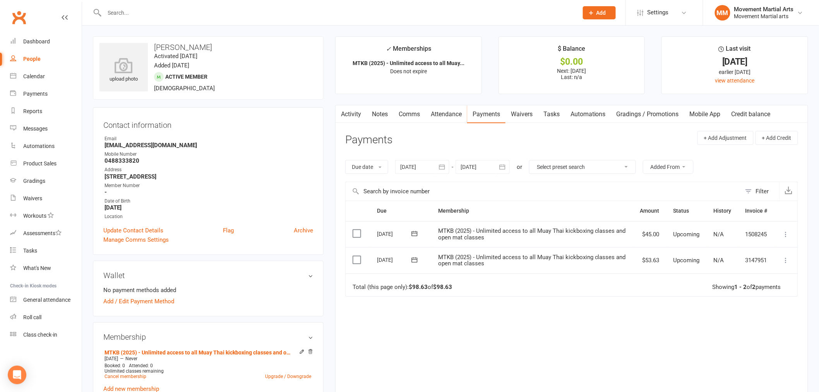
drag, startPoint x: 522, startPoint y: 117, endPoint x: 626, endPoint y: 125, distance: 104.1
click at [523, 117] on link "Waivers" at bounding box center [522, 114] width 33 height 18
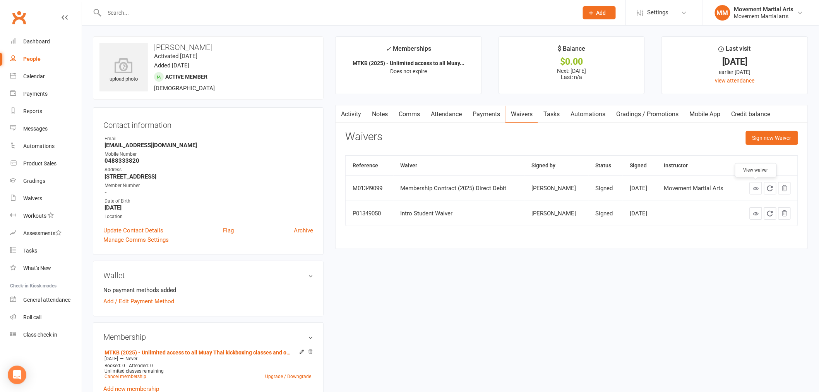
click at [756, 190] on icon at bounding box center [756, 189] width 6 height 6
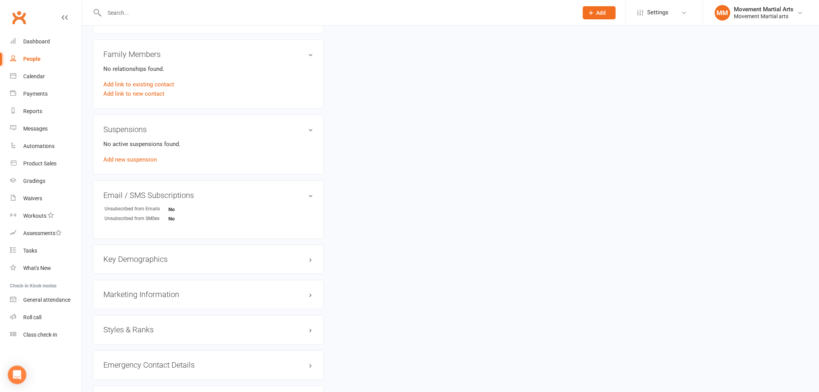
scroll to position [401, 0]
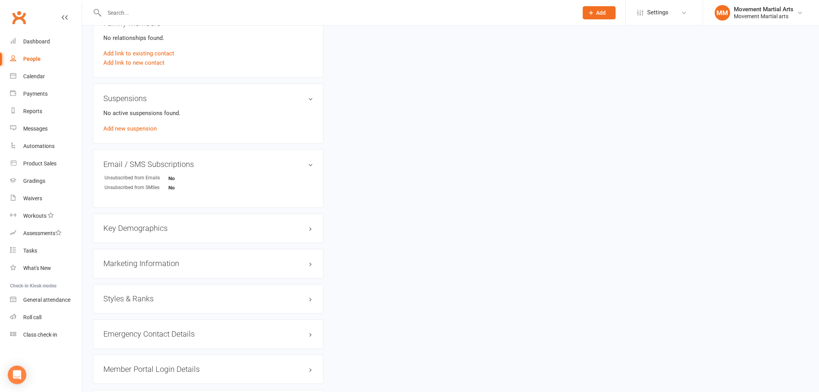
click at [131, 293] on div "Styles & Ranks" at bounding box center [208, 298] width 231 height 29
click at [121, 296] on h3 "Styles & Ranks" at bounding box center [208, 299] width 210 height 9
click at [121, 327] on link "Add new style" at bounding box center [121, 329] width 36 height 7
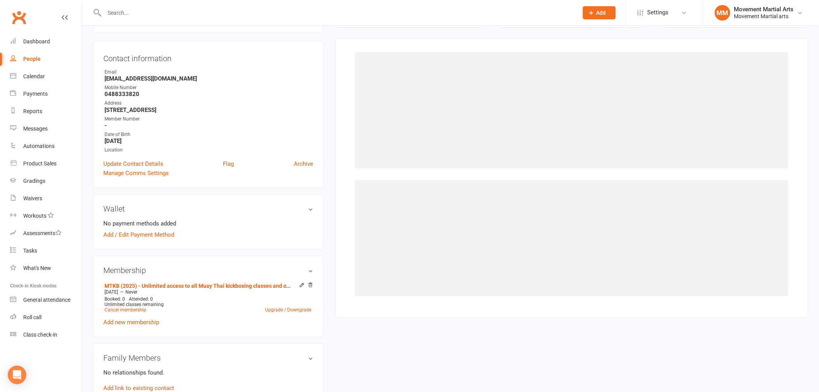
scroll to position [66, 0]
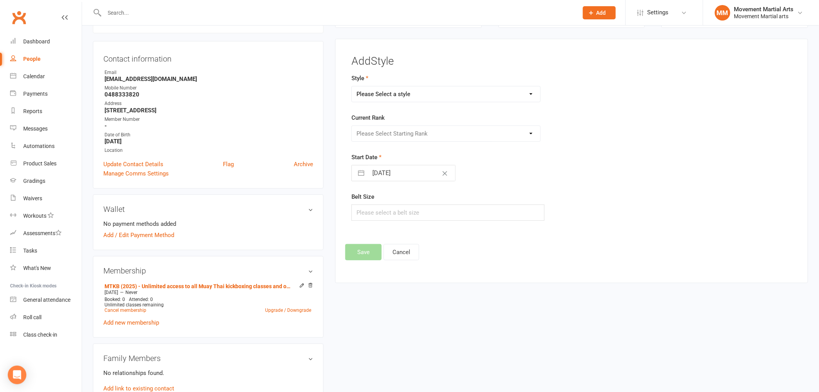
click at [405, 88] on select "Please Select a style BJJ Kids BJJ Kids Muay Thai Muay Thai Kickboxing Strength…" at bounding box center [446, 93] width 189 height 15
select select "177"
click at [352, 86] on select "Please Select a style BJJ Kids BJJ Kids Muay Thai Muay Thai Kickboxing Strength…" at bounding box center [446, 93] width 189 height 15
click at [394, 131] on select "Please Select Starting Rank White Singlet Yellow Singlet Blue Singlet Purple Si…" at bounding box center [446, 133] width 189 height 15
select select "1524"
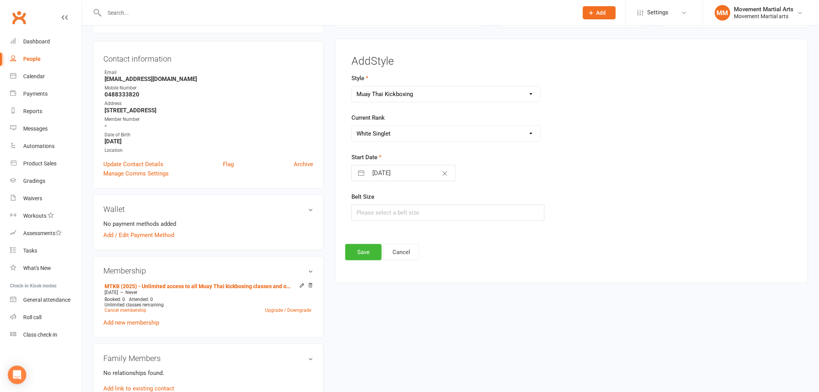
click at [352, 126] on select "Please Select Starting Rank White Singlet Yellow Singlet Blue Singlet Purple Si…" at bounding box center [446, 133] width 189 height 15
click at [362, 253] on button "Save" at bounding box center [363, 252] width 36 height 16
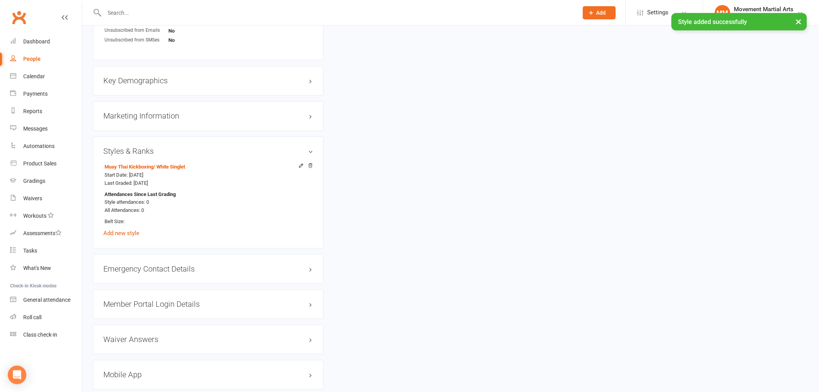
scroll to position [568, 0]
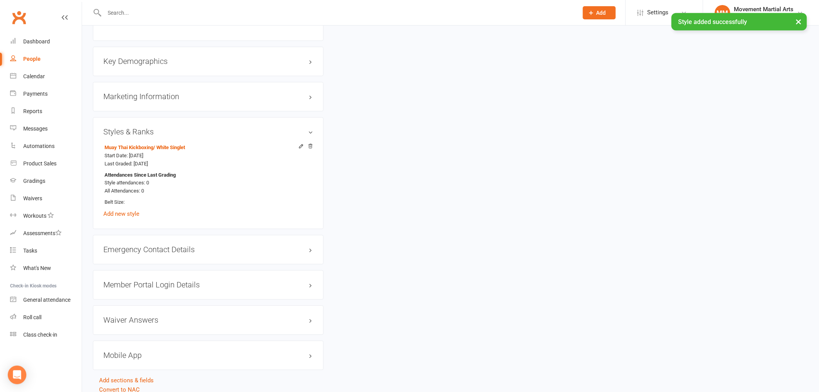
click at [138, 289] on h3 "Member Portal Login Details" at bounding box center [208, 285] width 210 height 9
click at [142, 327] on li "Enabled:" at bounding box center [208, 322] width 210 height 12
click at [137, 331] on link "Send Member Details" at bounding box center [130, 334] width 55 height 7
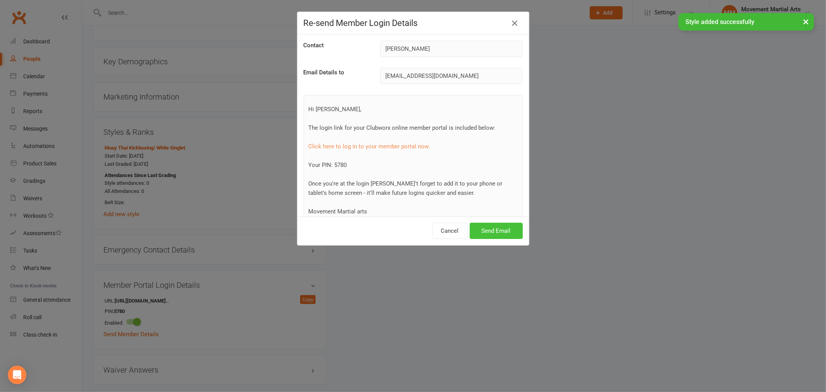
click at [502, 229] on button "Send Email" at bounding box center [496, 231] width 53 height 16
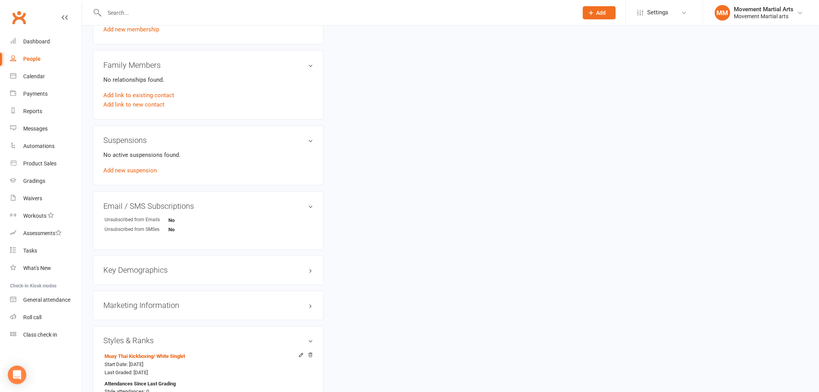
scroll to position [0, 0]
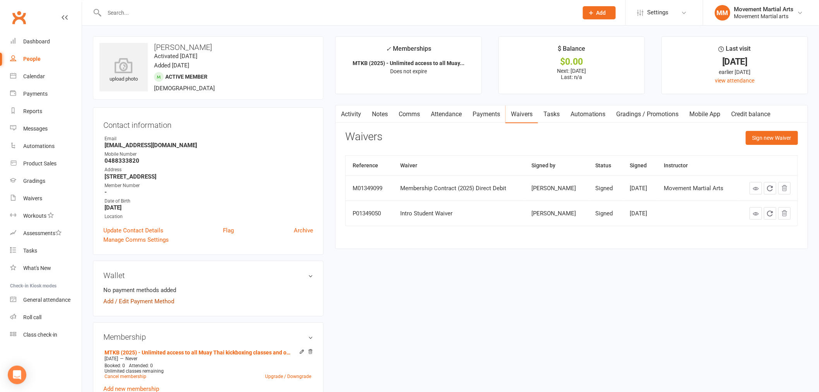
click at [148, 301] on link "Add / Edit Payment Method" at bounding box center [138, 301] width 71 height 9
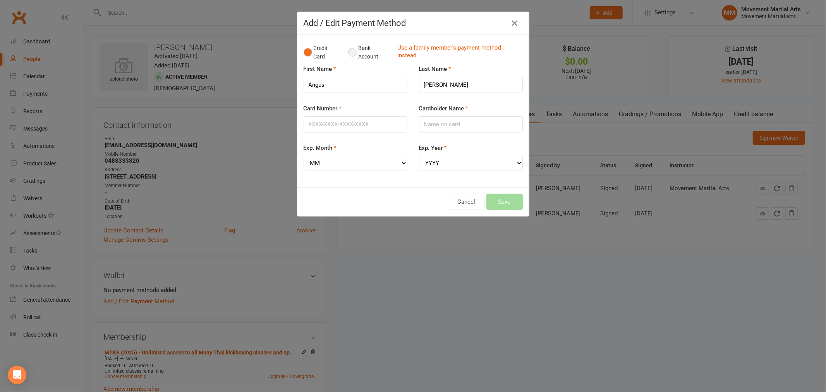
click at [368, 60] on button "Bank Account" at bounding box center [369, 53] width 43 height 24
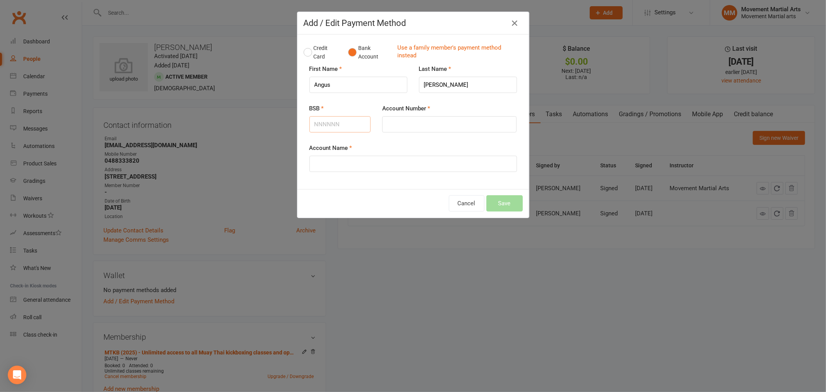
click at [343, 126] on input "BSB" at bounding box center [340, 124] width 62 height 16
type input "732683"
click at [455, 140] on div "Account Number" at bounding box center [449, 124] width 146 height 40
drag, startPoint x: 457, startPoint y: 136, endPoint x: 458, endPoint y: 128, distance: 7.8
click at [458, 136] on div "Account Number" at bounding box center [449, 124] width 146 height 40
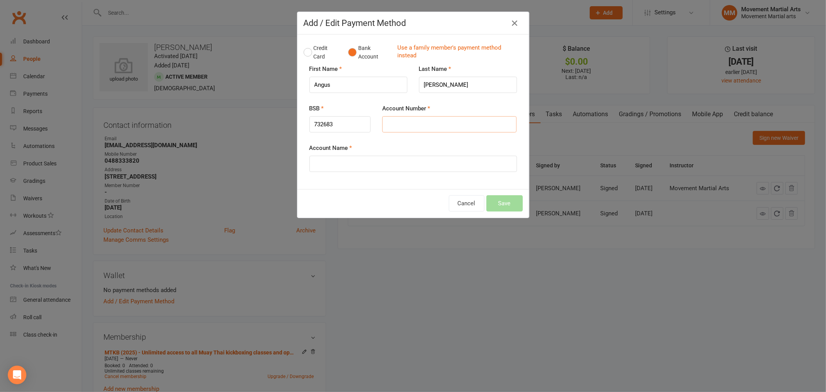
click at [458, 122] on input "Account Number" at bounding box center [449, 124] width 134 height 16
type input "679242"
click at [421, 167] on input "Account Name" at bounding box center [413, 164] width 208 height 16
type input "Angus Valentine Knox"
click at [489, 195] on div "Cancel Save" at bounding box center [413, 203] width 232 height 29
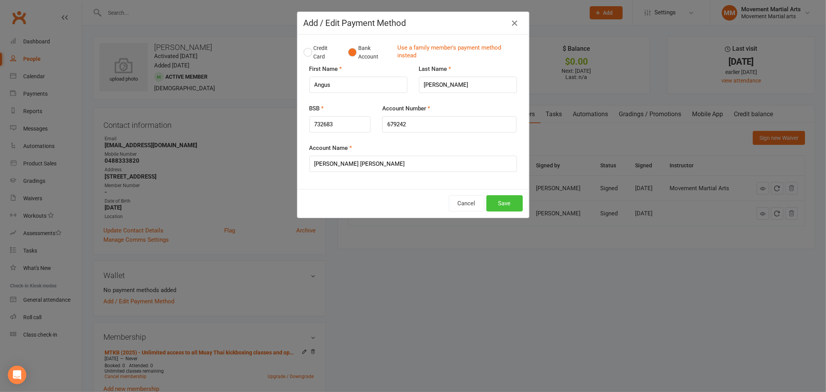
click at [494, 200] on button "Save" at bounding box center [504, 203] width 36 height 16
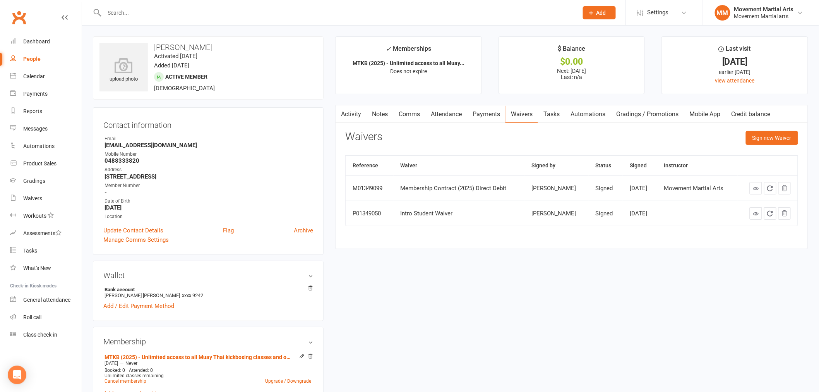
click at [41, 29] on div "Clubworx" at bounding box center [41, 22] width 82 height 29
click at [42, 39] on div "Dashboard" at bounding box center [36, 41] width 27 height 6
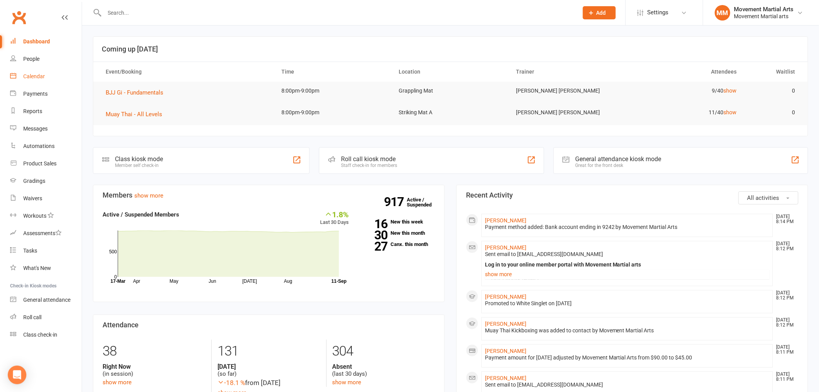
click at [38, 76] on div "Calendar" at bounding box center [34, 76] width 22 height 6
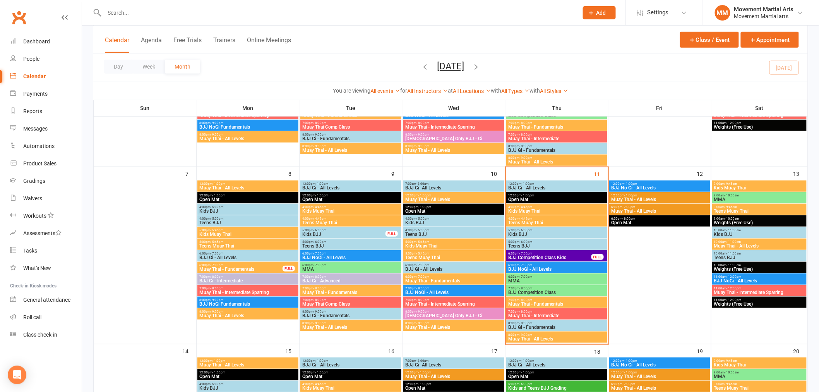
scroll to position [201, 0]
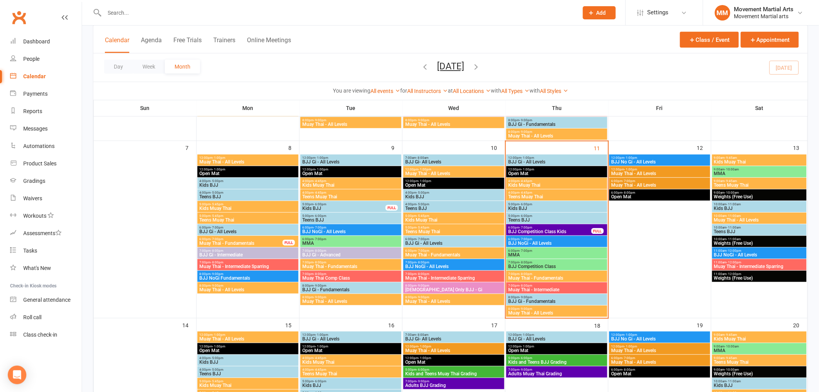
click at [543, 273] on span "7:00pm - 8:00pm" at bounding box center [557, 273] width 98 height 3
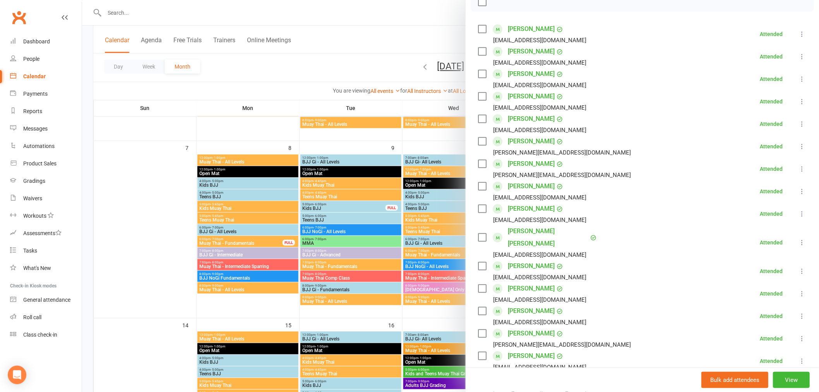
scroll to position [100, 0]
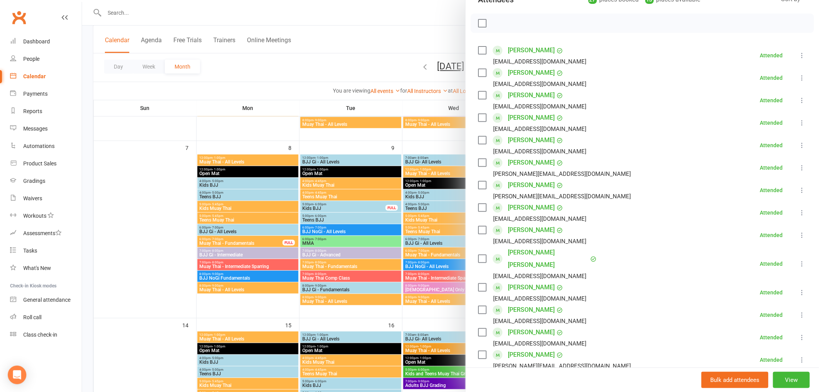
click at [320, 204] on div at bounding box center [450, 196] width 737 height 392
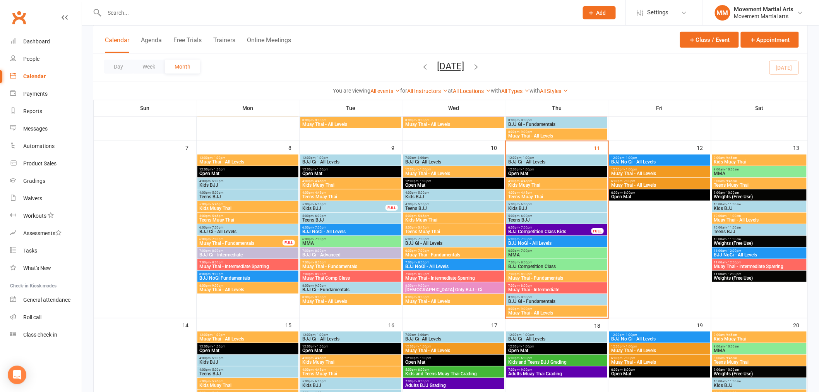
click at [524, 296] on span "- 9:00pm" at bounding box center [526, 296] width 13 height 3
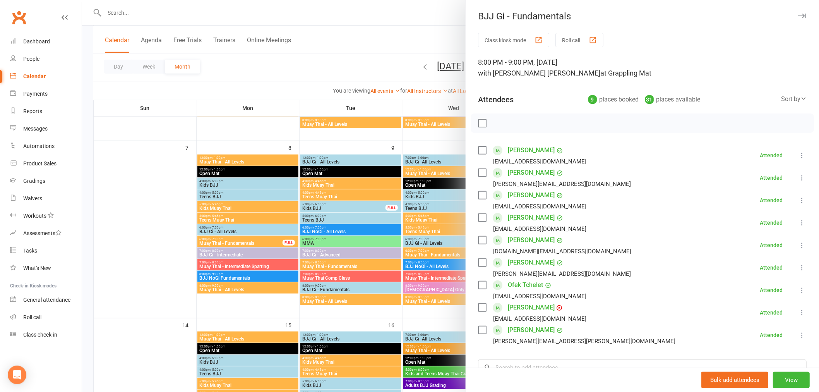
click at [440, 275] on div at bounding box center [450, 196] width 737 height 392
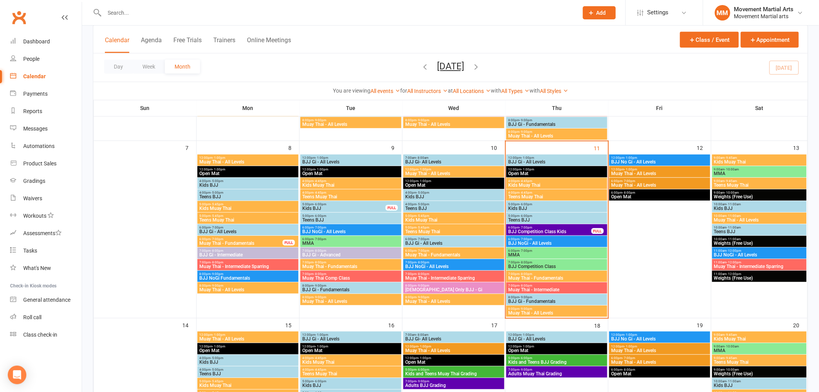
click at [551, 273] on span "7:00pm - 8:00pm" at bounding box center [557, 273] width 98 height 3
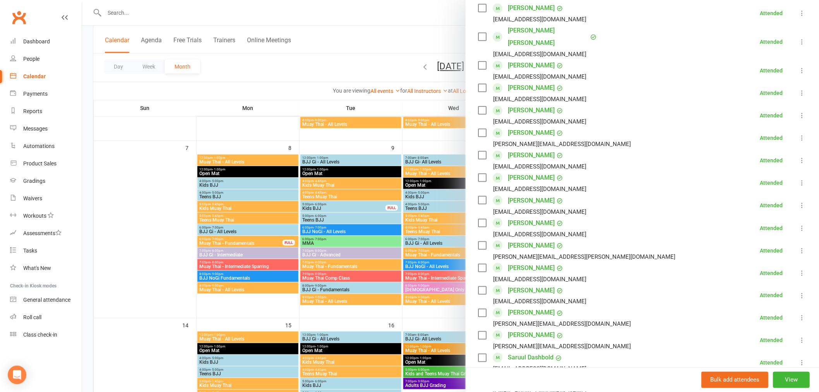
scroll to position [401, 0]
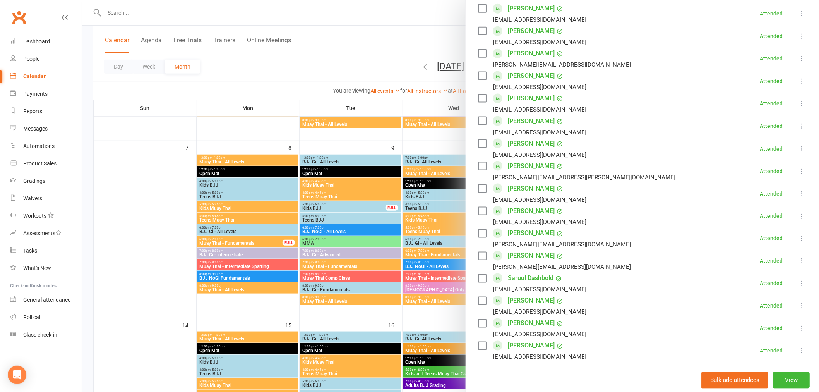
click at [390, 239] on div at bounding box center [450, 196] width 737 height 392
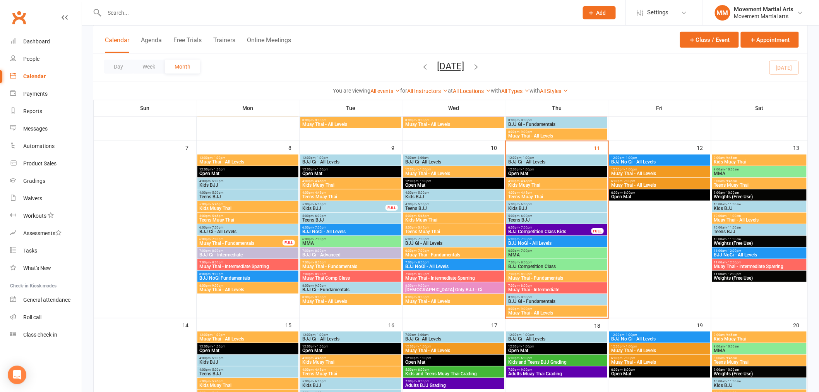
click at [533, 287] on span "Muay Thai - Intermediate" at bounding box center [557, 289] width 98 height 5
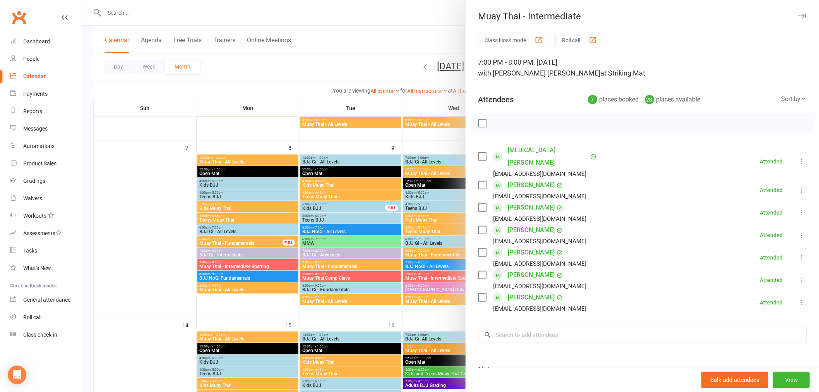
click at [350, 237] on div at bounding box center [450, 196] width 737 height 392
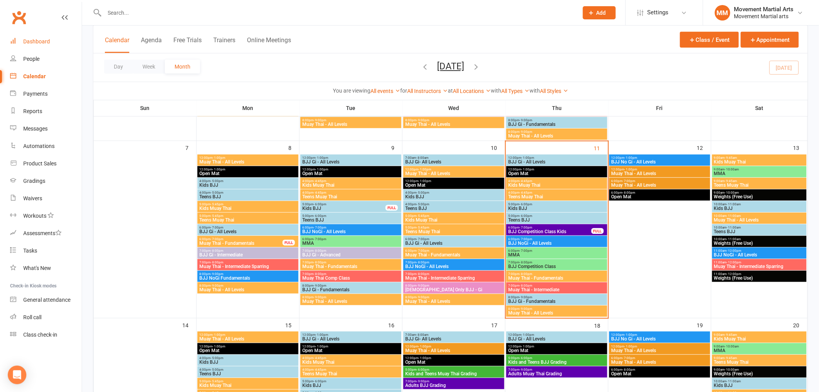
click at [44, 38] on link "Dashboard" at bounding box center [46, 41] width 72 height 17
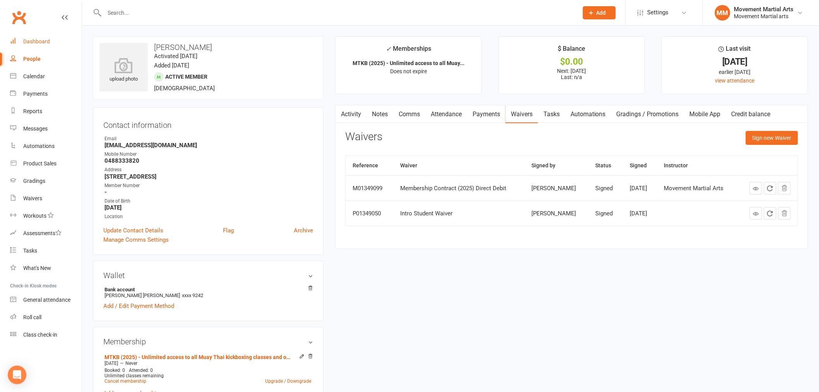
click at [53, 40] on link "Dashboard" at bounding box center [46, 41] width 72 height 17
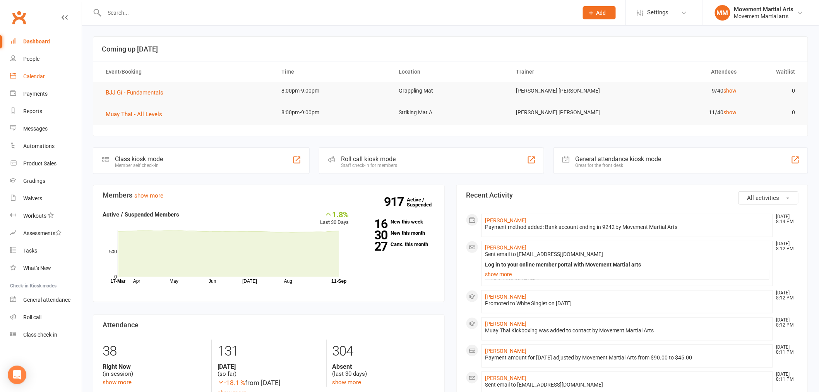
click at [46, 76] on link "Calendar" at bounding box center [46, 76] width 72 height 17
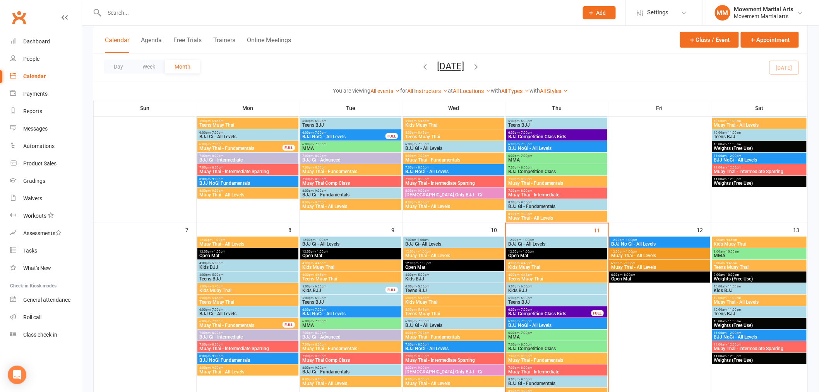
scroll to position [201, 0]
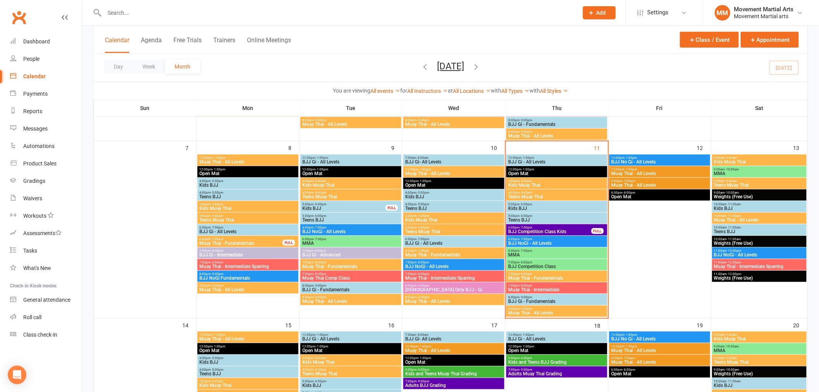
click at [536, 155] on div "12:00pm - 1:00pm BJJ Gi - All Levels" at bounding box center [557, 160] width 101 height 11
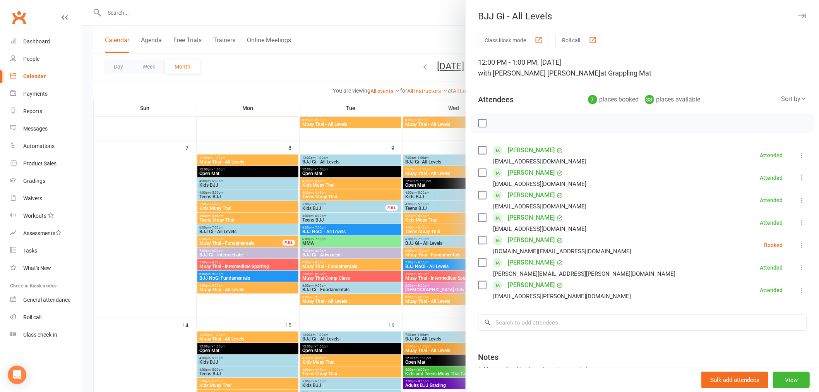
click at [420, 188] on div at bounding box center [450, 196] width 737 height 392
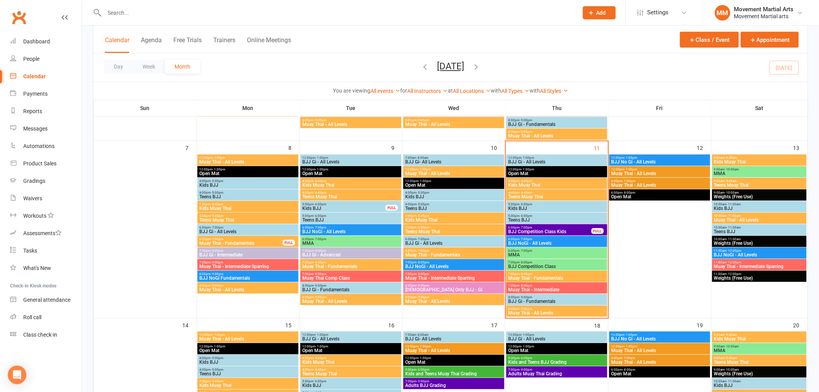
click at [530, 186] on span "Kids Muay Thai" at bounding box center [557, 185] width 98 height 5
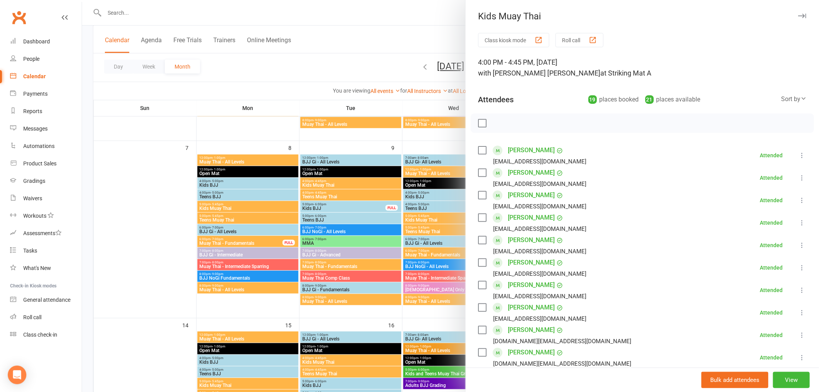
scroll to position [301, 0]
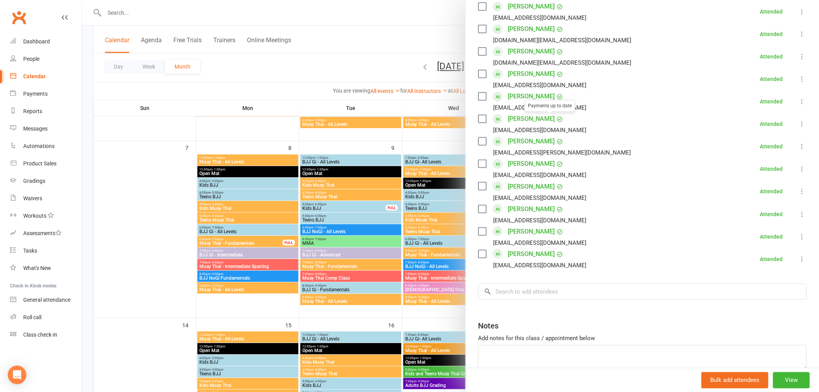
click at [440, 185] on div at bounding box center [450, 196] width 737 height 392
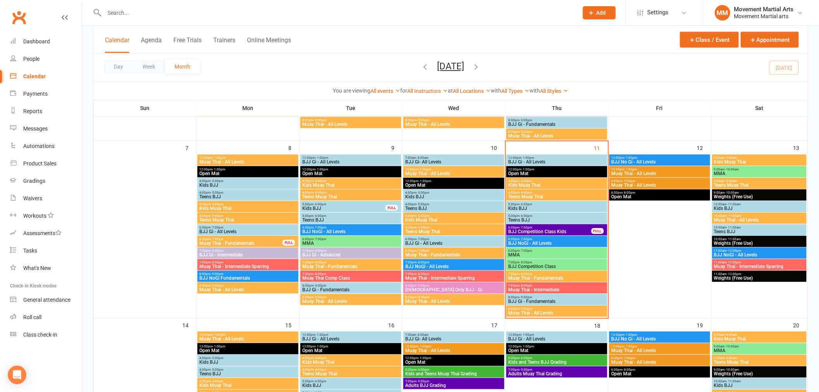
click at [525, 192] on span "- 4:45pm" at bounding box center [526, 192] width 13 height 3
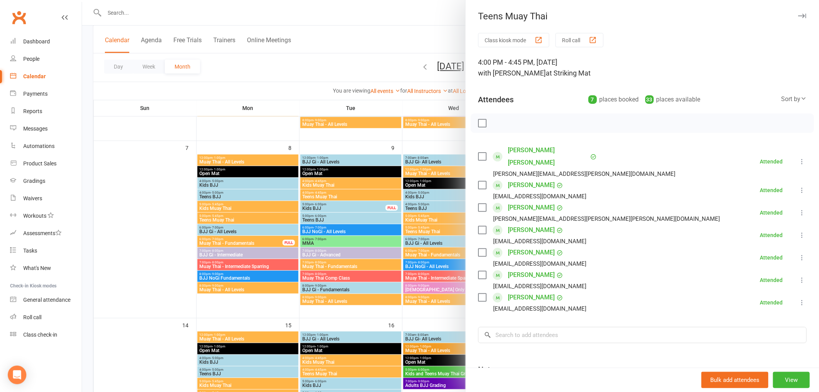
drag, startPoint x: 405, startPoint y: 202, endPoint x: 410, endPoint y: 201, distance: 4.3
click at [408, 202] on div at bounding box center [450, 196] width 737 height 392
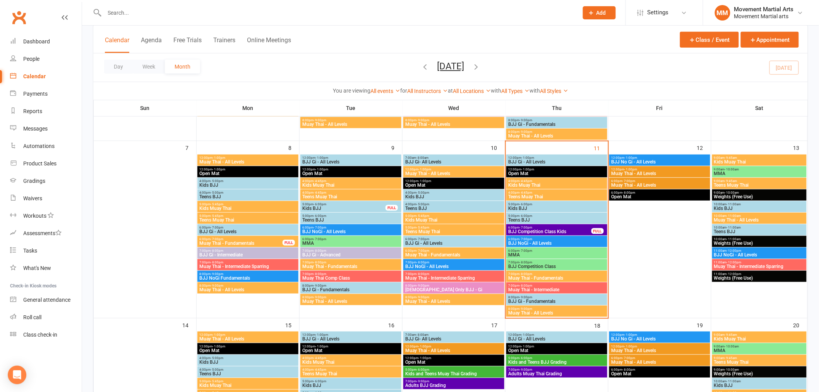
click at [520, 206] on span "Kids BJJ" at bounding box center [557, 208] width 98 height 5
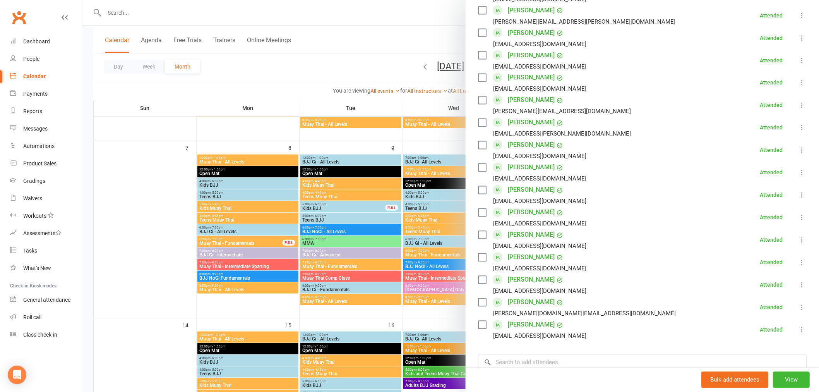
scroll to position [657, 0]
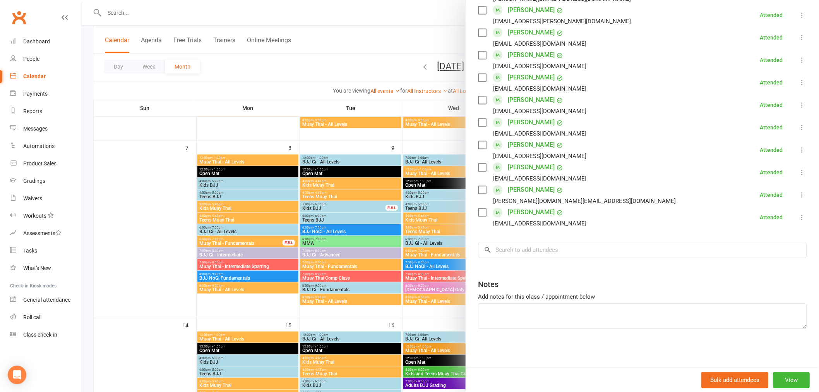
click at [413, 207] on div at bounding box center [450, 196] width 737 height 392
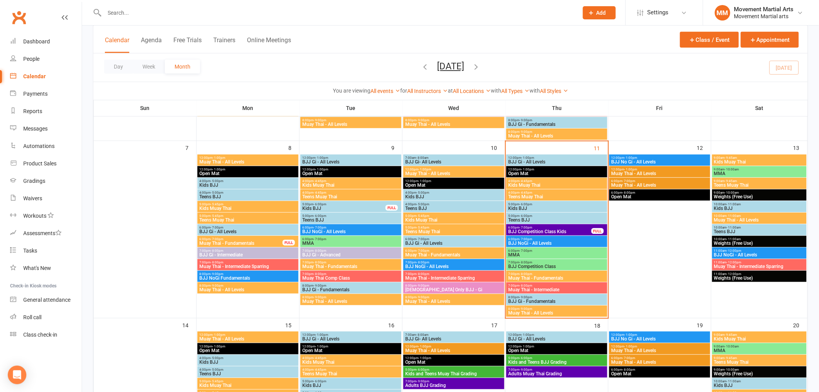
click at [529, 218] on span "Teens BJJ" at bounding box center [557, 220] width 98 height 5
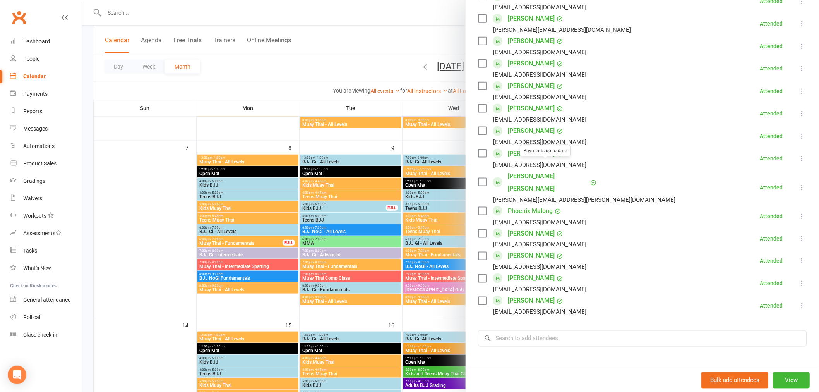
scroll to position [432, 0]
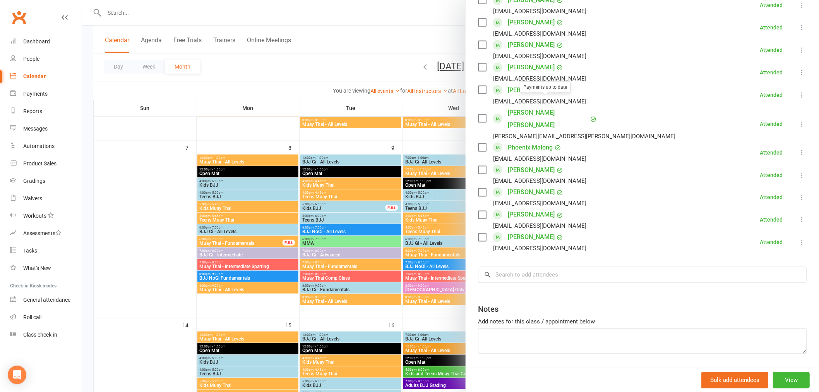
click at [391, 216] on div at bounding box center [450, 196] width 737 height 392
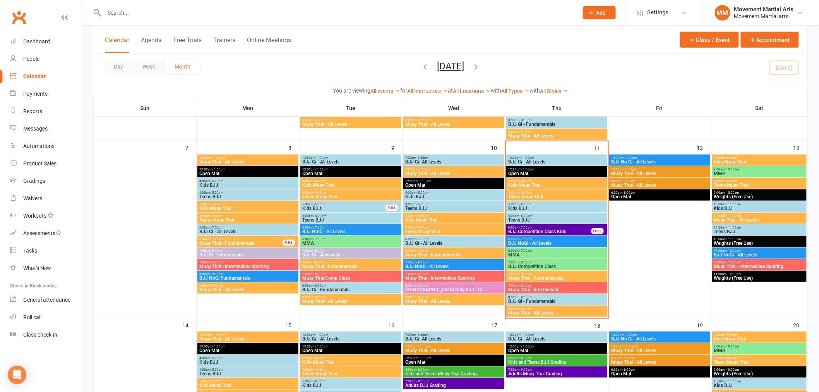
click at [522, 227] on span "- 7:00pm" at bounding box center [526, 227] width 13 height 3
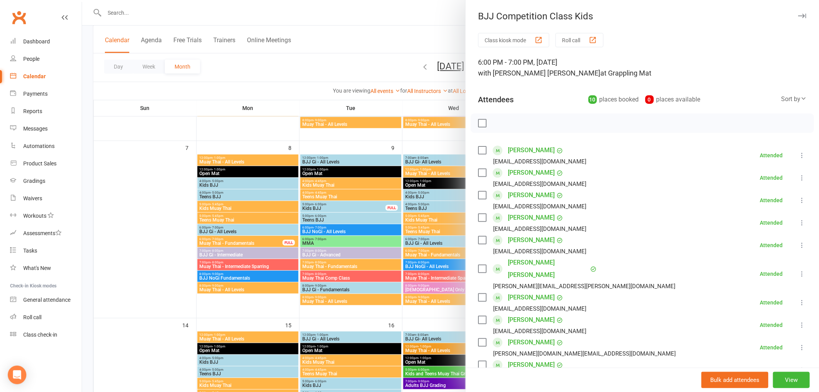
scroll to position [132, 0]
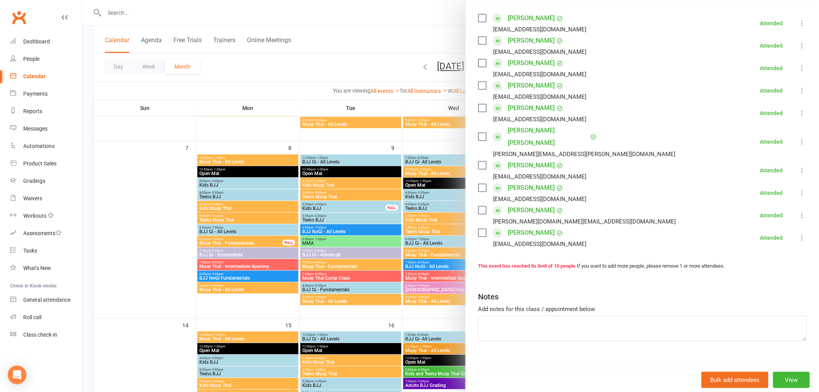
click at [383, 211] on div at bounding box center [450, 196] width 737 height 392
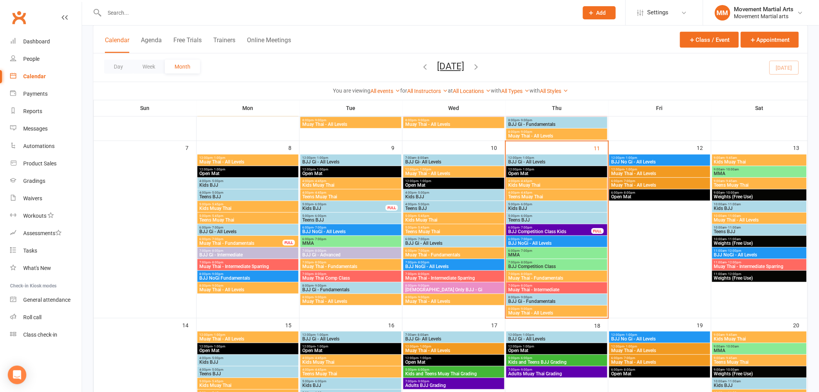
click at [553, 241] on span "BJJ NoGi - All Levels" at bounding box center [557, 243] width 98 height 5
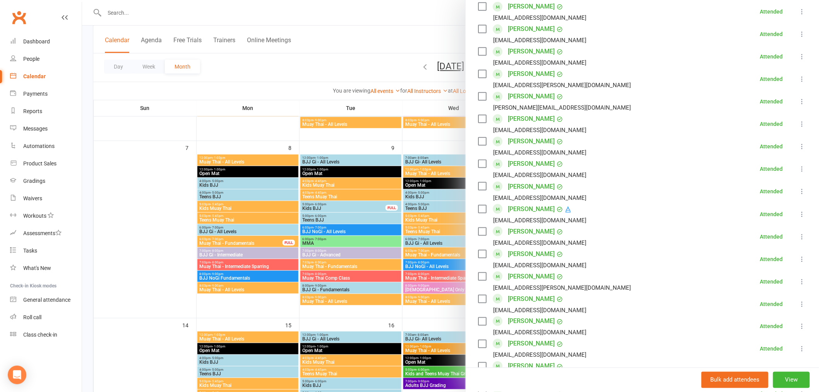
scroll to position [500, 0]
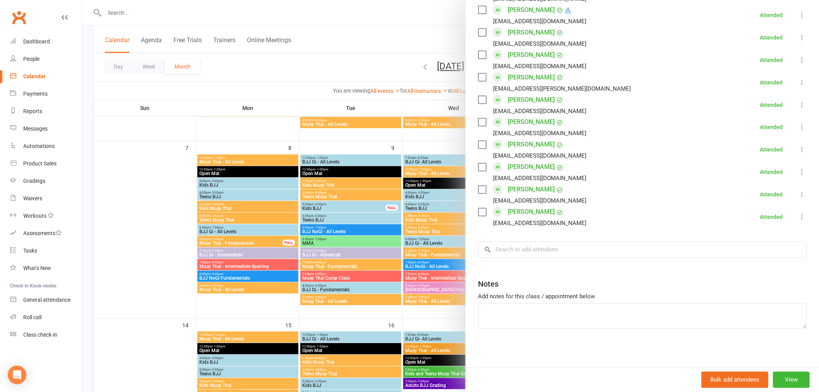
drag, startPoint x: 357, startPoint y: 216, endPoint x: 375, endPoint y: 211, distance: 18.9
click at [359, 215] on div at bounding box center [450, 196] width 737 height 392
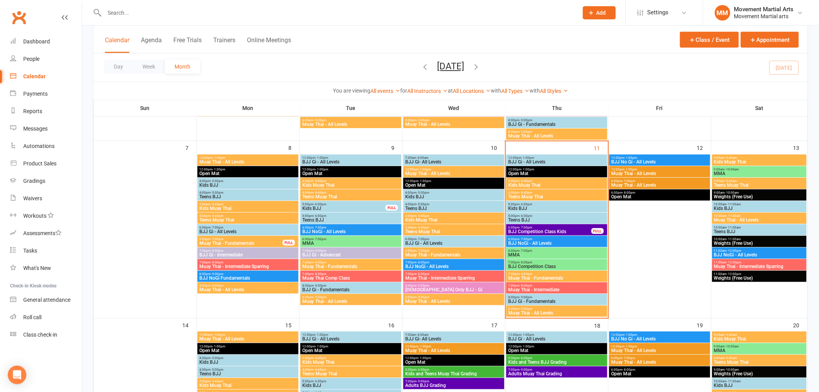
click at [528, 252] on span "- 7:00pm" at bounding box center [526, 250] width 13 height 3
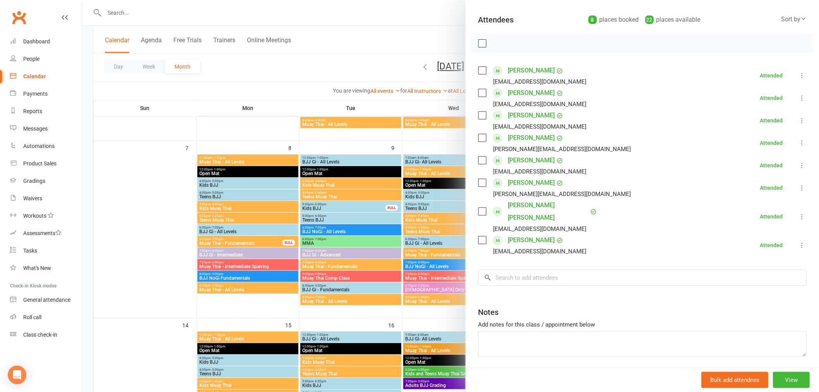
scroll to position [95, 0]
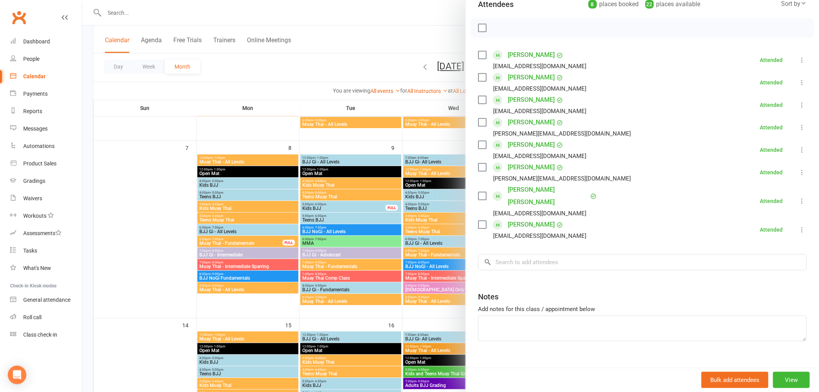
click at [433, 235] on div at bounding box center [450, 196] width 737 height 392
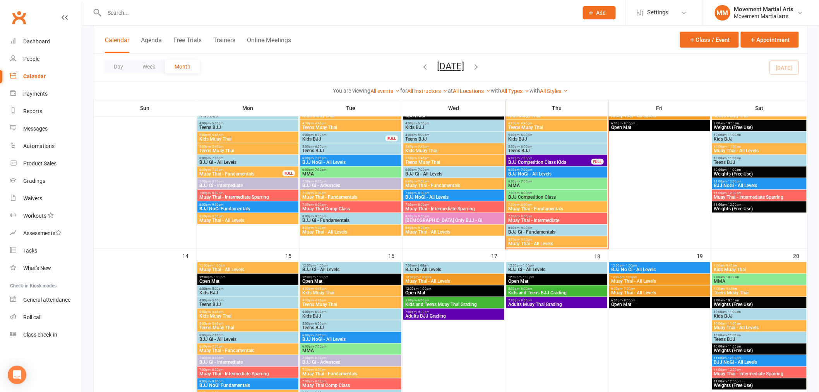
scroll to position [301, 0]
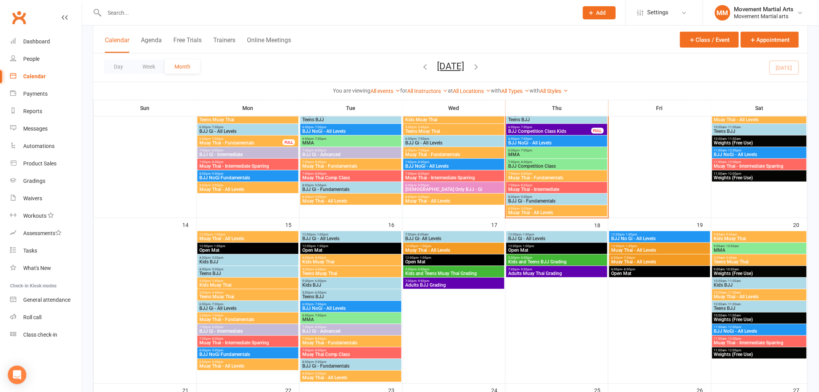
click at [539, 164] on span "BJJ Competition Class" at bounding box center [557, 166] width 98 height 5
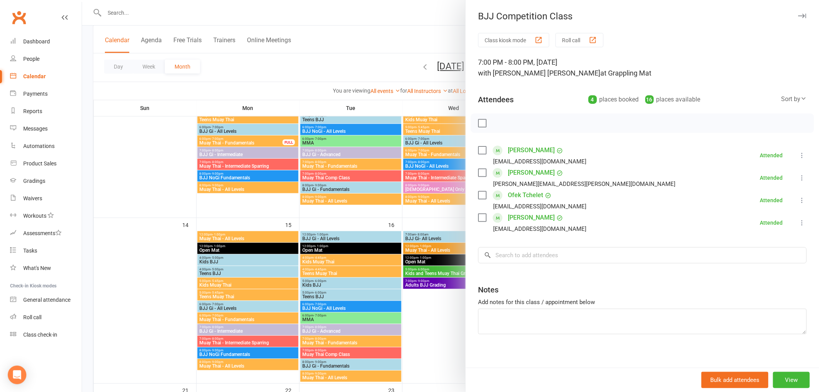
click at [431, 210] on div at bounding box center [450, 196] width 737 height 392
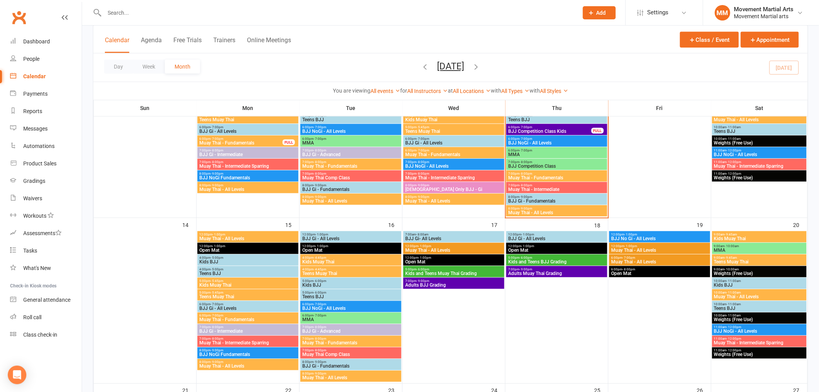
scroll to position [201, 0]
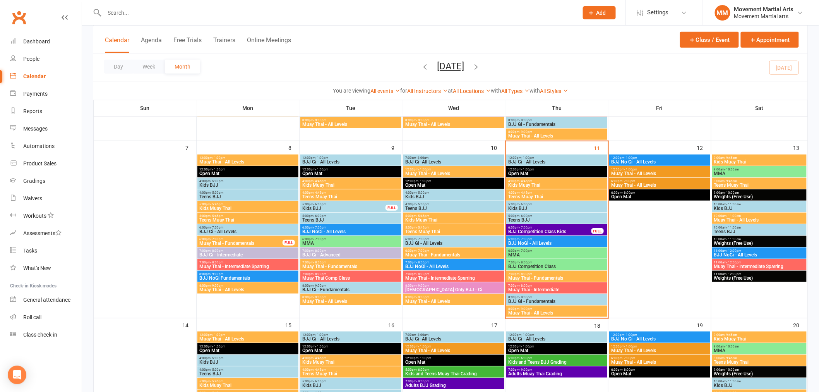
click at [544, 276] on span "Muay Thai - Fundamentals" at bounding box center [557, 278] width 98 height 5
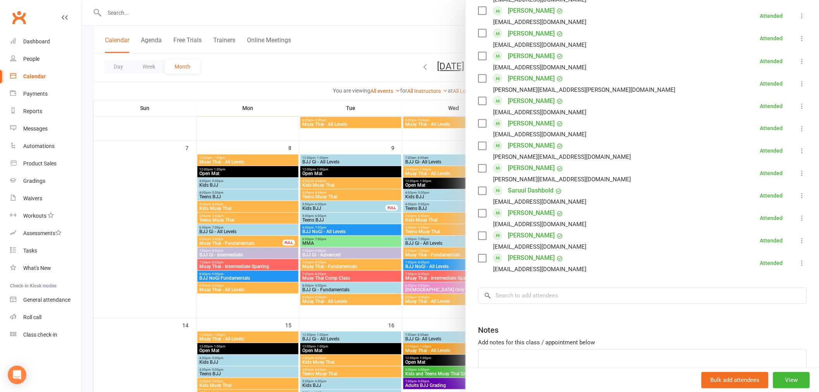
scroll to position [522, 0]
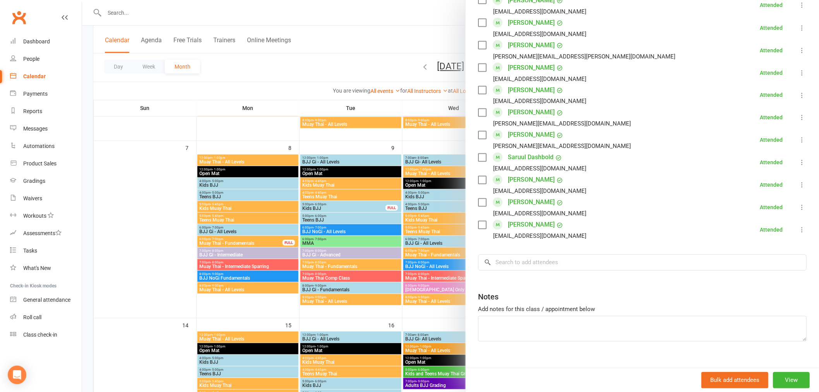
drag, startPoint x: 380, startPoint y: 273, endPoint x: 446, endPoint y: 270, distance: 66.7
click at [381, 273] on div at bounding box center [450, 196] width 737 height 392
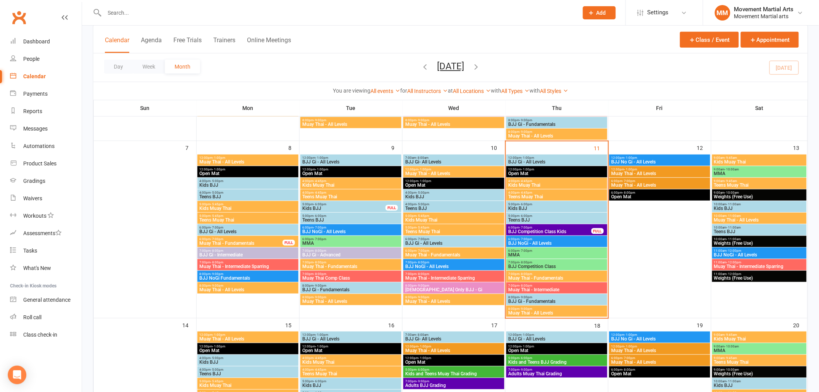
click at [530, 288] on span "Muay Thai - Intermediate" at bounding box center [557, 289] width 98 height 5
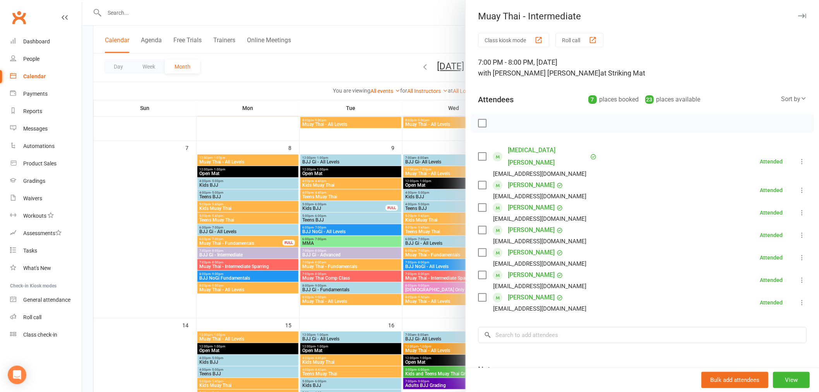
click at [366, 258] on div at bounding box center [450, 196] width 737 height 392
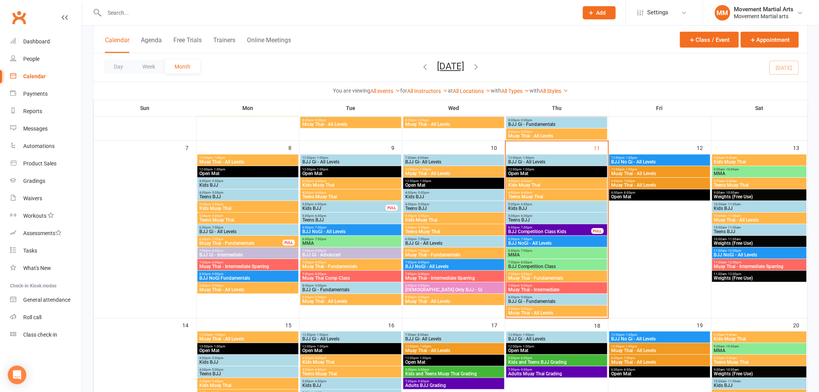
click at [556, 297] on span "8:00pm - 9:00pm" at bounding box center [557, 296] width 98 height 3
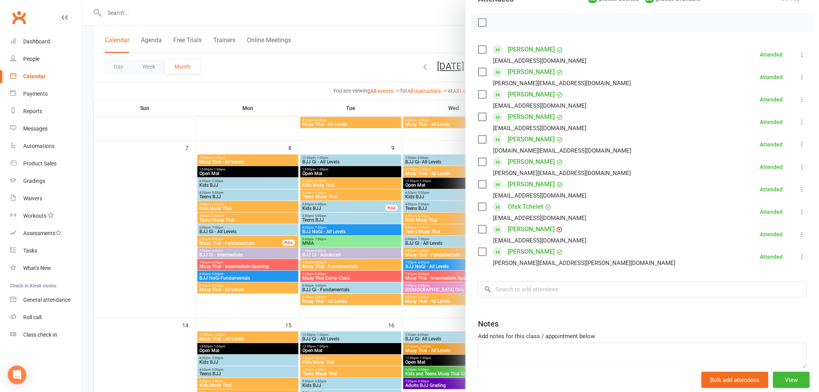
scroll to position [141, 0]
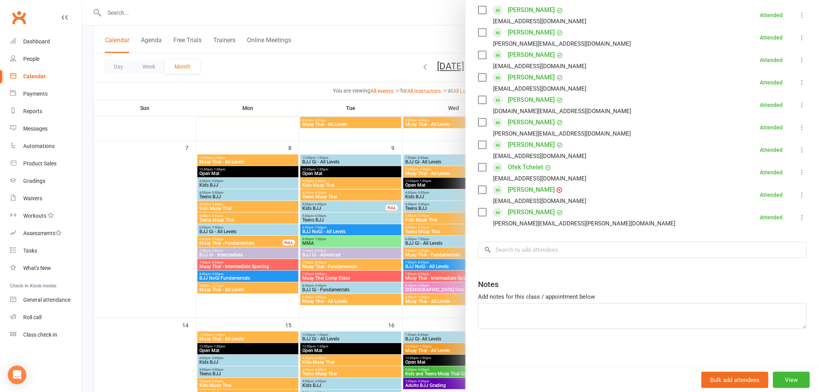
click at [378, 259] on div at bounding box center [450, 196] width 737 height 392
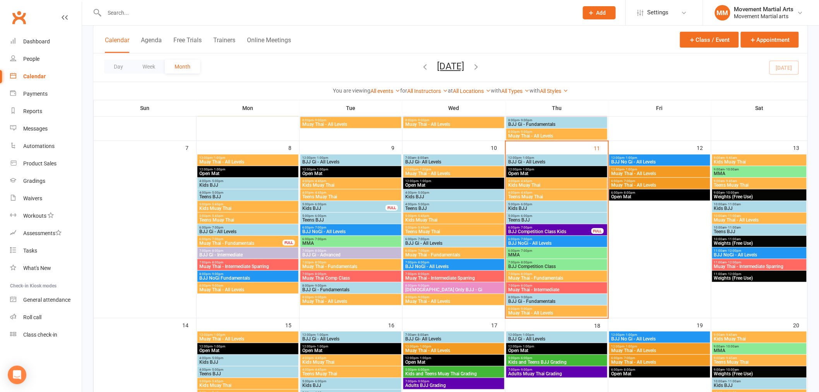
click at [530, 309] on span "- 9:00pm" at bounding box center [526, 308] width 13 height 3
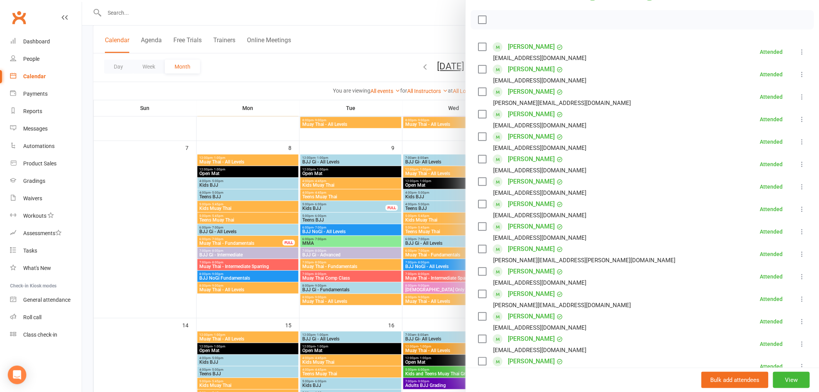
scroll to position [253, 0]
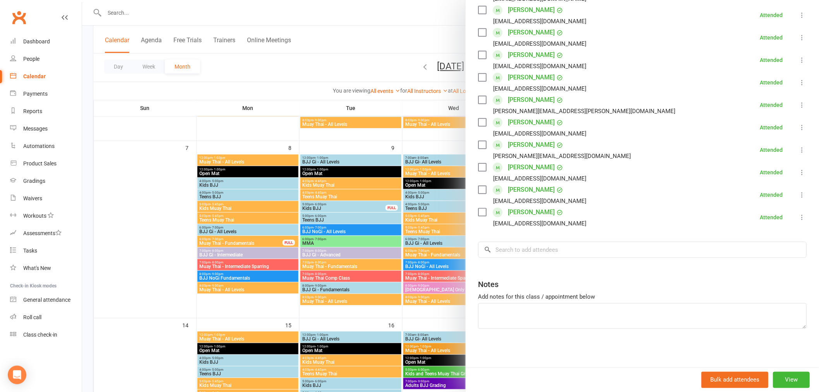
drag, startPoint x: 357, startPoint y: 253, endPoint x: 246, endPoint y: 311, distance: 125.6
click at [354, 254] on div at bounding box center [450, 196] width 737 height 392
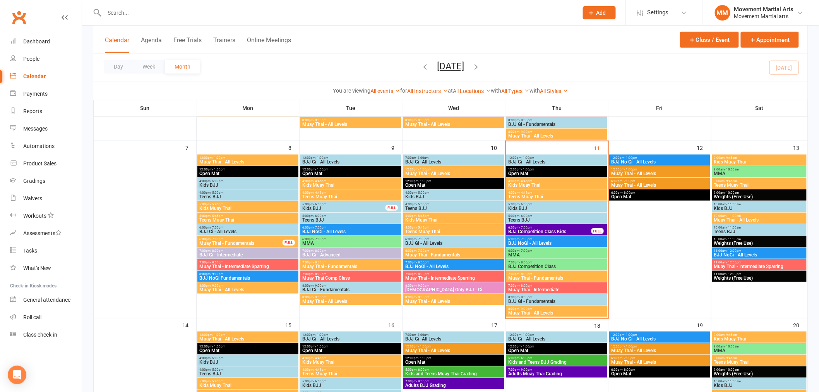
click at [61, 31] on div "Clubworx" at bounding box center [41, 22] width 82 height 29
click at [60, 33] on link "Dashboard" at bounding box center [46, 41] width 72 height 17
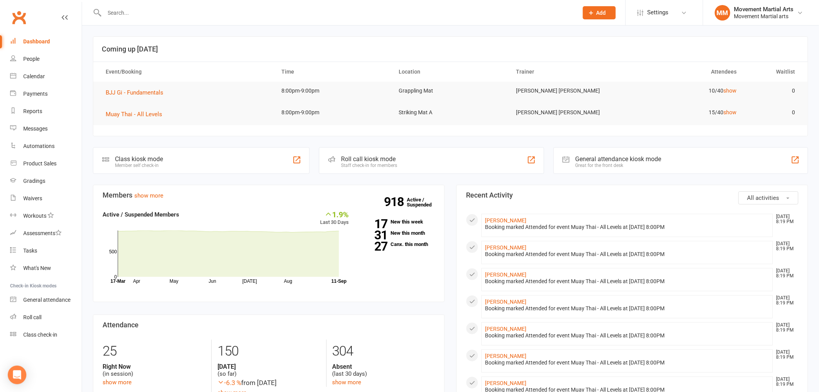
click at [117, 17] on input "text" at bounding box center [337, 12] width 471 height 11
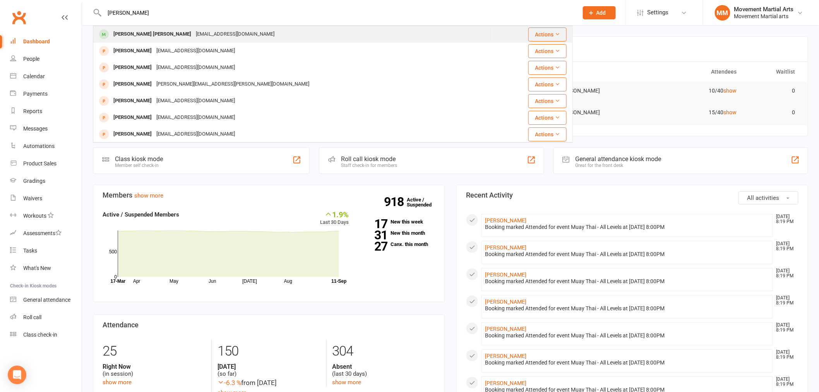
type input "billy"
click at [196, 34] on div "Billy Sam billysam89@gmail.com" at bounding box center [293, 34] width 399 height 16
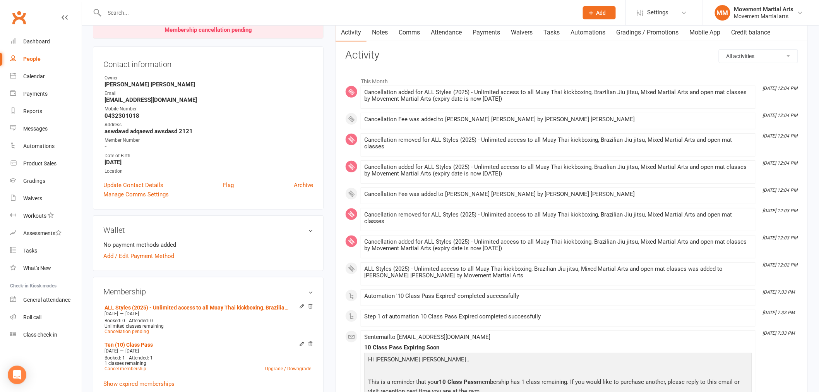
scroll to position [100, 0]
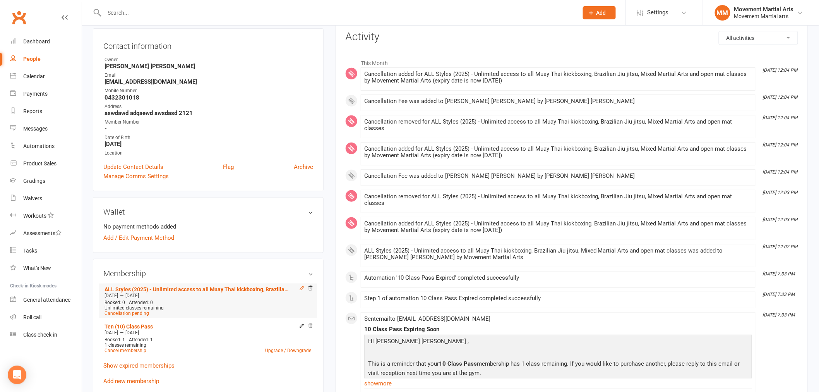
click at [300, 288] on icon at bounding box center [301, 287] width 5 height 5
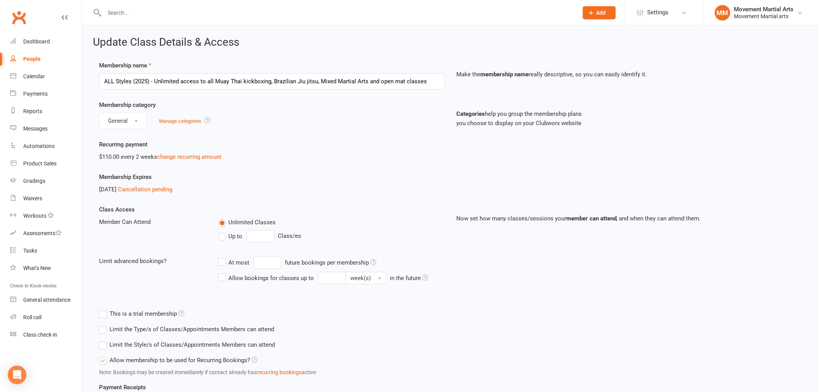
click at [128, 330] on label "Limit the Type/s of Classes/Appointments Members can attend" at bounding box center [186, 329] width 175 height 9
click at [104, 325] on input "Limit the Type/s of Classes/Appointments Members can attend" at bounding box center [101, 325] width 5 height 0
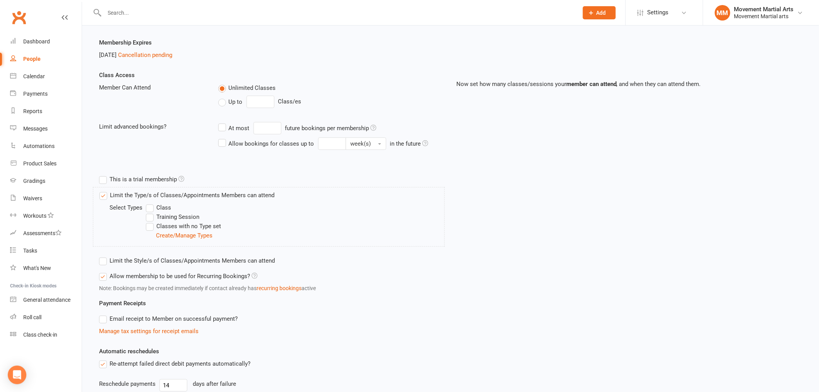
scroll to position [101, 0]
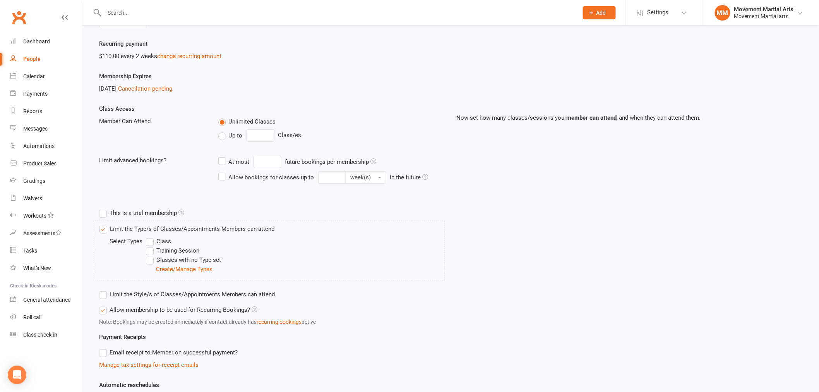
click at [112, 224] on label "Limit the Type/s of Classes/Appointments Members can attend" at bounding box center [187, 228] width 175 height 9
click at [105, 224] on input "Limit the Type/s of Classes/Appointments Members can attend" at bounding box center [102, 224] width 5 height 0
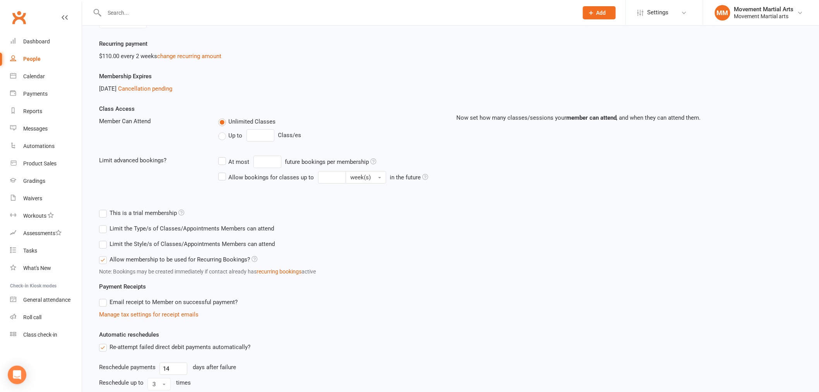
click at [130, 245] on label "Limit the Style/s of Classes/Appointments Members can attend" at bounding box center [187, 243] width 176 height 9
click at [104, 239] on input "Limit the Style/s of Classes/Appointments Members can attend" at bounding box center [101, 239] width 5 height 0
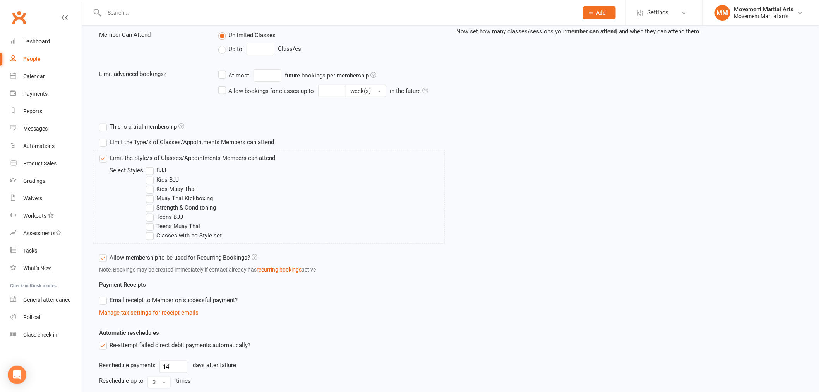
scroll to position [201, 0]
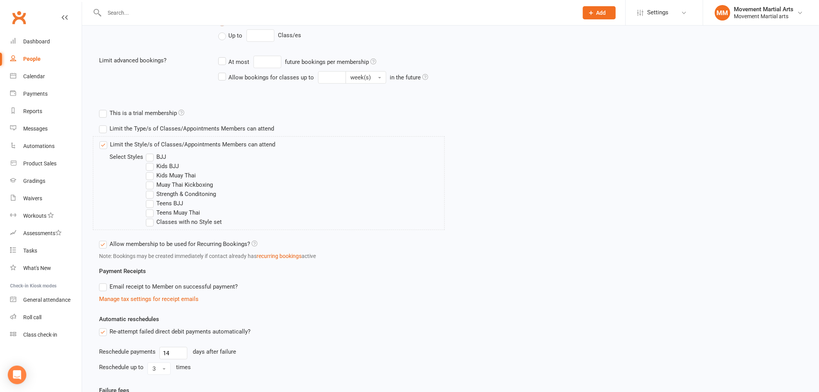
click at [168, 174] on label "Kids Muay Thai" at bounding box center [171, 175] width 50 height 9
click at [151, 171] on input "Kids Muay Thai" at bounding box center [148, 171] width 5 height 0
click at [174, 185] on label "Muay Thai Kickboxing" at bounding box center [179, 184] width 67 height 9
click at [151, 180] on input "Muay Thai Kickboxing" at bounding box center [148, 180] width 5 height 0
click at [167, 209] on label "Teens Muay Thai" at bounding box center [173, 212] width 54 height 9
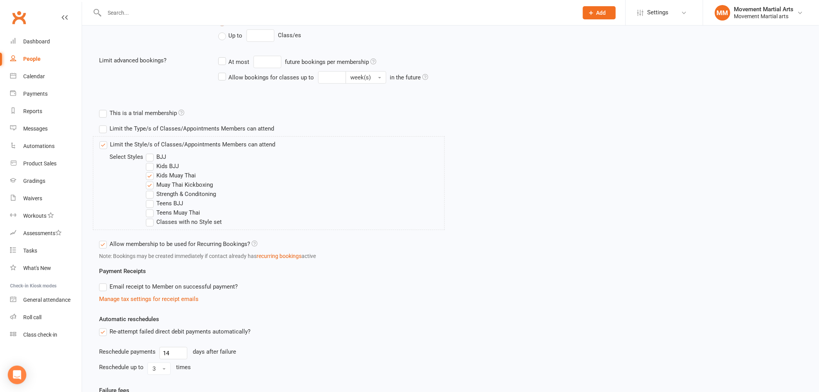
click at [151, 208] on input "Teens Muay Thai" at bounding box center [148, 208] width 5 height 0
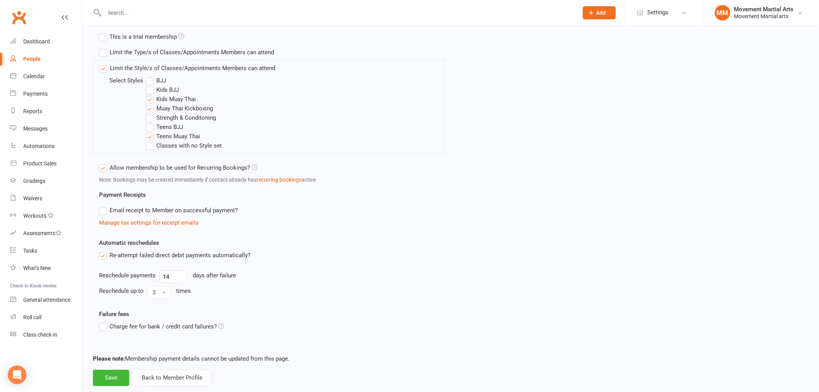
scroll to position [293, 0]
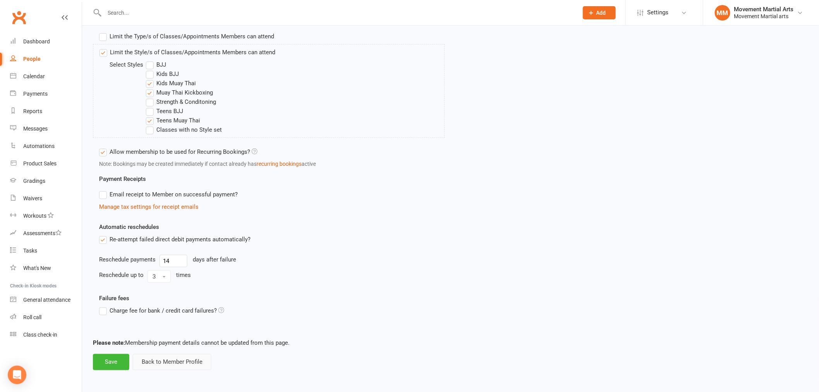
click at [184, 364] on button "Back to Member Profile" at bounding box center [172, 362] width 79 height 16
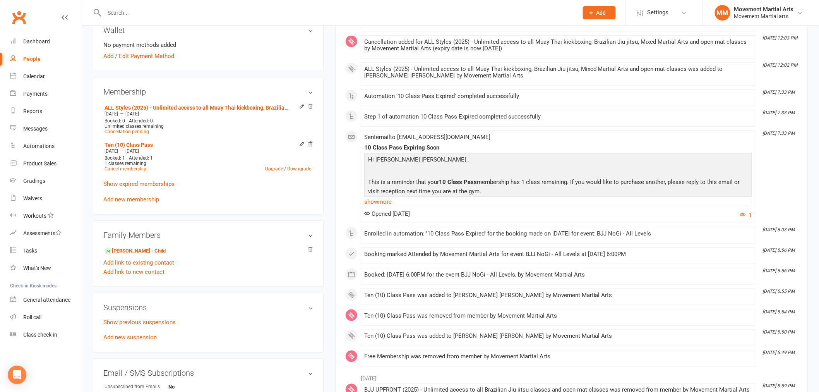
scroll to position [301, 0]
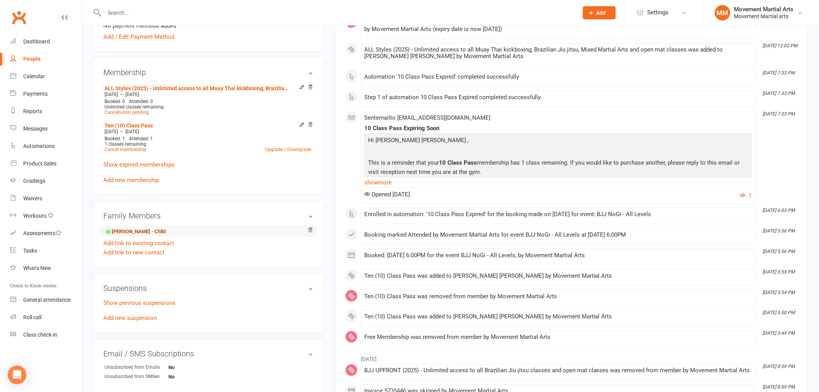
click at [137, 228] on link "Mason Sam - Child" at bounding box center [135, 232] width 61 height 8
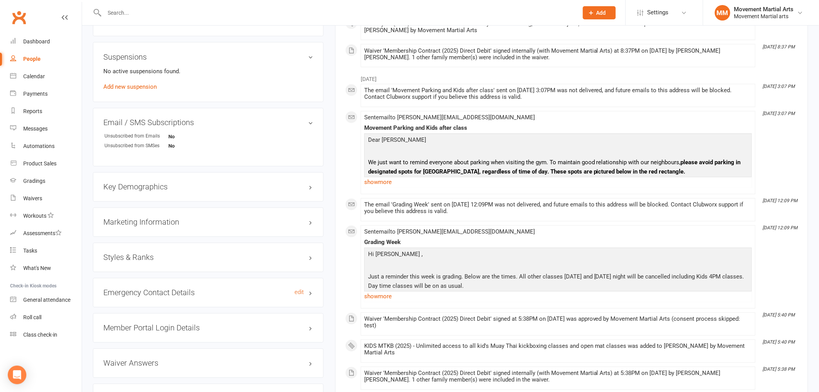
scroll to position [602, 0]
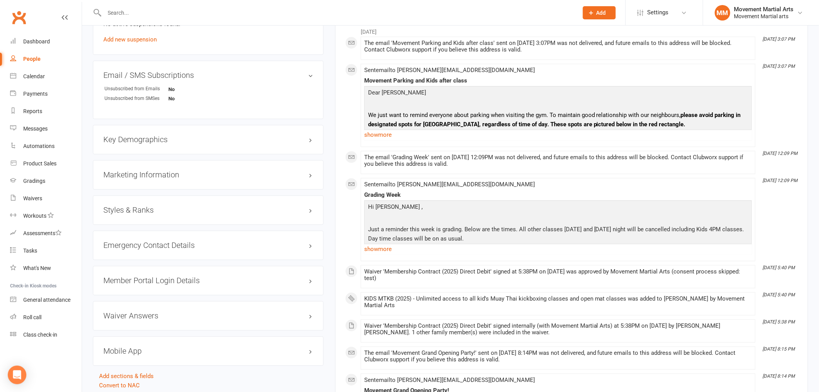
click at [129, 206] on h3 "Styles & Ranks" at bounding box center [208, 210] width 210 height 9
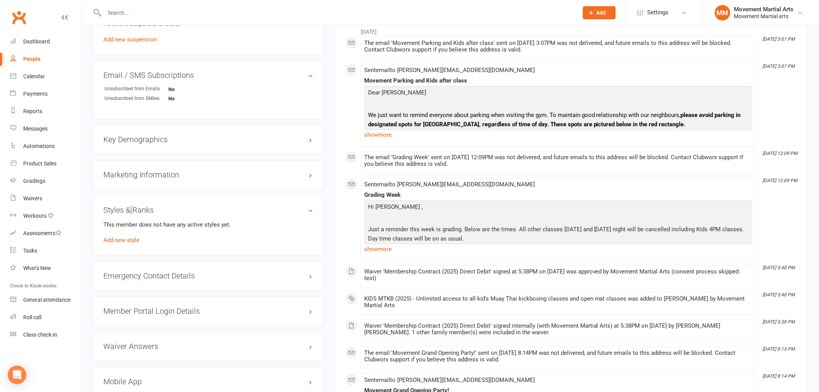
click at [129, 207] on h3 "Styles & Ranks" at bounding box center [208, 210] width 210 height 9
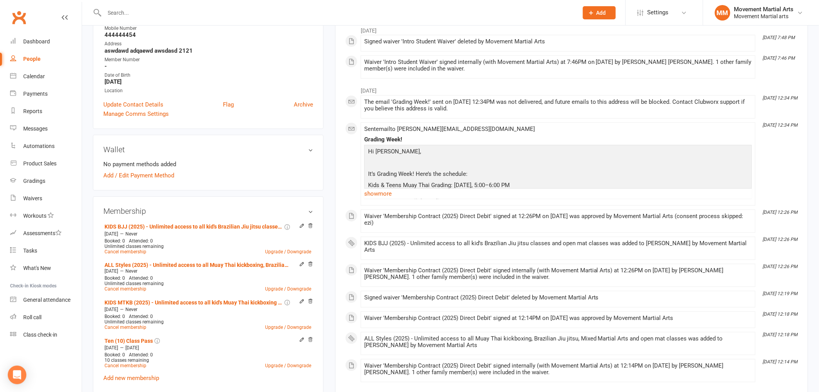
scroll to position [0, 0]
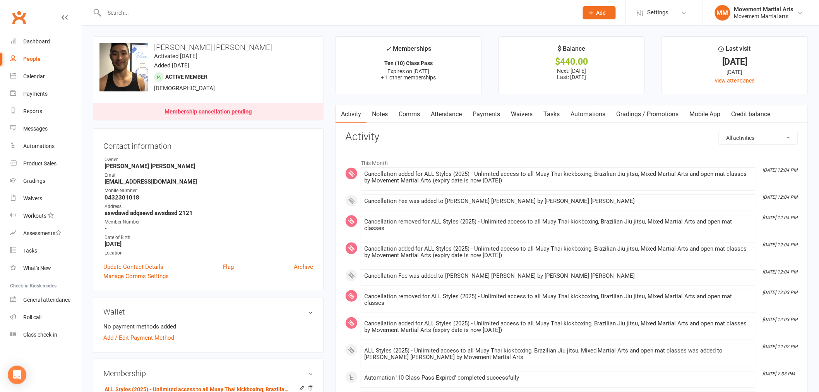
click at [141, 7] on input "text" at bounding box center [337, 12] width 471 height 11
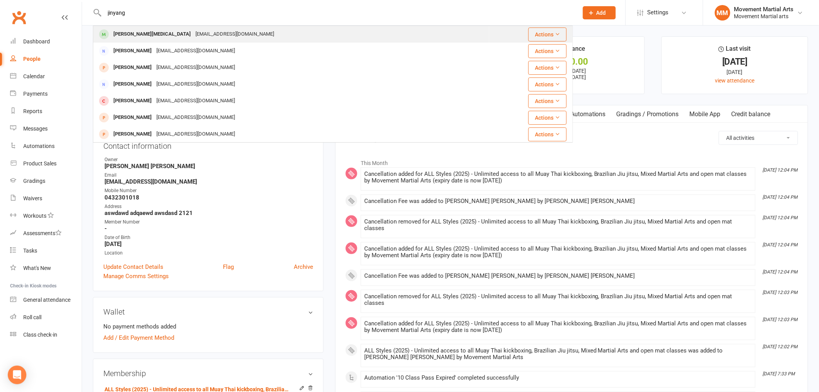
type input "jinyang"
click at [193, 30] on div "jinytao@gmail.com" at bounding box center [234, 34] width 83 height 11
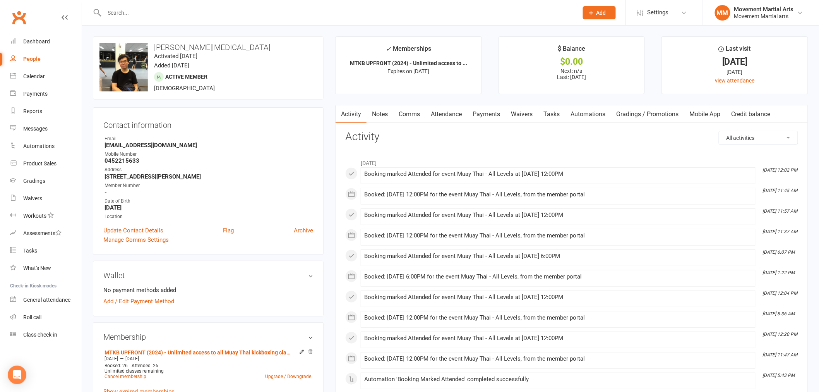
click at [484, 115] on link "Payments" at bounding box center [486, 114] width 38 height 18
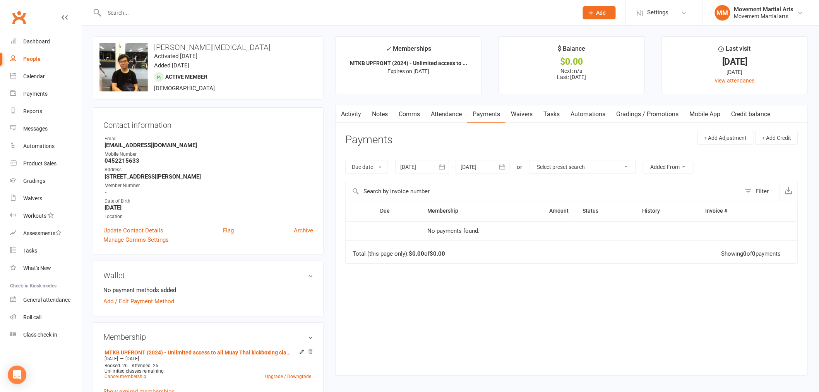
click at [347, 110] on link "Activity" at bounding box center [351, 114] width 31 height 18
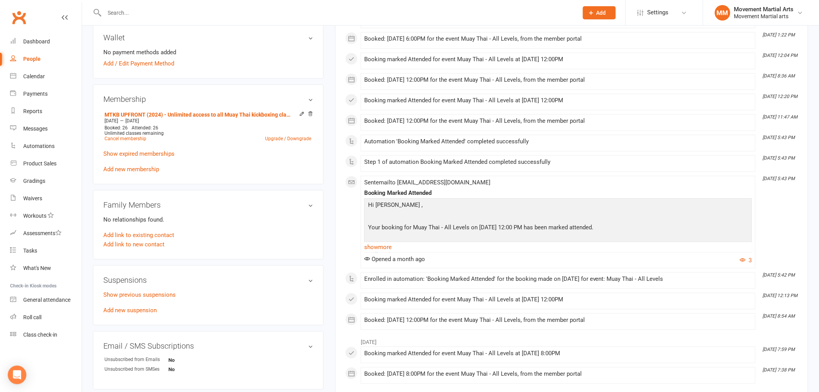
scroll to position [301, 0]
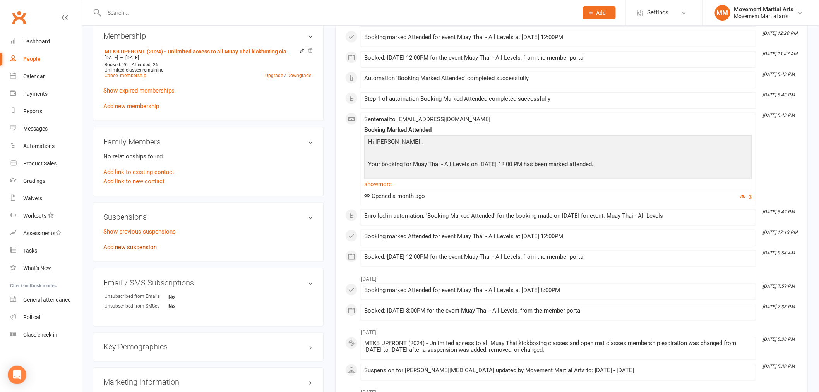
click at [134, 244] on link "Add new suspension" at bounding box center [129, 247] width 53 height 7
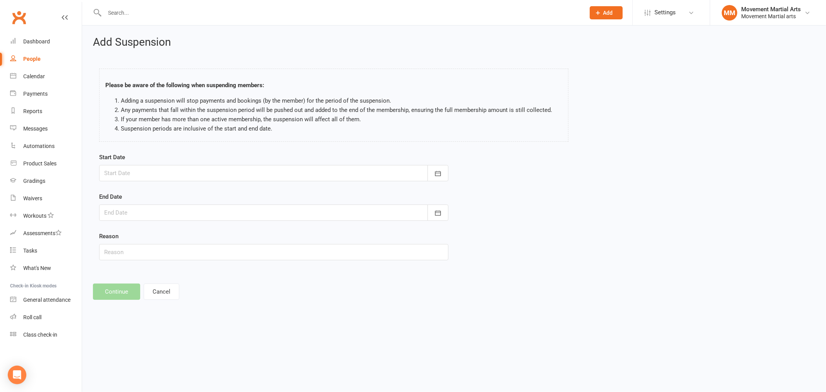
click at [132, 167] on div at bounding box center [273, 173] width 349 height 16
drag, startPoint x: 193, startPoint y: 234, endPoint x: 189, endPoint y: 233, distance: 4.3
click at [196, 234] on span "11" at bounding box center [199, 237] width 6 height 6
type input "[DATE]"
click at [169, 216] on div at bounding box center [273, 212] width 349 height 16
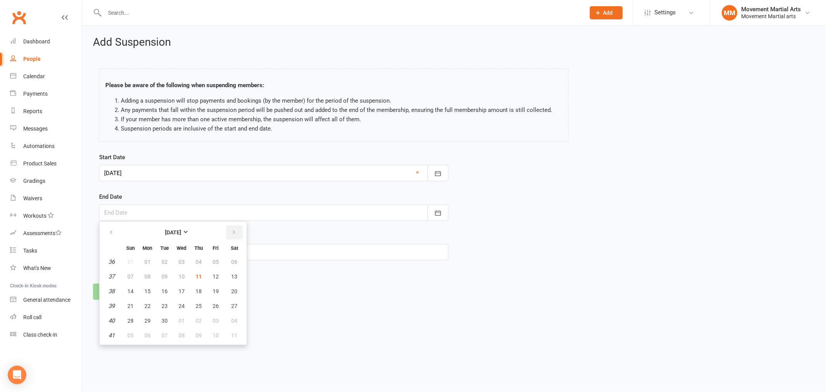
click at [238, 228] on button "button" at bounding box center [234, 232] width 17 height 14
click at [182, 333] on span "05" at bounding box center [182, 335] width 6 height 6
type input "05 Nov 2025"
click at [125, 289] on button "Continue" at bounding box center [116, 291] width 47 height 16
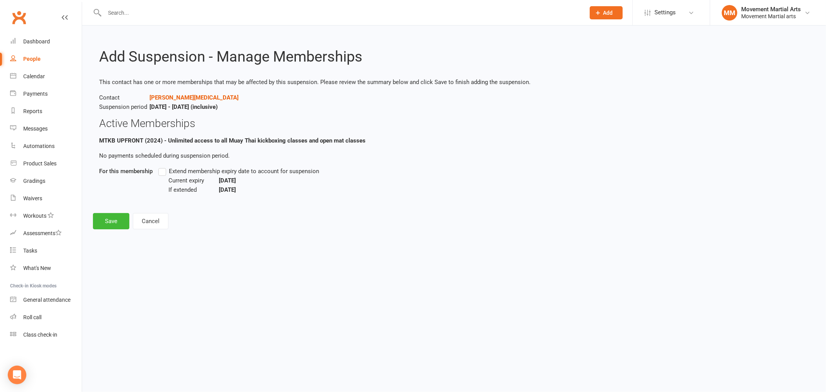
click at [169, 171] on span "Extend membership expiry date to account for suspension" at bounding box center [244, 171] width 150 height 8
click at [163, 167] on input "Extend membership expiry date to account for suspension" at bounding box center [160, 167] width 5 height 0
click at [118, 221] on button "Save" at bounding box center [111, 221] width 36 height 16
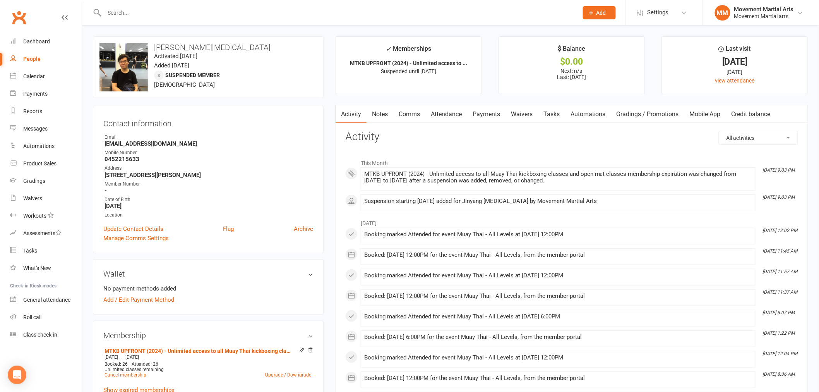
click at [380, 115] on link "Notes" at bounding box center [380, 114] width 27 height 18
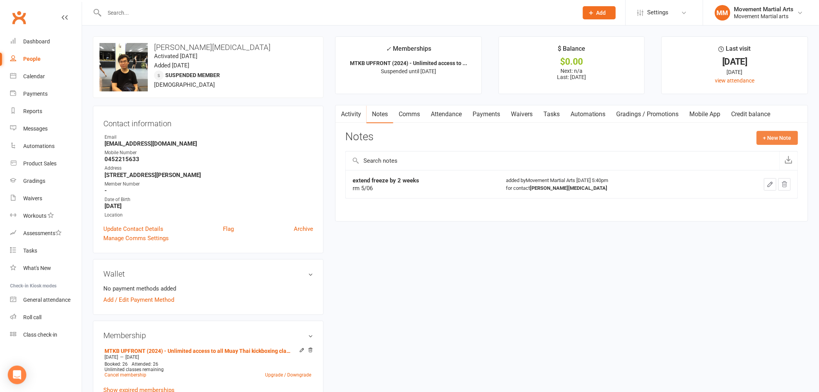
click at [776, 141] on button "+ New Note" at bounding box center [777, 138] width 41 height 14
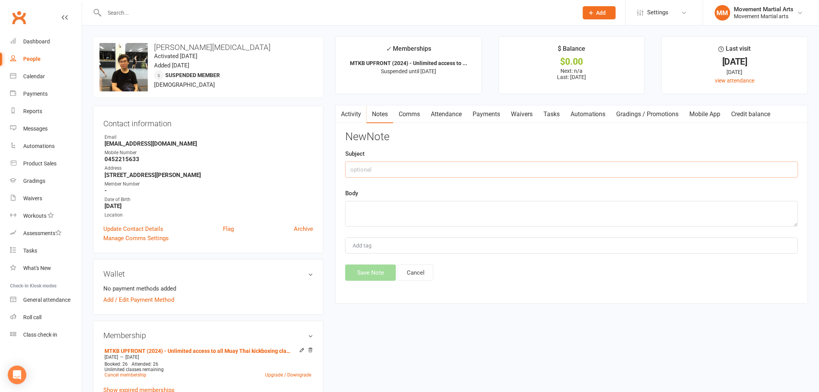
click at [455, 162] on input "text" at bounding box center [571, 169] width 453 height 16
type input "8 week freeze"
type textarea "rm 11/09"
click at [380, 268] on button "Save Note" at bounding box center [370, 273] width 51 height 16
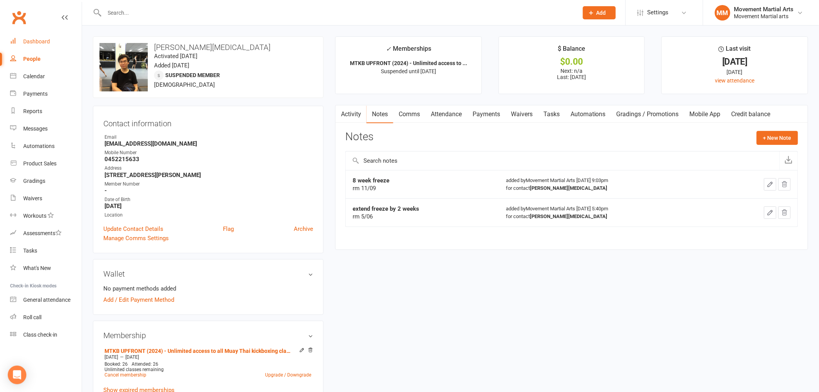
click at [34, 33] on link "Dashboard" at bounding box center [46, 41] width 72 height 17
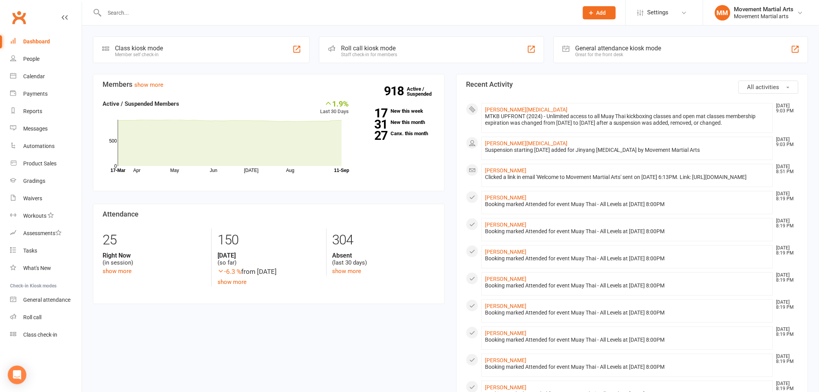
click at [129, 18] on div at bounding box center [333, 12] width 480 height 25
click at [127, 15] on input "text" at bounding box center [337, 12] width 471 height 11
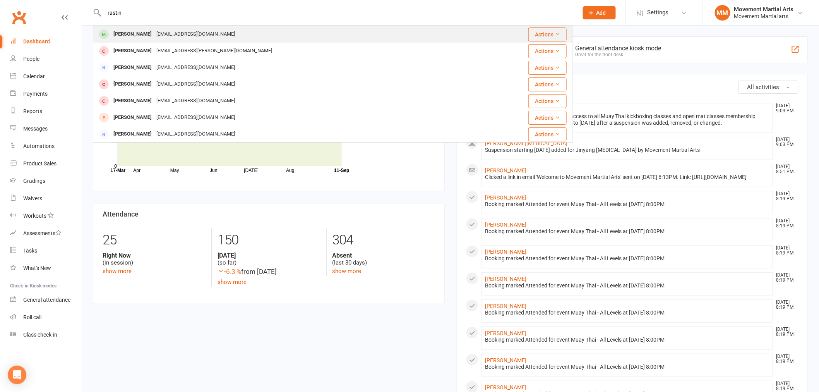
type input "rastin"
click at [141, 31] on div "Rastin Zarrin" at bounding box center [132, 34] width 43 height 11
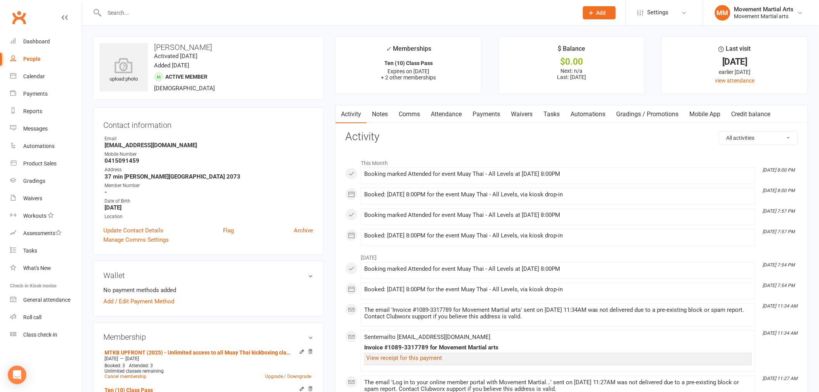
click at [407, 115] on link "Comms" at bounding box center [409, 114] width 32 height 18
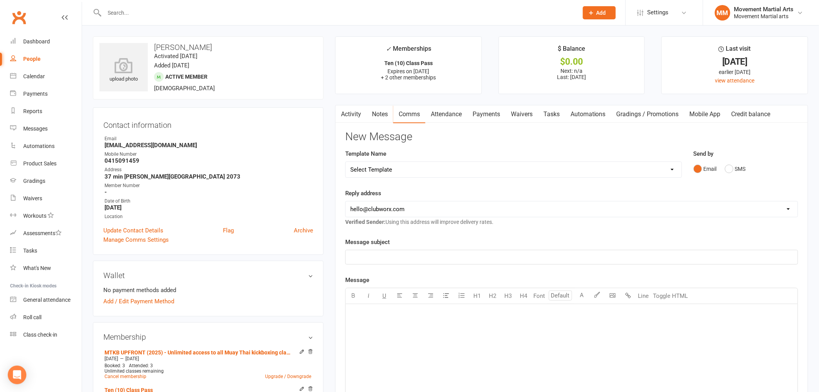
click at [432, 171] on select "Select Template [Email] Grading - Blue Belt [Email] Gym relocation closing time…" at bounding box center [514, 169] width 336 height 15
click at [268, 297] on div "Add / Edit Payment Method" at bounding box center [208, 301] width 210 height 9
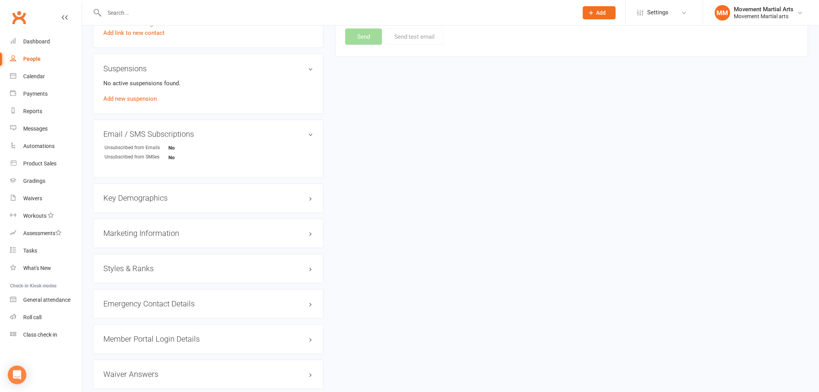
scroll to position [593, 0]
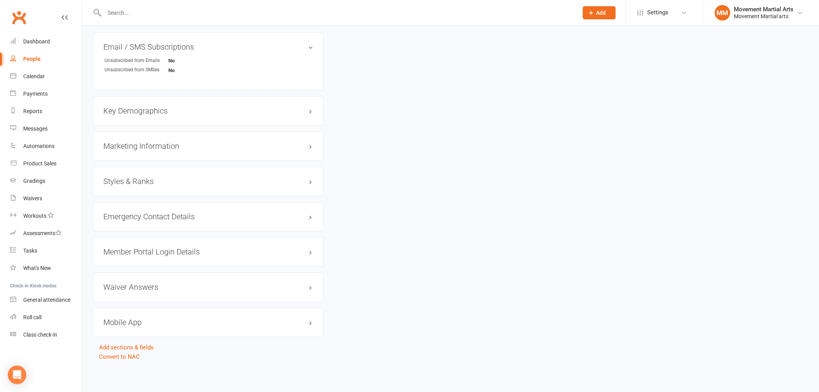
click at [151, 256] on h3 "Member Portal Login Details" at bounding box center [208, 252] width 210 height 9
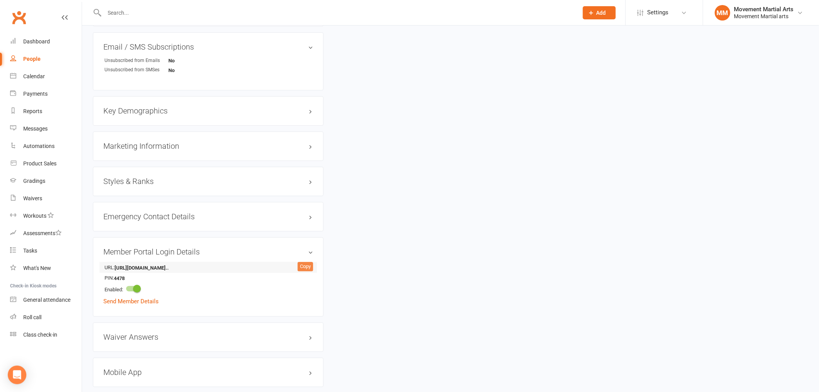
click at [298, 266] on div "Copy" at bounding box center [305, 266] width 15 height 9
drag, startPoint x: 126, startPoint y: 277, endPoint x: 115, endPoint y: 276, distance: 11.3
click at [115, 276] on strong "4478" at bounding box center [136, 279] width 45 height 8
copy strong "4478"
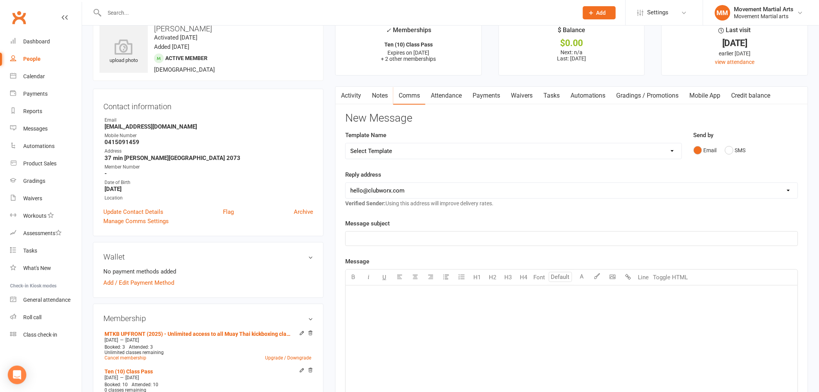
scroll to position [0, 0]
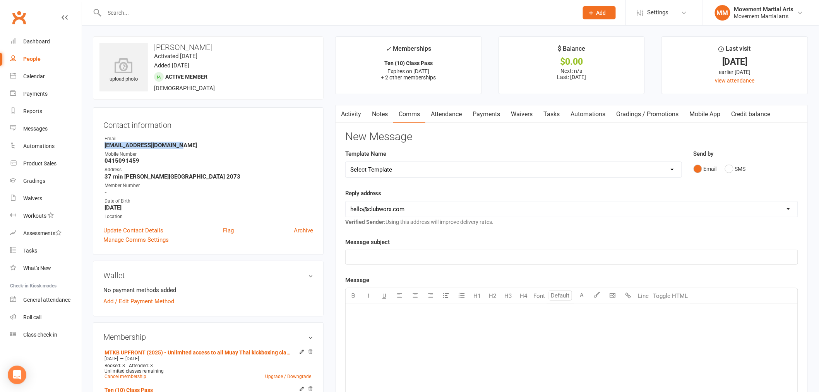
drag, startPoint x: 173, startPoint y: 147, endPoint x: 103, endPoint y: 148, distance: 70.1
click at [103, 148] on li "Email Rastinzarrrin0@gmail.com" at bounding box center [208, 142] width 210 height 14
copy strong "Rastinzarrrin0@gmail.com"
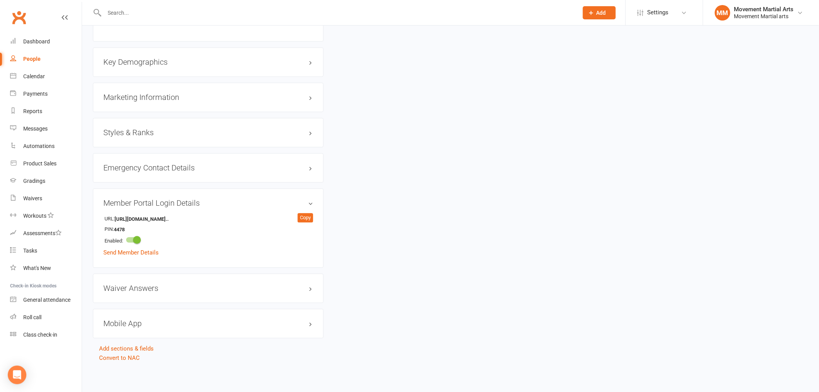
scroll to position [643, 0]
click at [287, 217] on li "URL: https://app.clubworx.com/... Copy" at bounding box center [208, 217] width 210 height 11
click at [169, 216] on strong "https://app.clubworx.com/..." at bounding box center [142, 219] width 54 height 8
click at [194, 213] on li "URL: https://app.clubworx.com/... Copy" at bounding box center [208, 217] width 210 height 11
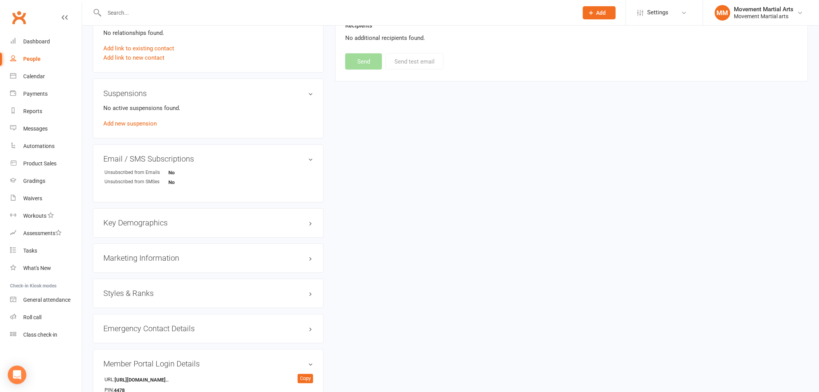
scroll to position [602, 0]
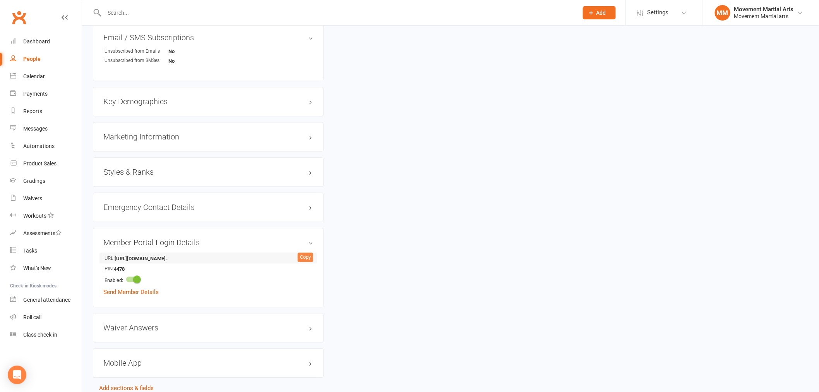
click at [311, 258] on div "Copy" at bounding box center [305, 257] width 15 height 9
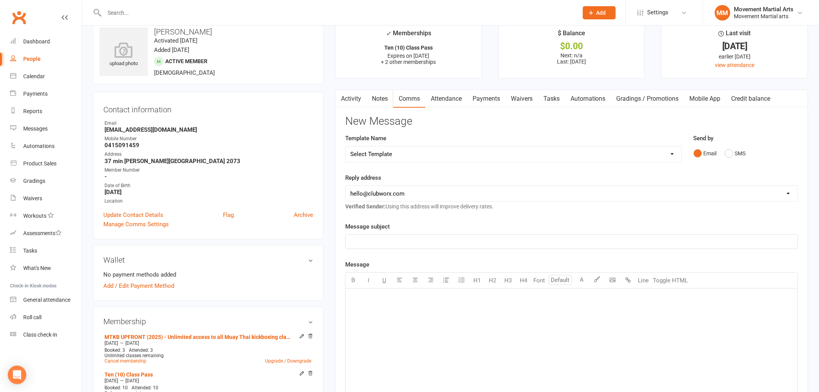
scroll to position [0, 0]
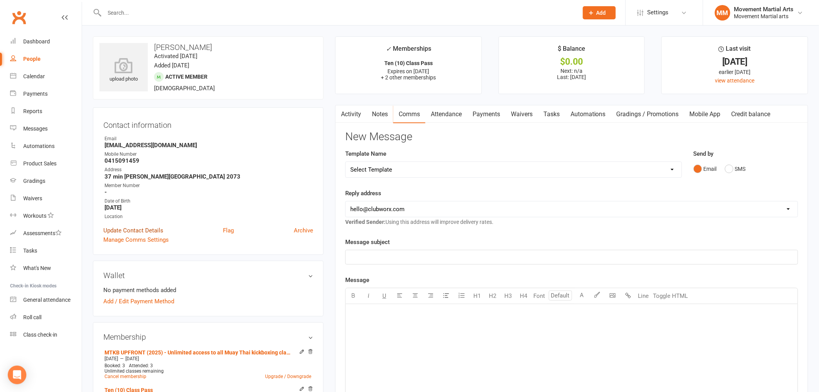
click at [160, 230] on link "Update Contact Details" at bounding box center [133, 230] width 60 height 9
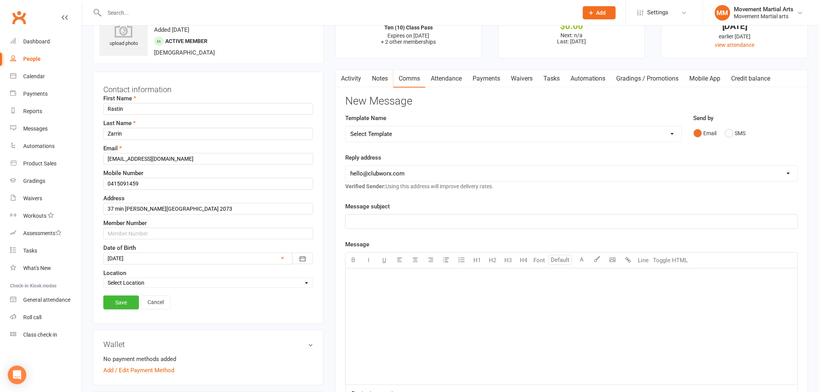
scroll to position [36, 0]
drag, startPoint x: 174, startPoint y: 156, endPoint x: 97, endPoint y: 156, distance: 76.7
click at [97, 156] on div "Contact information First Name Rastin Last Name Zarrin Email Rastinzarrrin0@gma…" at bounding box center [208, 197] width 231 height 252
type input "rrastin.zzr@gmail.com"
click at [113, 309] on div "Save Cancel" at bounding box center [208, 304] width 210 height 18
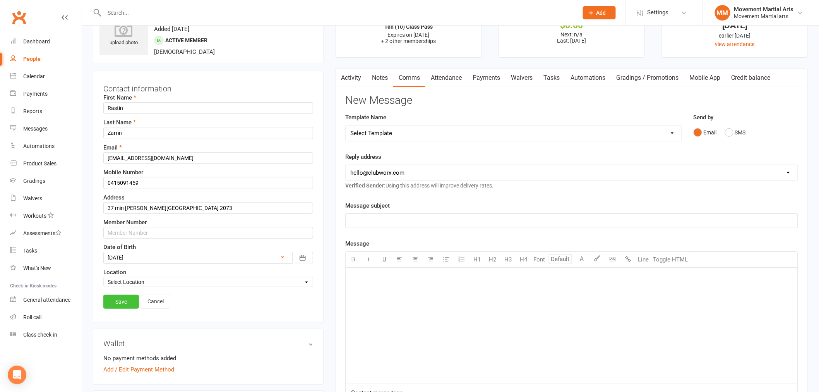
click at [122, 300] on link "Save" at bounding box center [121, 302] width 36 height 14
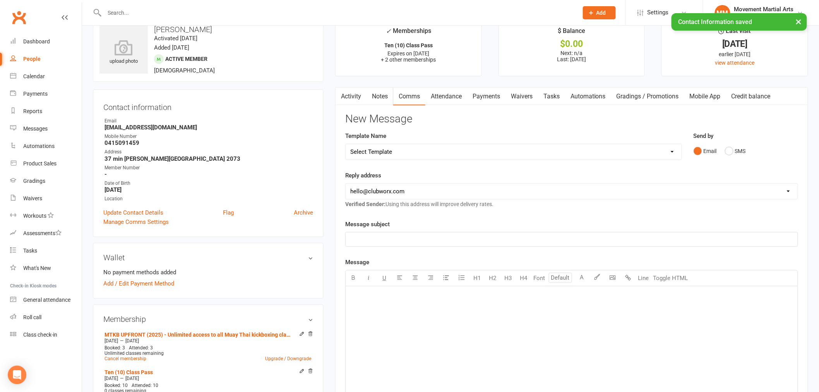
scroll to position [0, 0]
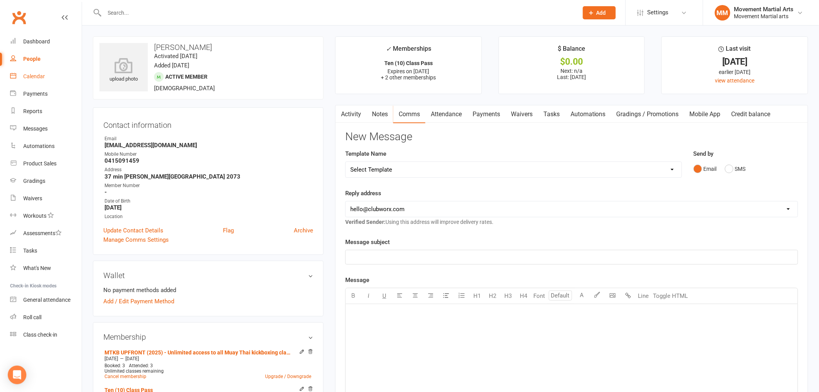
click at [41, 72] on link "Calendar" at bounding box center [46, 76] width 72 height 17
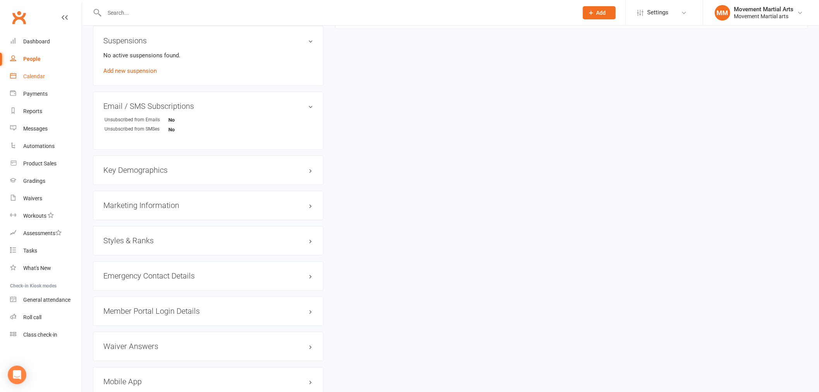
scroll to position [593, 0]
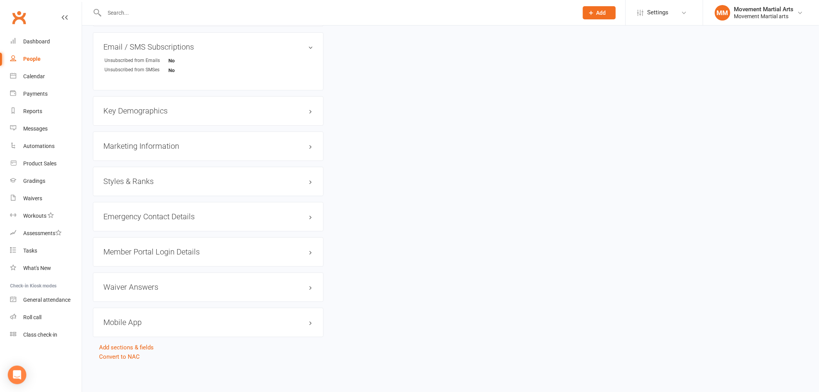
click at [119, 15] on input "text" at bounding box center [337, 12] width 471 height 11
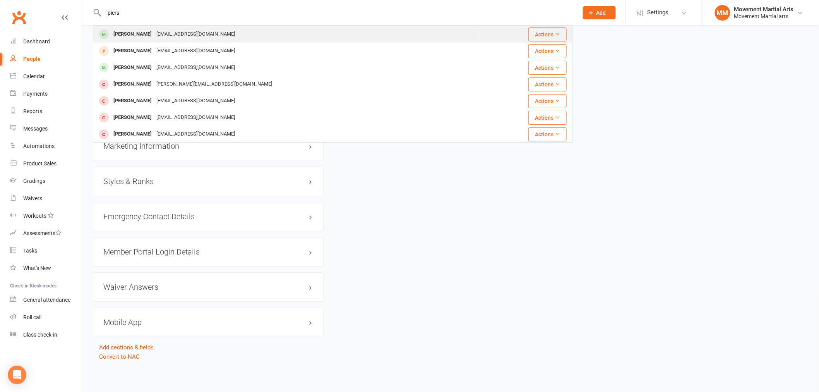
type input "piers"
click at [150, 28] on div "Piers Webster Pierscoco@icloud.com" at bounding box center [287, 34] width 386 height 16
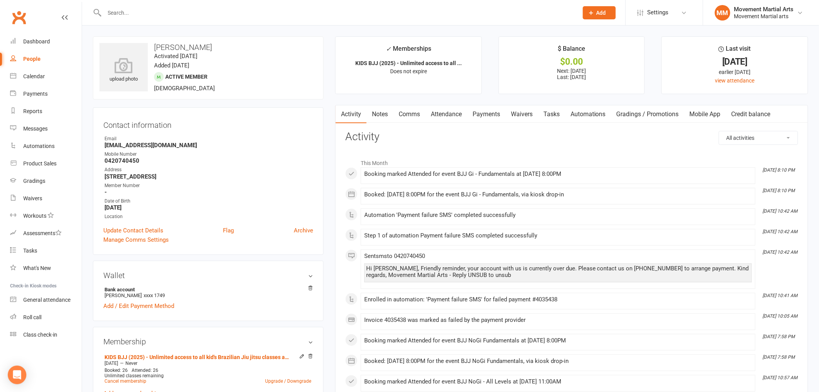
click at [475, 113] on link "Payments" at bounding box center [486, 114] width 38 height 18
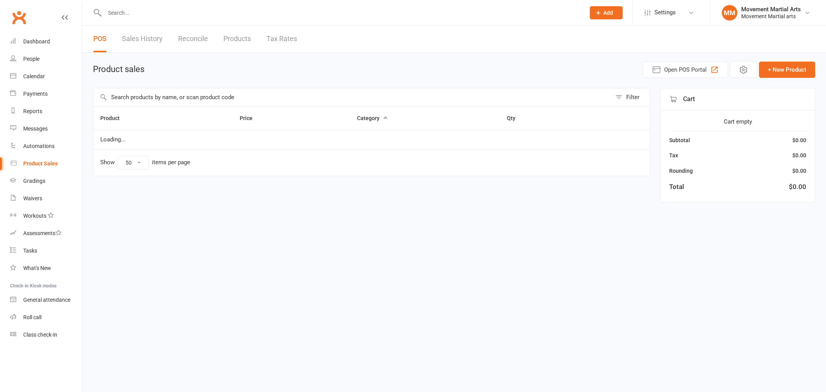
select select "50"
drag, startPoint x: 692, startPoint y: 83, endPoint x: 701, endPoint y: 70, distance: 15.0
click at [693, 83] on main "Product sales Open POS Portal + New Product Filter Product Price Category Qty L…" at bounding box center [454, 131] width 722 height 141
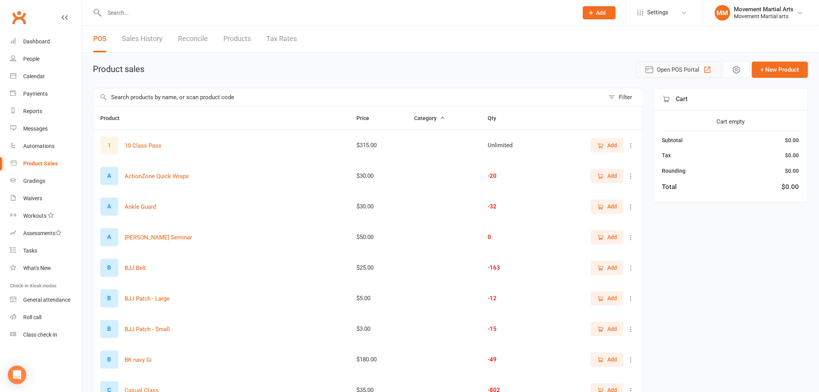
click at [701, 70] on button "Open POS Portal" at bounding box center [678, 70] width 85 height 16
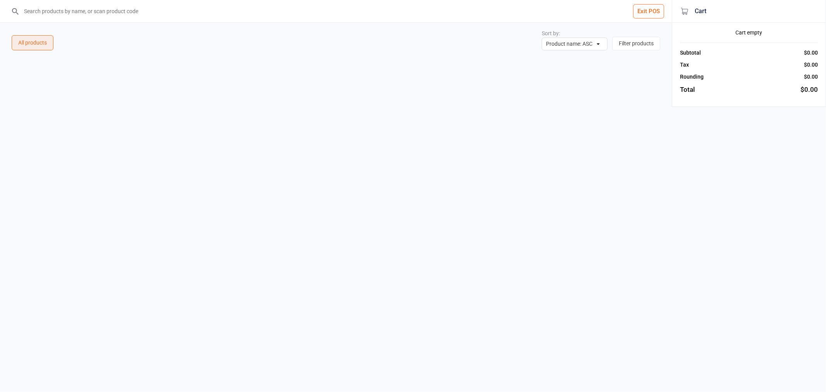
click at [222, 18] on input "search" at bounding box center [340, 11] width 641 height 22
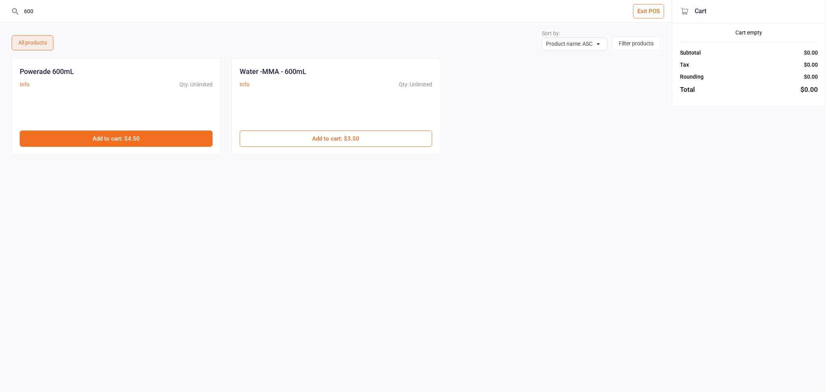
click at [172, 143] on button "Add to cart : $4.50" at bounding box center [116, 139] width 193 height 16
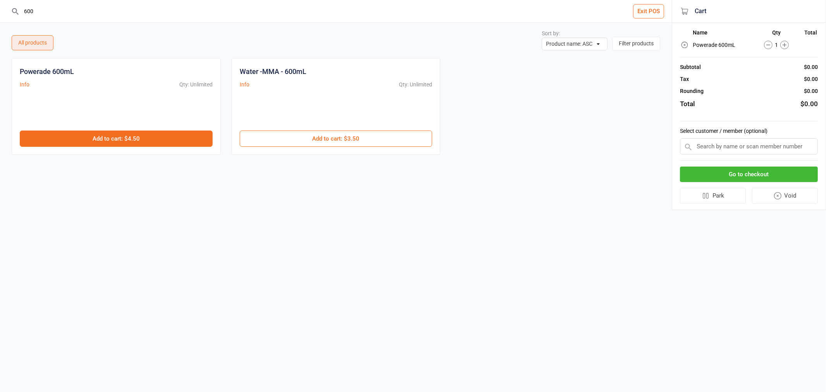
click at [172, 143] on button "Add to cart : $4.50" at bounding box center [116, 139] width 193 height 16
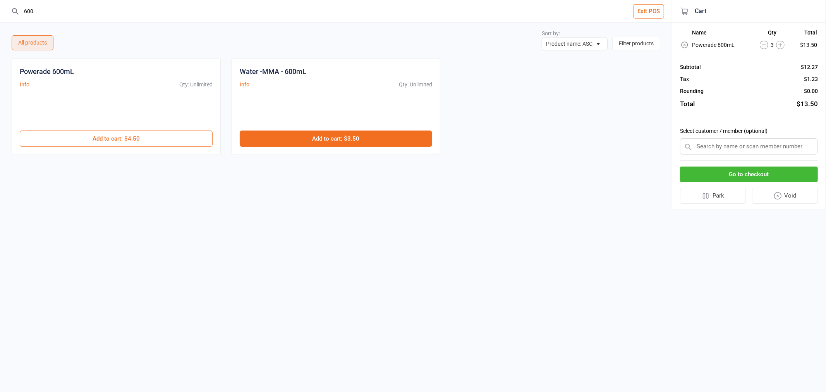
click at [296, 136] on button "Add to cart : $3.50" at bounding box center [336, 139] width 193 height 16
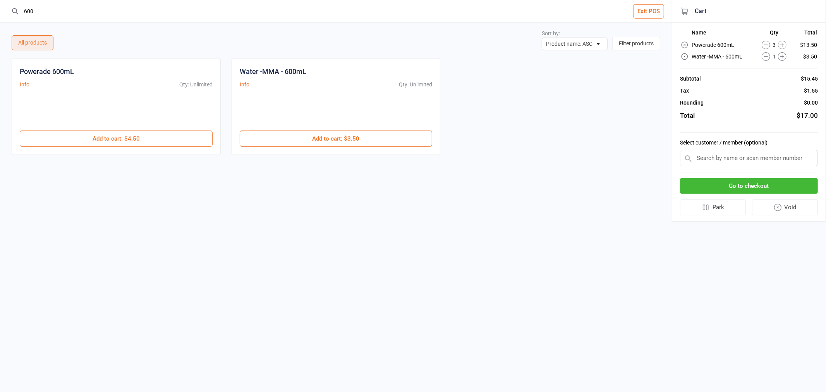
click at [77, 9] on input "600" at bounding box center [340, 11] width 641 height 22
click at [119, 148] on div "Casual Class Info Qty: -802 $35.00 Add to cart : $35.00" at bounding box center [116, 106] width 209 height 97
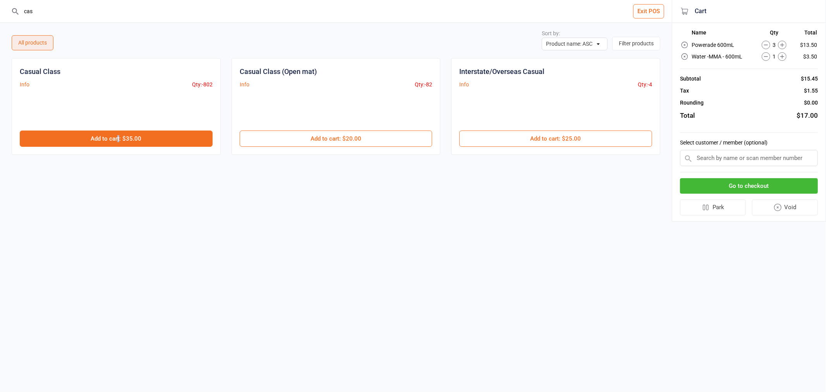
click at [119, 142] on button "Add to cart : $35.00" at bounding box center [116, 139] width 193 height 16
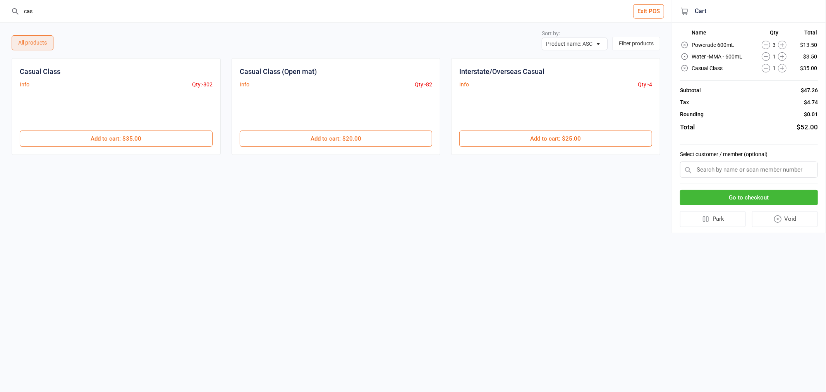
click at [75, 17] on input "cas" at bounding box center [340, 11] width 641 height 22
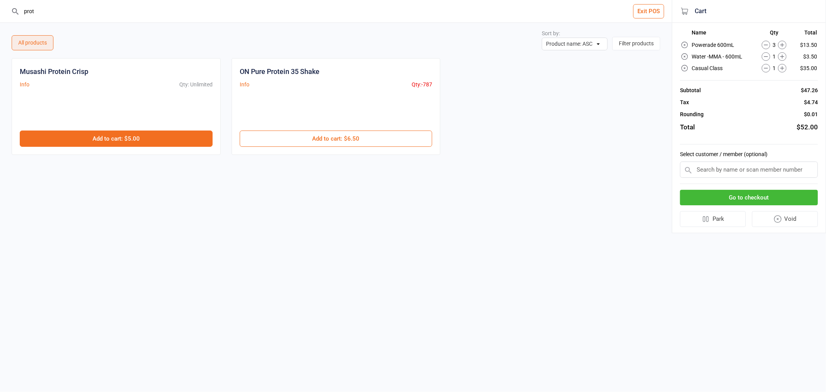
type input "prot"
click at [185, 137] on button "Add to cart : $5.00" at bounding box center [116, 139] width 193 height 16
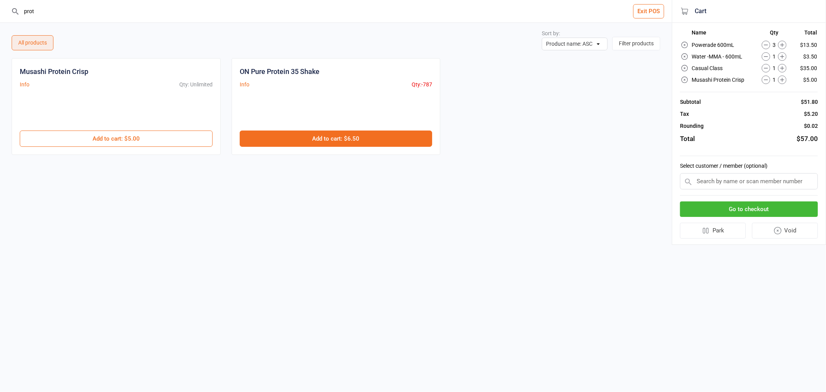
click at [283, 132] on button "Add to cart : $6.50" at bounding box center [336, 139] width 193 height 16
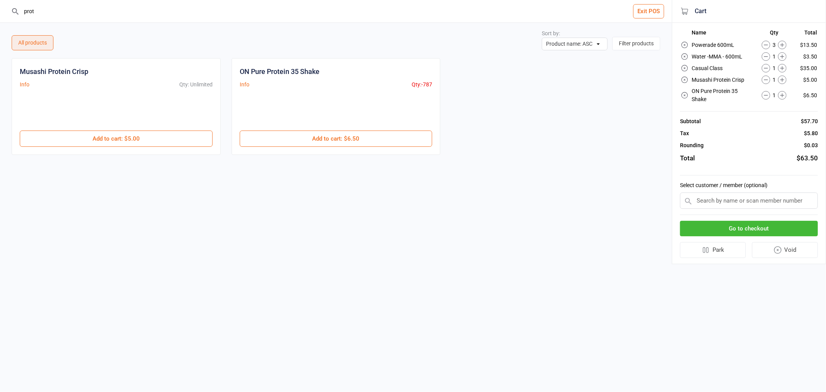
click at [134, 18] on input "prot" at bounding box center [340, 11] width 641 height 22
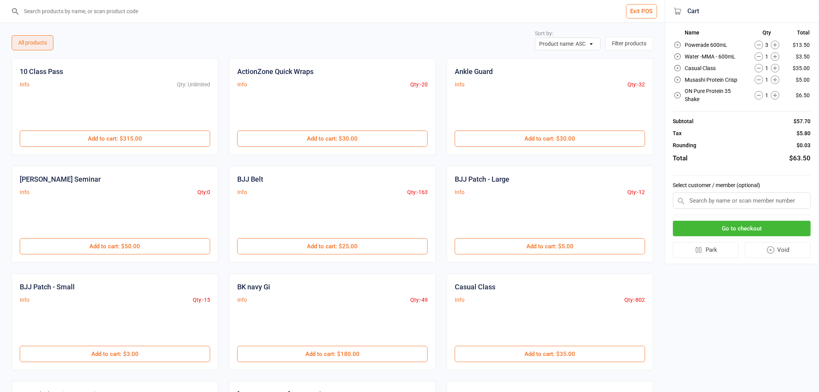
click at [778, 43] on icon at bounding box center [775, 45] width 9 height 9
click at [192, 7] on input "search" at bounding box center [337, 11] width 634 height 22
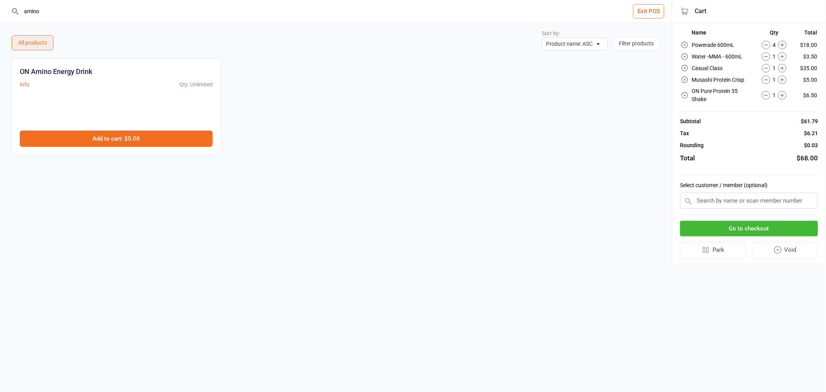
click at [157, 136] on button "Add to cart : $5.00" at bounding box center [116, 139] width 193 height 16
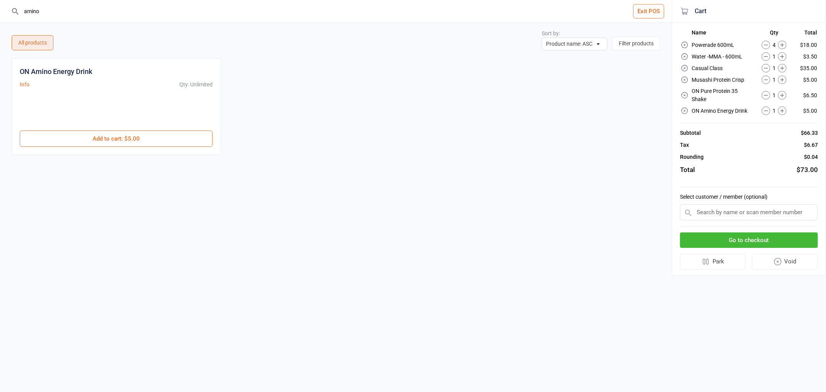
click at [784, 45] on icon at bounding box center [782, 45] width 4 height 4
drag, startPoint x: 24, startPoint y: 5, endPoint x: 0, endPoint y: 2, distance: 24.6
click at [0, 2] on header "amino Exit POS" at bounding box center [336, 11] width 672 height 23
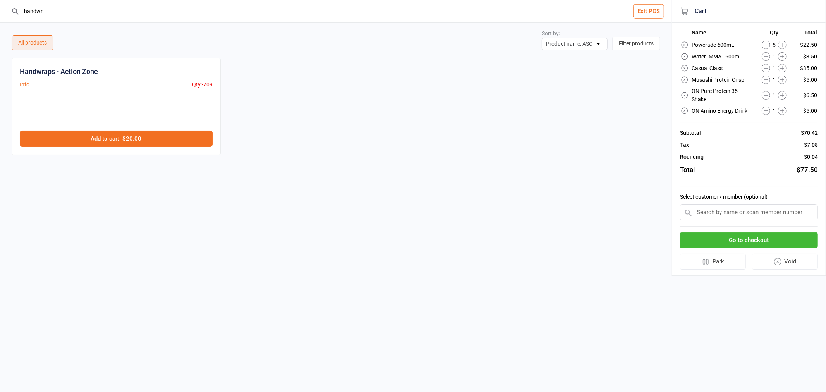
type input "handwr"
click at [139, 142] on button "Add to cart : $20.00" at bounding box center [116, 139] width 193 height 16
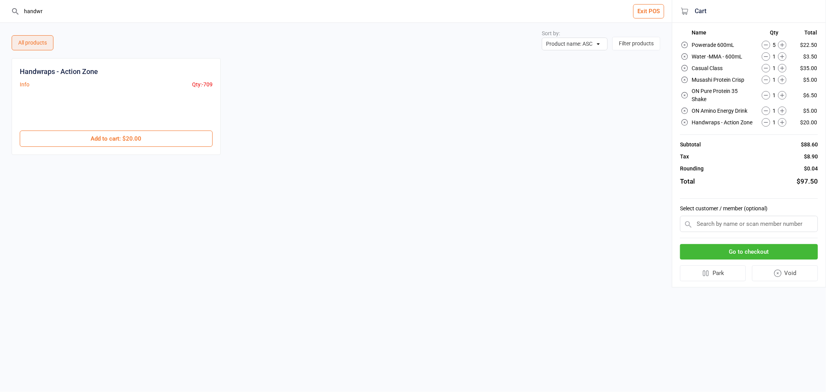
click at [735, 244] on button "Go to checkout" at bounding box center [749, 252] width 138 height 16
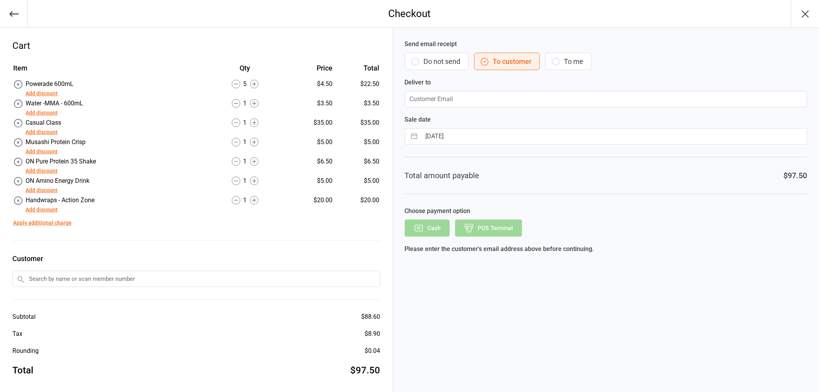
click at [577, 64] on button "To me" at bounding box center [569, 61] width 46 height 17
type input "[EMAIL_ADDRESS][DOMAIN_NAME]"
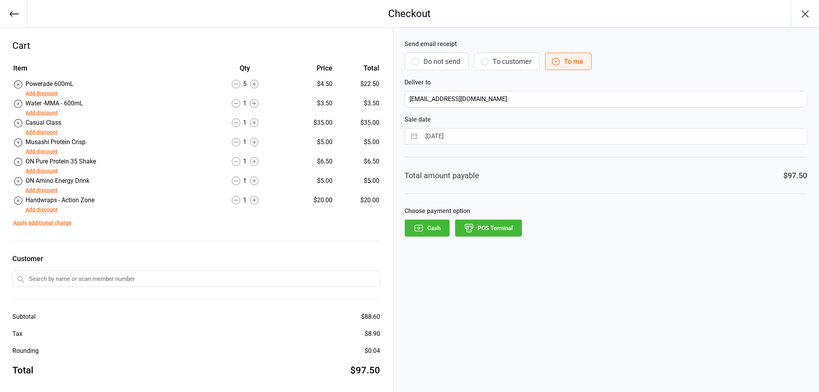
click at [489, 223] on button "POS Terminal" at bounding box center [488, 228] width 67 height 17
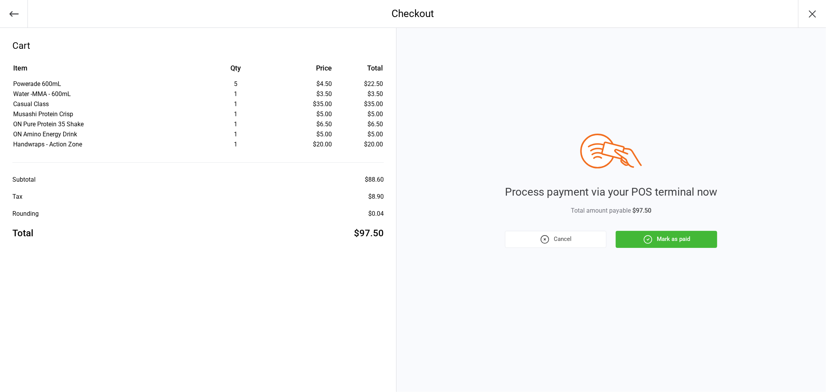
click at [656, 237] on button "Mark as paid" at bounding box center [666, 239] width 101 height 17
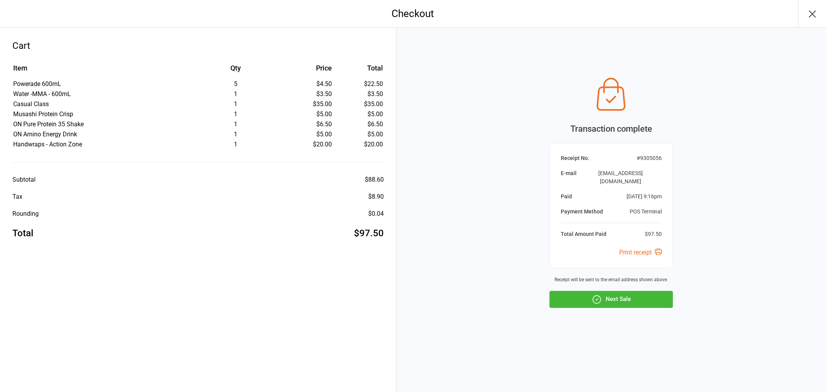
click at [629, 295] on button "Next Sale" at bounding box center [612, 299] width 124 height 17
